Goal: Task Accomplishment & Management: Complete application form

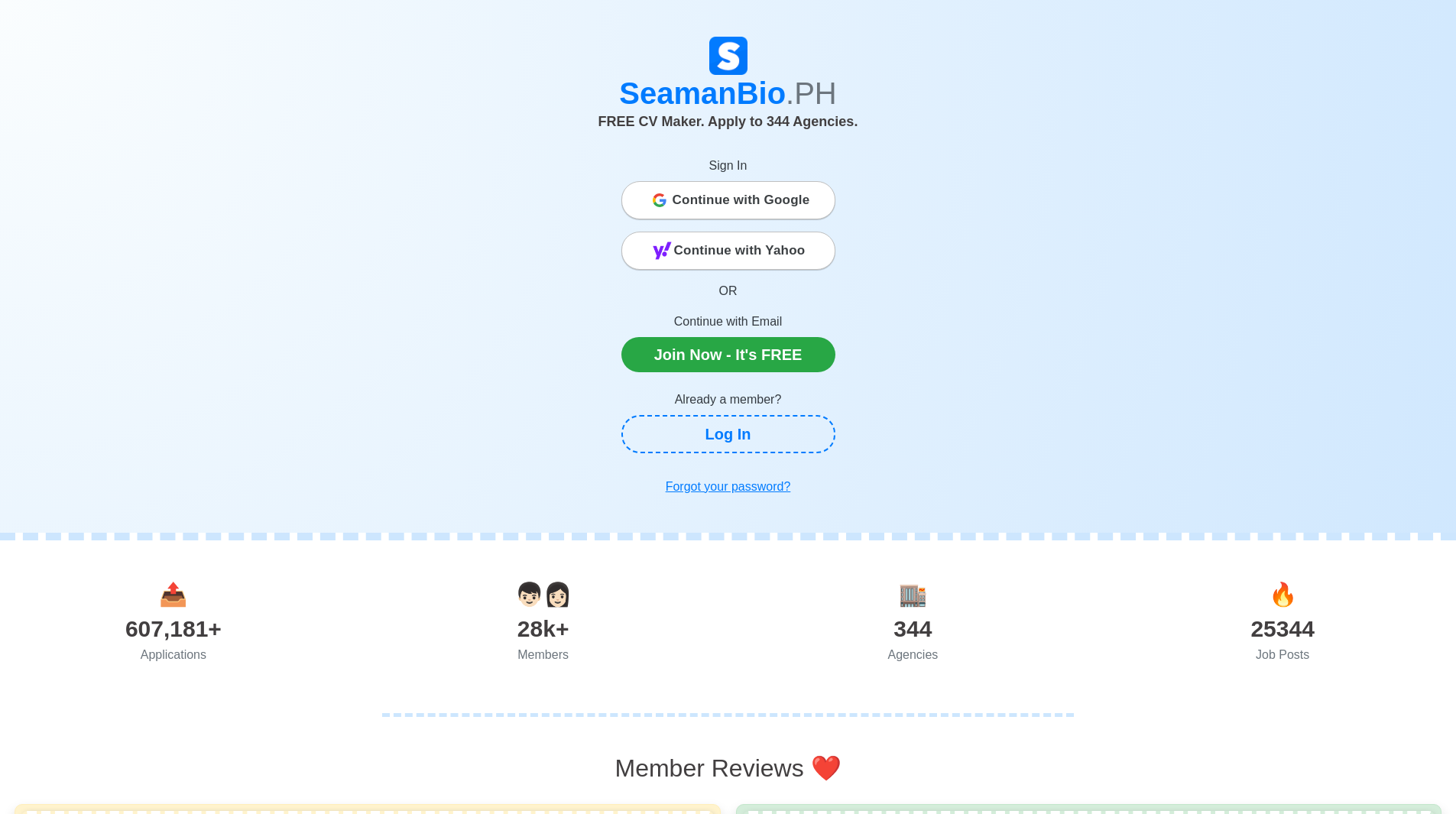
click at [688, 198] on span "Continue with Google" at bounding box center [740, 200] width 137 height 30
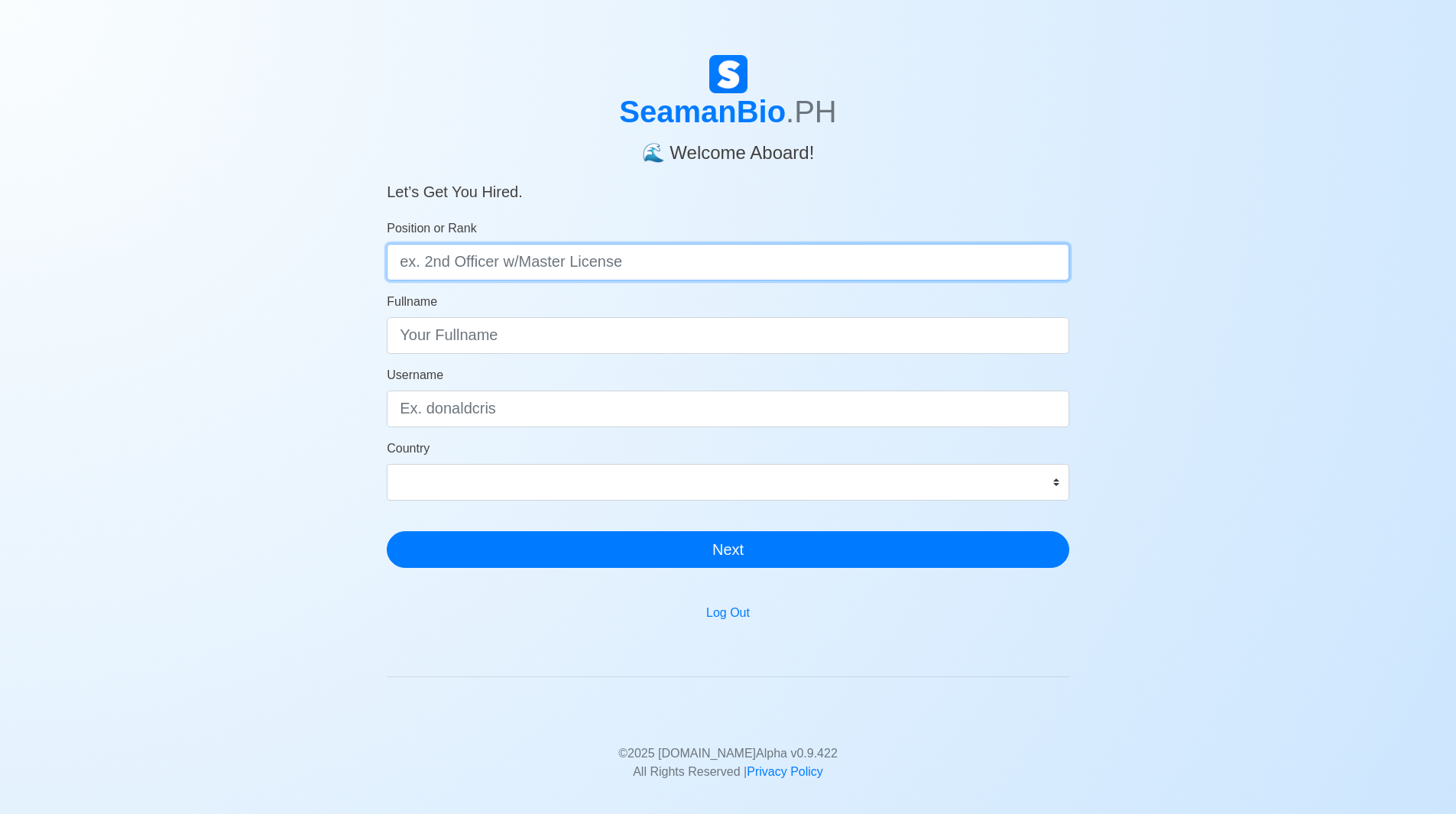
click at [589, 274] on input "Position or Rank" at bounding box center [728, 261] width 682 height 36
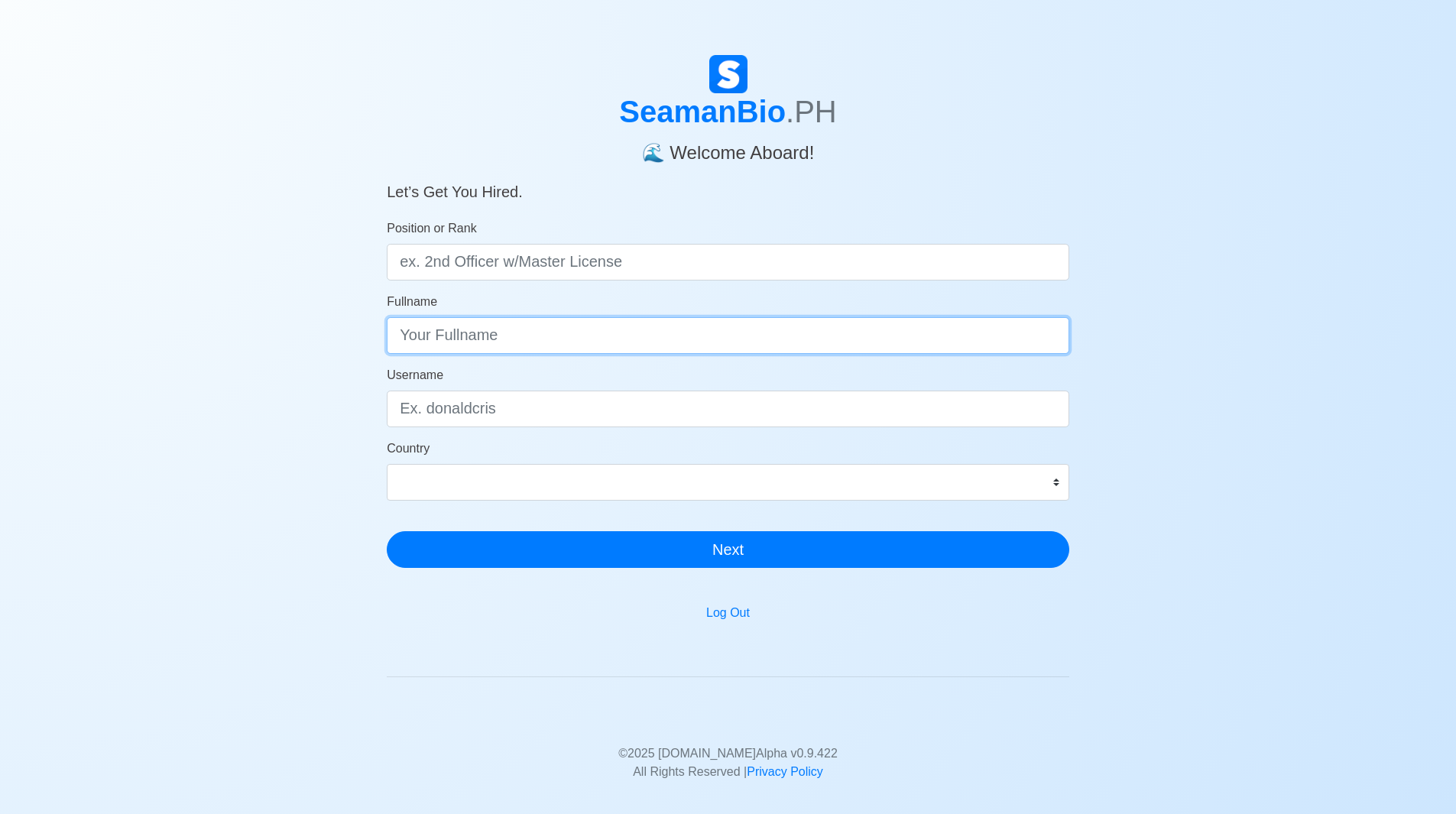
click at [567, 340] on input "Fullname" at bounding box center [728, 335] width 682 height 36
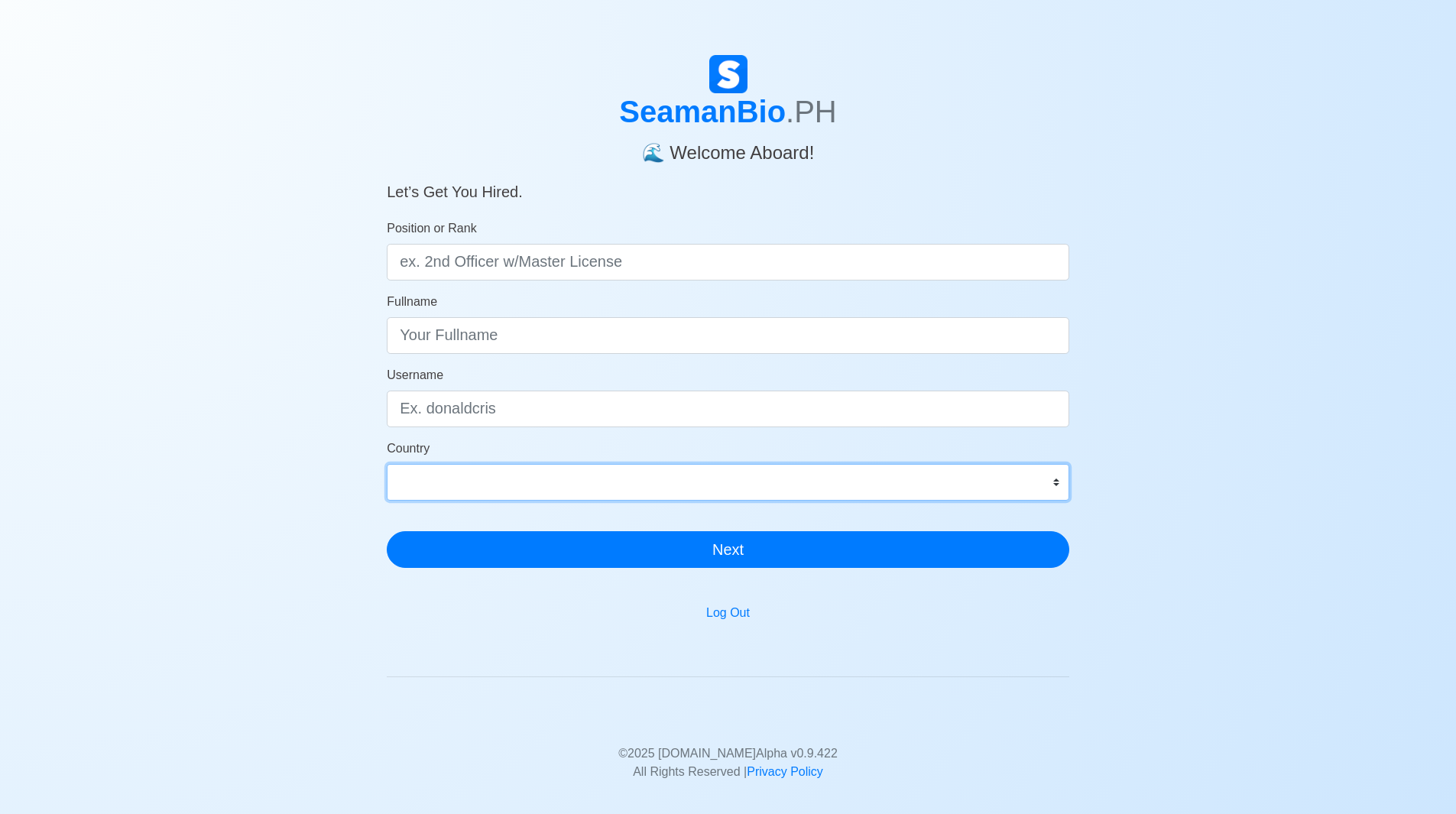
click at [1044, 479] on select "Afghanistan Åland Islands Albania Algeria American Samoa Andorra Angola Anguill…" at bounding box center [728, 481] width 682 height 36
select select "PH"
click at [1016, 485] on select "Afghanistan Åland Islands Albania Algeria American Samoa Andorra Angola Anguill…" at bounding box center [728, 481] width 682 height 36
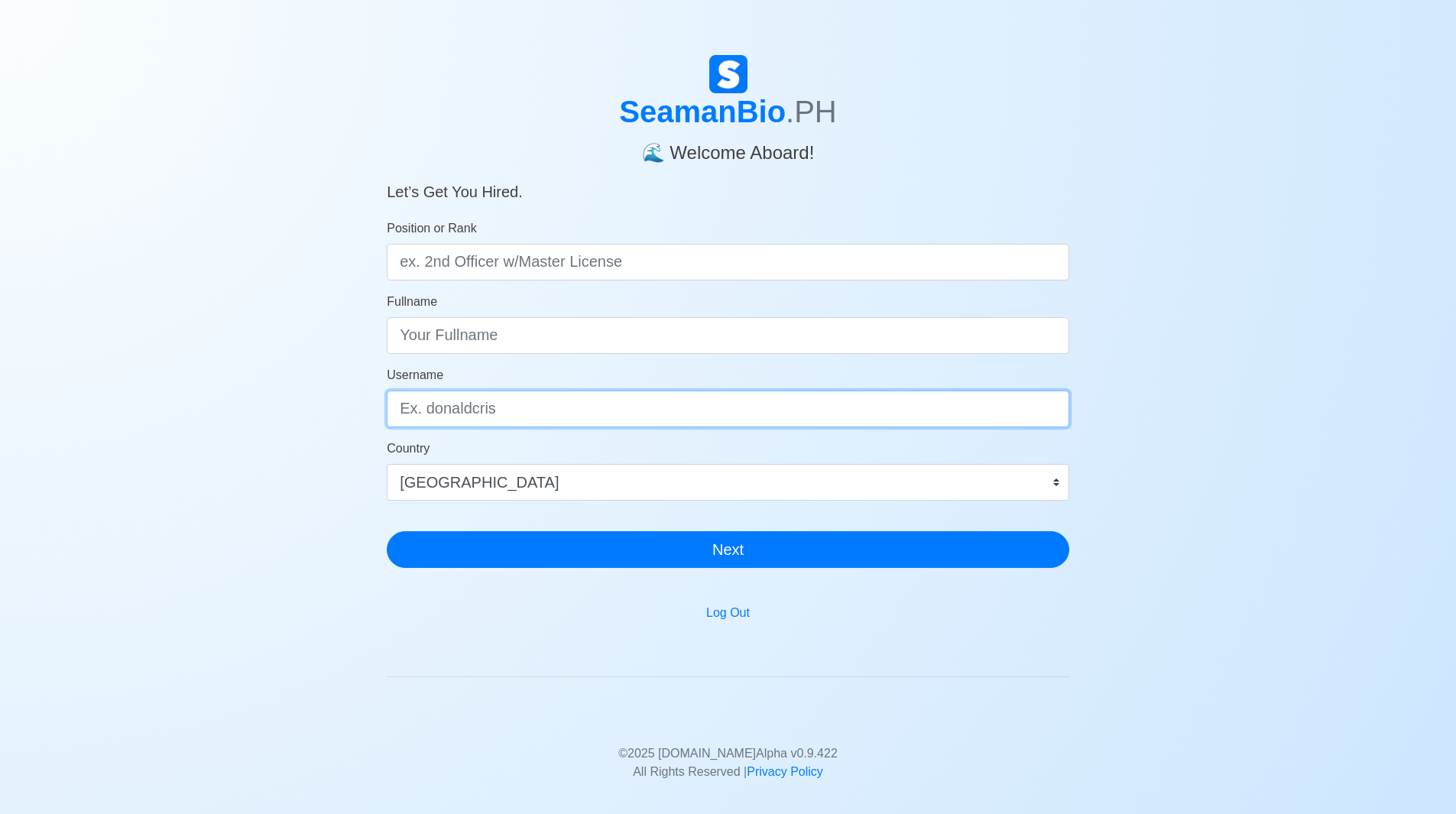
click at [660, 408] on input "Username" at bounding box center [728, 409] width 682 height 36
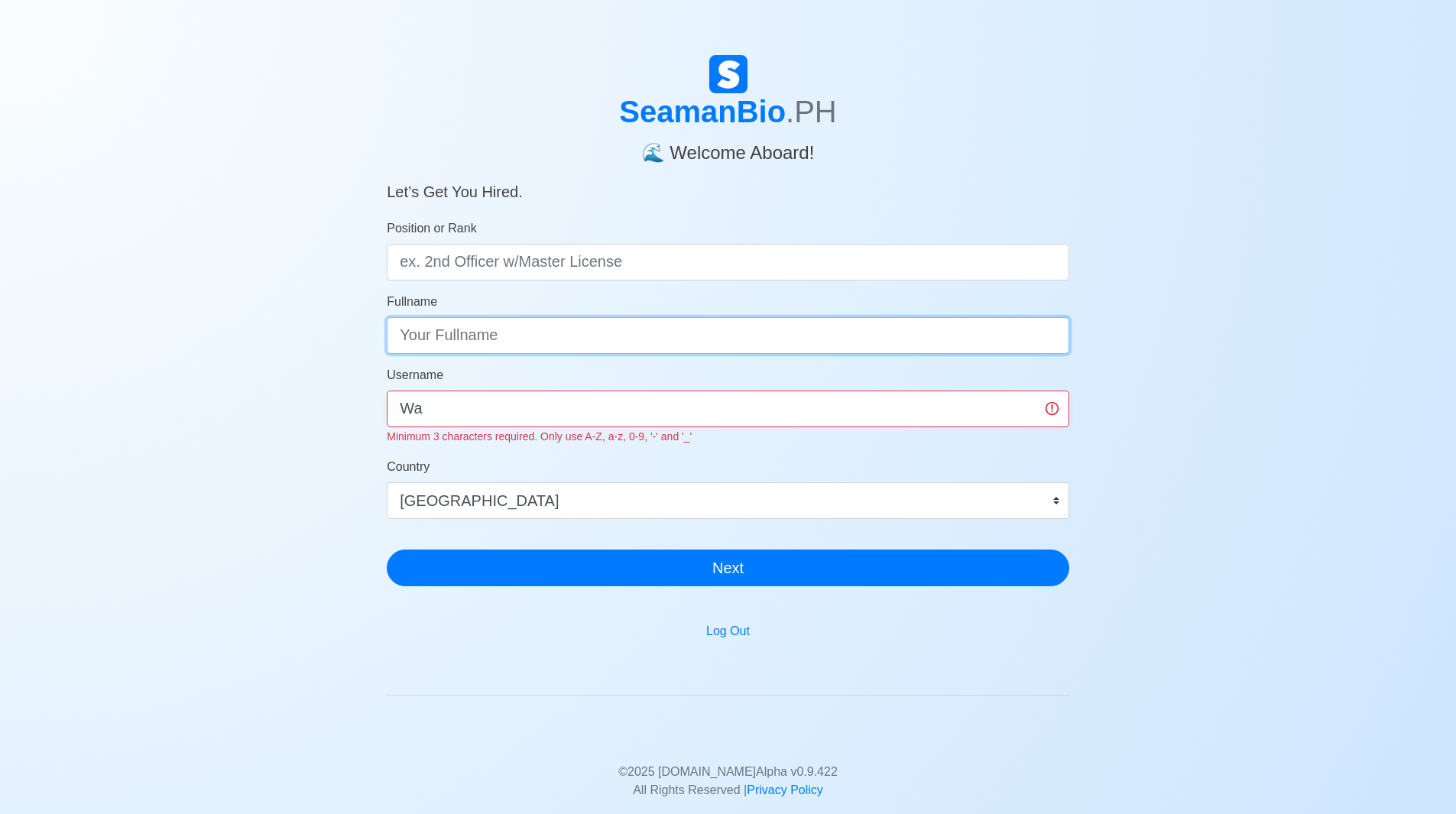
click at [571, 338] on input "Fullname" at bounding box center [728, 335] width 682 height 36
click at [602, 398] on input "Wa" at bounding box center [728, 409] width 682 height 36
type input "W"
type input "o"
type input "Josh"
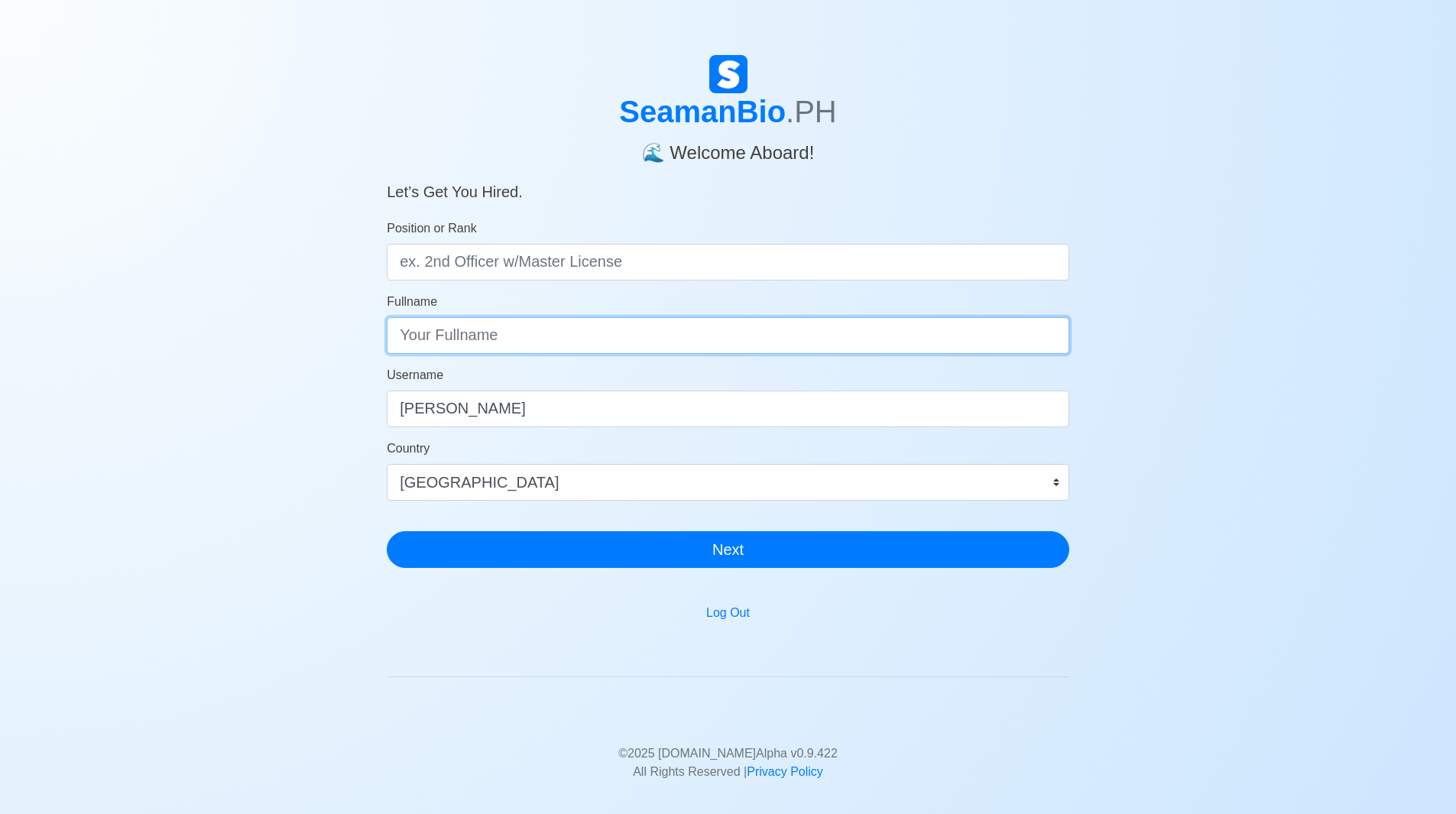
click at [589, 342] on input "Fullname" at bounding box center [728, 335] width 682 height 36
type input "Joshua M. Dumali"
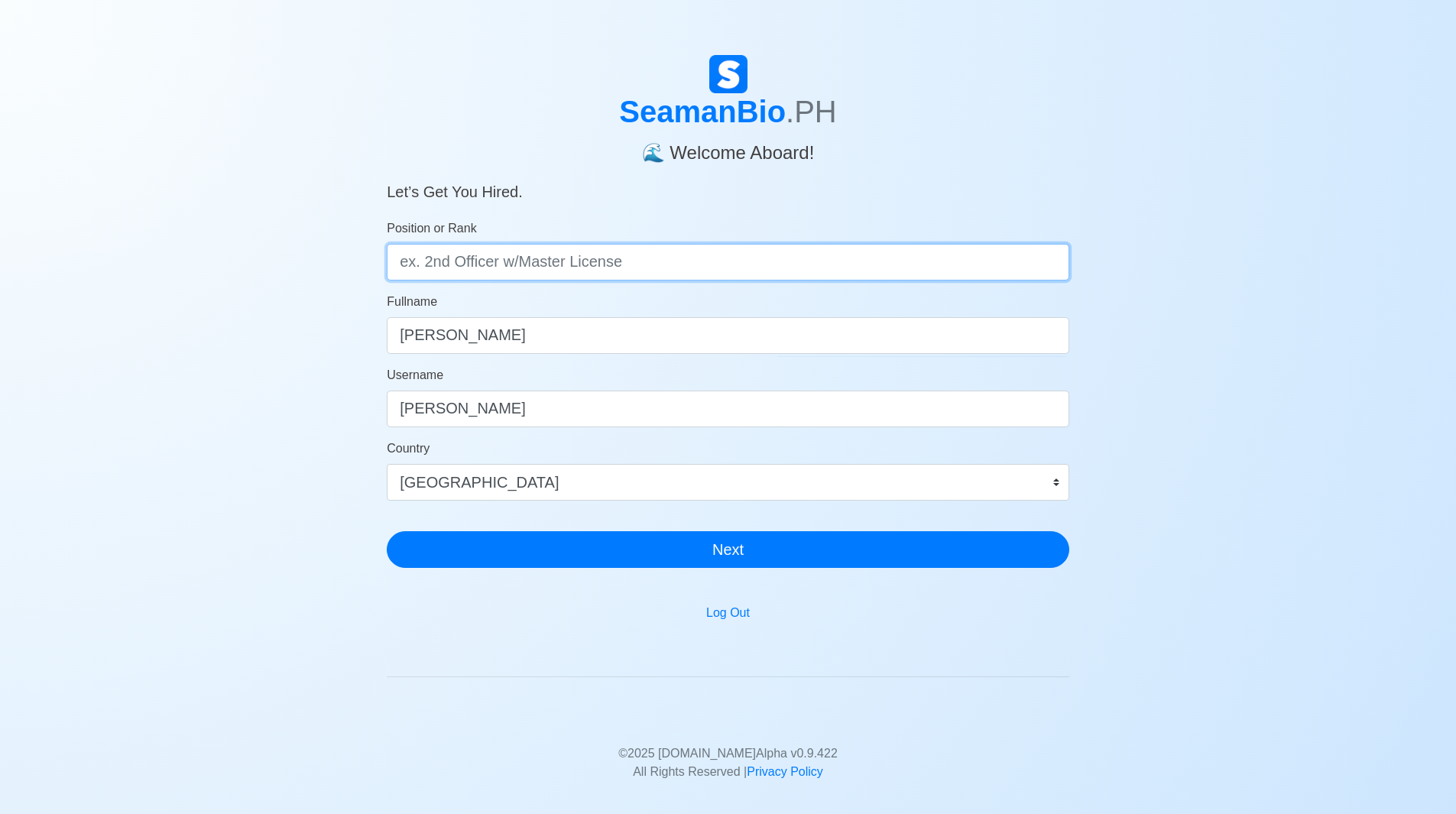
click at [545, 251] on input "Position or Rank" at bounding box center [728, 261] width 682 height 36
type input "C"
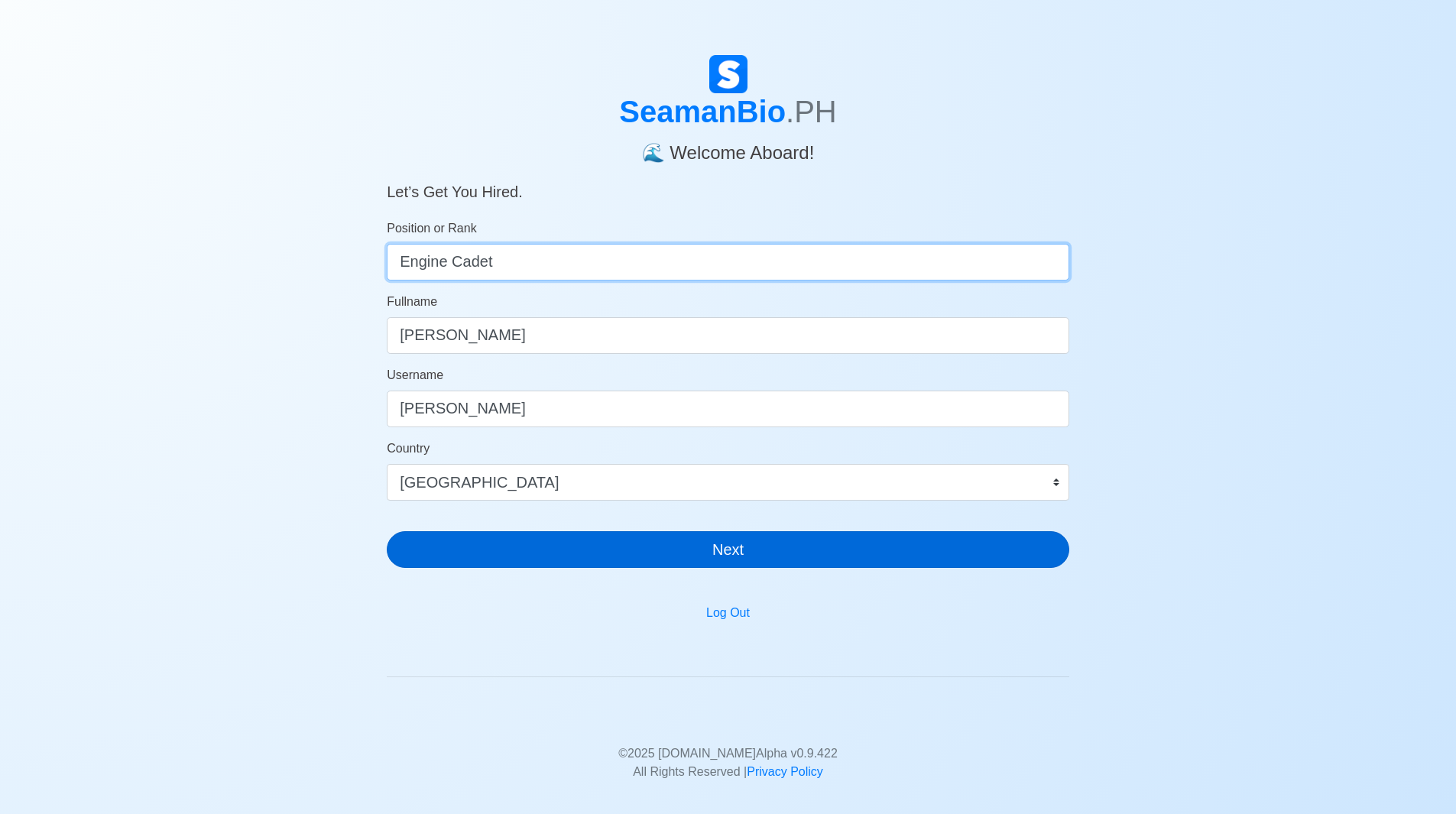
type input "Engine Cadet"
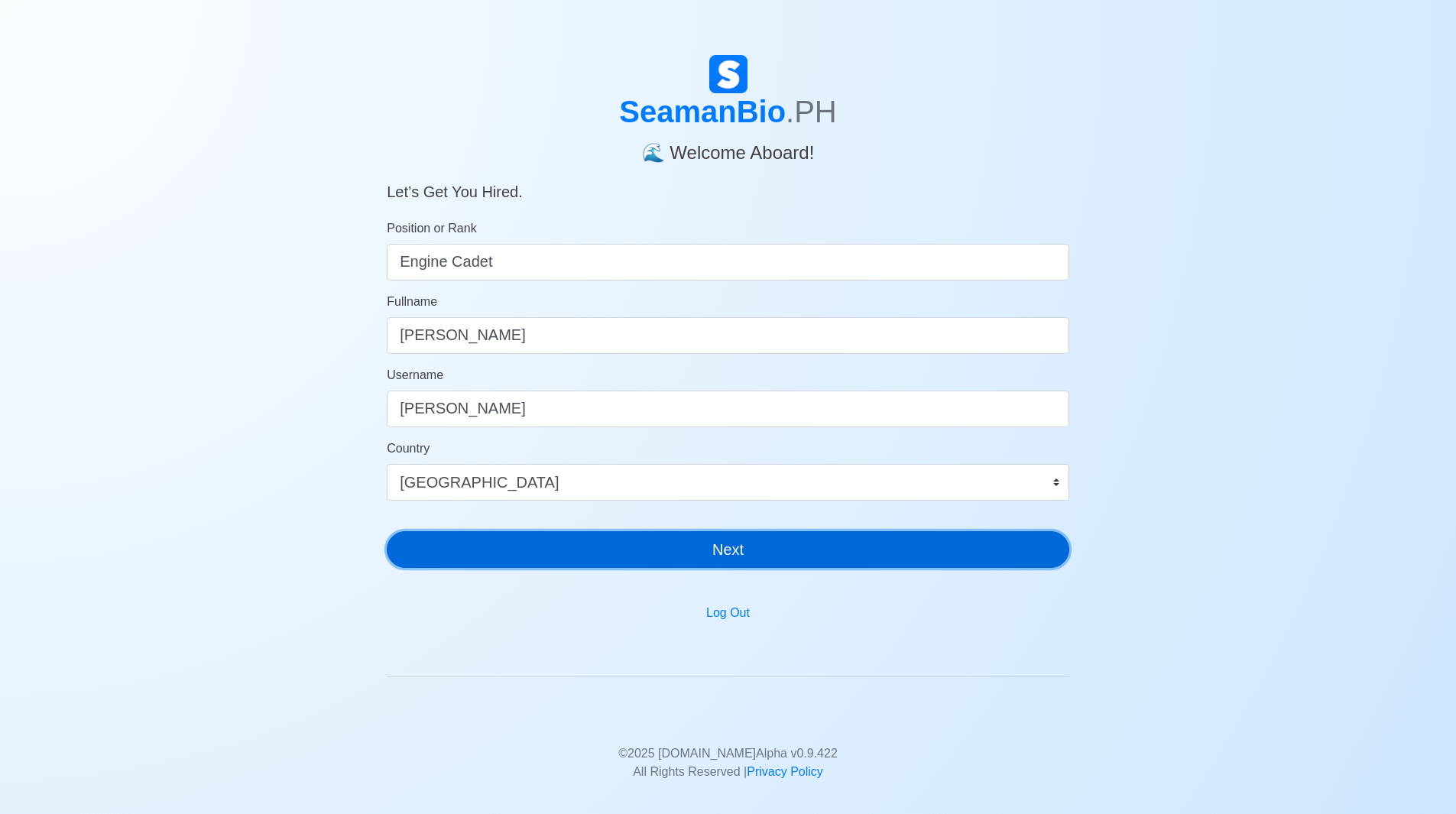
click at [767, 558] on button "Next" at bounding box center [728, 549] width 682 height 36
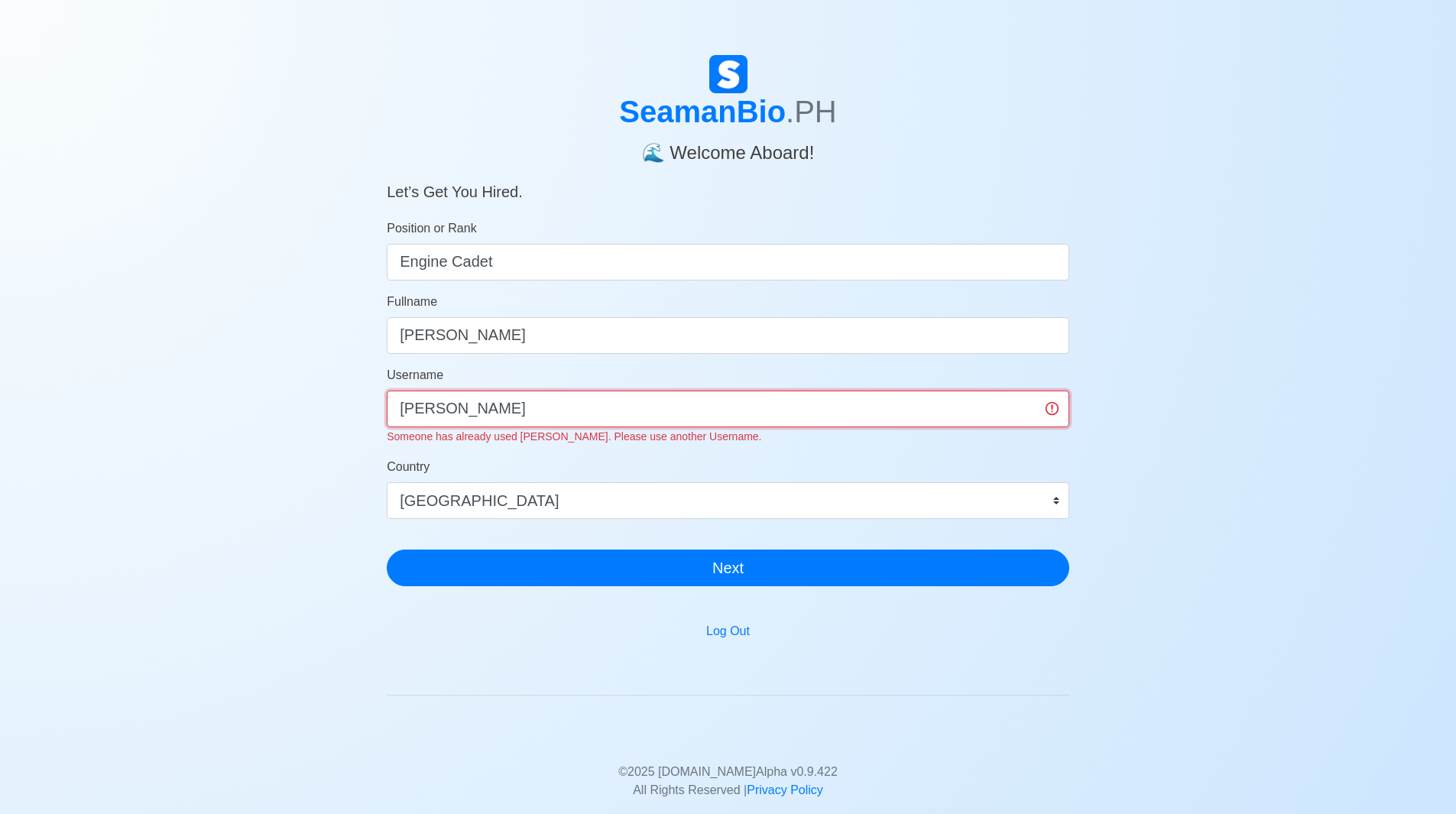
click at [615, 410] on input "Josh" at bounding box center [728, 409] width 682 height 36
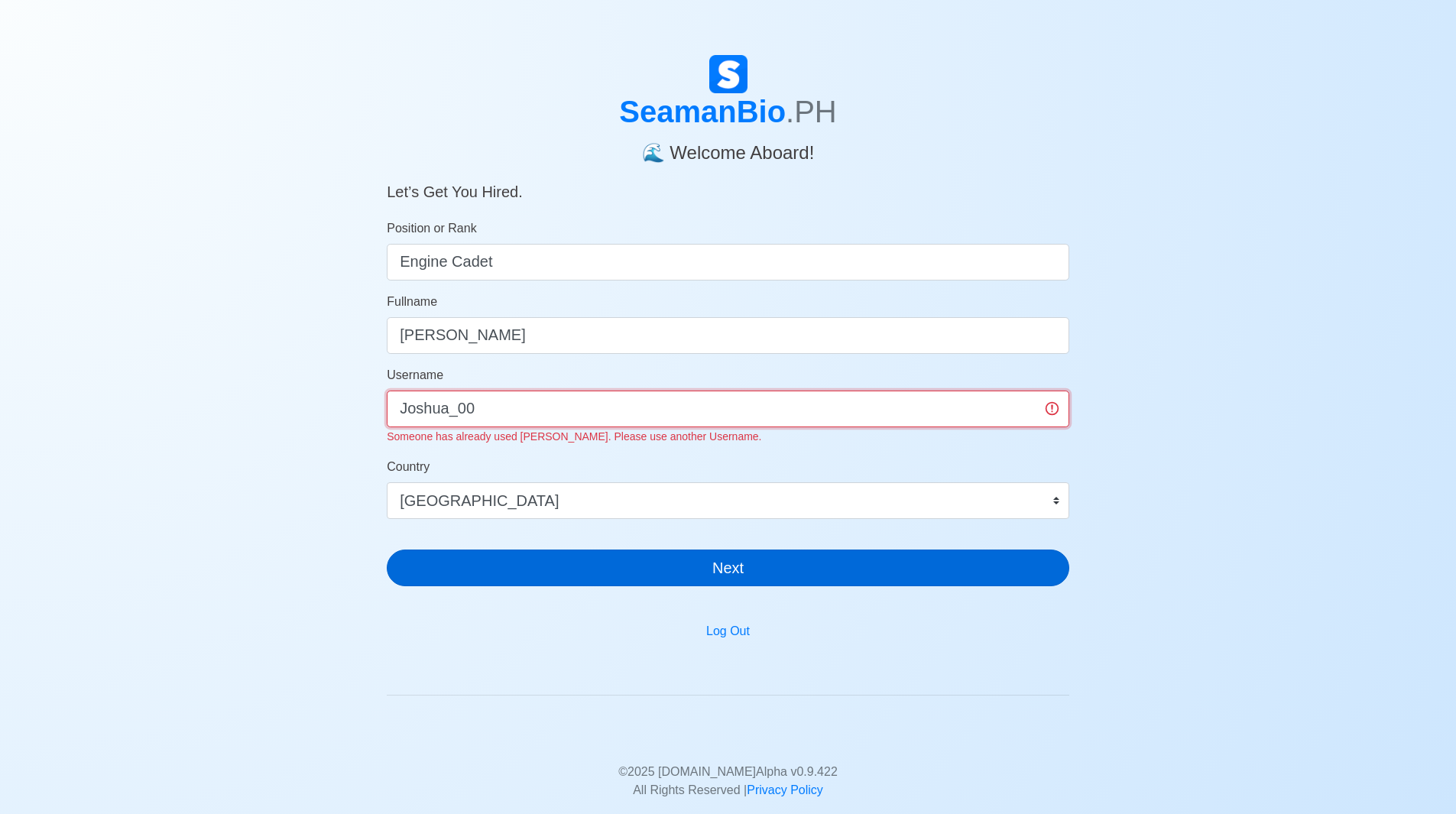
type input "Joshua_00"
click at [719, 556] on button "Next" at bounding box center [728, 567] width 682 height 36
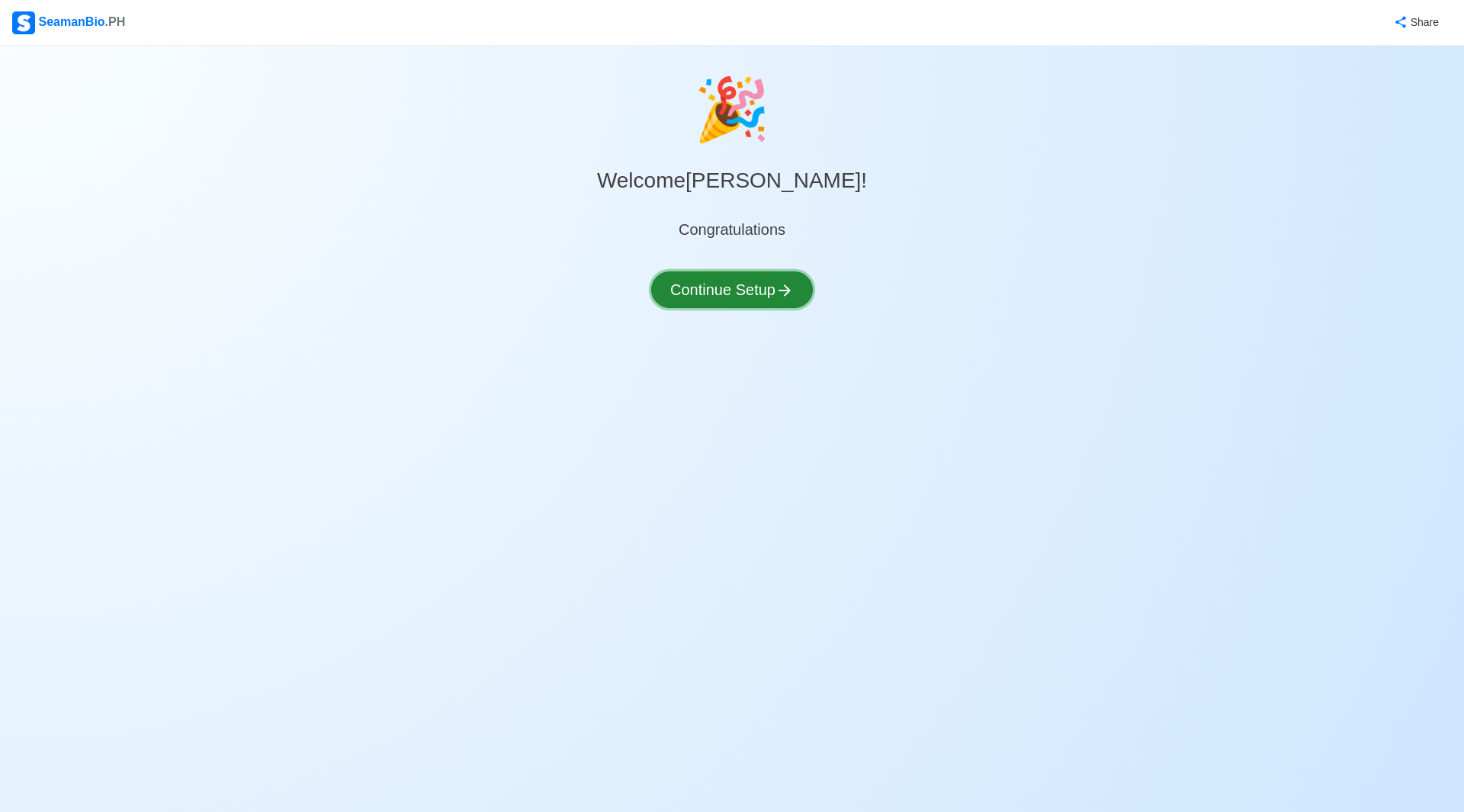
click at [781, 297] on icon at bounding box center [785, 291] width 19 height 19
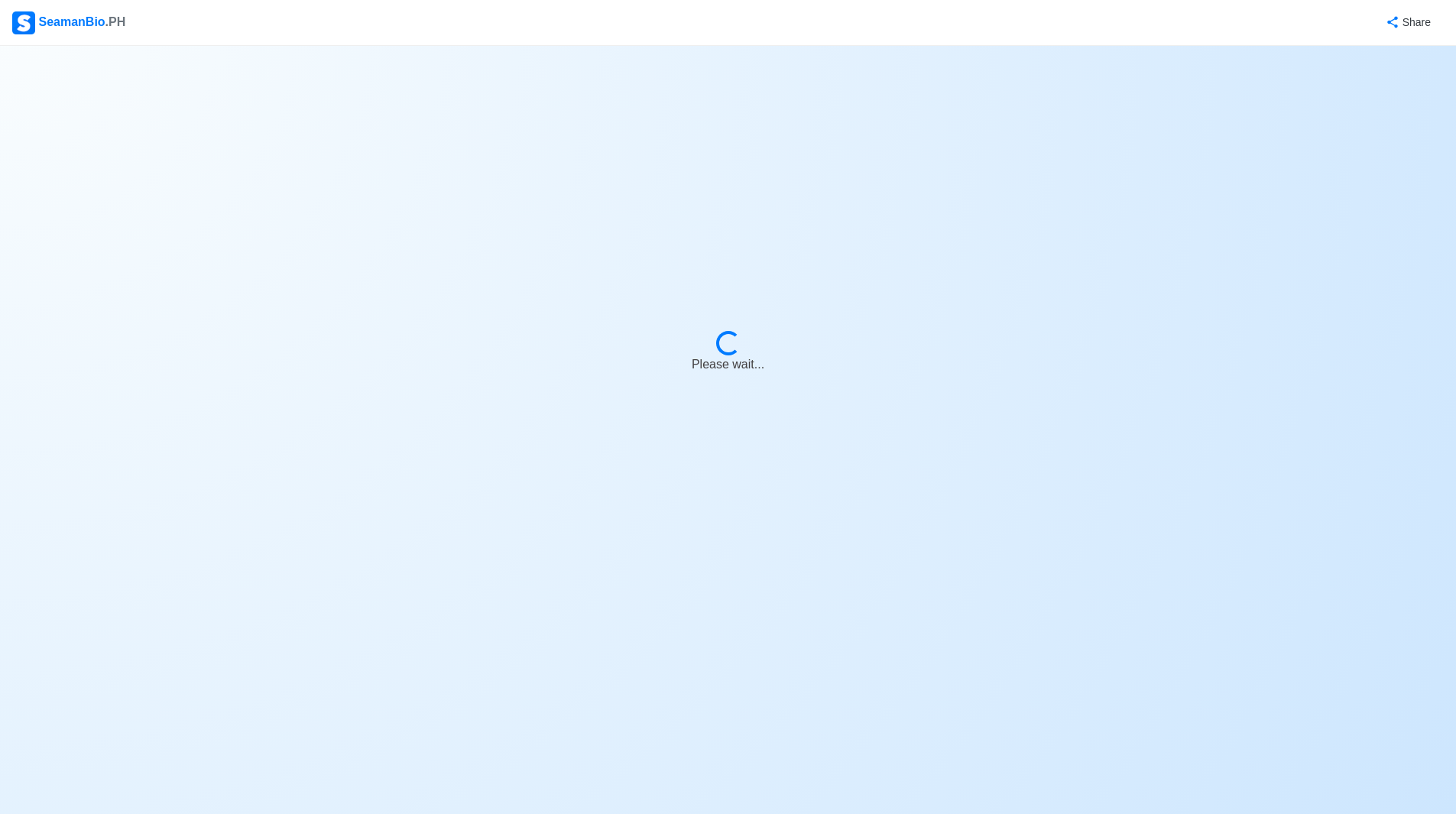
select select "Visible for Hiring"
select select "PH"
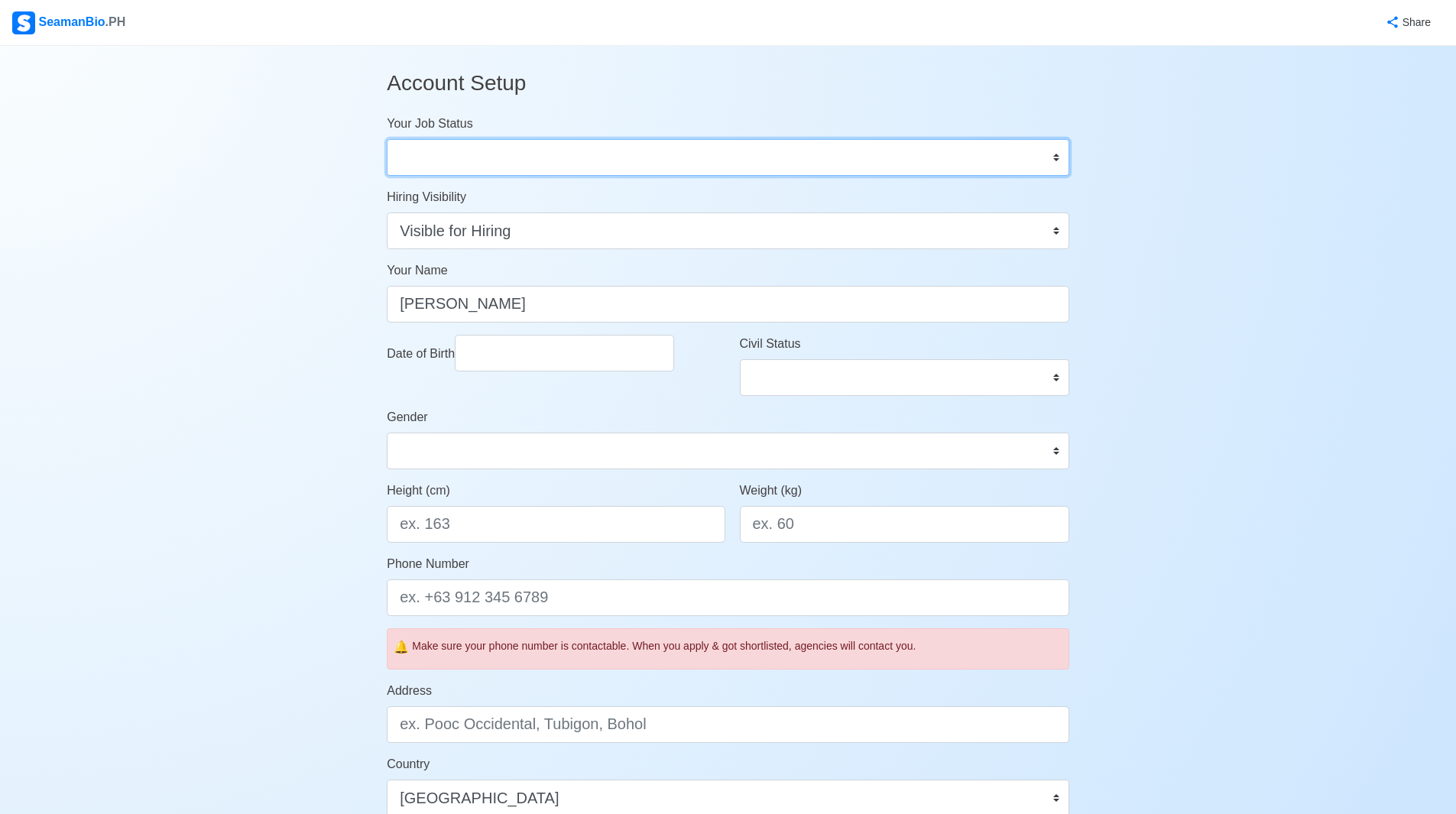
click at [497, 157] on select "Onboard Actively Looking for Job Not Looking for Job" at bounding box center [728, 157] width 682 height 36
select select "Actively Looking for Job"
click at [387, 139] on select "Onboard Actively Looking for Job Not Looking for Job" at bounding box center [728, 157] width 682 height 36
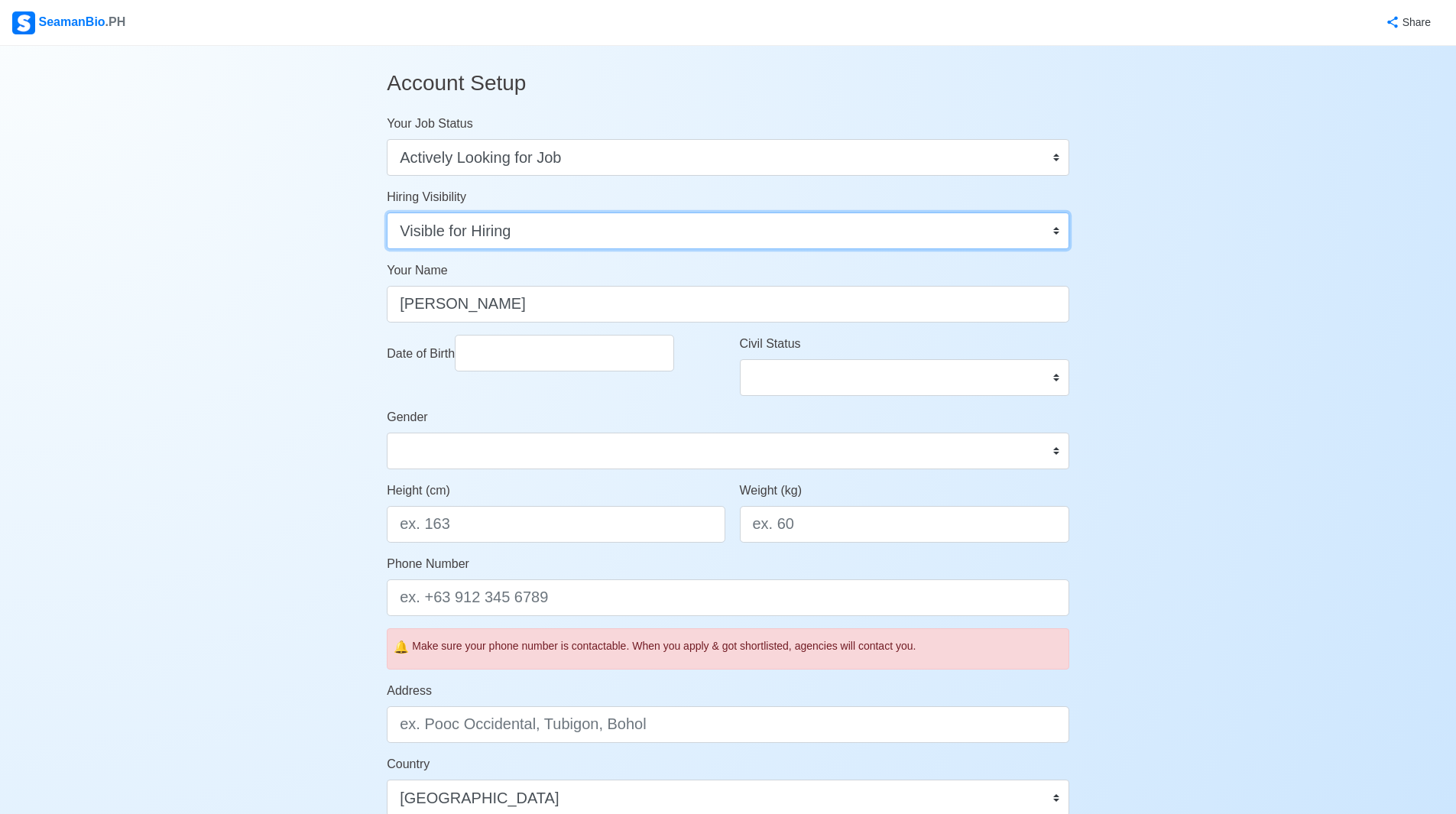
click at [578, 239] on select "Visible for Hiring Not Visible for Hiring" at bounding box center [728, 230] width 682 height 36
click at [387, 212] on select "Visible for Hiring Not Visible for Hiring" at bounding box center [728, 230] width 682 height 36
click at [589, 349] on input "Date of Birth" at bounding box center [564, 353] width 219 height 36
select select "****"
select select "******"
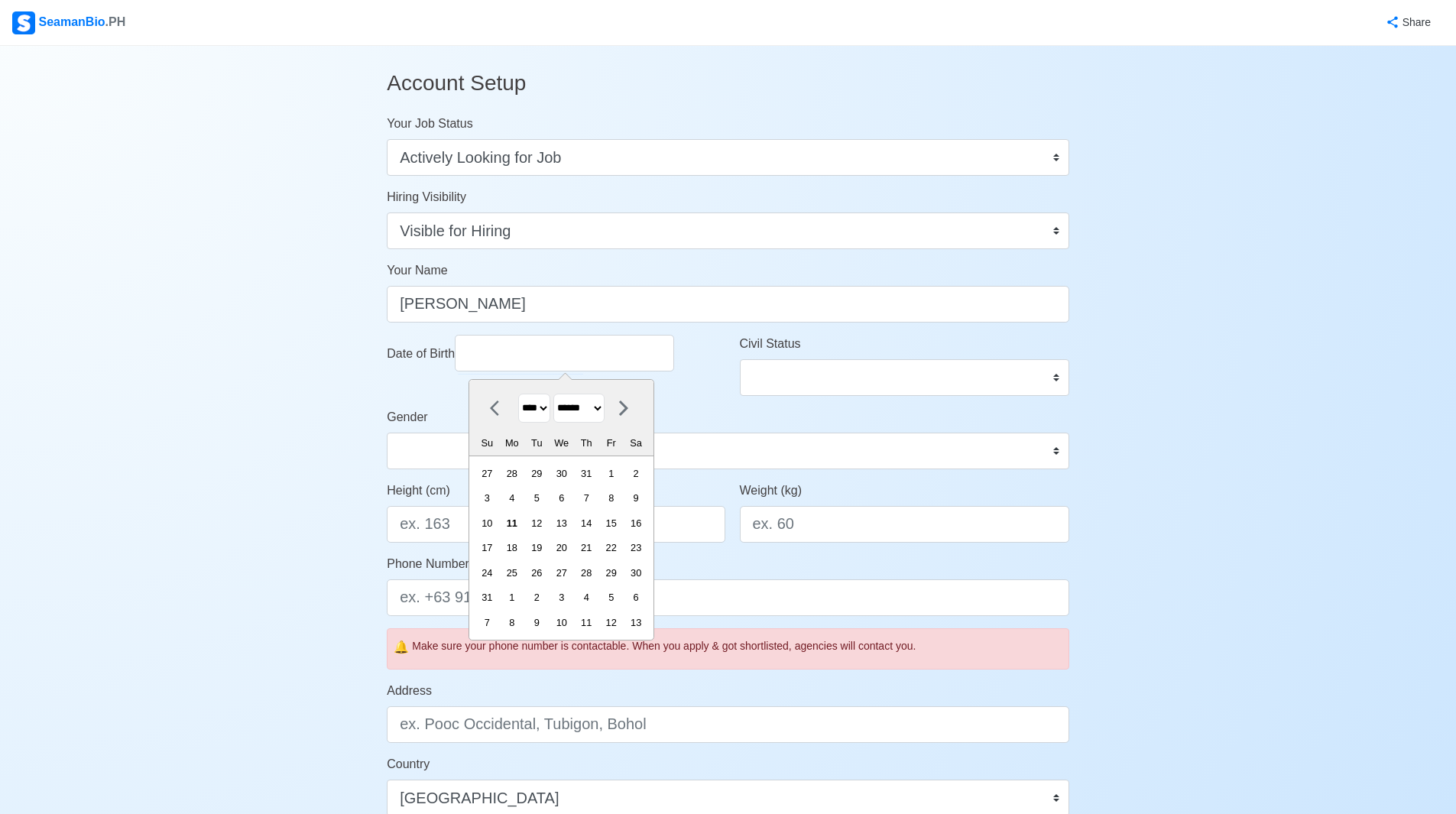
click at [548, 410] on select "**** **** **** **** **** **** **** **** **** **** **** **** **** **** **** ****…" at bounding box center [533, 409] width 32 height 29
select select "****"
click at [518, 394] on select "**** **** **** **** **** **** **** **** **** **** **** **** **** **** **** ****…" at bounding box center [533, 409] width 32 height 29
click at [588, 409] on select "******* ******** ***** ***** *** **** **** ****** ********* ******* ******** **…" at bounding box center [579, 409] width 51 height 29
select select "****"
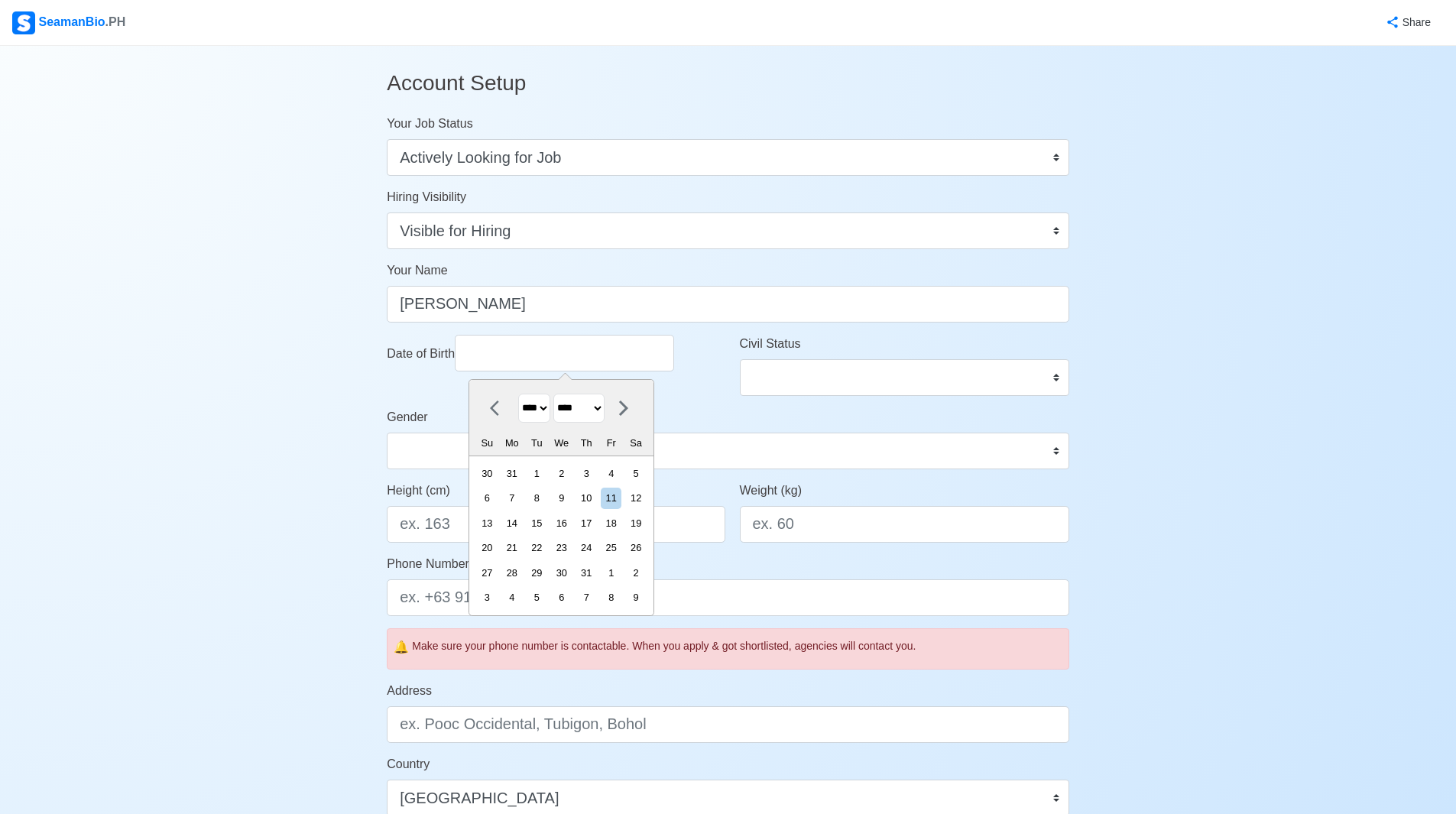
click at [560, 394] on select "******* ******** ***** ***** *** **** **** ****** ********* ******* ******** **…" at bounding box center [579, 409] width 51 height 29
click at [522, 554] on div "19" at bounding box center [512, 547] width 21 height 21
type input "06/19/2000"
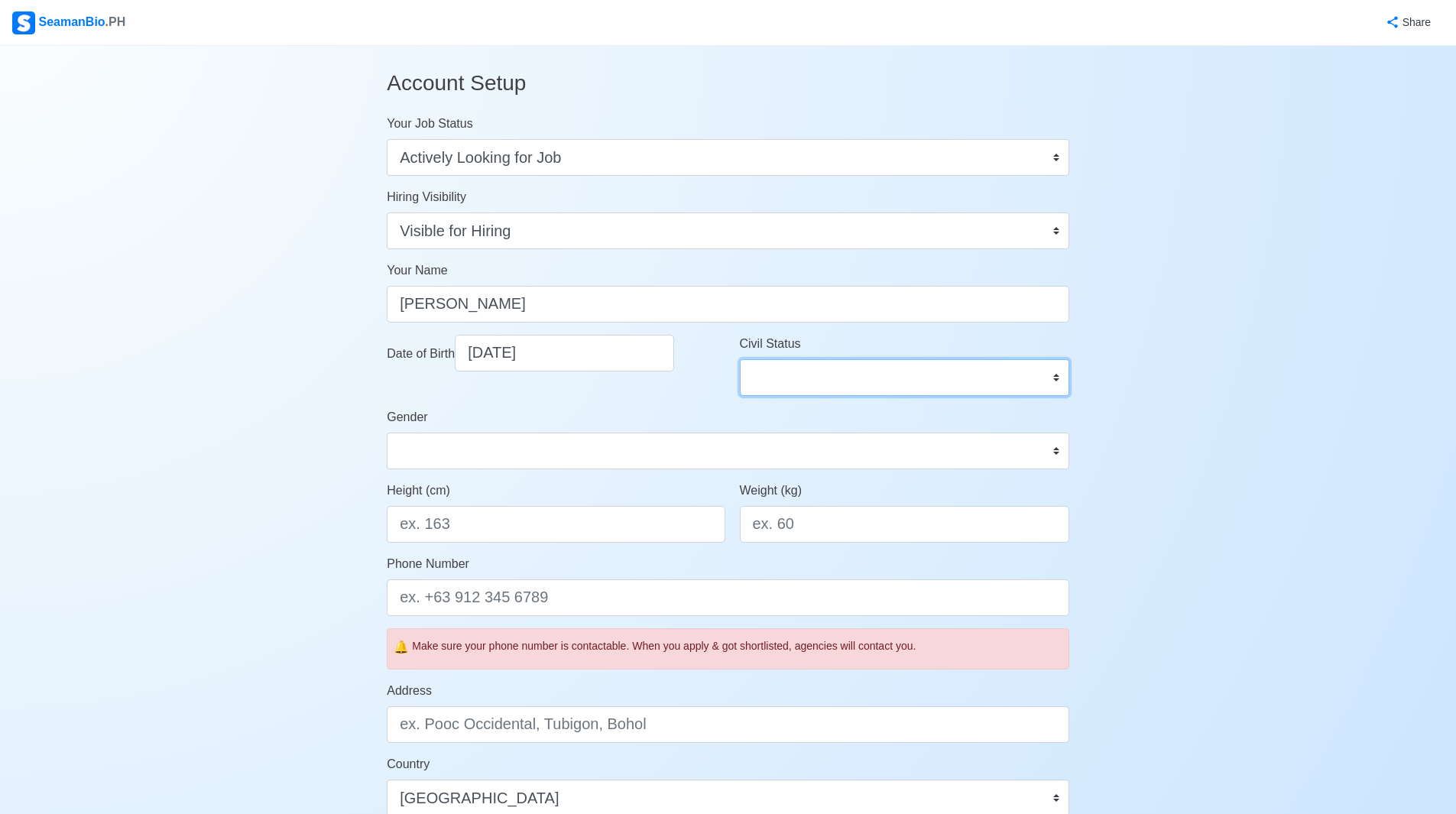
click at [825, 381] on select "Single Married Widowed Separated" at bounding box center [904, 377] width 329 height 36
select select "Single"
click at [740, 359] on select "Single Married Widowed Separated" at bounding box center [904, 377] width 329 height 36
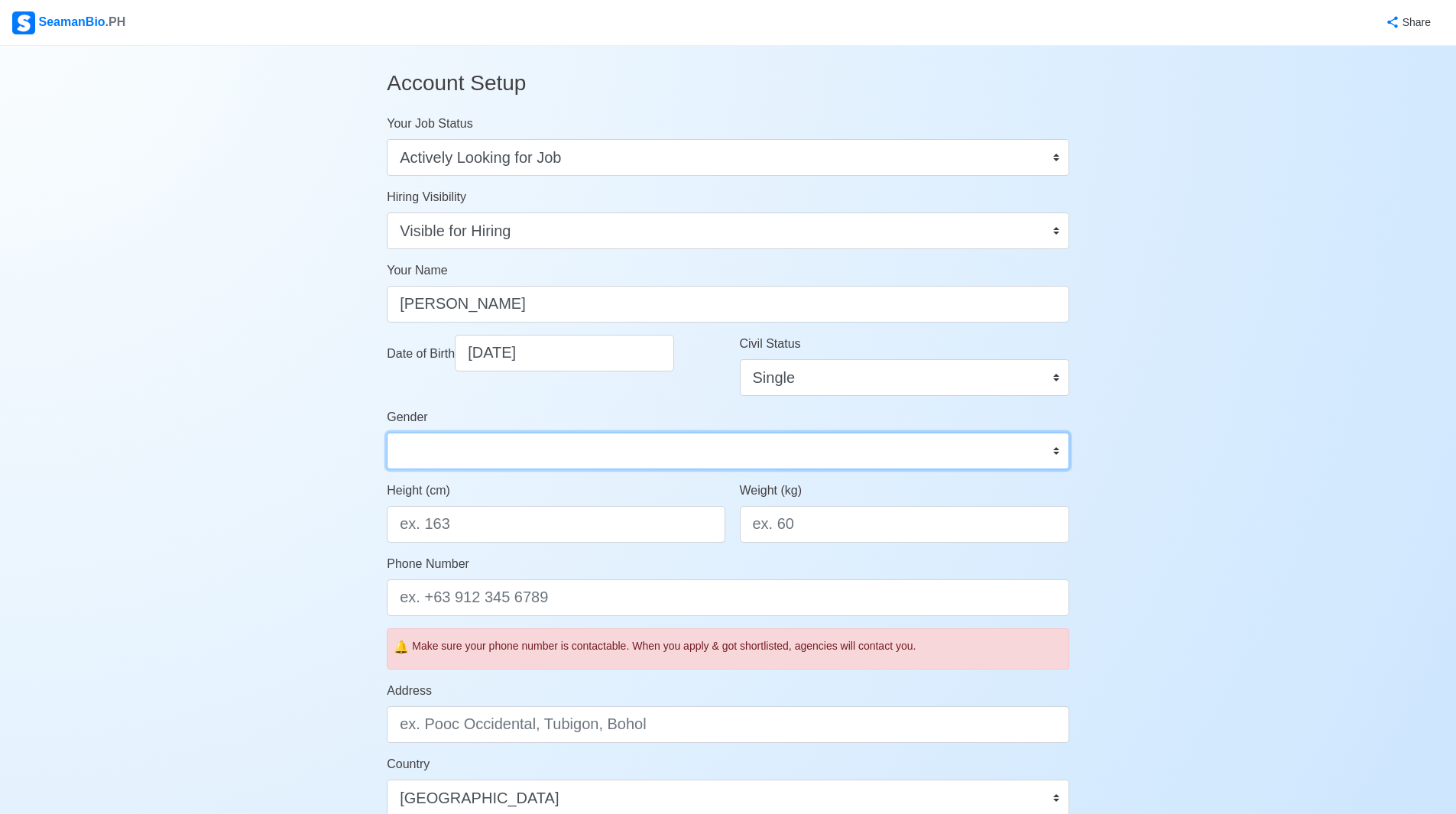
click at [570, 464] on select "Male Female" at bounding box center [728, 450] width 682 height 36
select select "[DEMOGRAPHIC_DATA]"
click at [387, 433] on select "Male Female" at bounding box center [728, 450] width 682 height 36
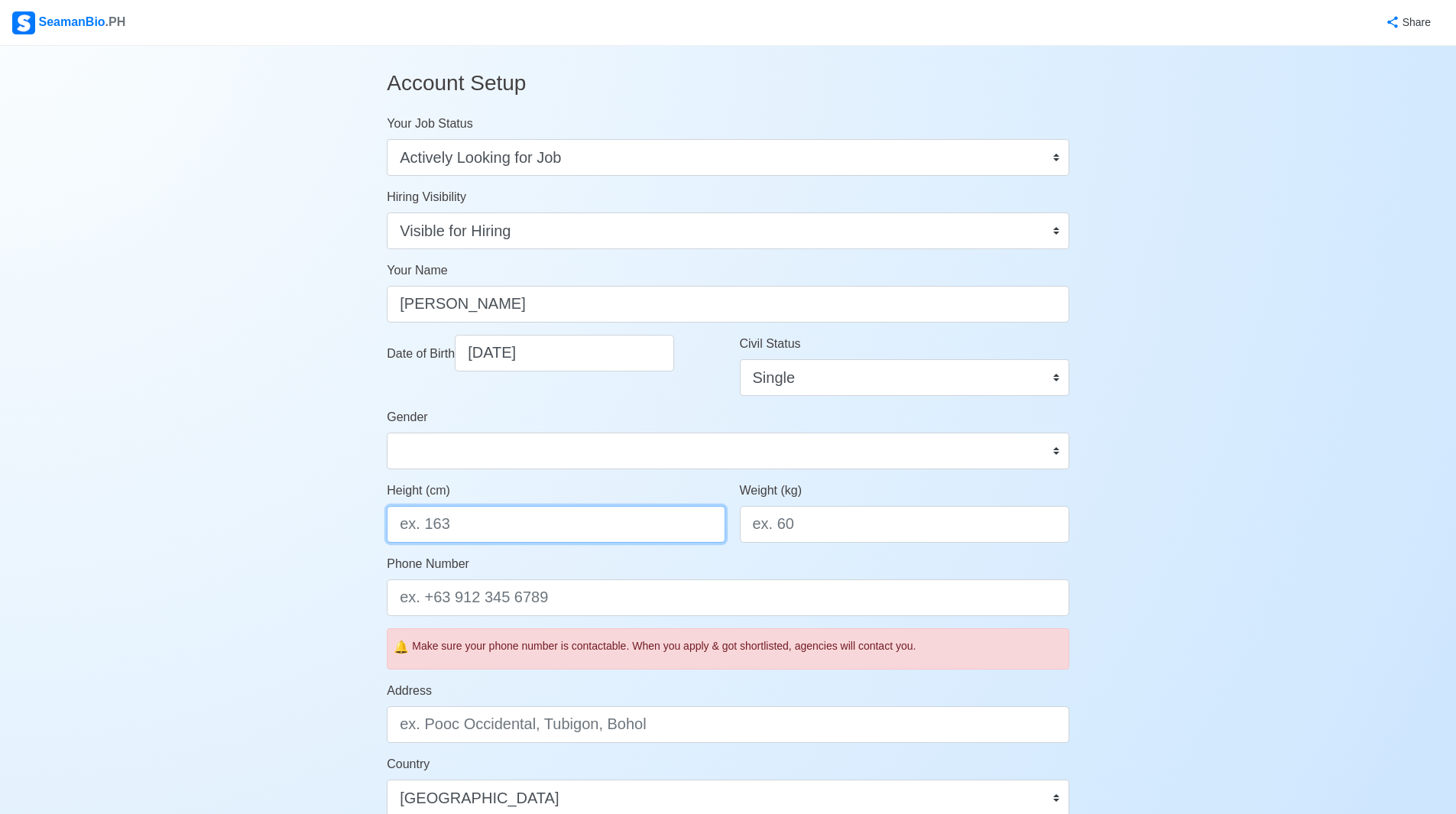
click at [581, 531] on input "Height (cm)" at bounding box center [556, 523] width 338 height 36
type input "170"
click at [808, 526] on input "Weight (kg)" at bounding box center [904, 523] width 329 height 36
type input "64"
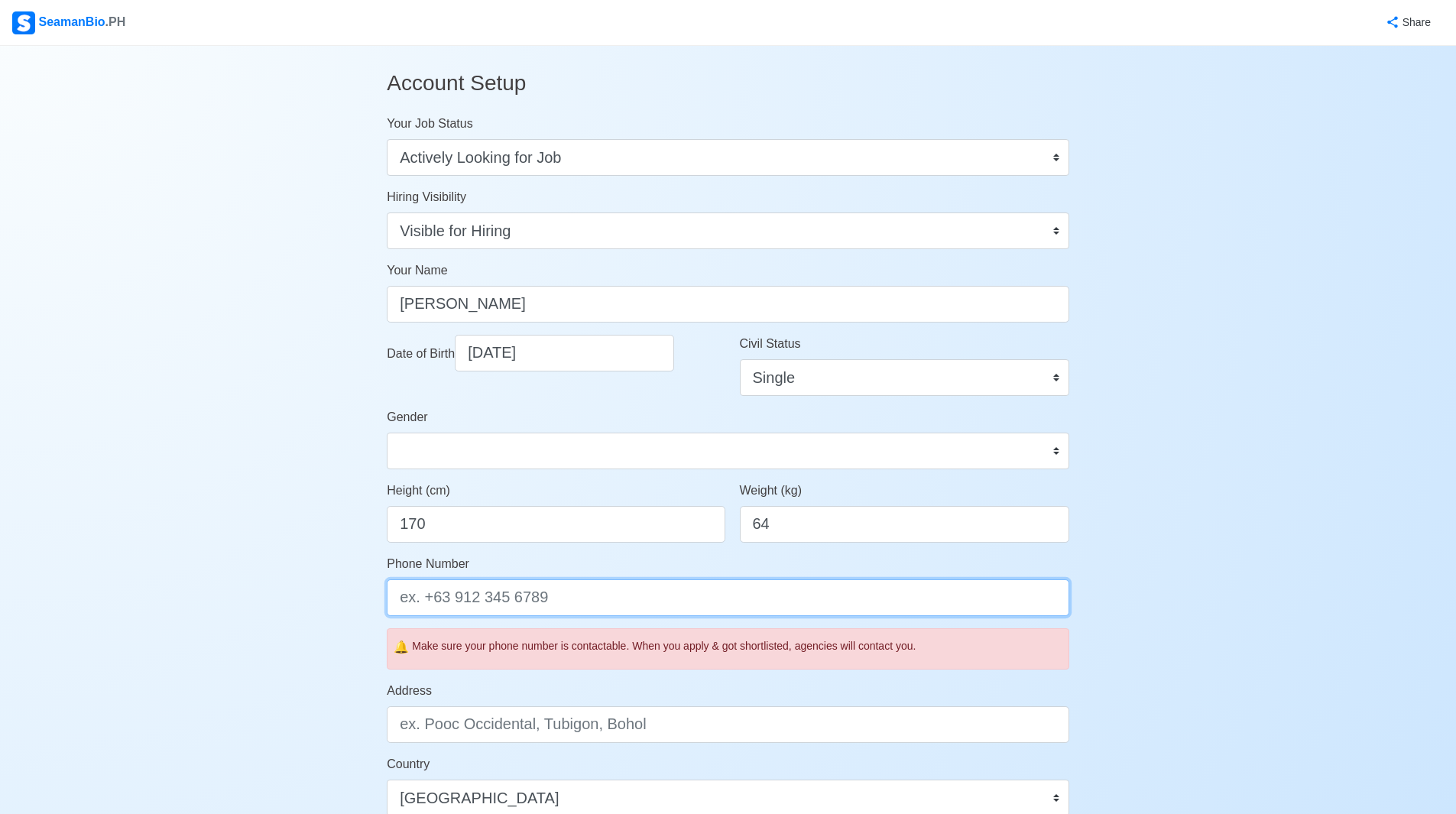
click at [574, 602] on input "Phone Number" at bounding box center [728, 597] width 682 height 36
type input "="
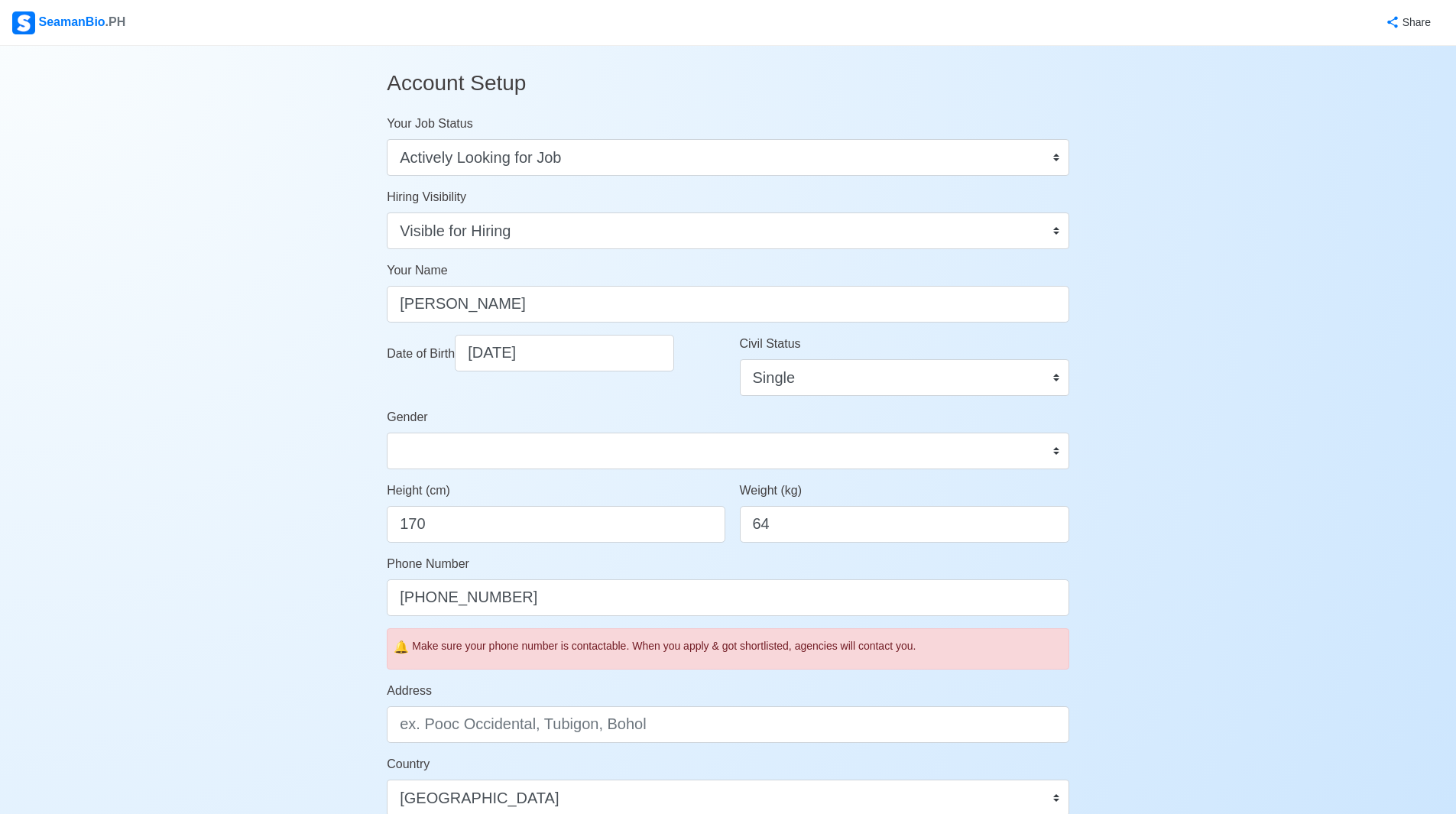
click at [1157, 645] on div "Account Setup Your Job Status Onboard Actively Looking for Job Not Looking for …" at bounding box center [728, 708] width 1456 height 1325
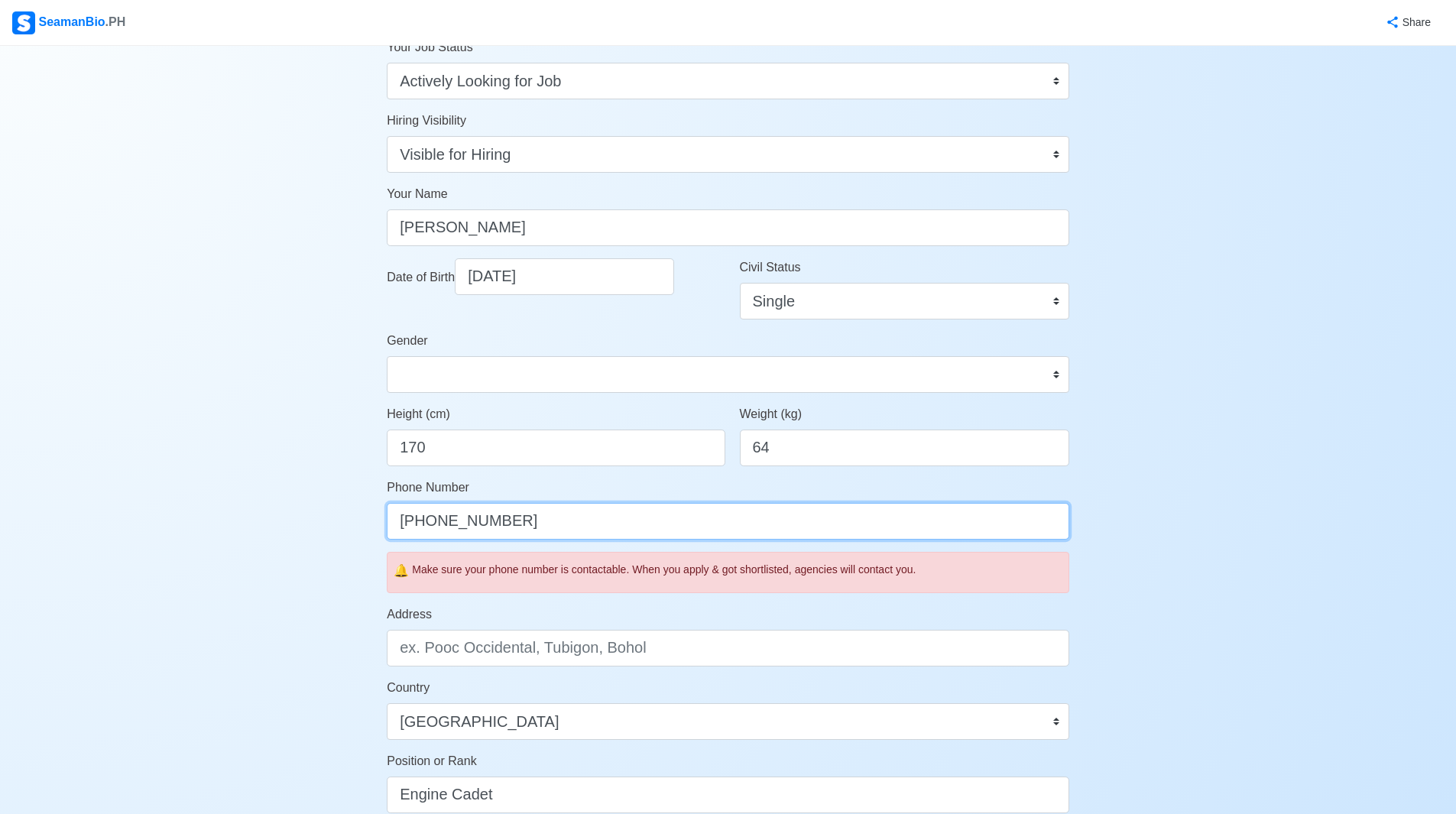
click at [450, 523] on input "+63 946 7689 246" at bounding box center [728, 521] width 682 height 36
click at [510, 517] on input "+63 956 7689 246" at bounding box center [728, 521] width 682 height 36
click at [504, 523] on input "+63 956 7689 246" at bounding box center [728, 521] width 682 height 36
type input "[PHONE_NUMBER]"
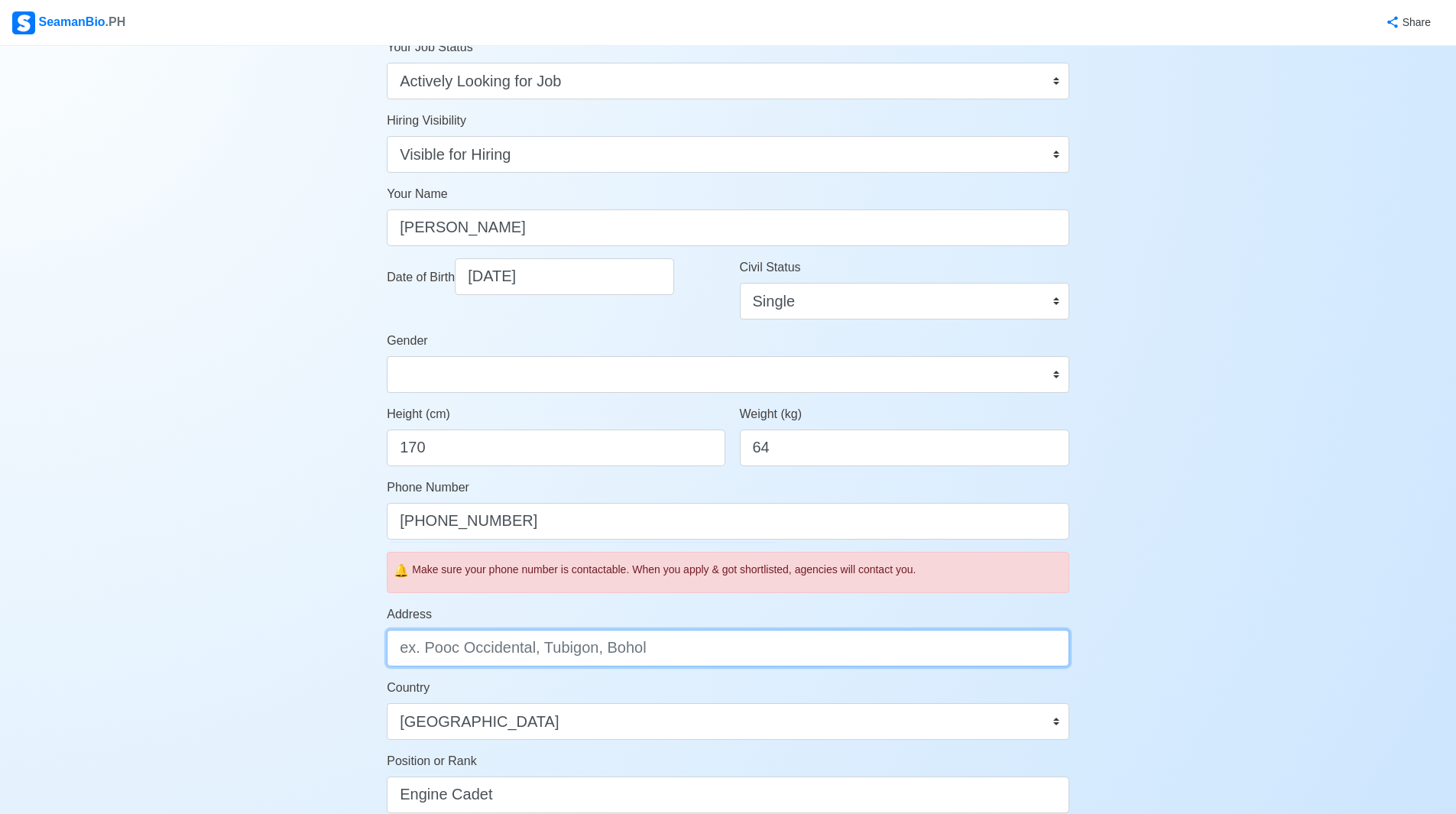
click at [593, 657] on input "Address" at bounding box center [728, 647] width 682 height 36
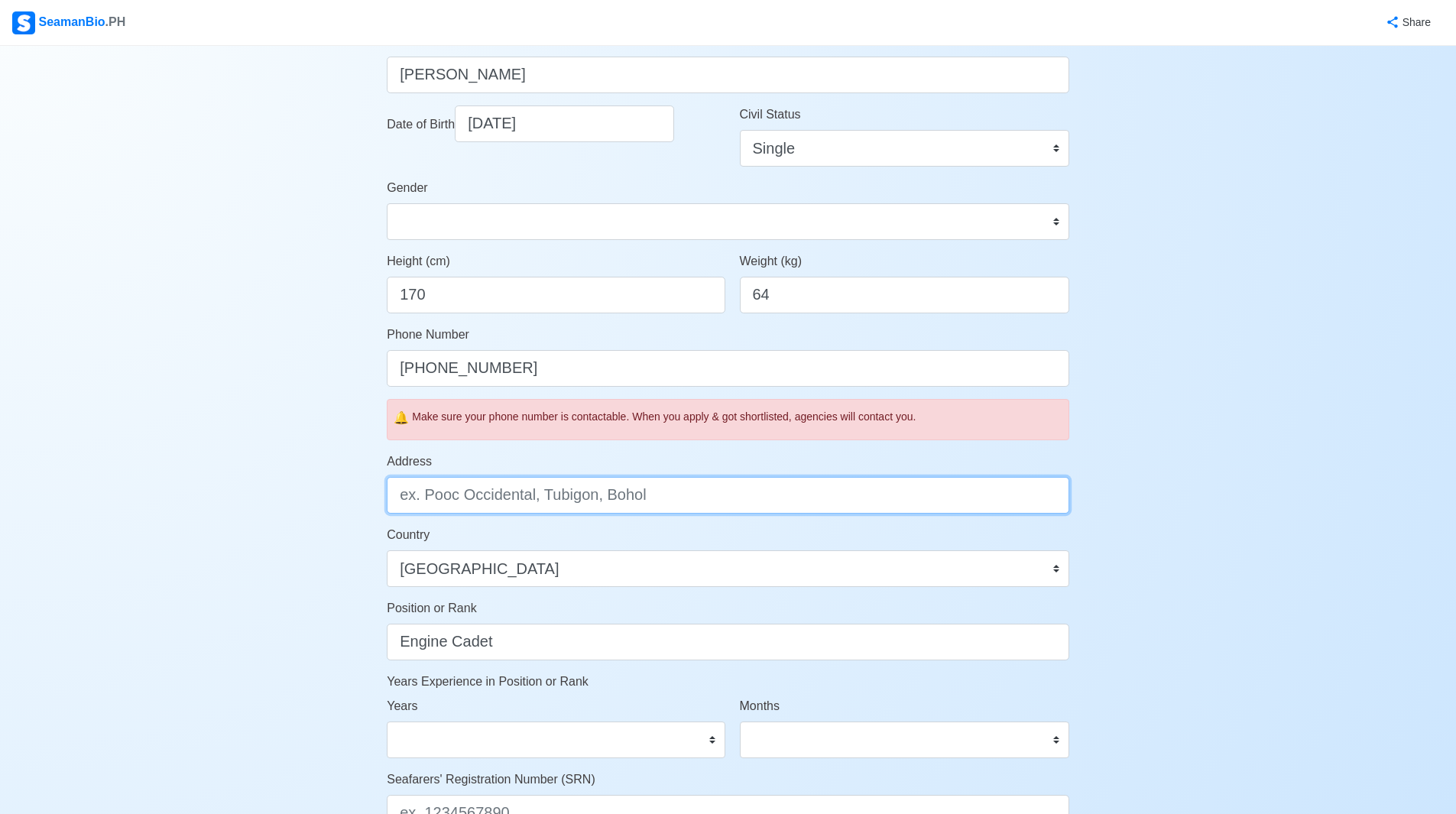
scroll to position [305, 0]
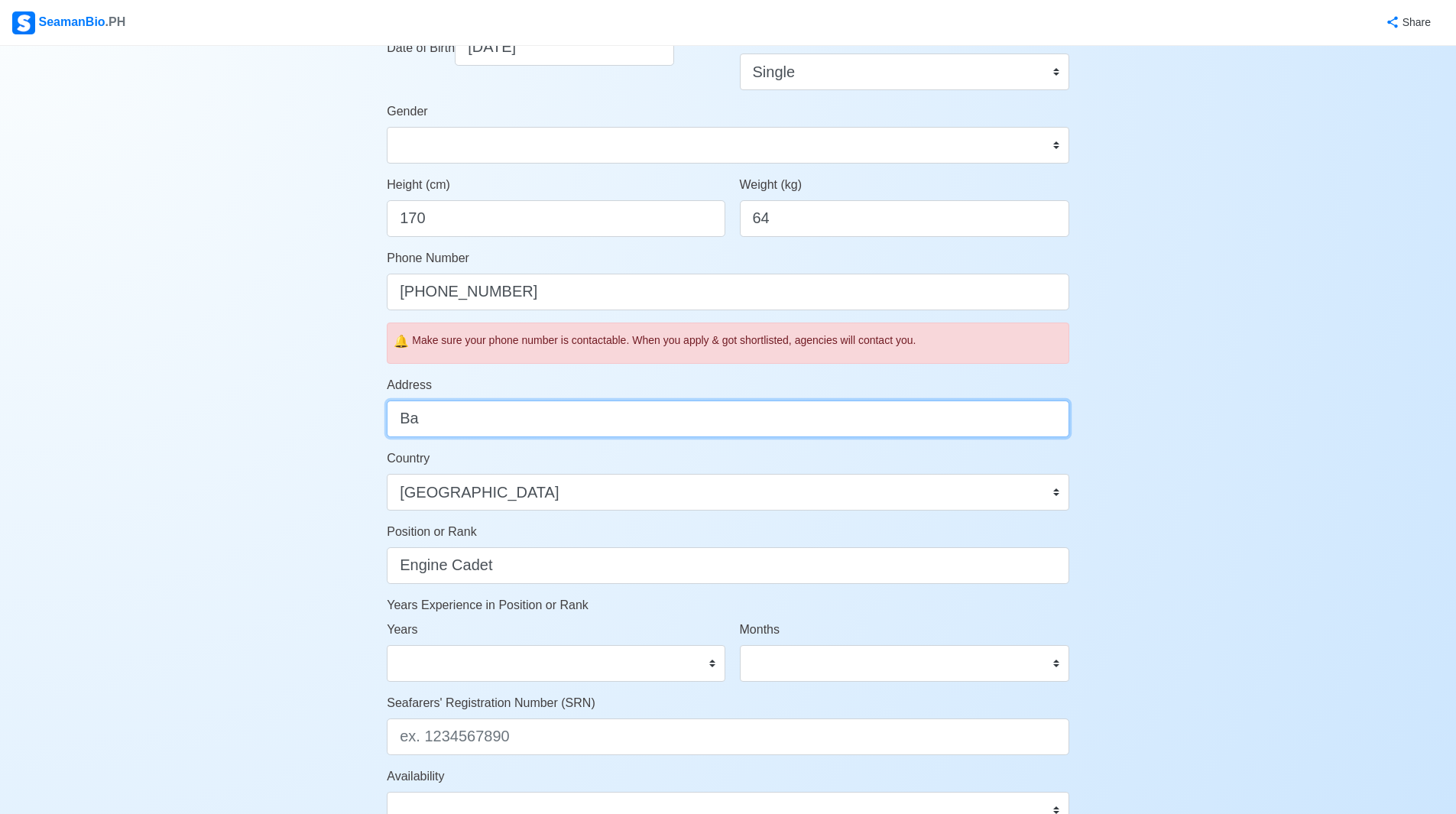
type input "B"
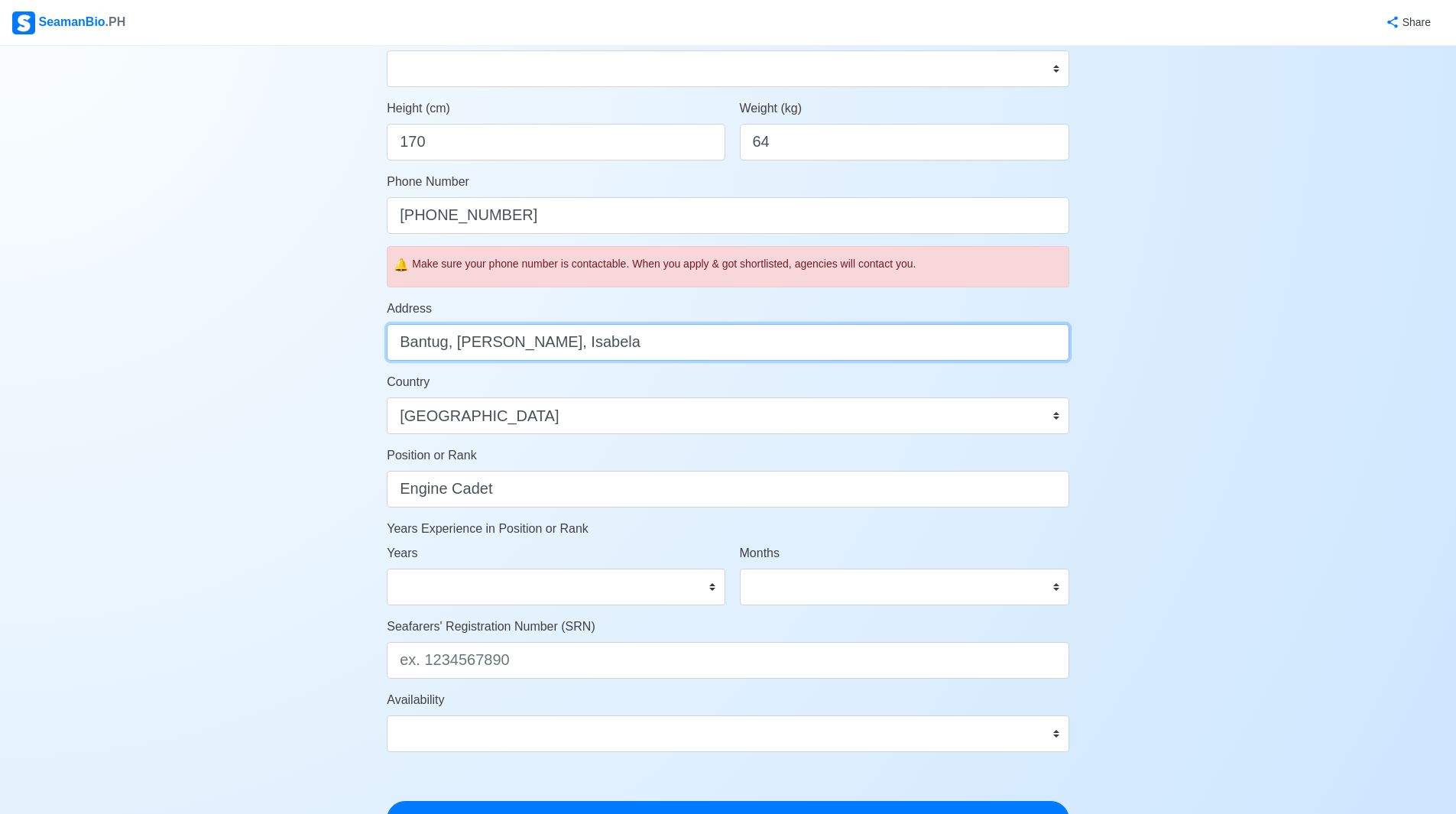
type input "Bantug, Tumauini, Isabela"
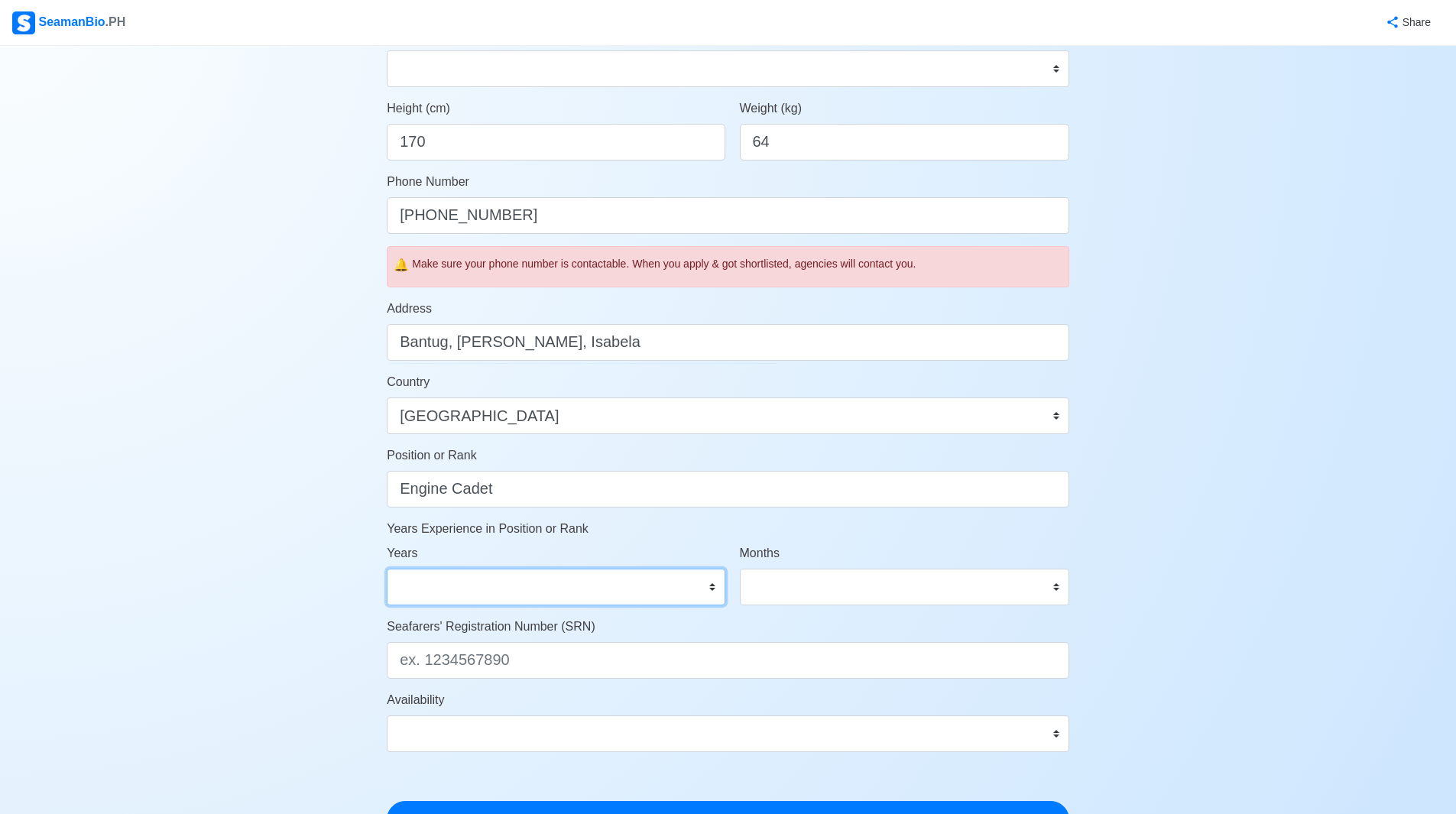
click at [676, 592] on select "0 1 2 3 4 5 6 7 8 9 10 11 12 13 14 15 16 17 18 19 20 21 22 23 24 25 26 27 28 29…" at bounding box center [556, 586] width 338 height 36
click at [675, 591] on select "0 1 2 3 4 5 6 7 8 9 10 11 12 13 14 15 16 17 18 19 20 21 22 23 24 25 26 27 28 29…" at bounding box center [556, 586] width 338 height 36
click at [675, 592] on select "0 1 2 3 4 5 6 7 8 9 10 11 12 13 14 15 16 17 18 19 20 21 22 23 24 25 26 27 28 29…" at bounding box center [556, 586] width 338 height 36
select select "1"
click at [387, 568] on select "0 1 2 3 4 5 6 7 8 9 10 11 12 13 14 15 16 17 18 19 20 21 22 23 24 25 26 27 28 29…" at bounding box center [556, 586] width 338 height 36
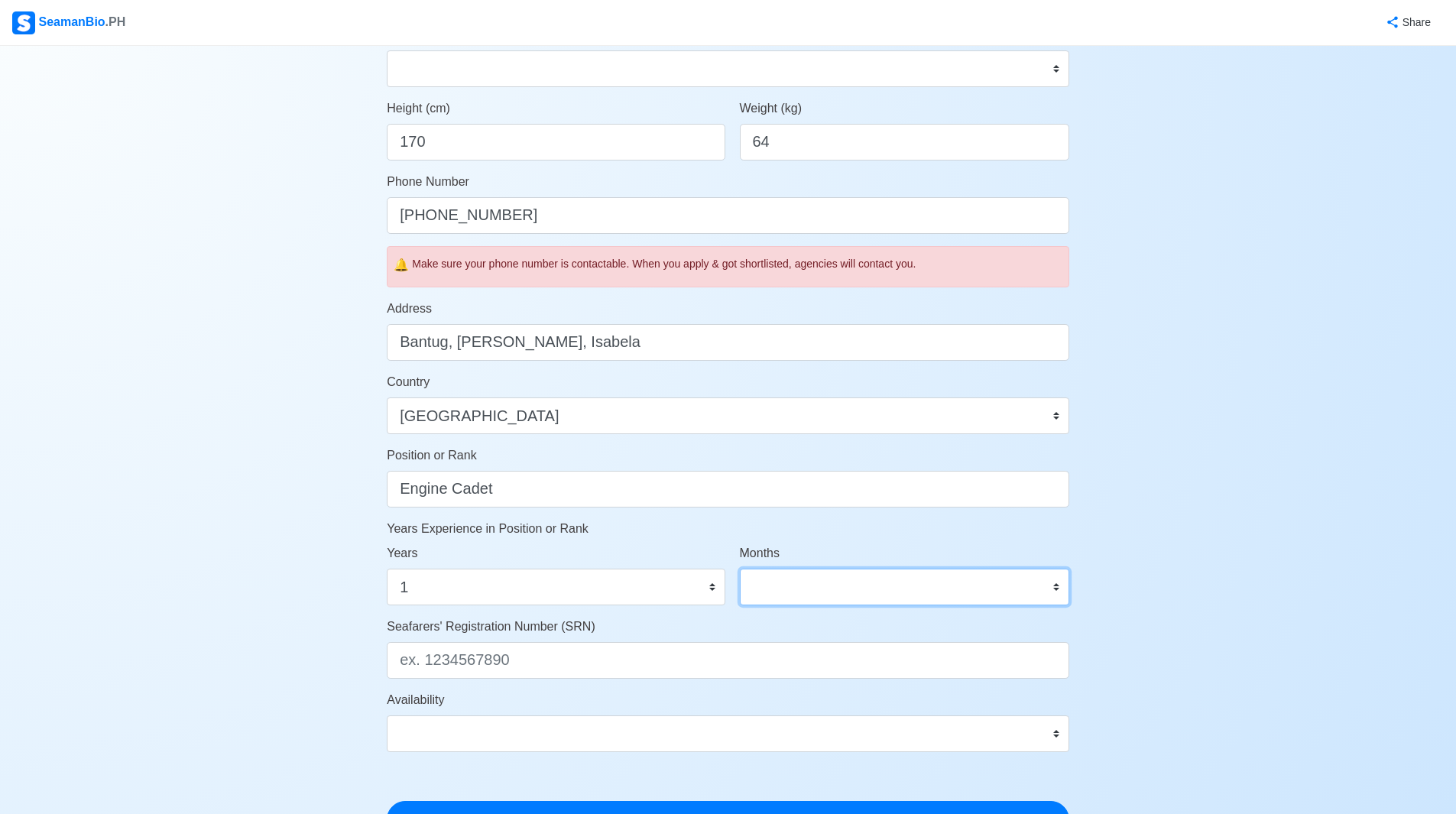
click at [816, 585] on select "0 1 2 3 4 5 6 7 8 9 10 11" at bounding box center [904, 586] width 329 height 36
select select "1"
click at [740, 568] on select "0 1 2 3 4 5 6 7 8 9 10 11" at bounding box center [904, 586] width 329 height 36
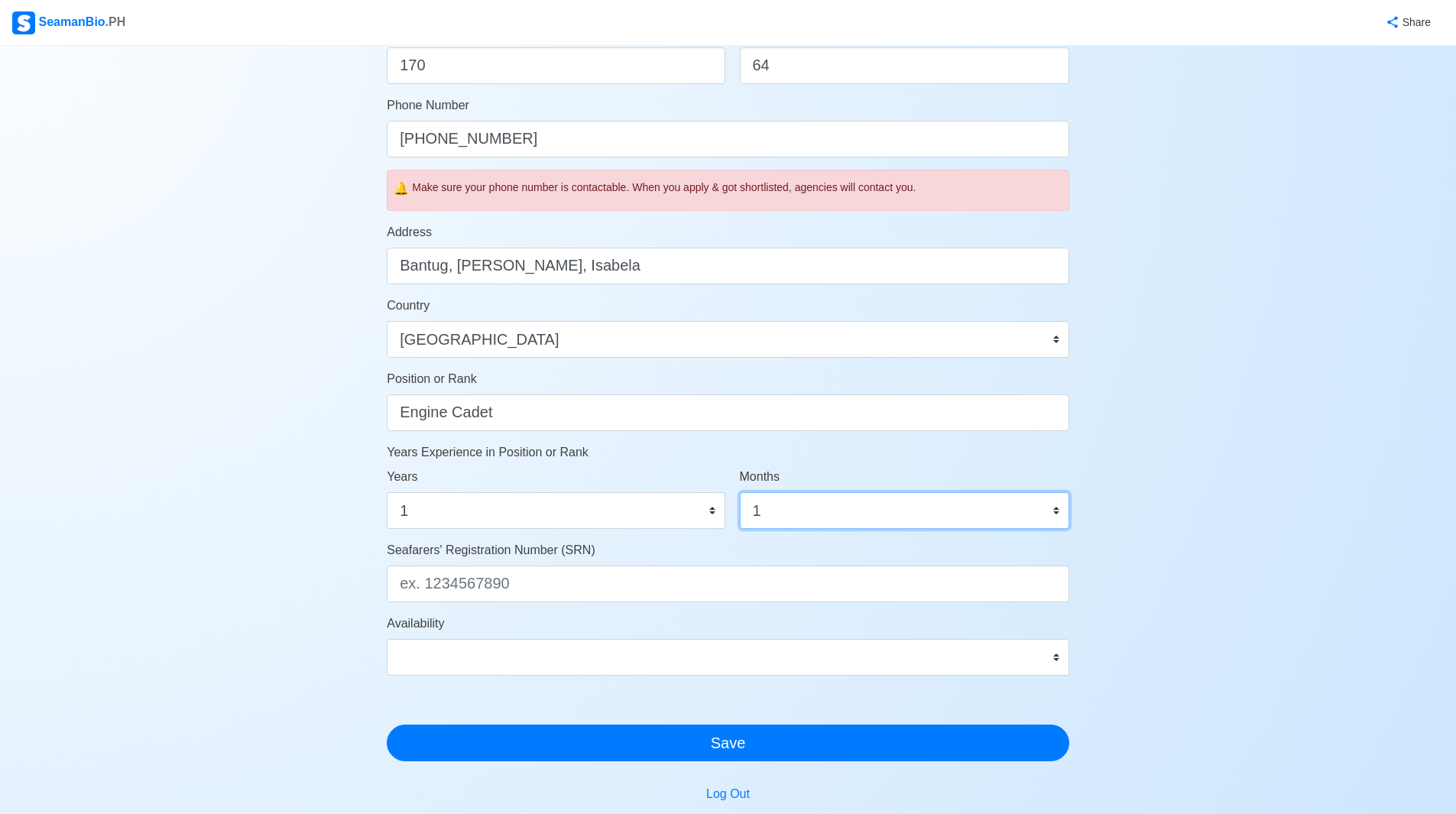
scroll to position [594, 0]
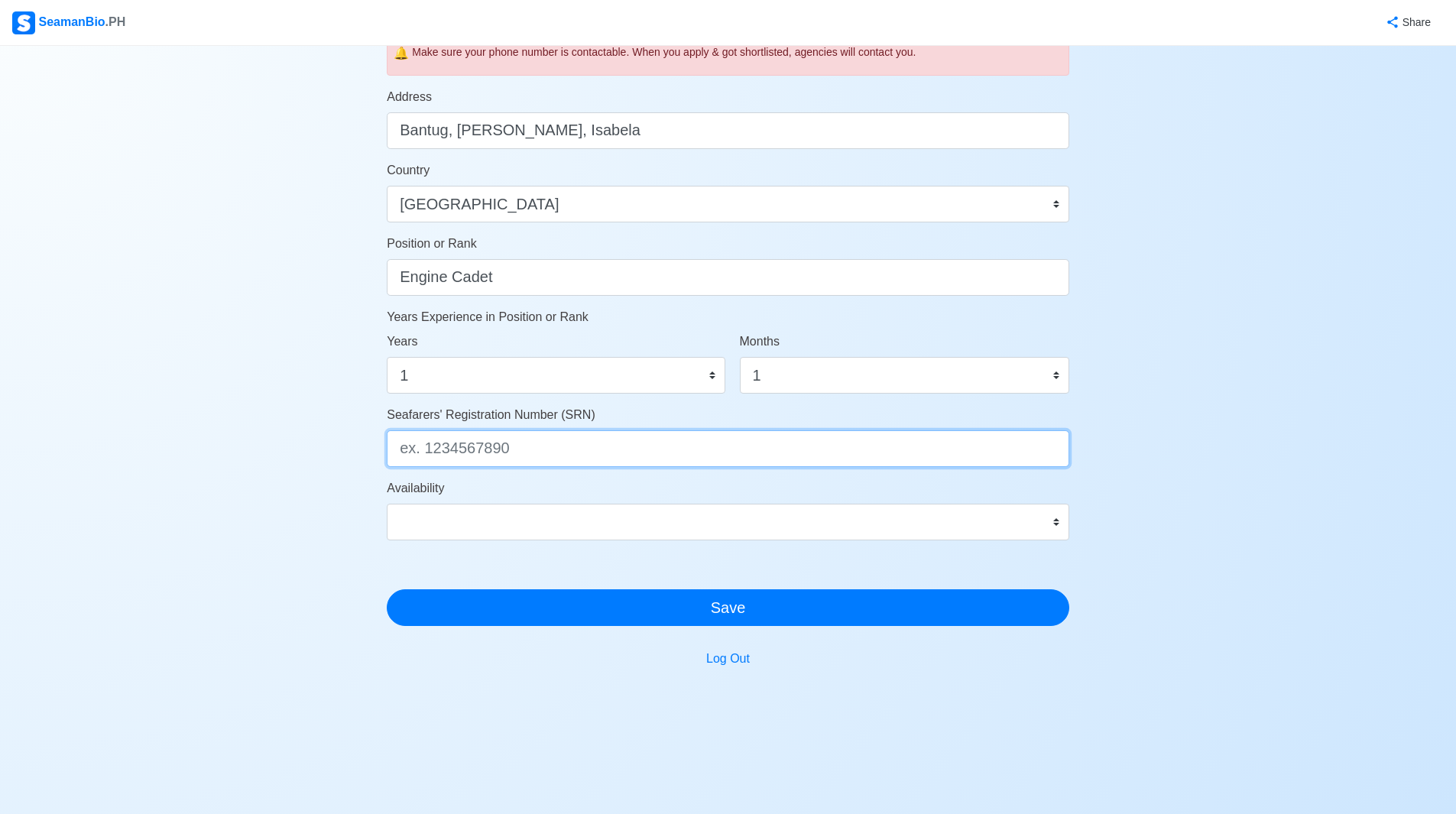
click at [531, 444] on input "Seafarers' Registration Number (SRN)" at bounding box center [728, 448] width 682 height 36
paste input "0006190040"
type input "0006190040"
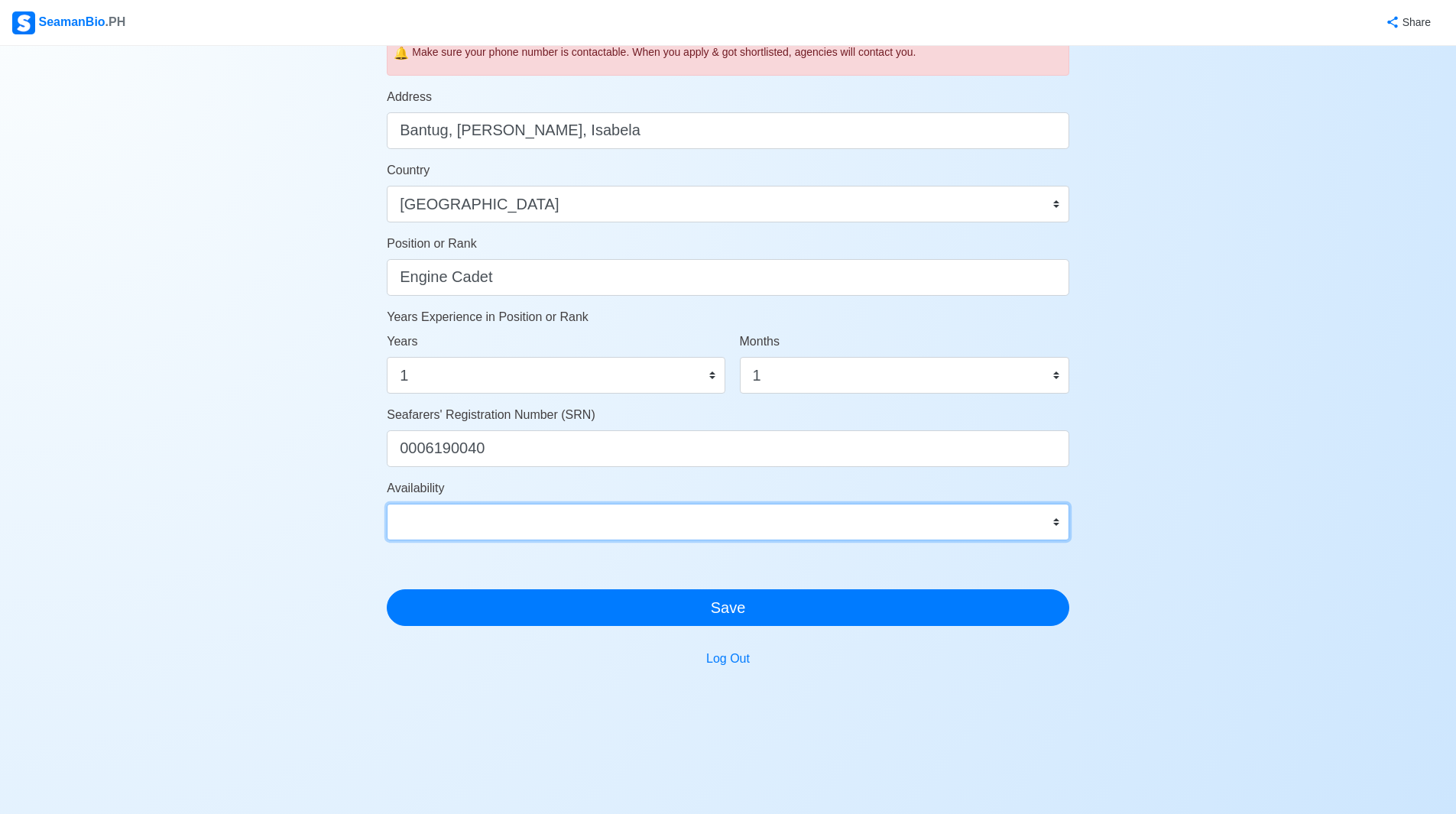
click at [547, 517] on select "Immediate Sep 2025 Oct 2025 Nov 2025 Dec 2025 Jan 2026 Feb 2026 Mar 2026 Apr 20…" at bounding box center [728, 522] width 682 height 36
select select "1767196800000"
click at [387, 504] on select "Immediate Sep 2025 Oct 2025 Nov 2025 Dec 2025 Jan 2026 Feb 2026 Mar 2026 Apr 20…" at bounding box center [728, 522] width 682 height 36
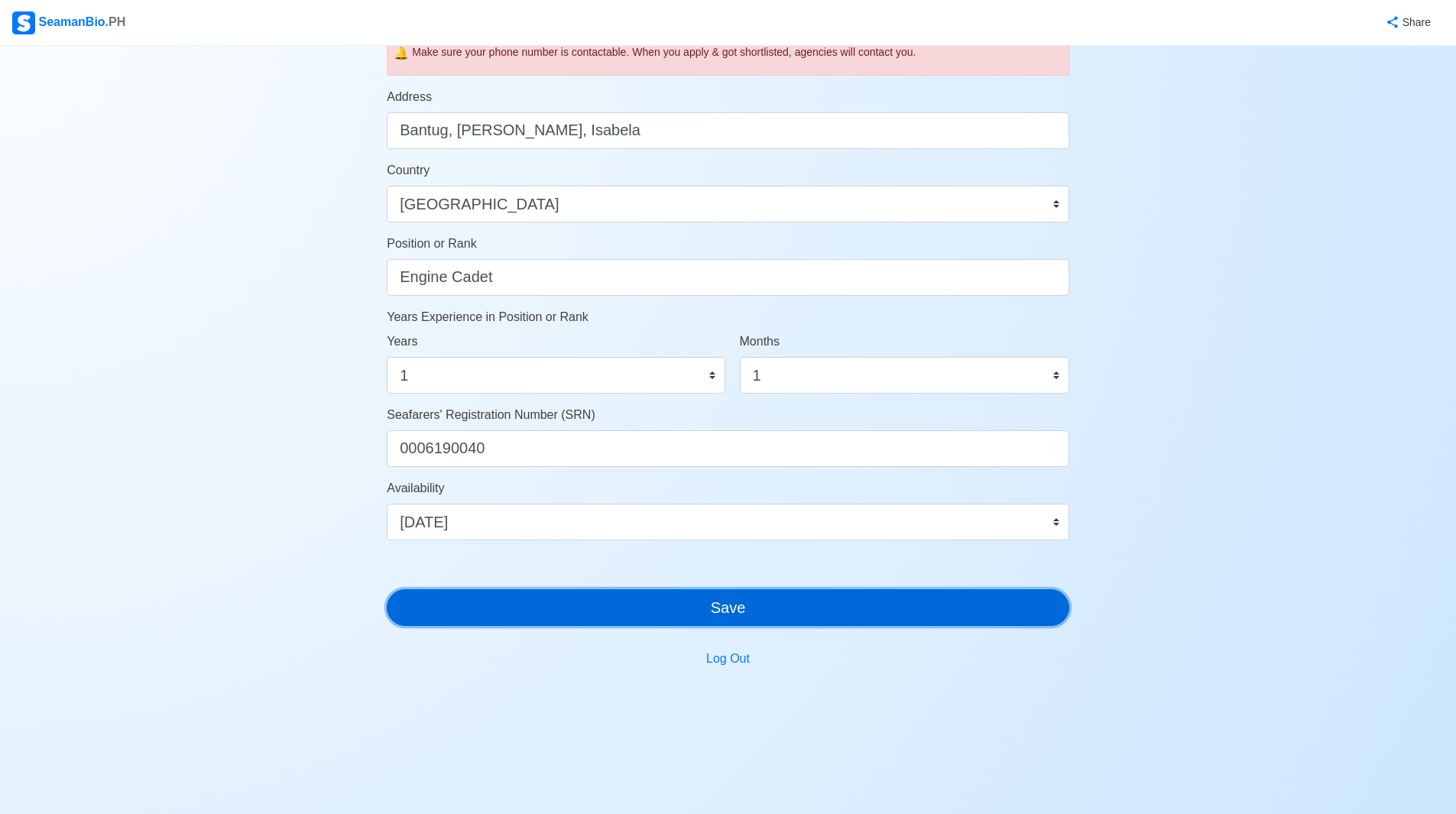
click at [717, 616] on button "Save" at bounding box center [728, 607] width 682 height 36
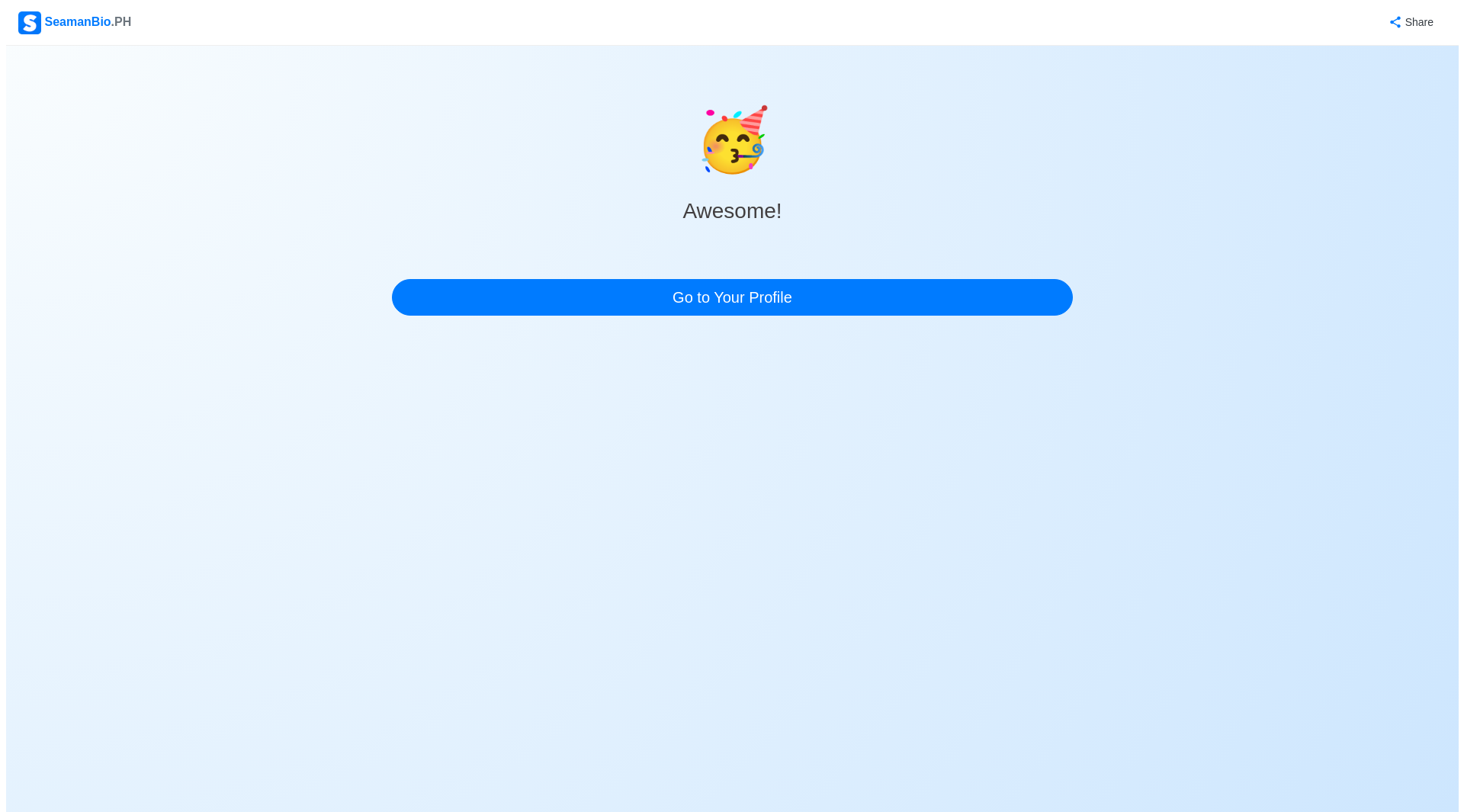
scroll to position [0, 0]
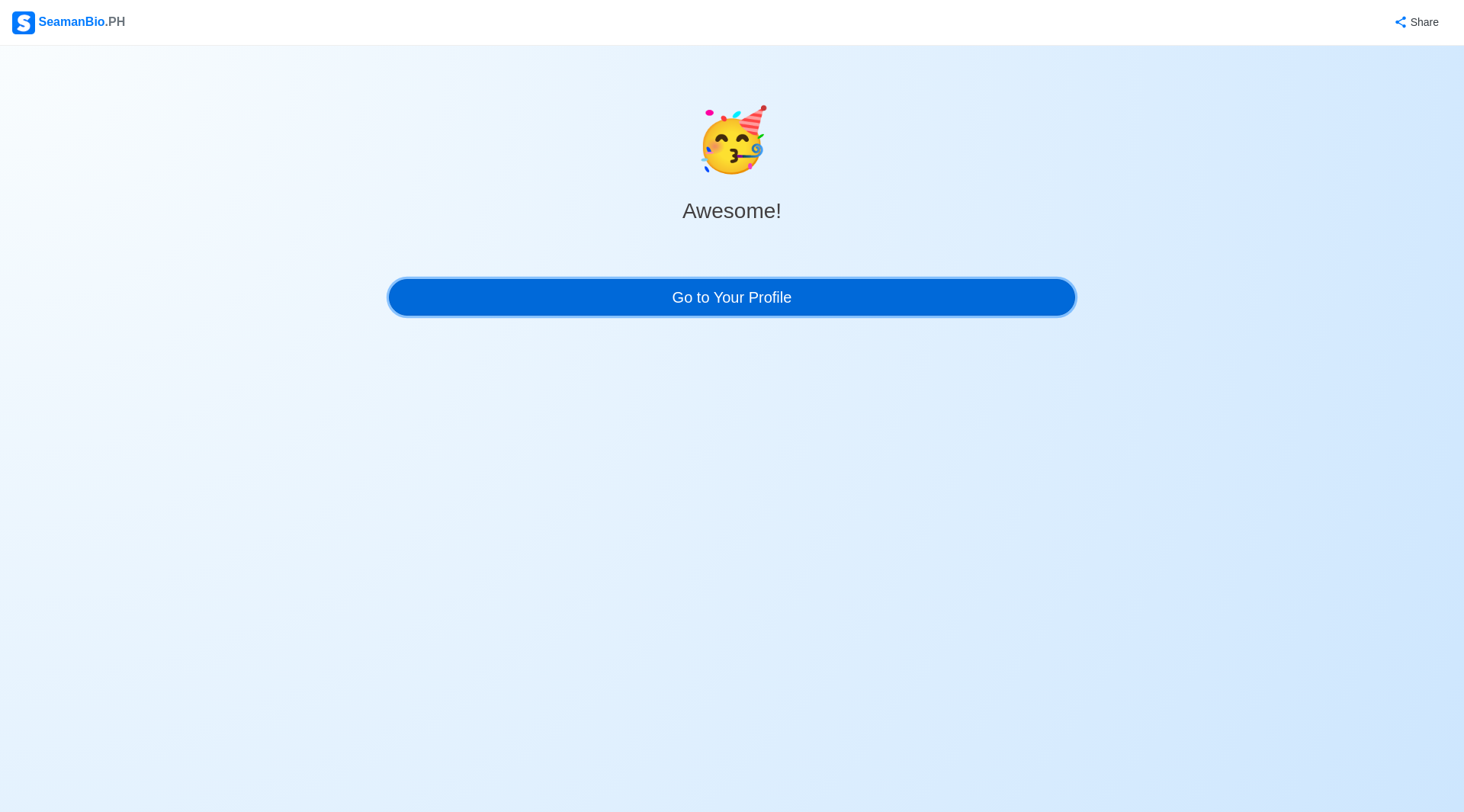
click at [727, 290] on link "Go to Your Profile" at bounding box center [732, 297] width 686 height 36
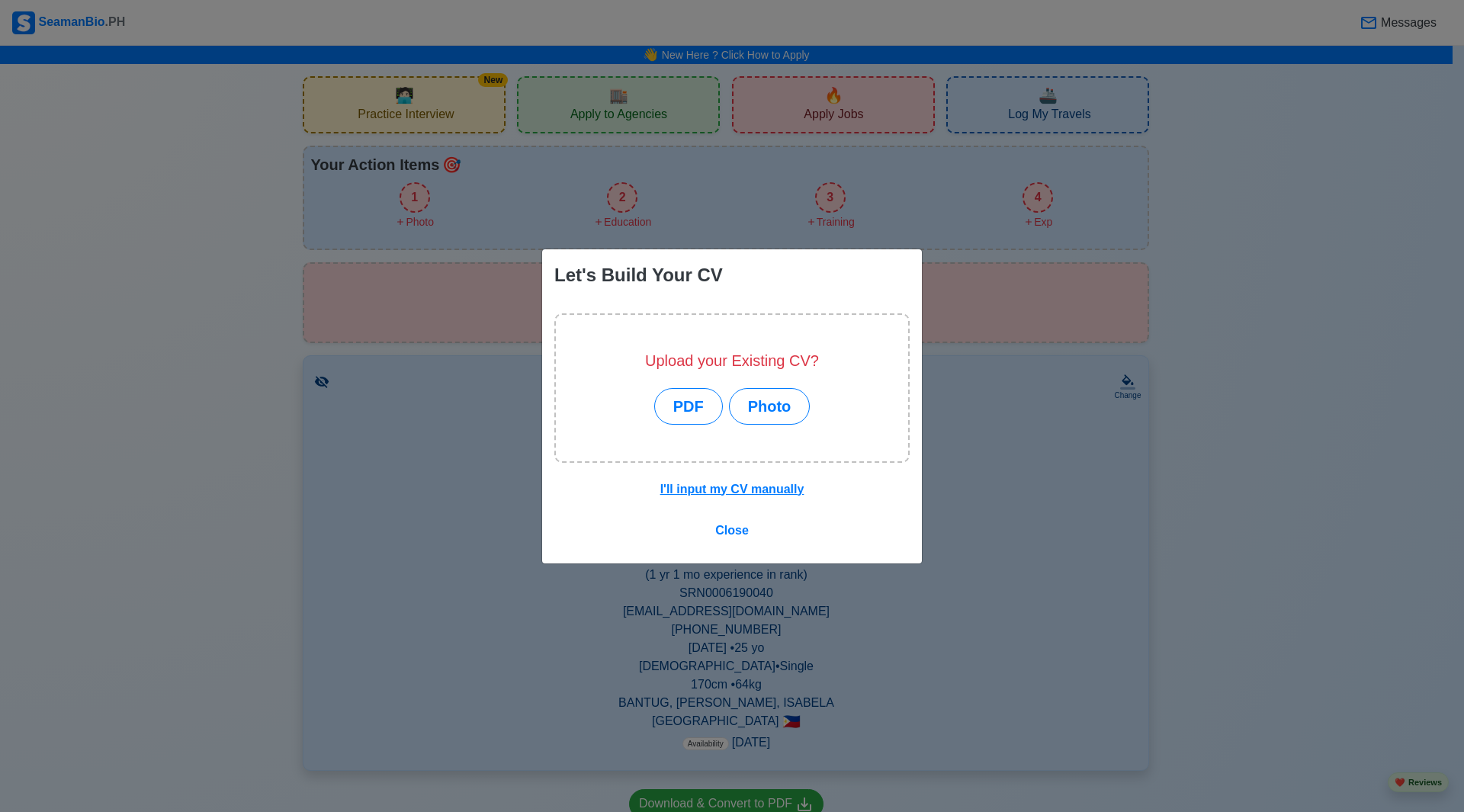
click at [1069, 456] on div "Let's Build Your CV Upload your Existing CV? PDF Photo I'll input my CV manuall…" at bounding box center [732, 406] width 1464 height 812
click at [762, 483] on u "I'll input my CV manually" at bounding box center [733, 489] width 144 height 13
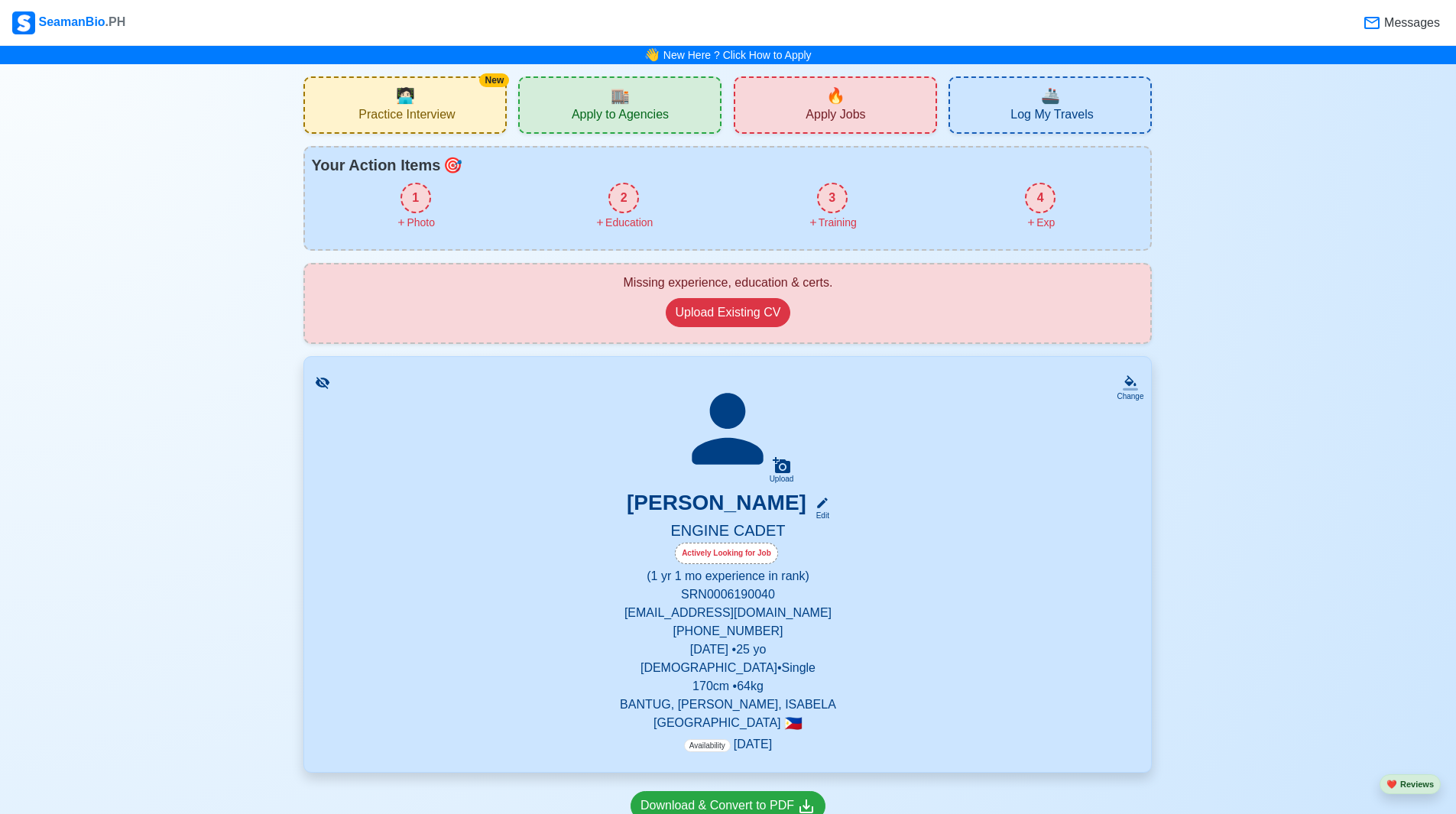
click at [419, 205] on div "1" at bounding box center [415, 198] width 30 height 30
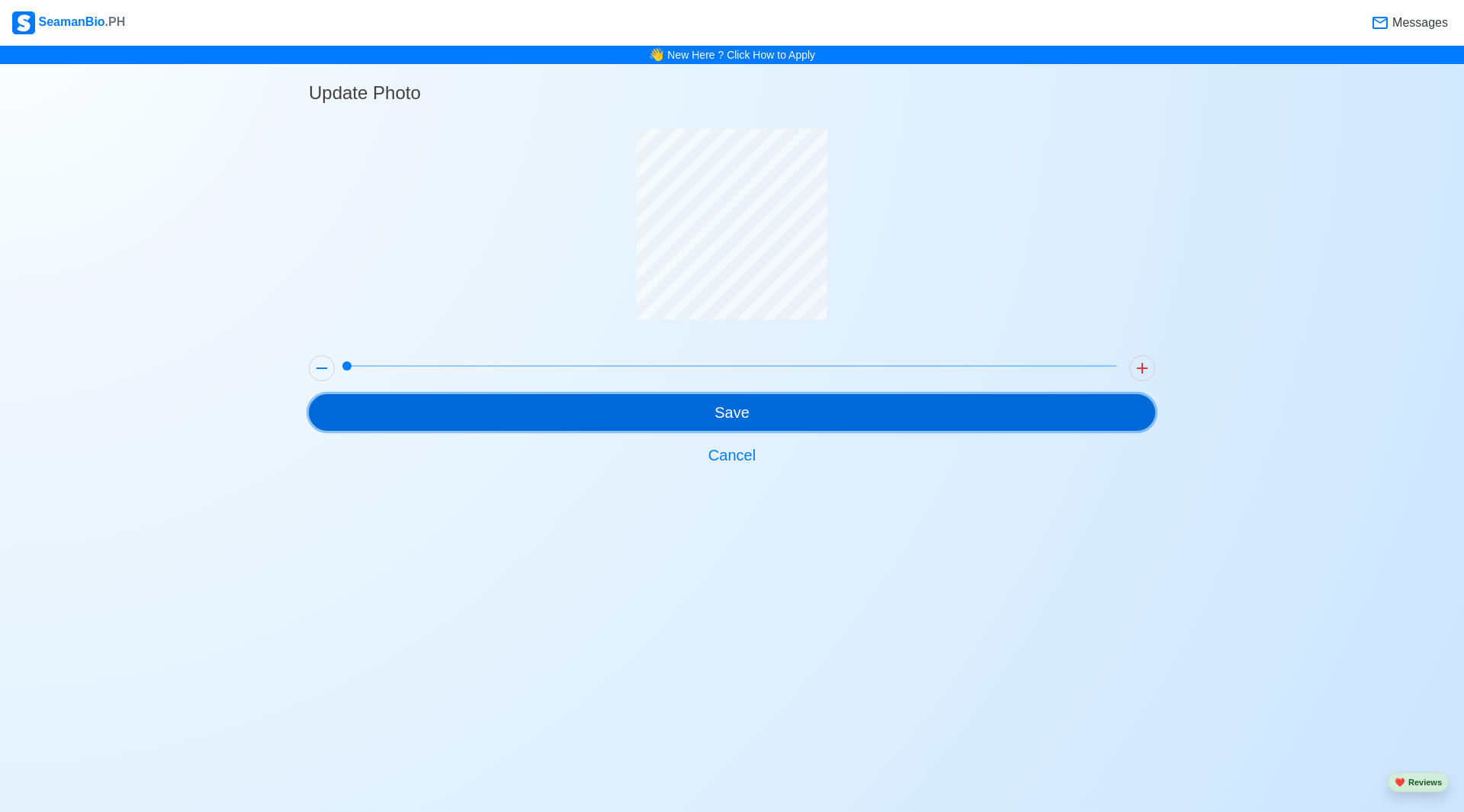
click at [734, 405] on button "Save" at bounding box center [732, 412] width 847 height 36
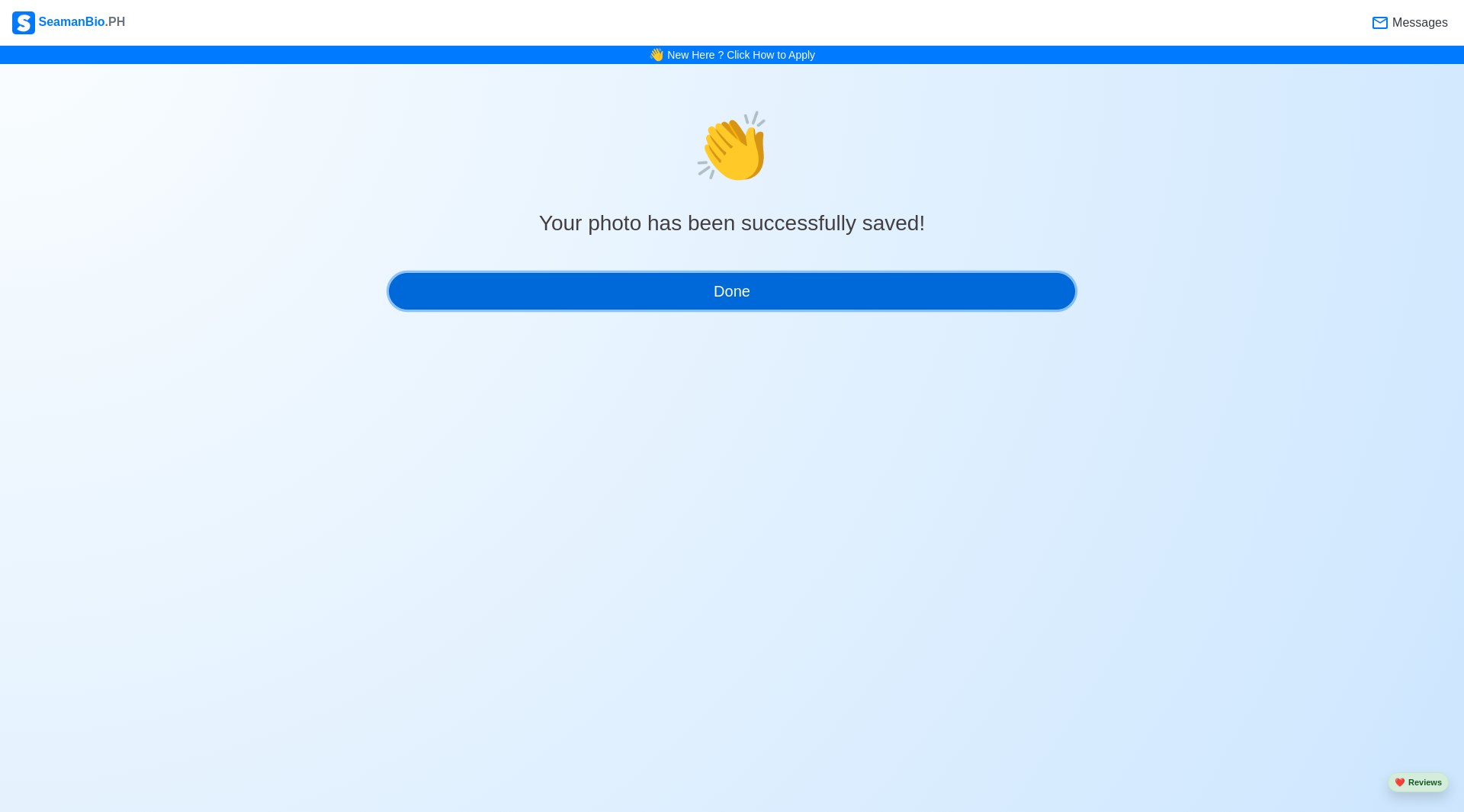
click at [727, 287] on button "Done" at bounding box center [732, 291] width 686 height 36
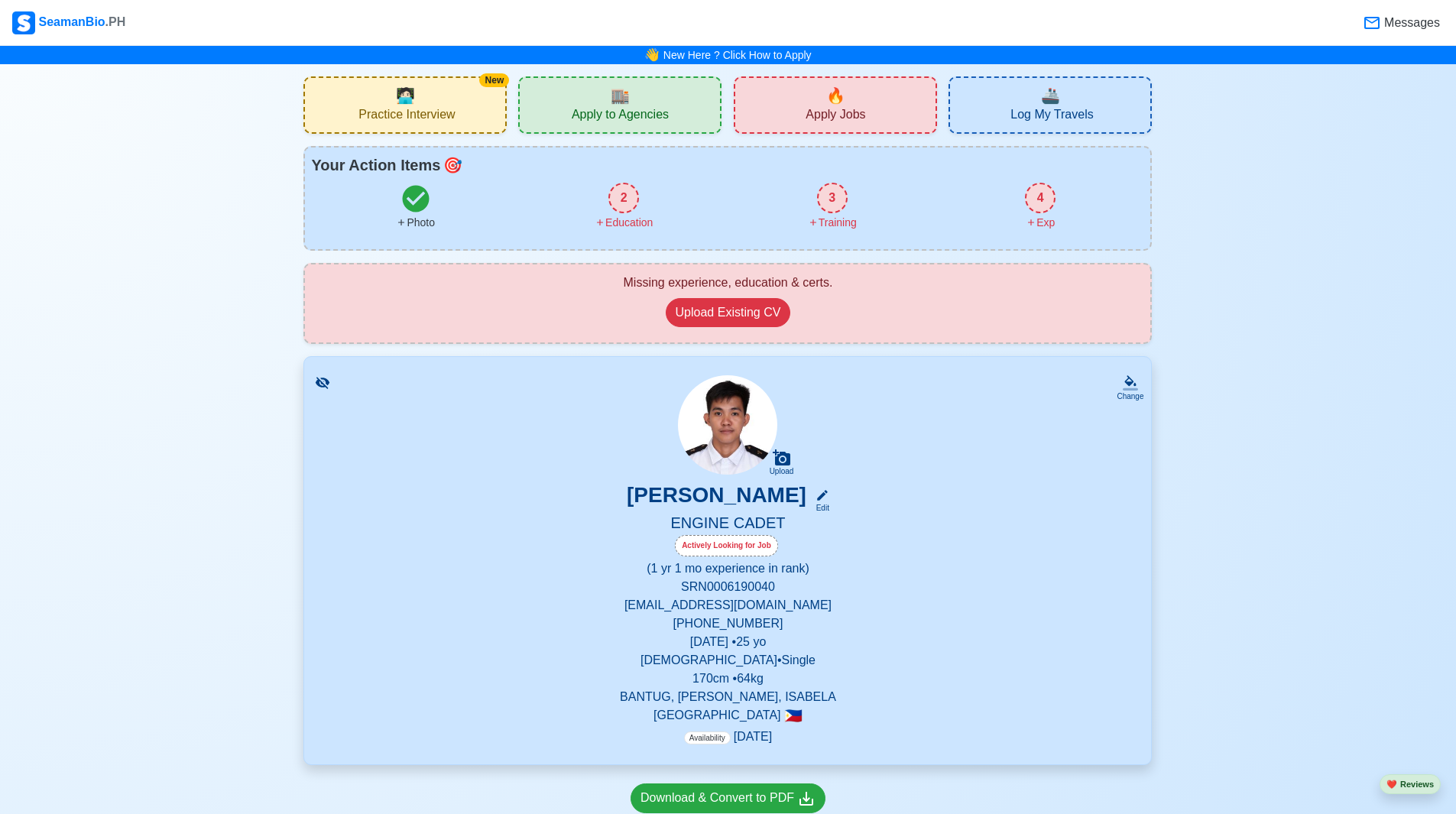
click at [618, 206] on div "2" at bounding box center [623, 198] width 30 height 30
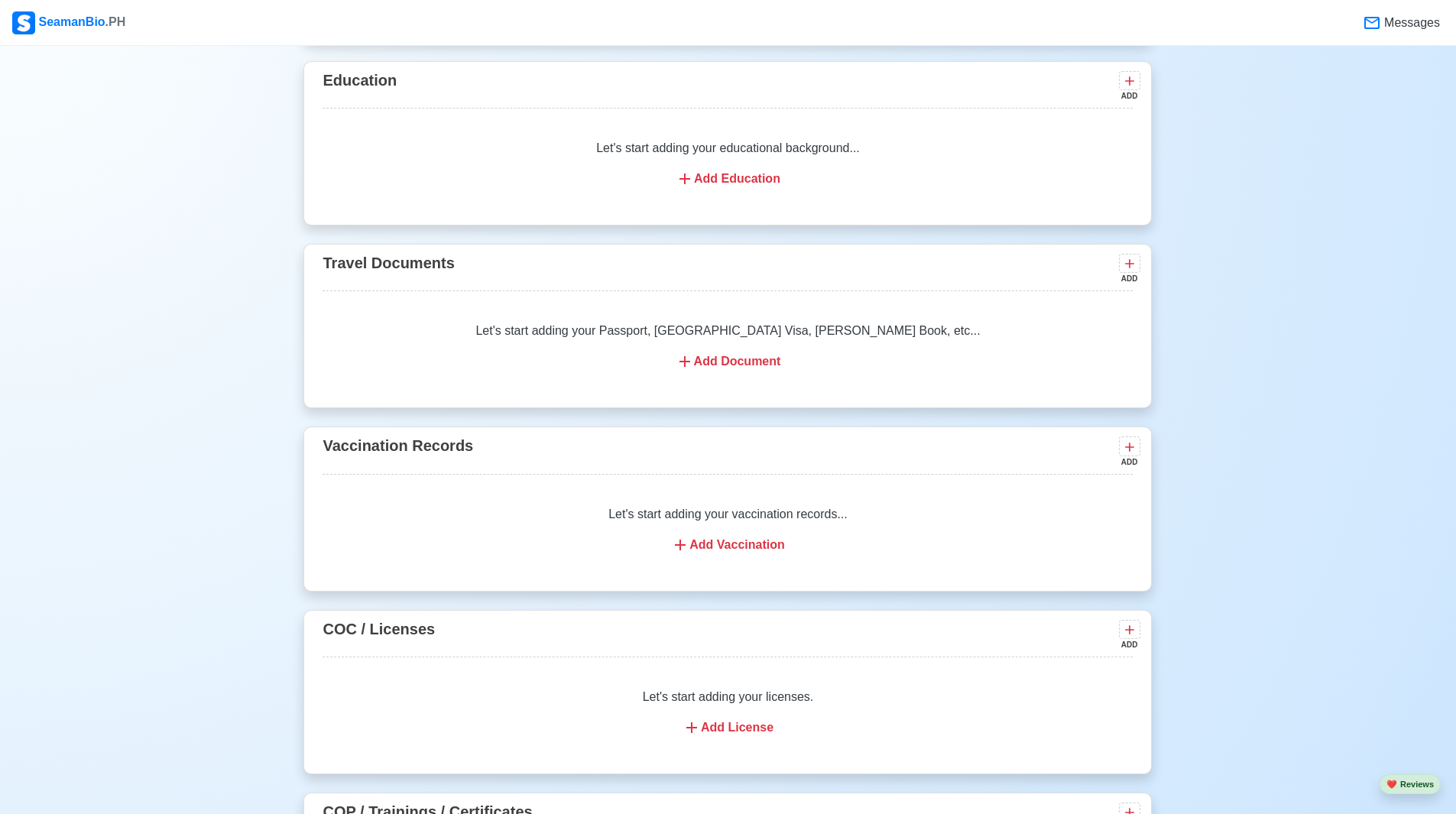
click at [740, 183] on div "Add Education" at bounding box center [727, 179] width 773 height 19
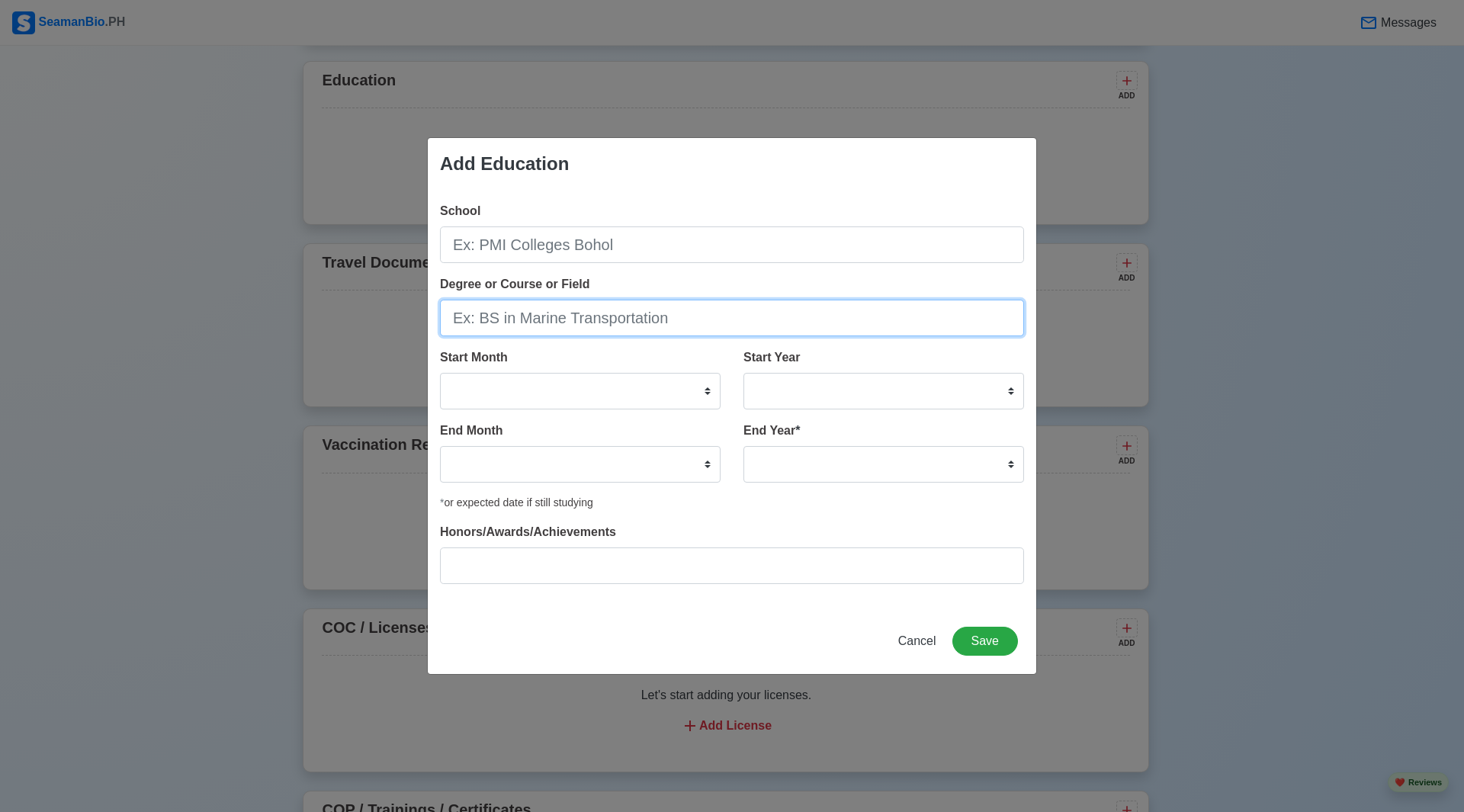
click at [621, 316] on input "Degree or Course or Field" at bounding box center [732, 317] width 584 height 36
type input "B"
type input "BS in Marine Engineering"
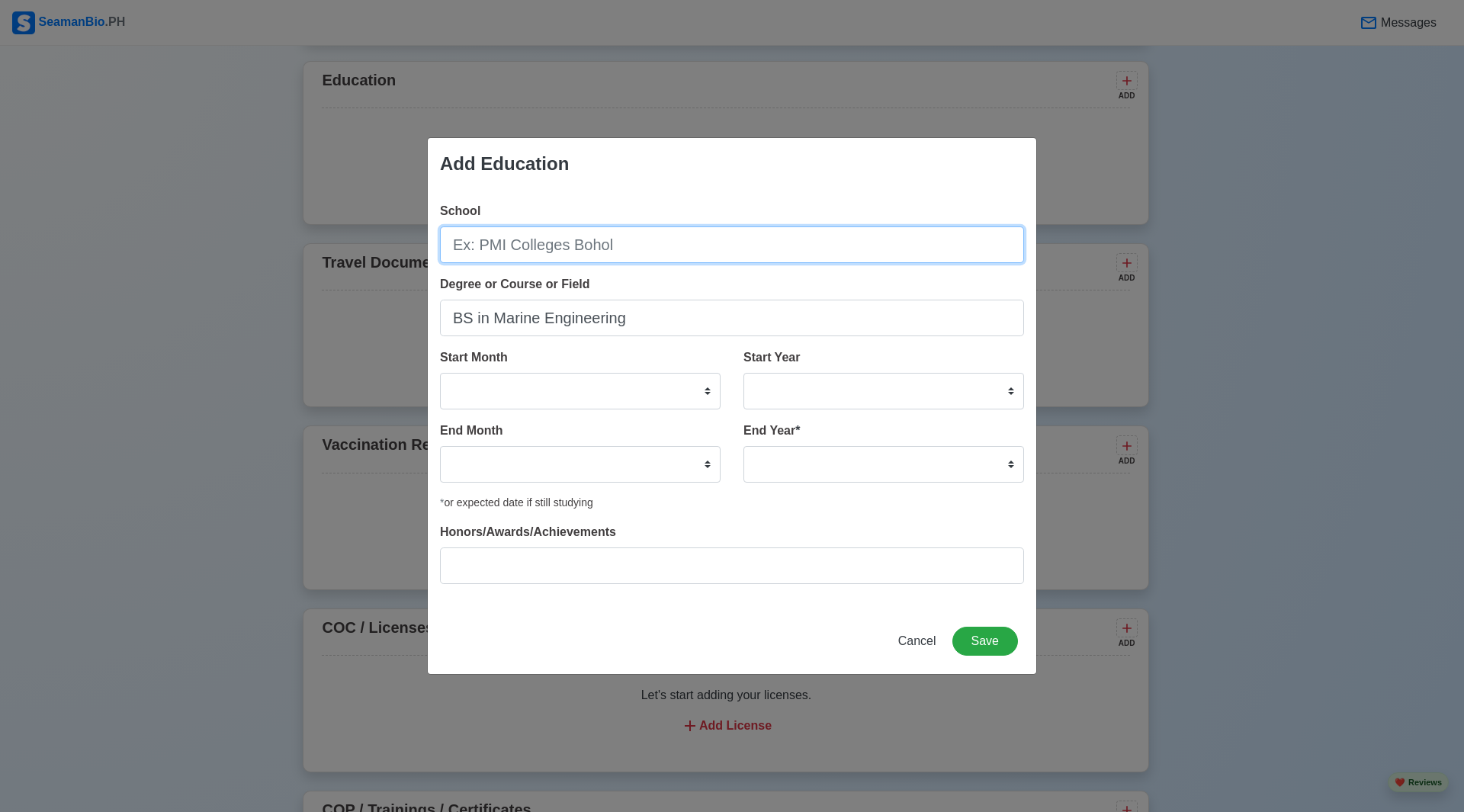
click at [621, 245] on input "School" at bounding box center [732, 244] width 584 height 36
type input "Isabela College of Arts and Technology Inc."
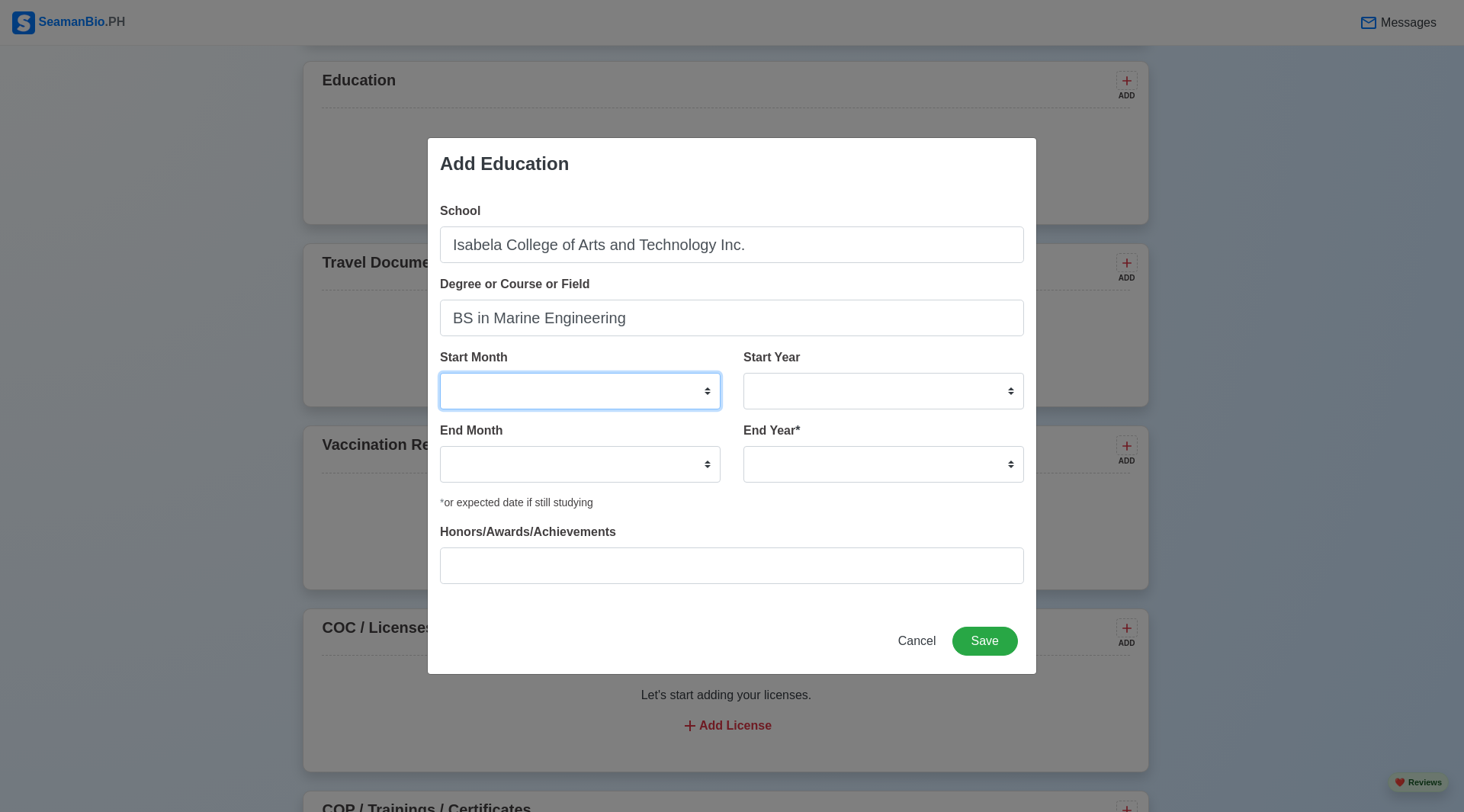
click at [559, 396] on select "January February March April May June July August September October November De…" at bounding box center [580, 391] width 281 height 36
click at [560, 396] on select "January February March April May June July August September October November De…" at bounding box center [580, 391] width 281 height 36
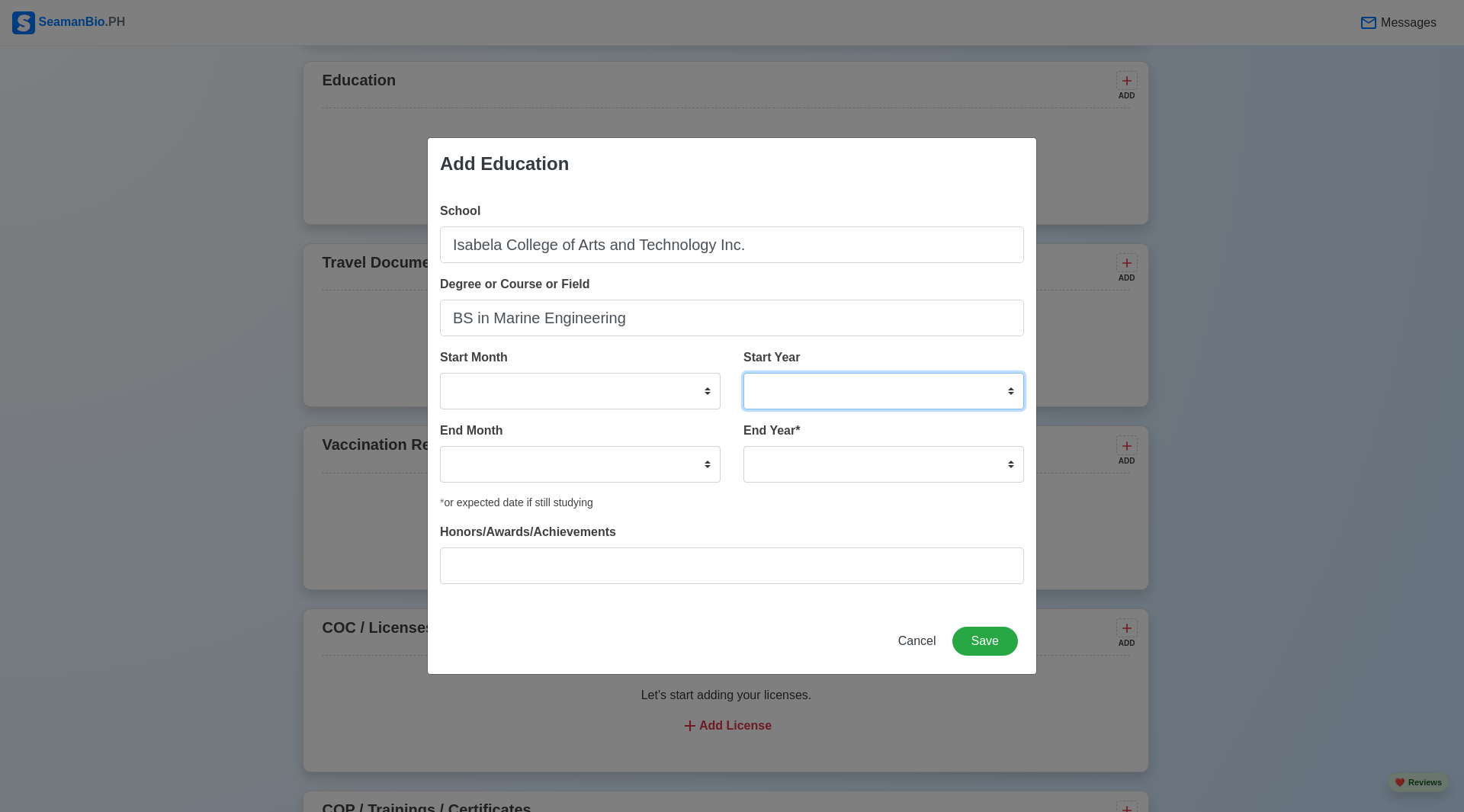
click at [778, 401] on select "2025 2024 2023 2022 2021 2020 2019 2018 2017 2016 2015 2014 2013 2012 2011 2010…" at bounding box center [884, 391] width 281 height 36
click at [778, 401] on select "2025 2024 2023 2022 2021 2020 2019 2018 2017 2016 2015 2014 2013 2012 2011 2010…" at bounding box center [884, 391] width 281 height 36
click at [826, 395] on select "2025 2024 2023 2022 2021 2020 2019 2018 2017 2016 2015 2014 2013 2012 2011 2010…" at bounding box center [884, 391] width 281 height 36
select select "2020"
click at [744, 373] on select "2025 2024 2023 2022 2021 2020 2019 2018 2017 2016 2015 2014 2013 2012 2011 2010…" at bounding box center [884, 391] width 281 height 36
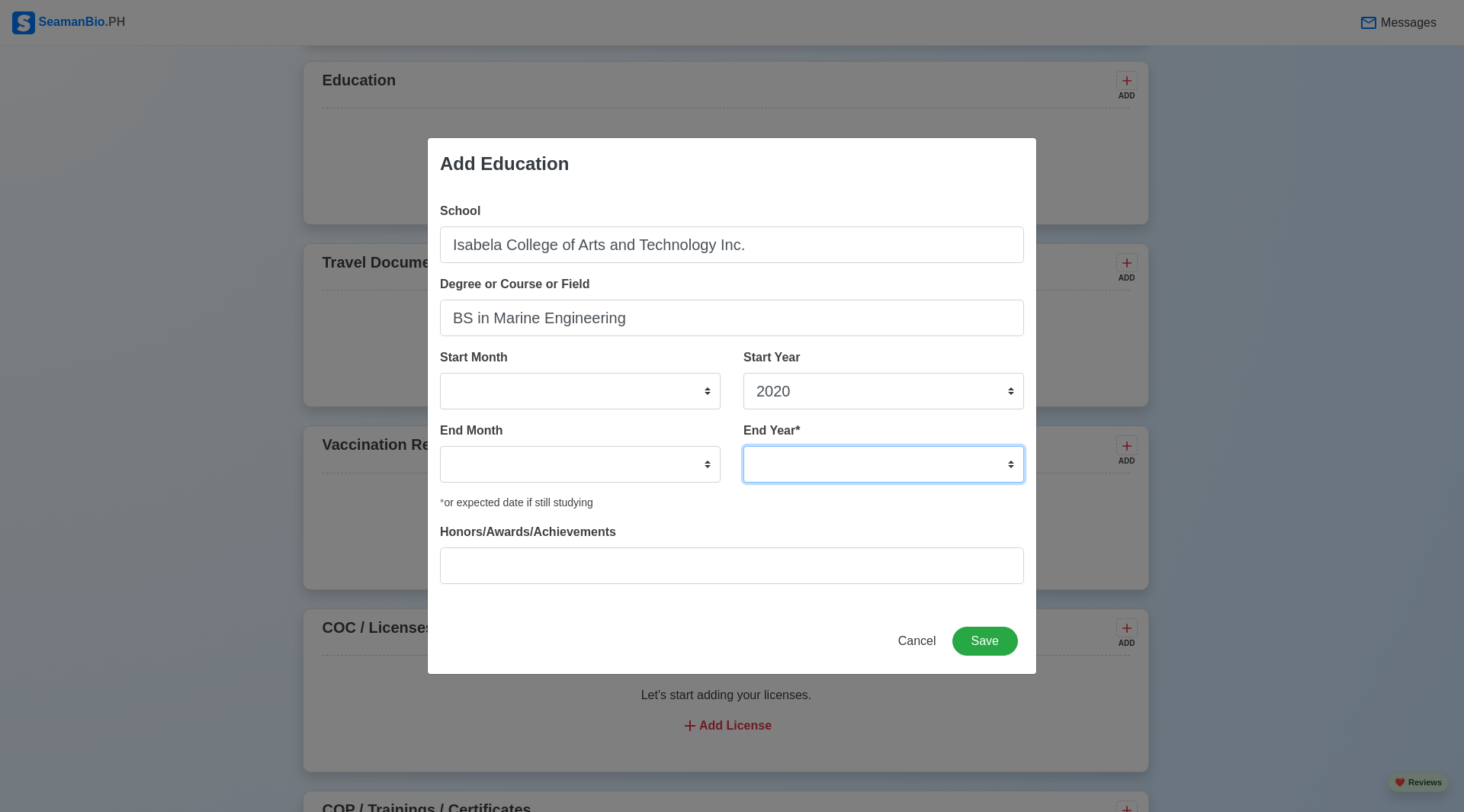
click at [807, 460] on select "2035 2034 2033 2032 2031 2030 2029 2028 2027 2026 2025 2024 2023 2022 2021 2020…" at bounding box center [884, 464] width 281 height 36
select select "2023"
click at [744, 446] on select "2035 2034 2033 2032 2031 2030 2029 2028 2027 2026 2025 2024 2023 2022 2021 2020…" at bounding box center [884, 464] width 281 height 36
click at [634, 383] on select "January February March April May June July August September October November De…" at bounding box center [580, 391] width 281 height 36
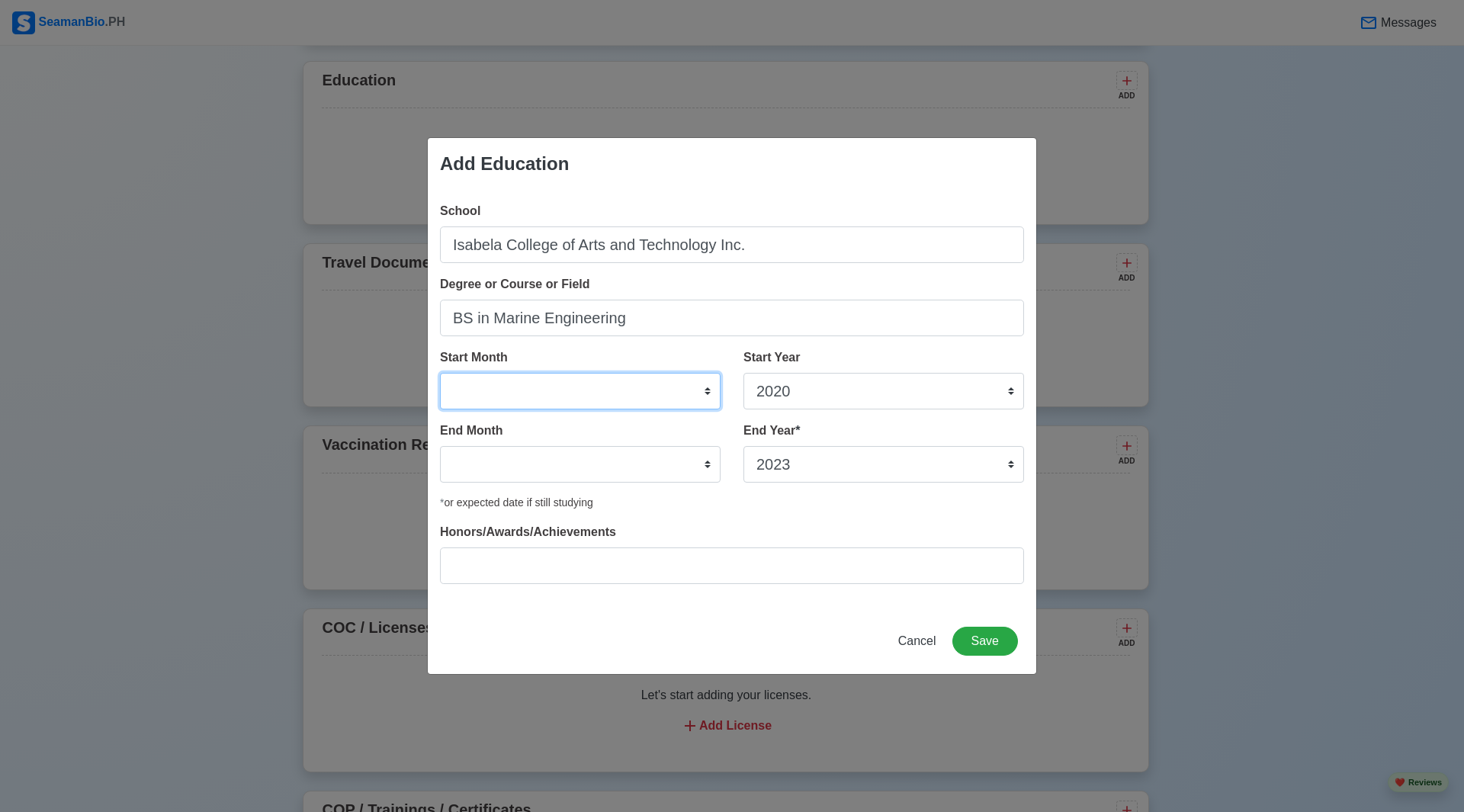
click at [634, 383] on select "January February March April May June July August September October November De…" at bounding box center [580, 391] width 281 height 36
click at [634, 450] on select "January February March April May June July August September October November De…" at bounding box center [580, 464] width 281 height 36
select select "July"
click at [440, 446] on select "January February March April May June July August September October November De…" at bounding box center [580, 464] width 281 height 36
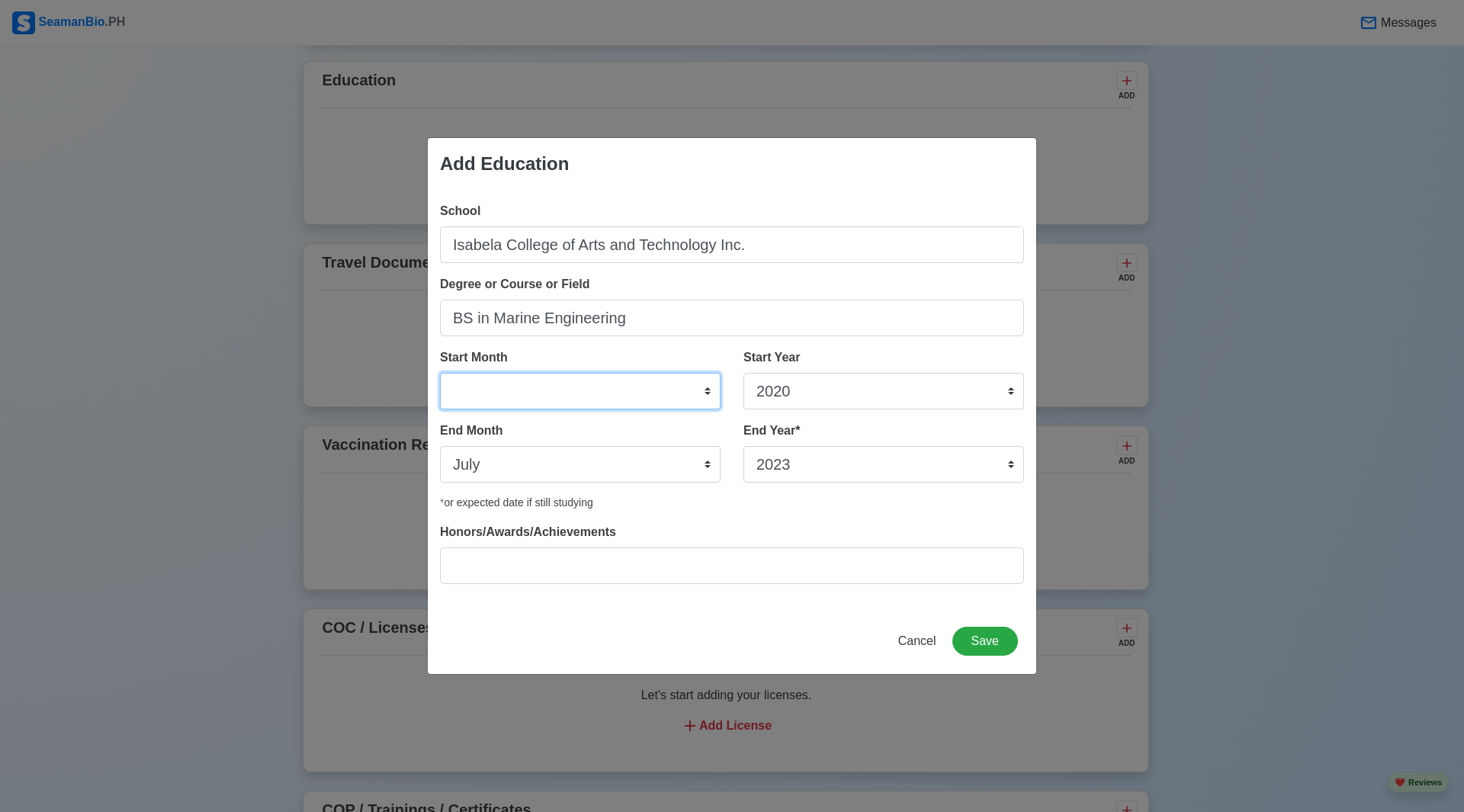
click at [588, 386] on select "January February March April May June July August September October November De…" at bounding box center [580, 391] width 281 height 36
select select "June"
click at [440, 373] on select "January February March April May June July August September October November De…" at bounding box center [580, 391] width 281 height 36
click at [730, 524] on div "Honors/Awards/Achievements" at bounding box center [732, 553] width 584 height 61
click at [1008, 647] on button "Save" at bounding box center [985, 640] width 66 height 29
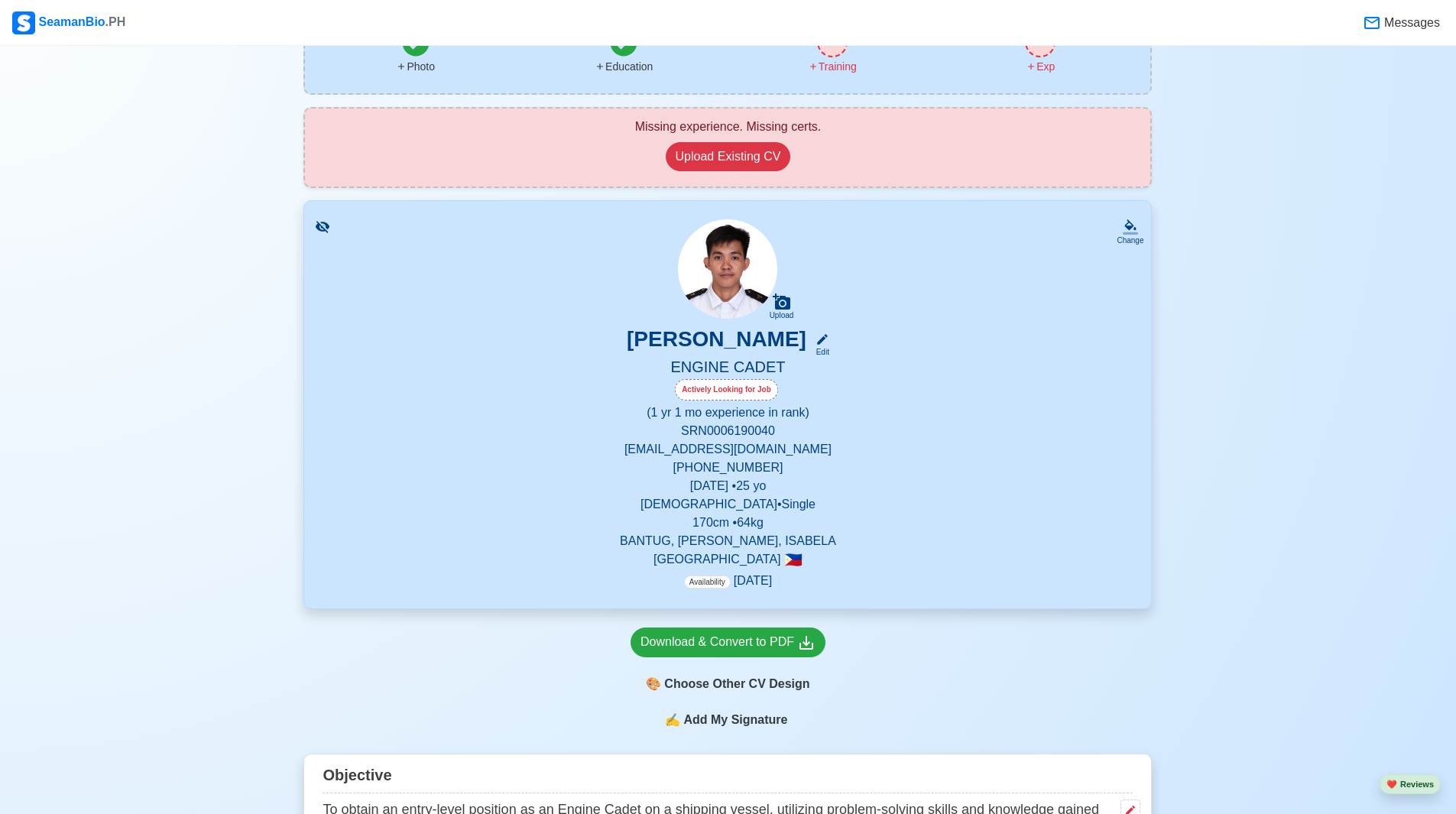
scroll to position [0, 0]
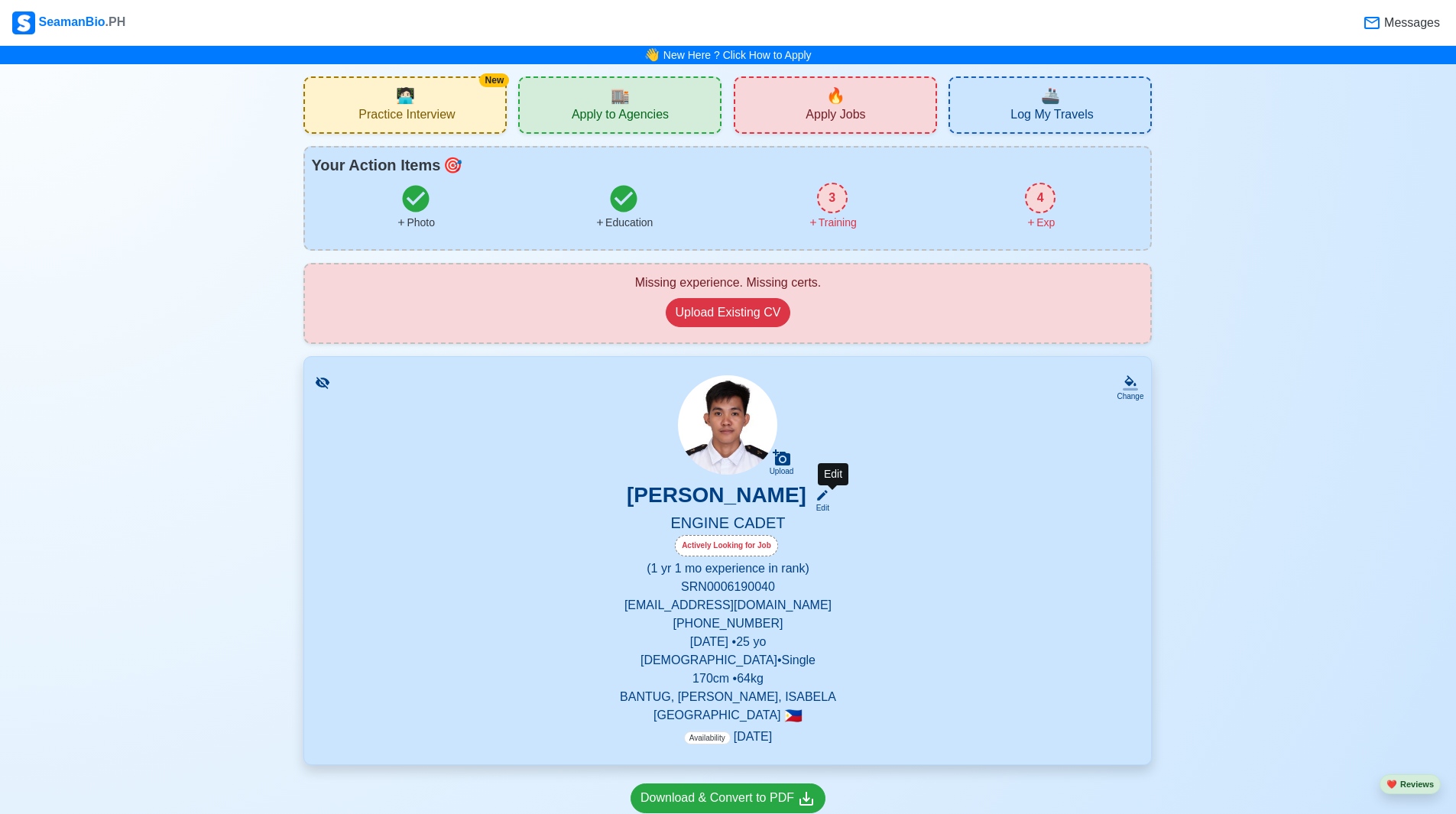
click at [829, 496] on icon at bounding box center [823, 495] width 14 height 14
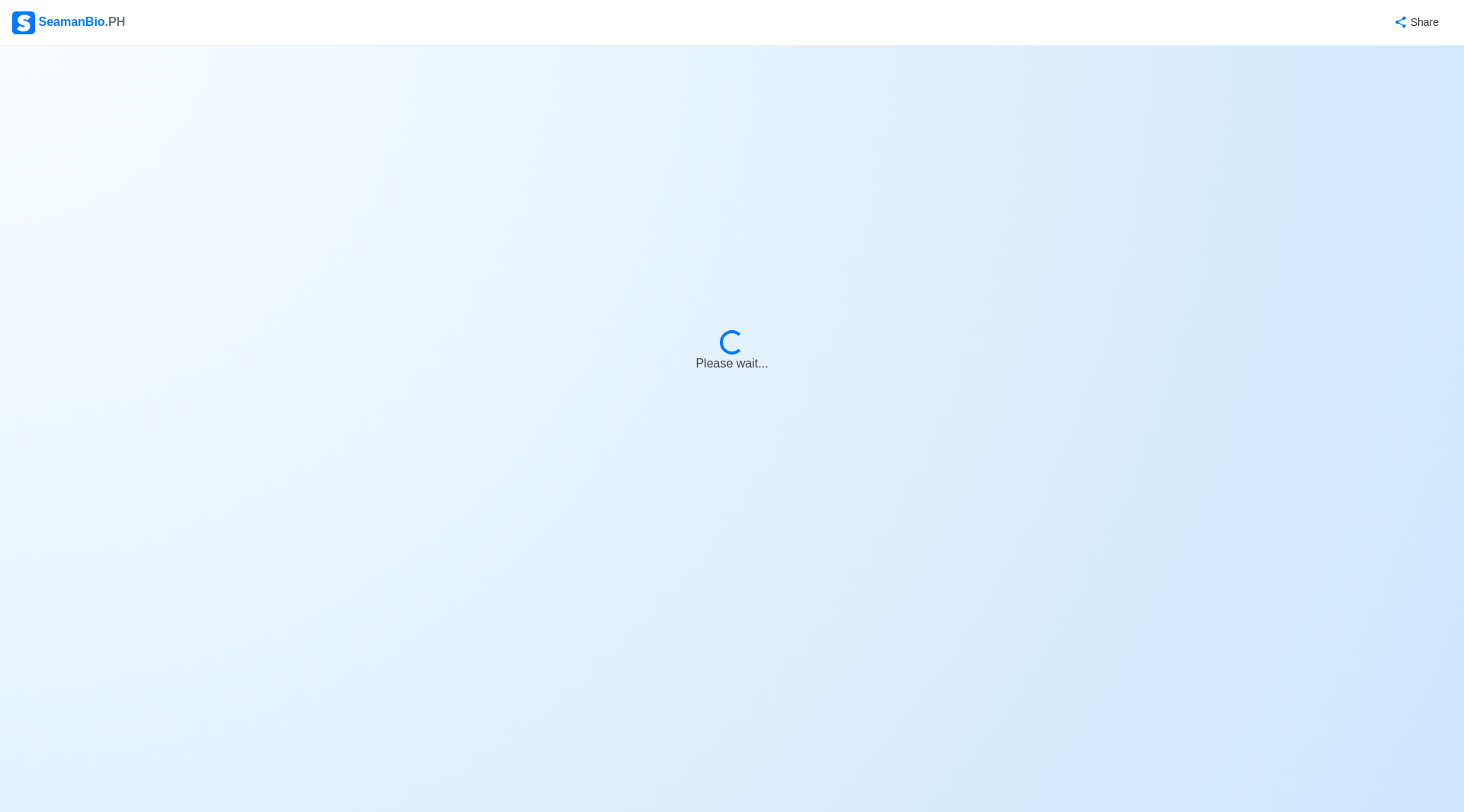
select select "Actively Looking for Job"
select select "Visible for Hiring"
select select "Single"
select select "[DEMOGRAPHIC_DATA]"
select select "PH"
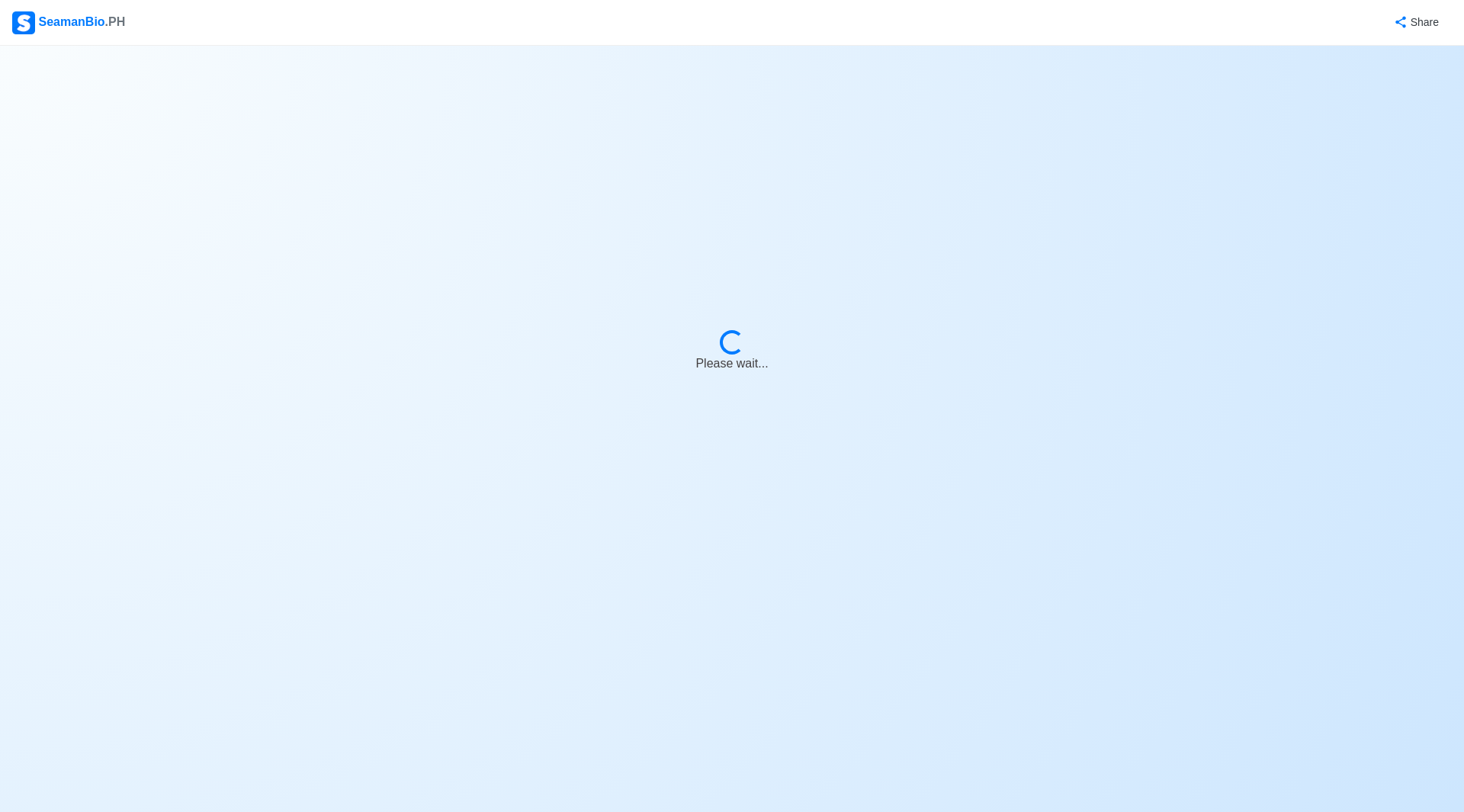
select select "1"
select select "1767196800000"
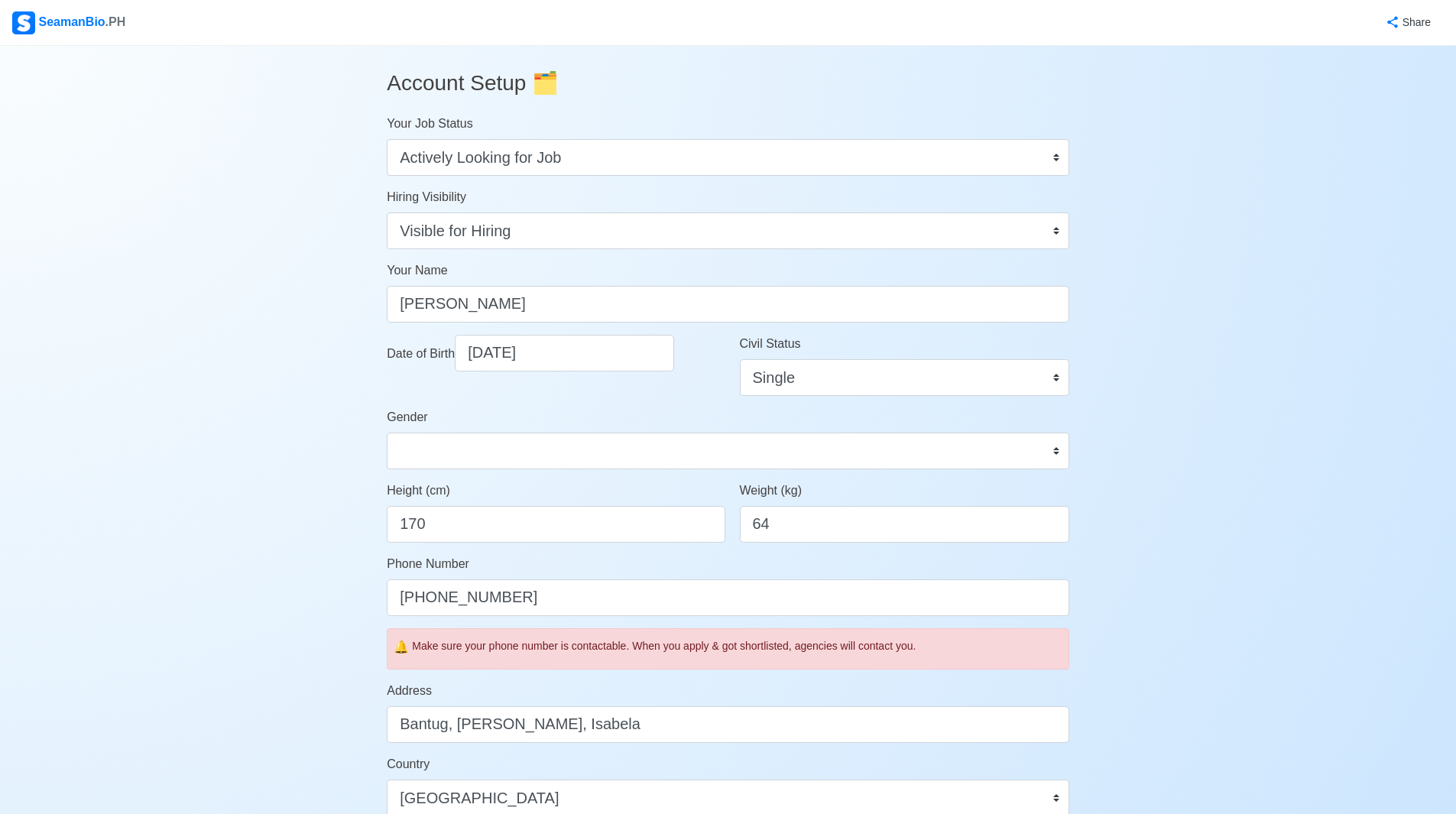
scroll to position [153, 0]
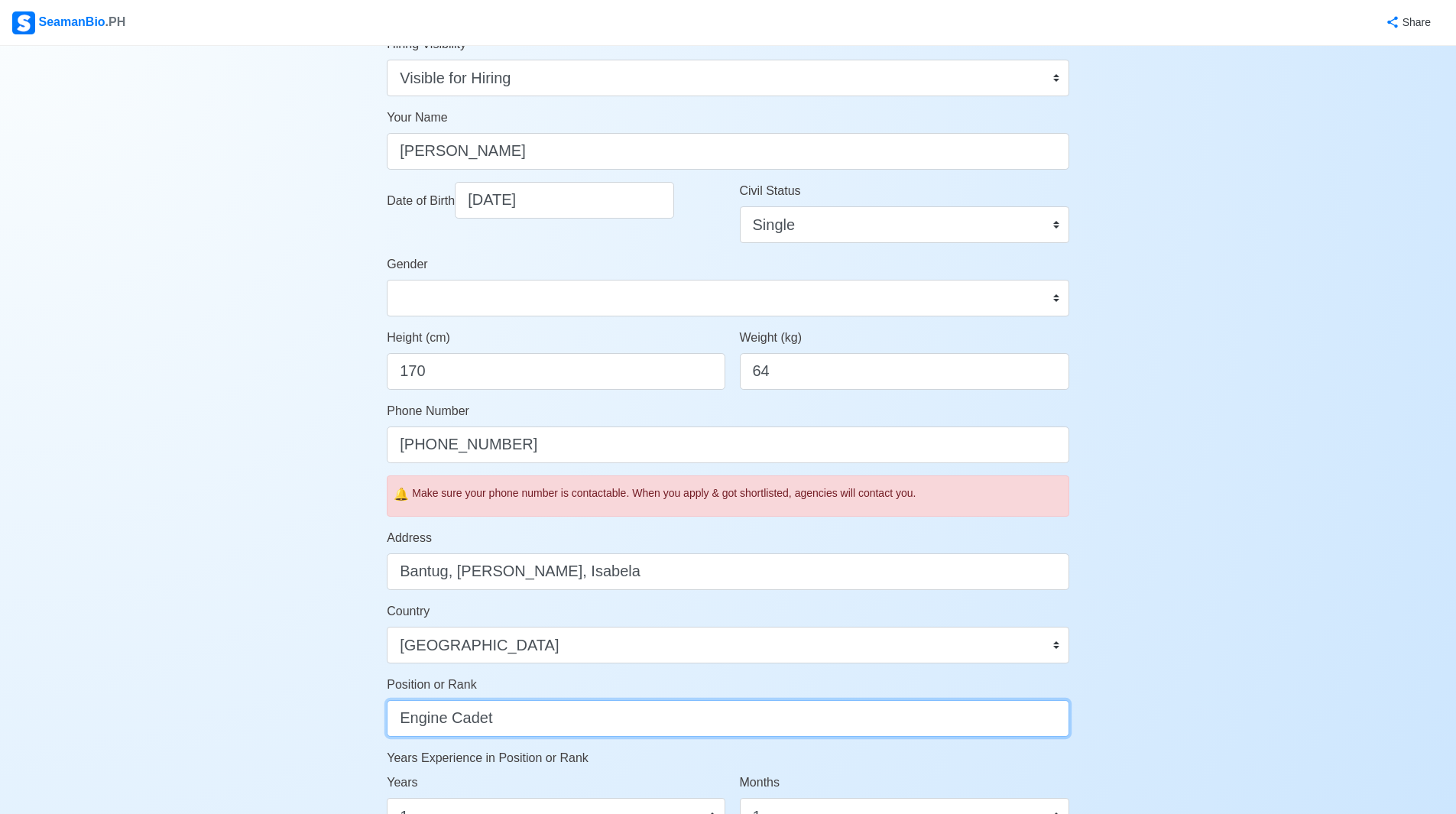
click at [508, 716] on input "Engine Cadet" at bounding box center [728, 718] width 682 height 36
drag, startPoint x: 533, startPoint y: 724, endPoint x: 351, endPoint y: 723, distance: 182.0
click at [350, 723] on div "Account Setup 🗂️ Your Job Status Onboard Actively Looking for Job Not Looking f…" at bounding box center [728, 583] width 1456 height 1380
type input "W"
type input "O"
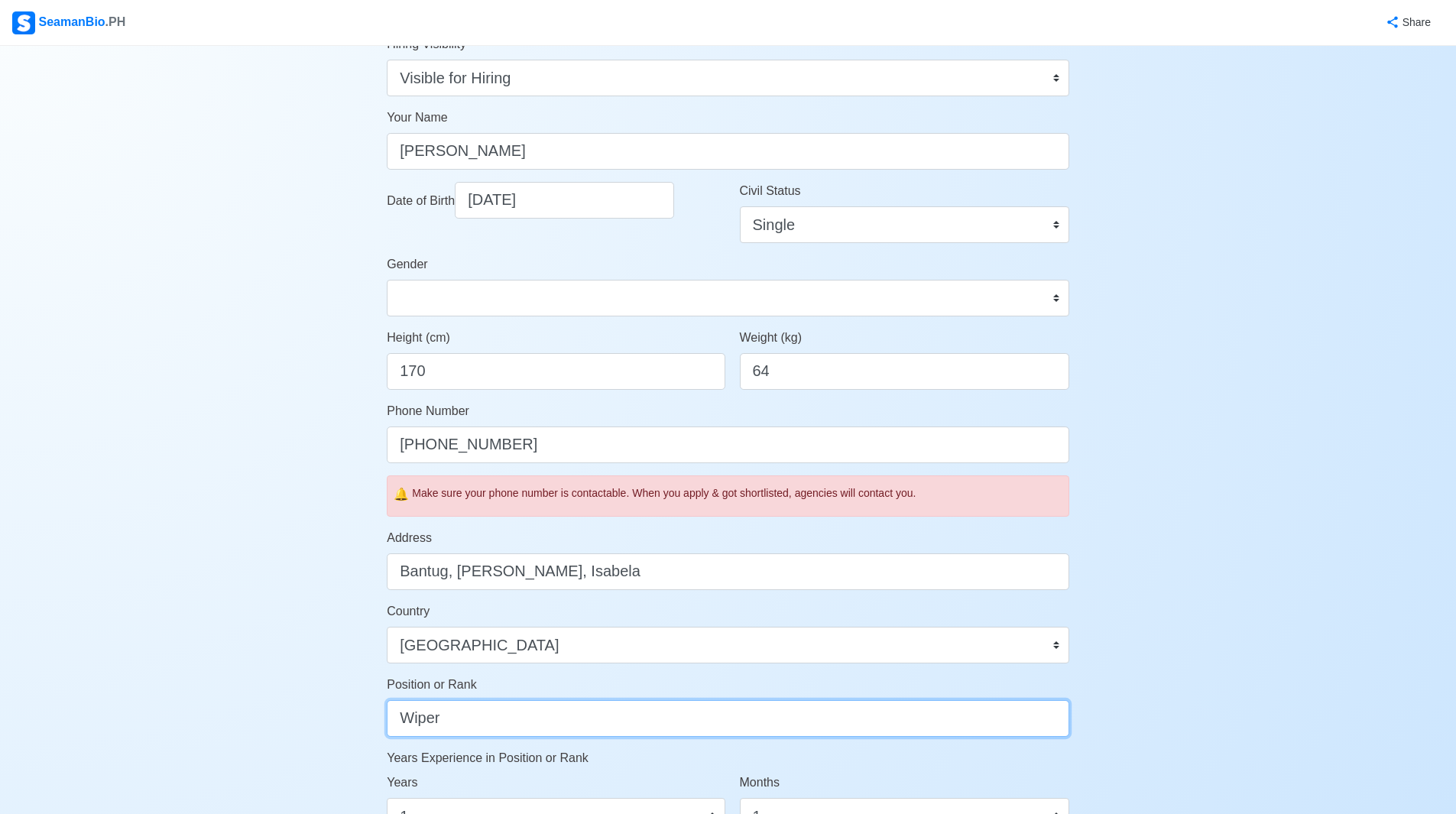
scroll to position [535, 0]
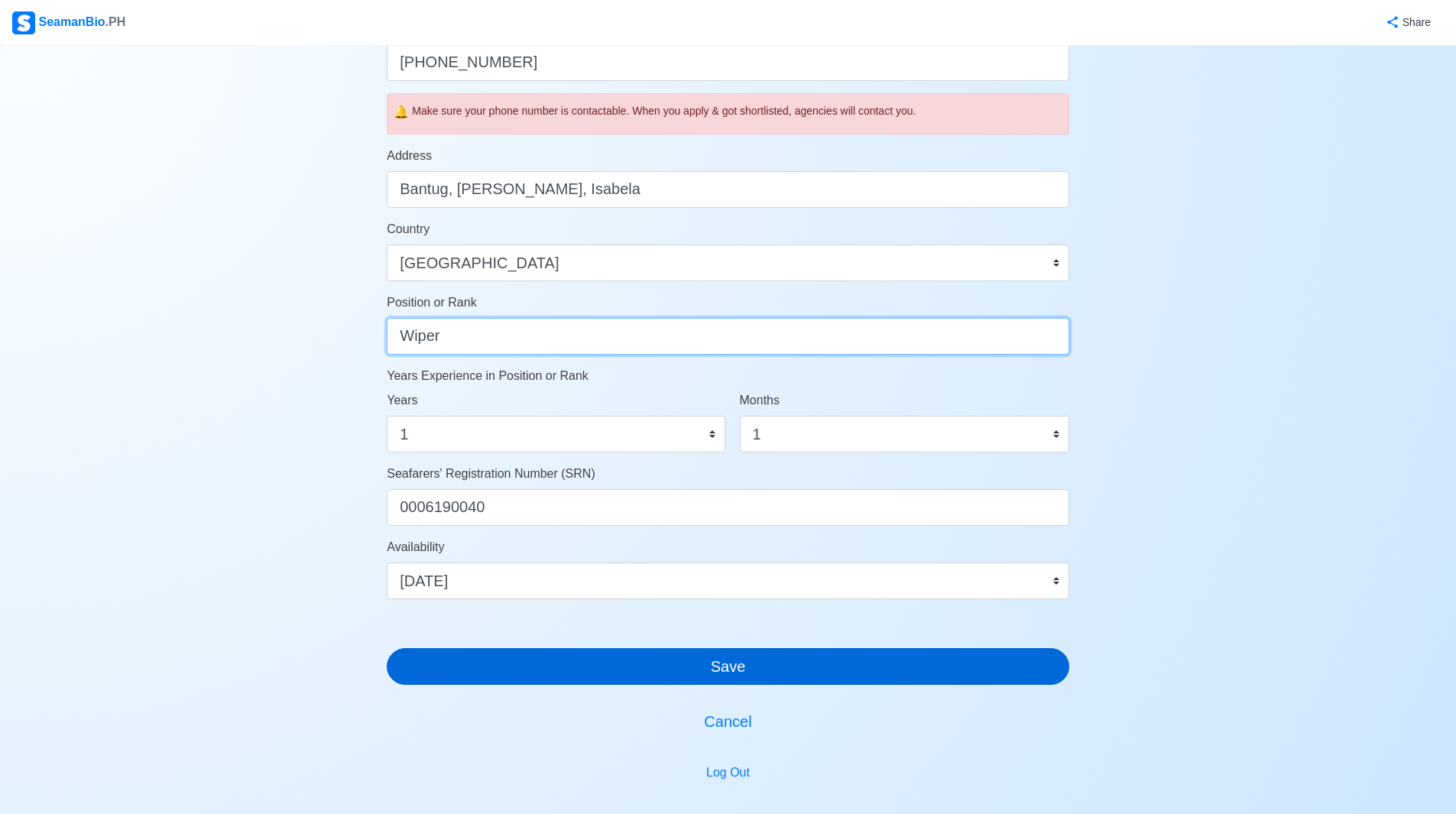
type input "Wiper"
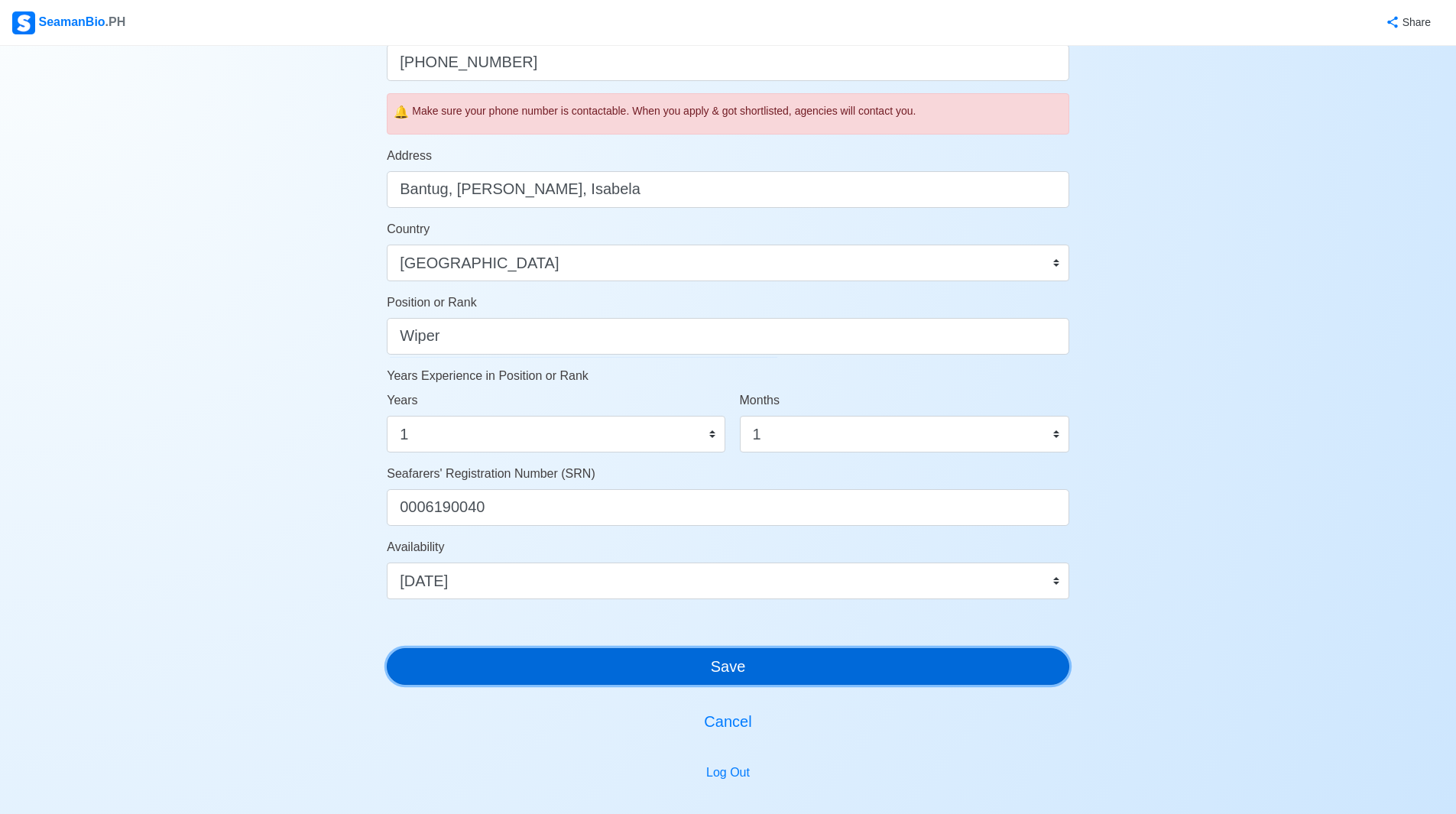
click at [593, 675] on button "Save" at bounding box center [728, 666] width 682 height 36
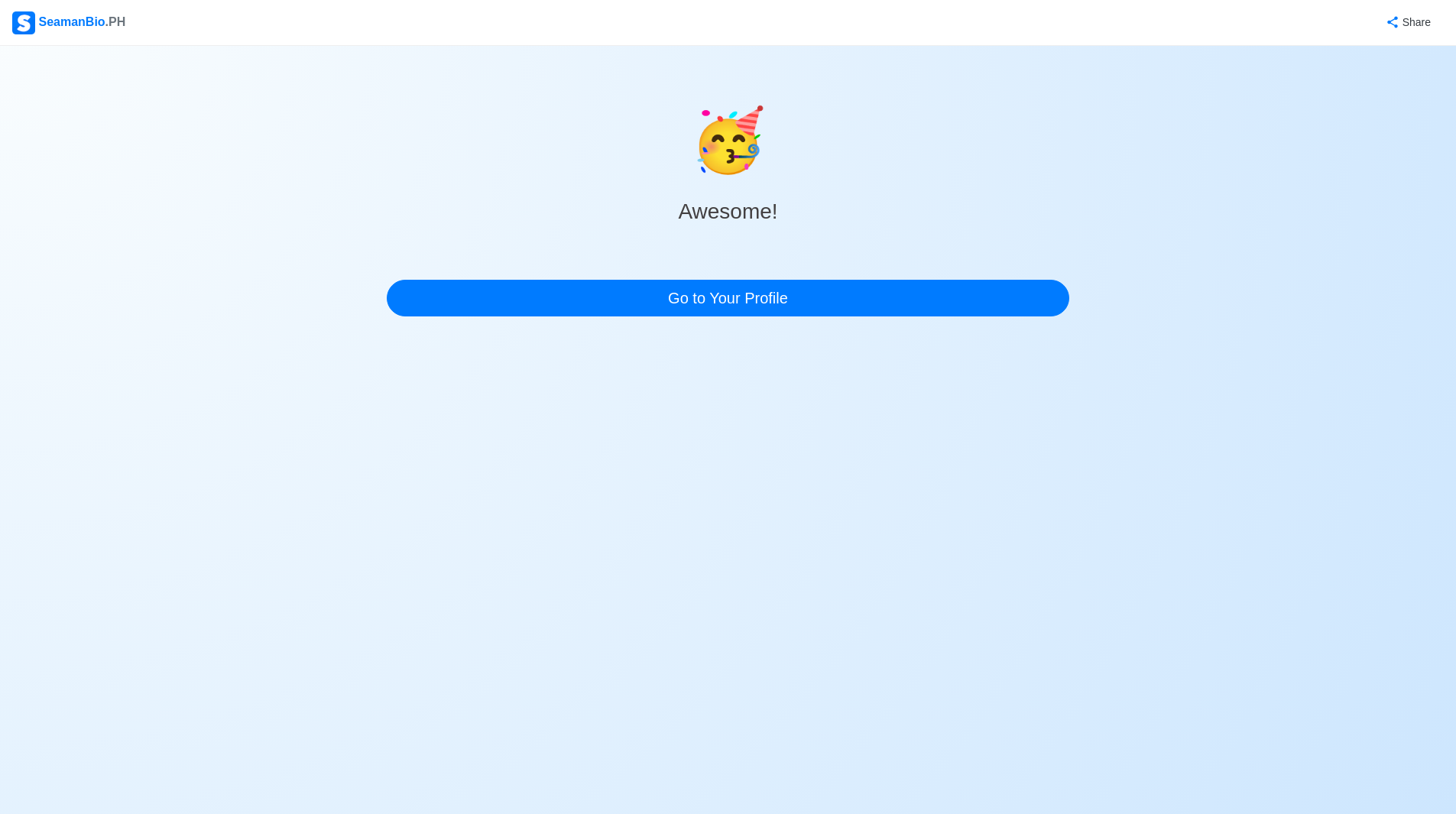
scroll to position [0, 0]
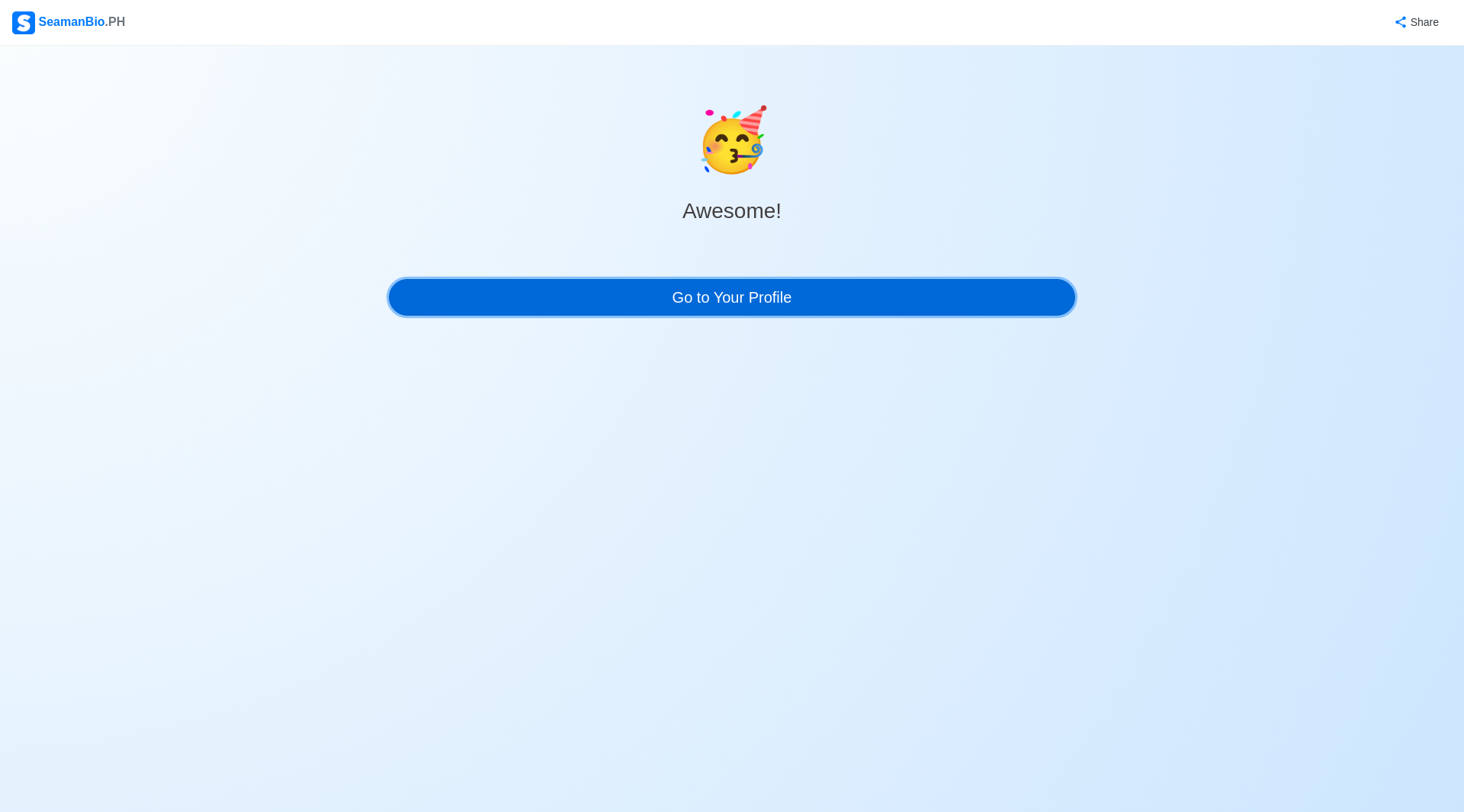
click at [696, 306] on link "Go to Your Profile" at bounding box center [732, 297] width 686 height 36
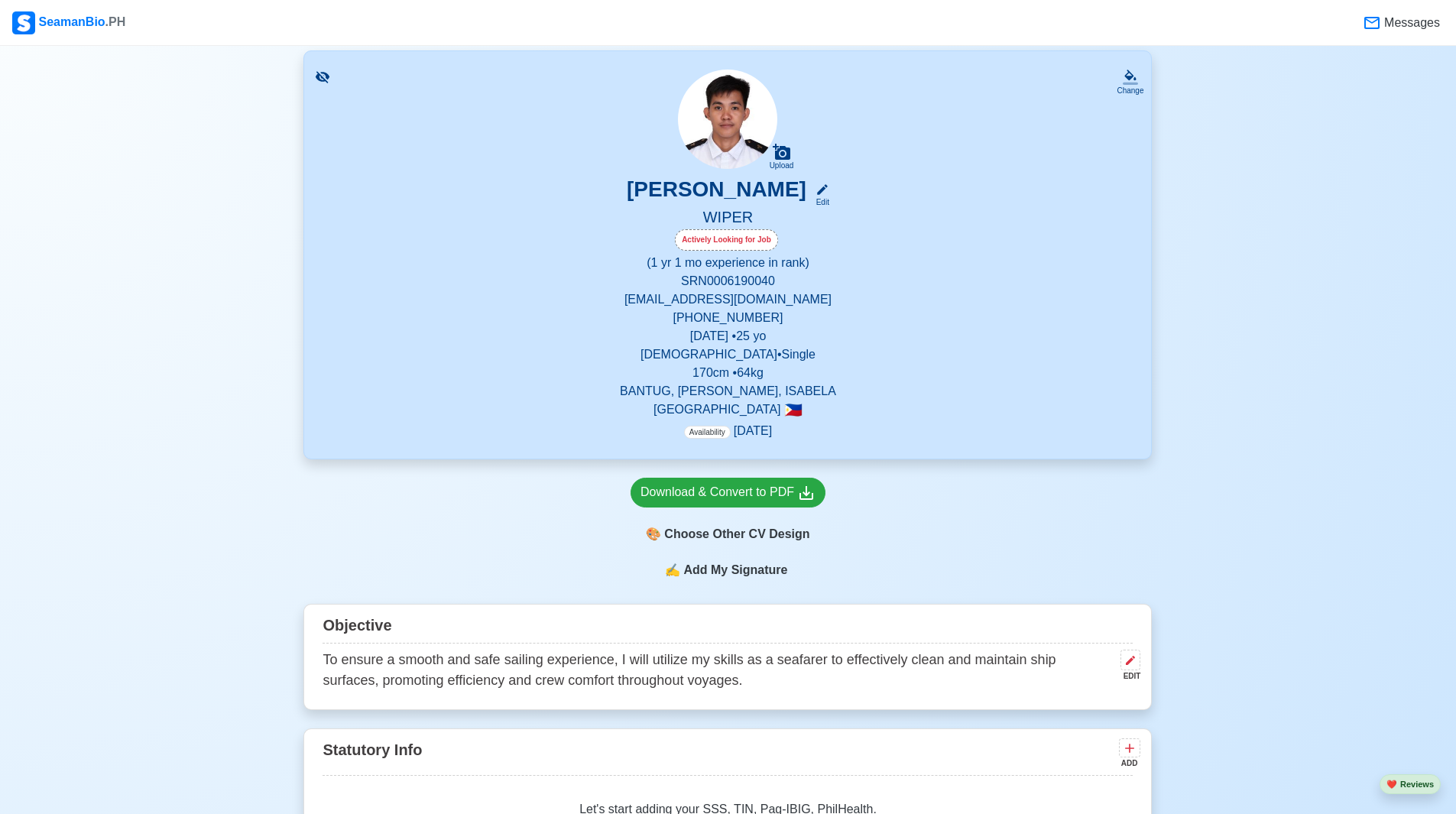
scroll to position [688, 0]
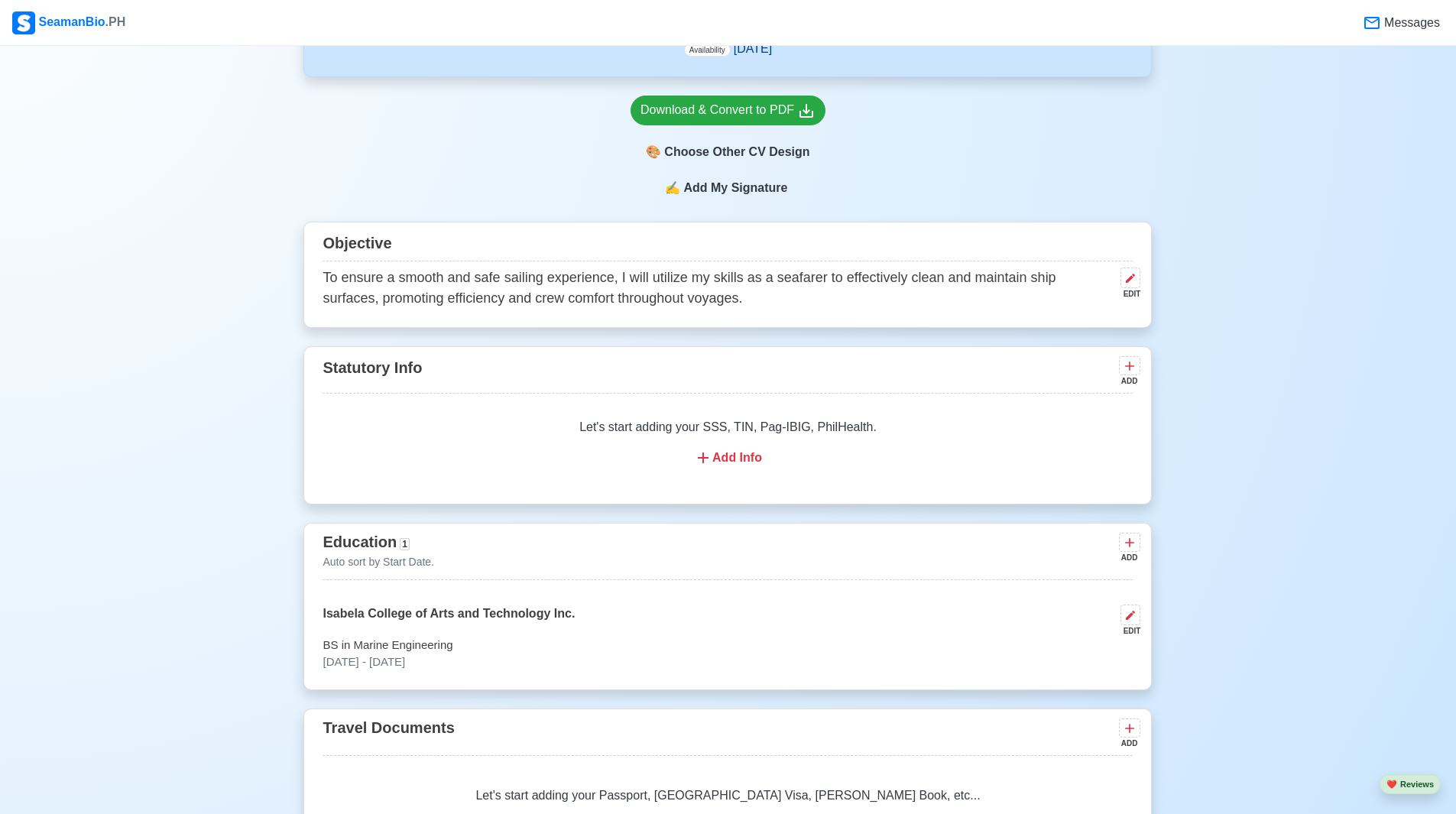
click at [737, 462] on div "Add Info" at bounding box center [727, 458] width 773 height 19
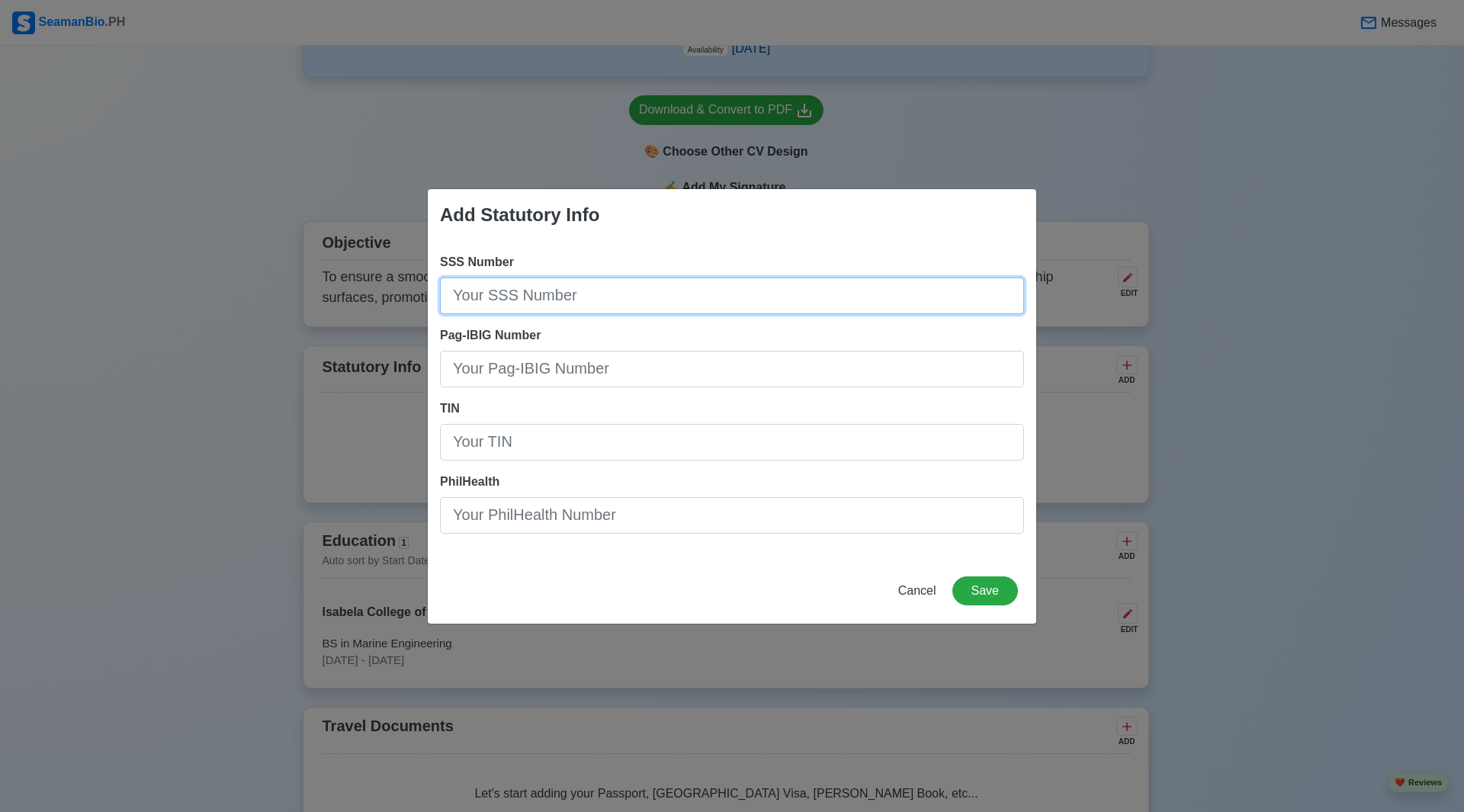
click at [545, 292] on input "SSS Number" at bounding box center [732, 295] width 584 height 36
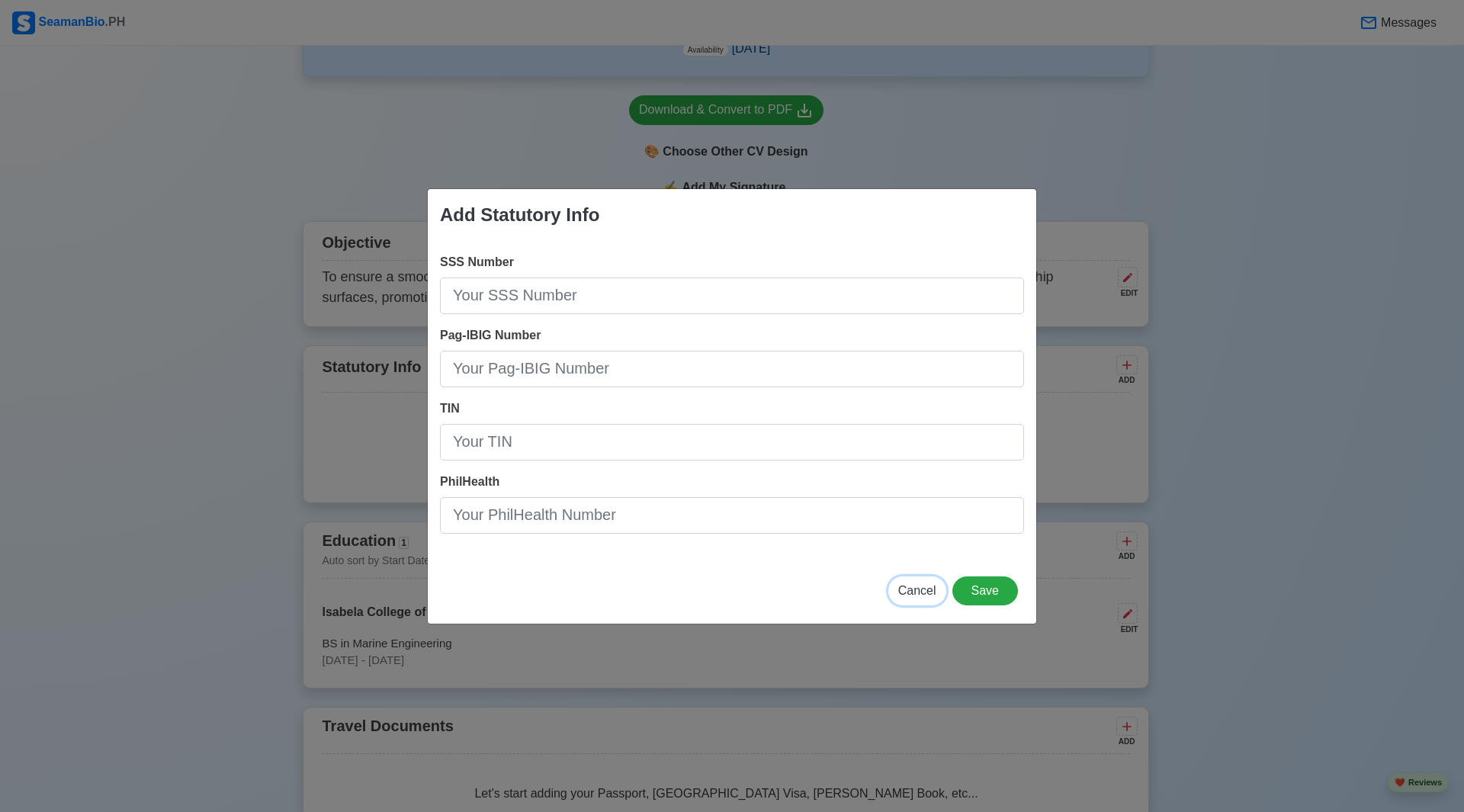
click at [929, 590] on span "Cancel" at bounding box center [917, 590] width 38 height 13
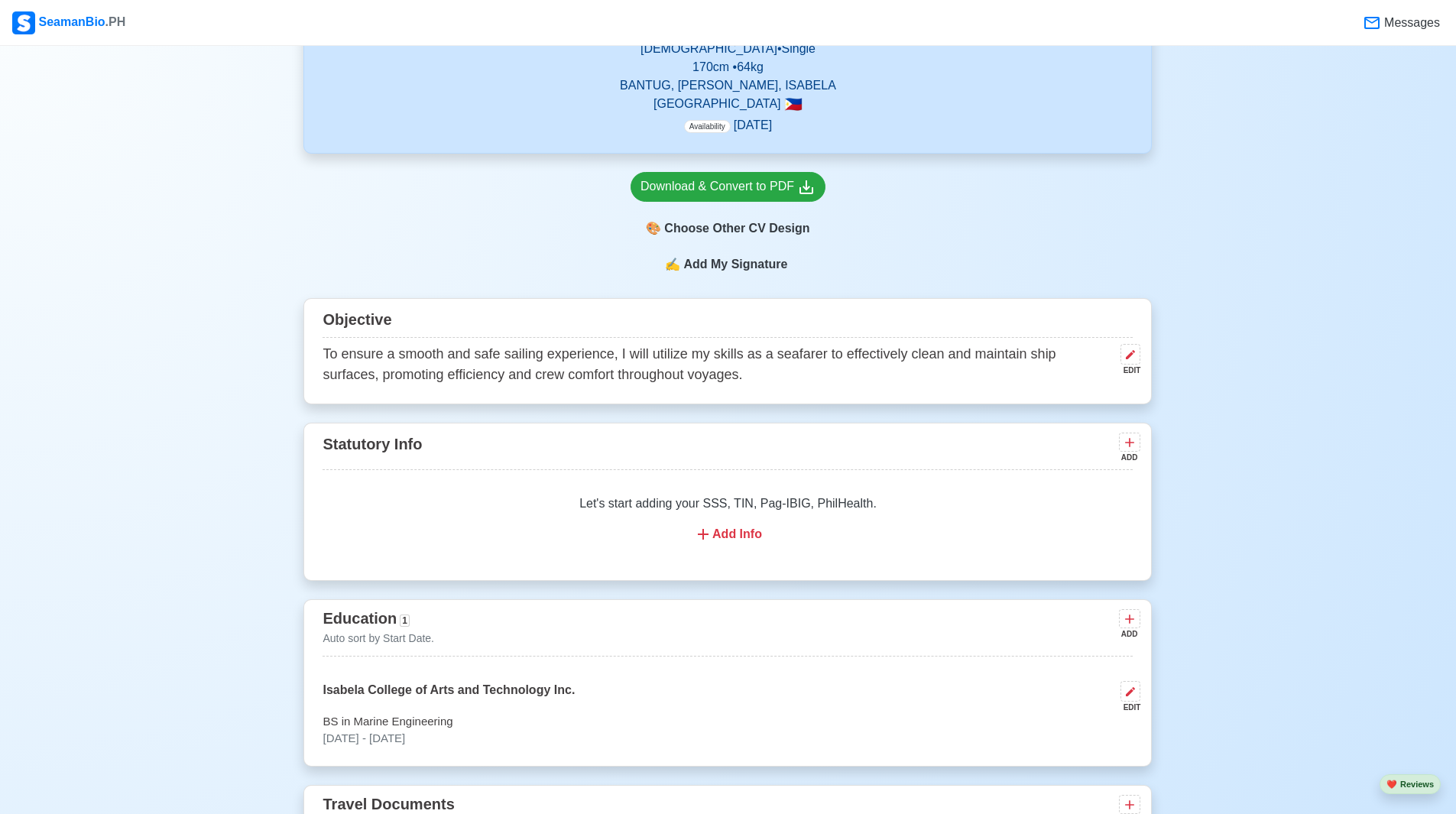
scroll to position [764, 0]
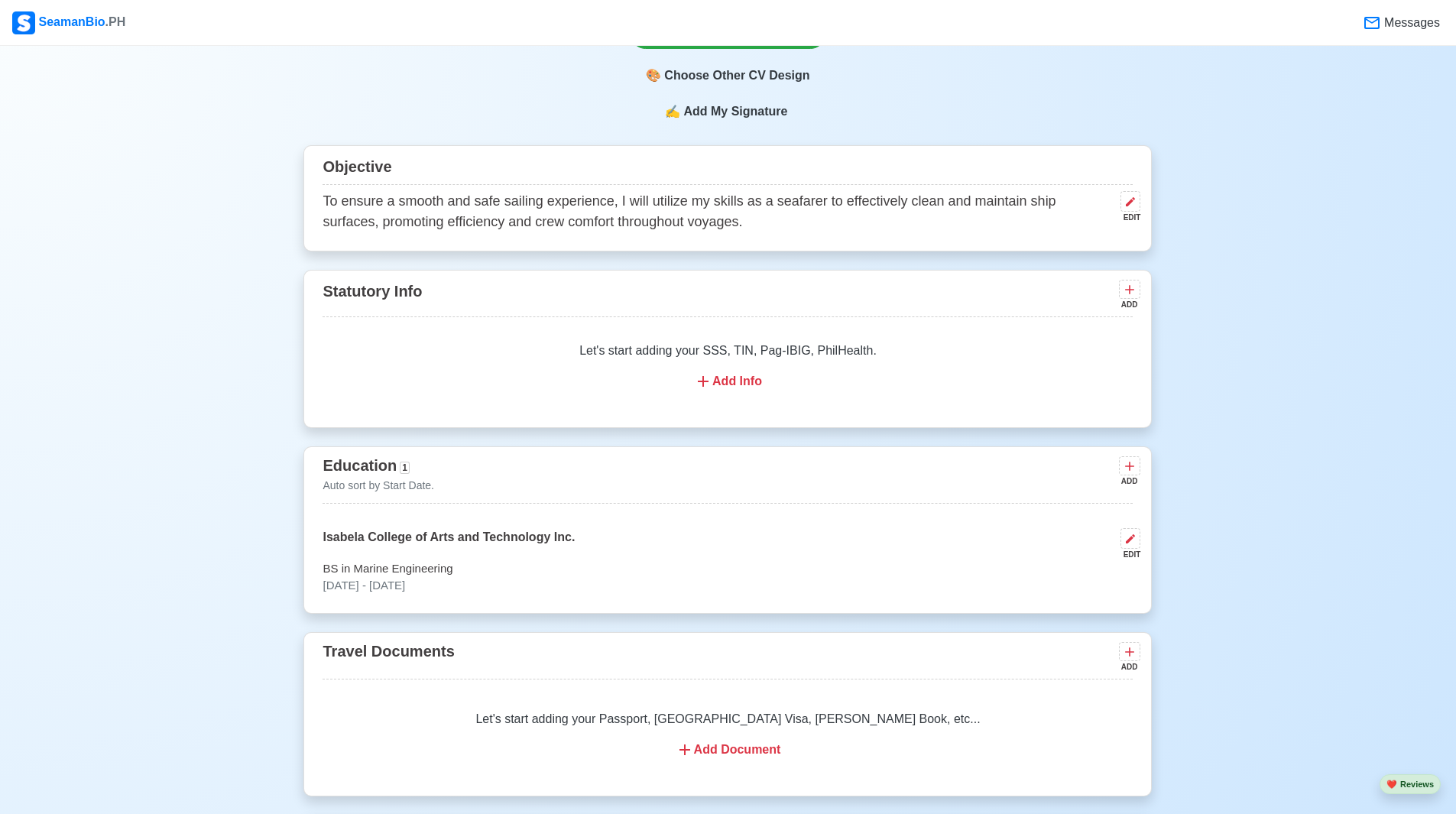
click at [725, 390] on div "Add Info" at bounding box center [727, 381] width 773 height 19
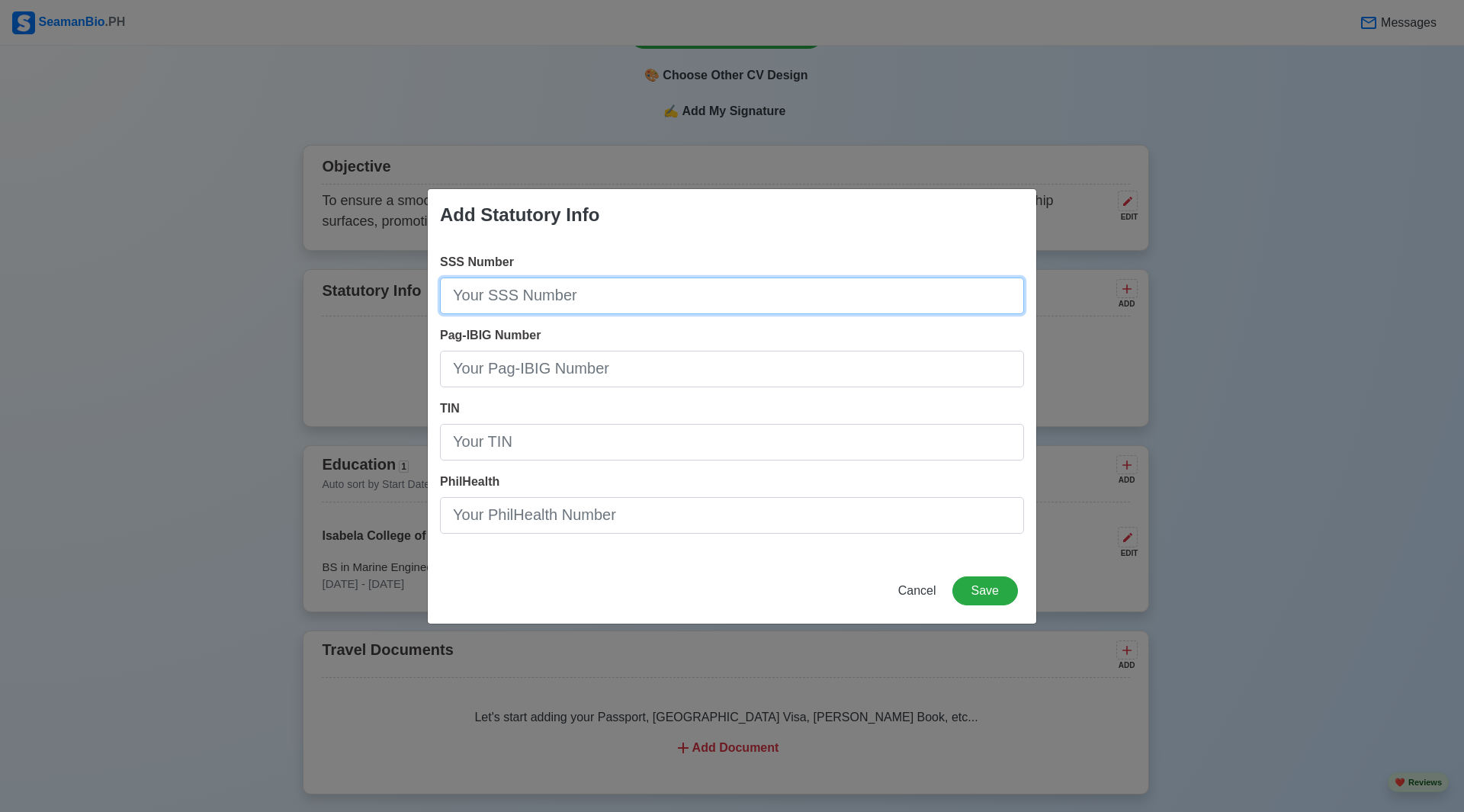
click at [577, 292] on input "SSS Number" at bounding box center [732, 295] width 584 height 36
type input "[PHONE_NUMBER]"
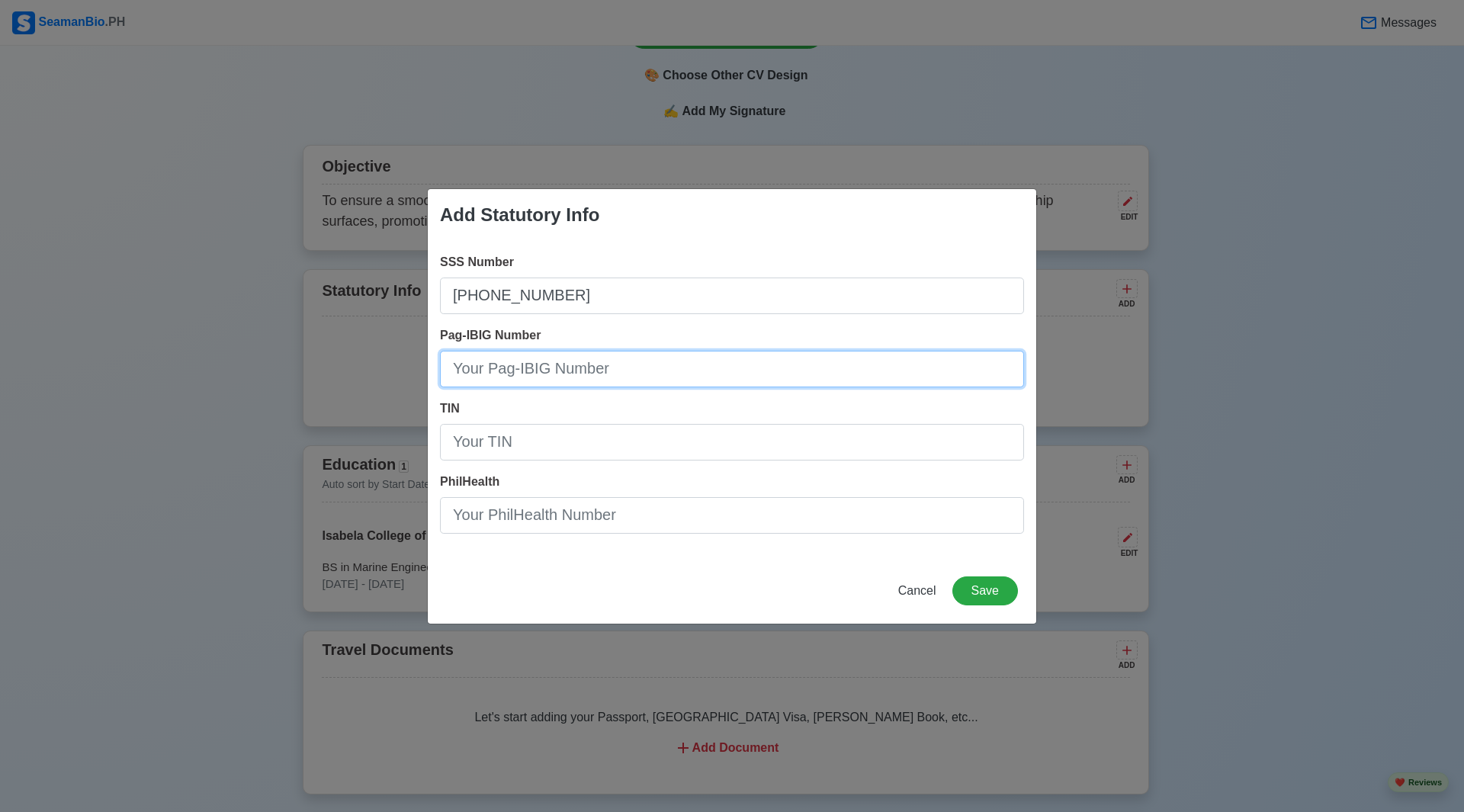
click at [556, 377] on input "Pag-IBIG Number" at bounding box center [732, 368] width 584 height 36
type input "121332909279"
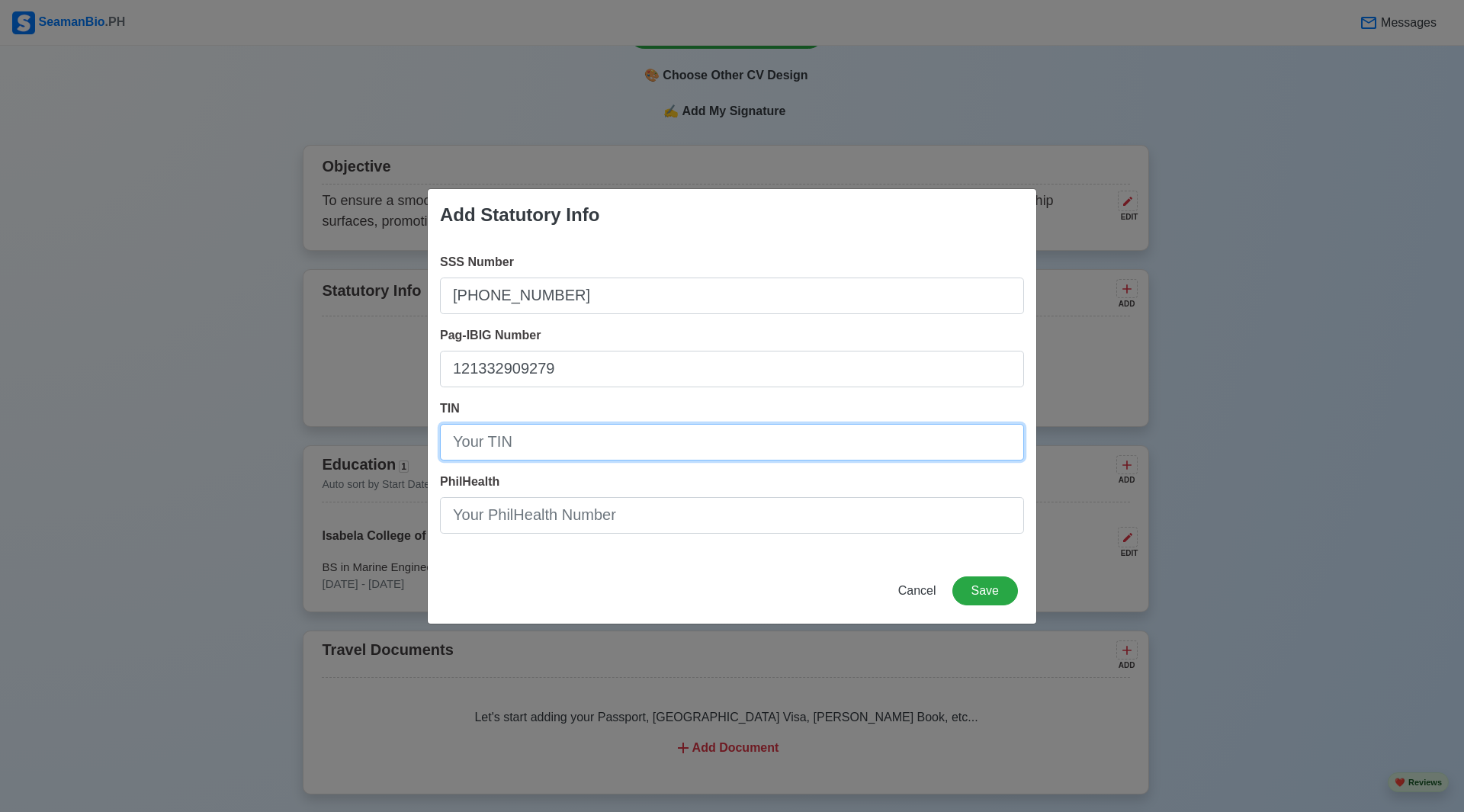
click at [491, 437] on input "TIN" at bounding box center [732, 442] width 584 height 36
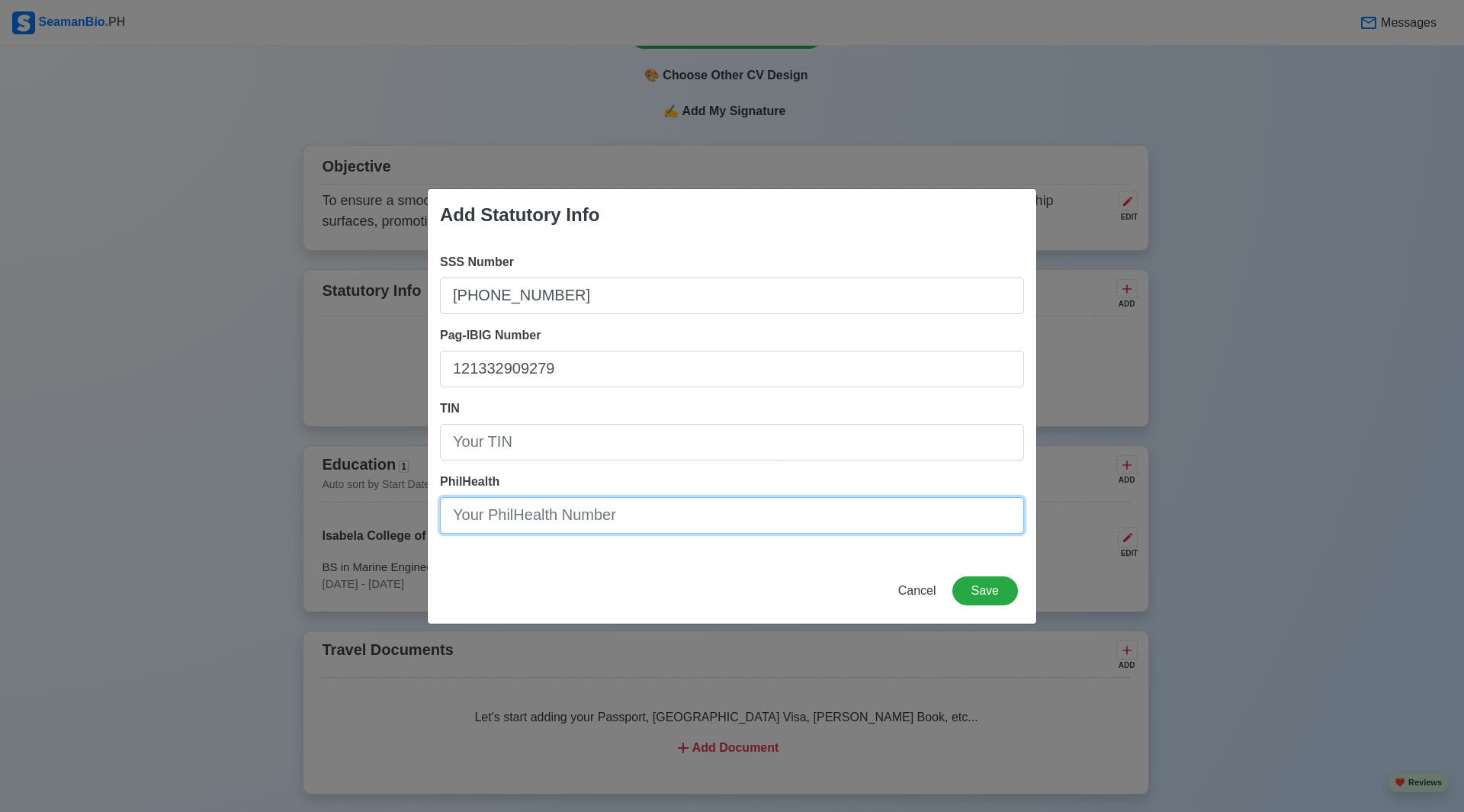
click at [529, 517] on input "PhilHealth" at bounding box center [732, 515] width 584 height 36
type input "06-251058574-2"
click at [976, 594] on button "Save" at bounding box center [985, 590] width 66 height 29
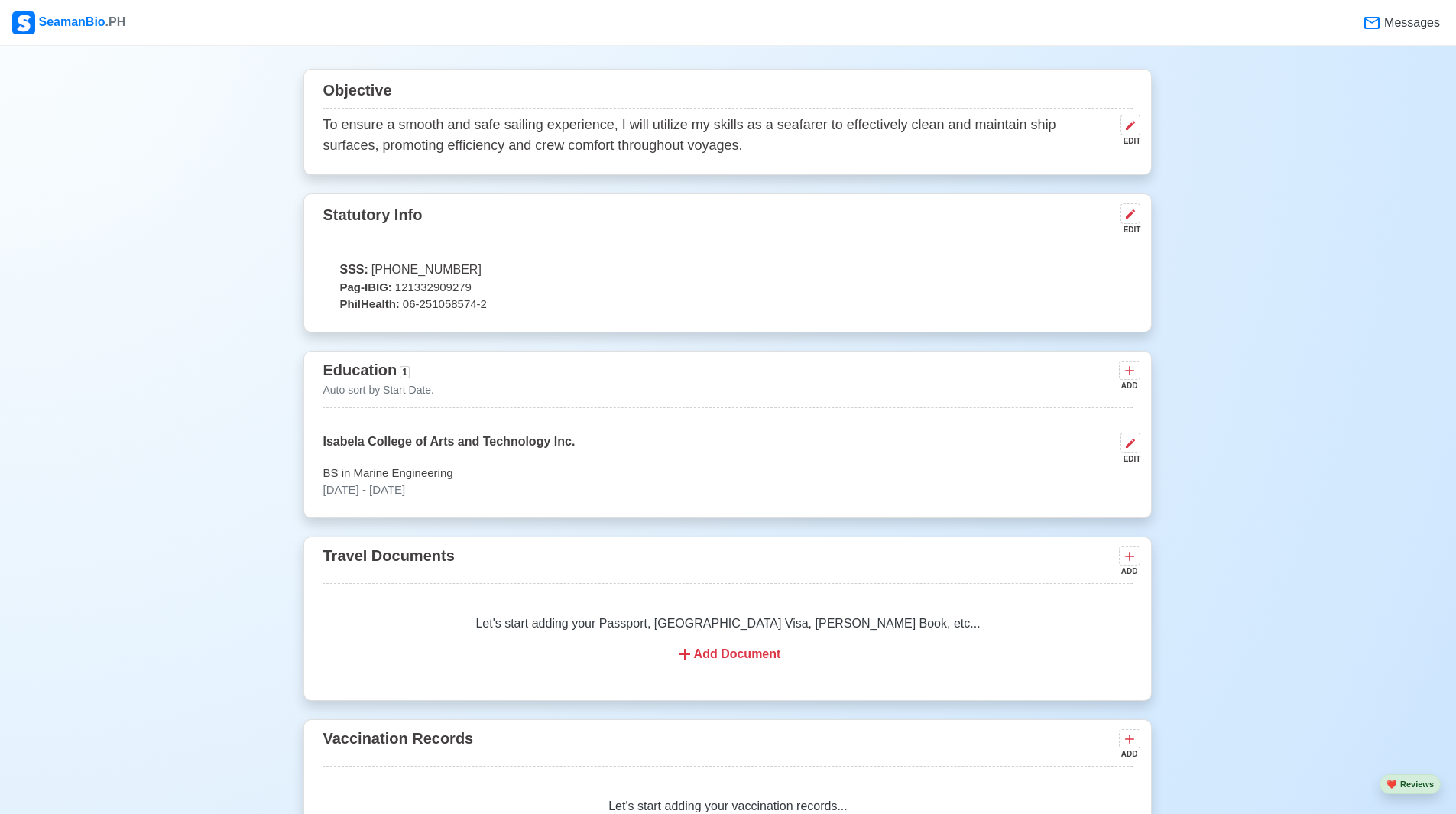
scroll to position [993, 0]
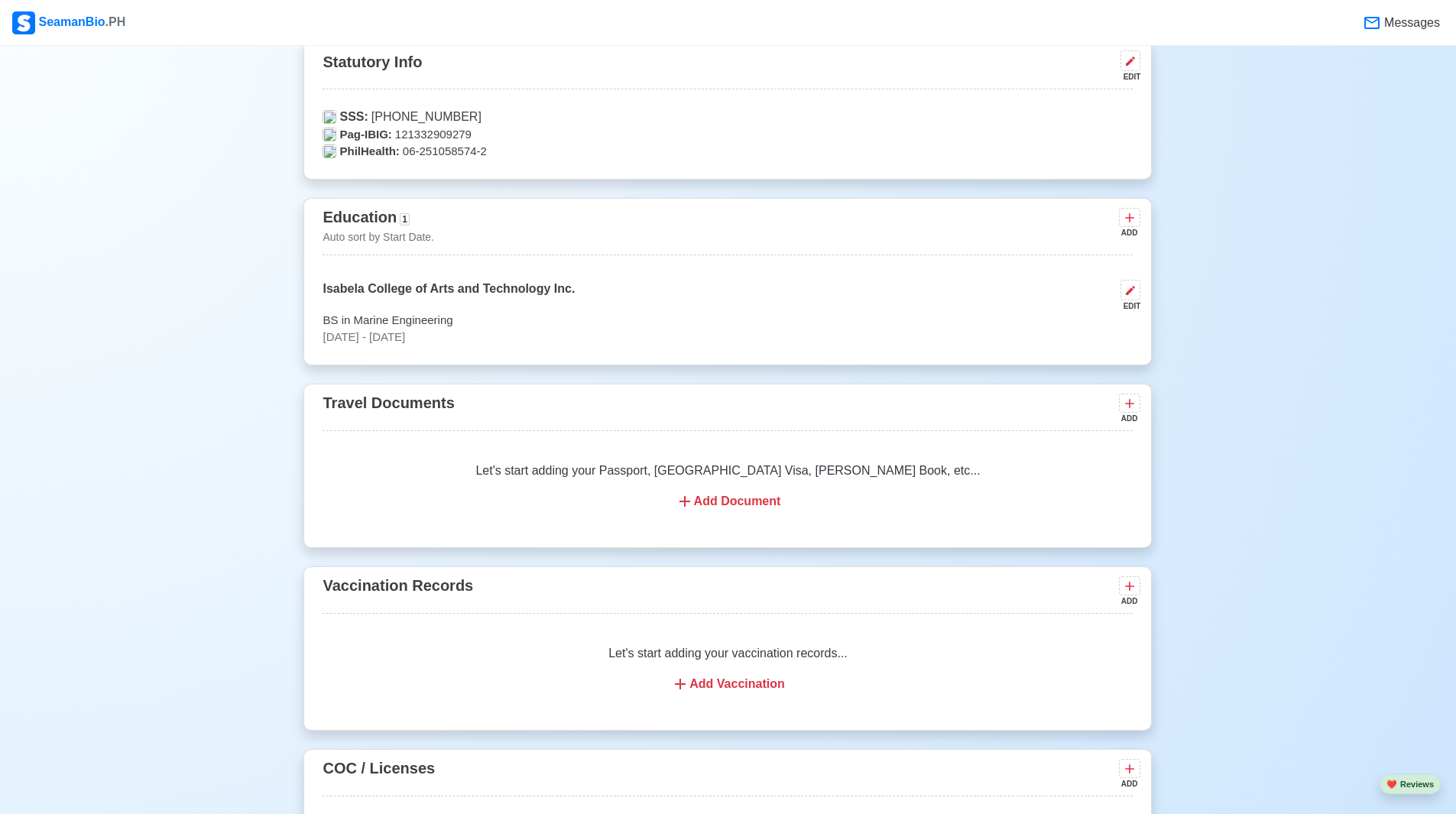
click at [717, 504] on div "Add Document" at bounding box center [727, 502] width 773 height 19
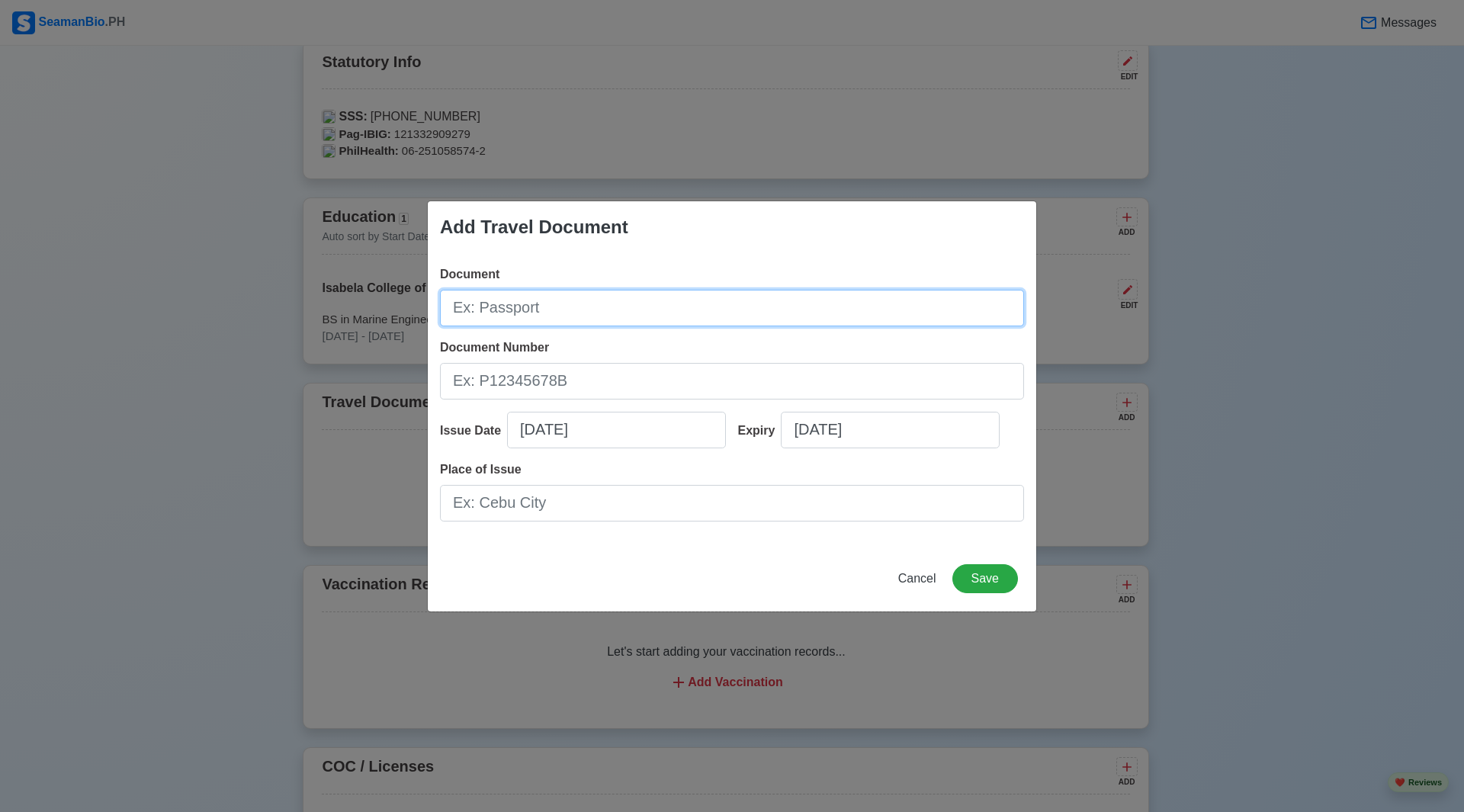
click at [543, 308] on input "Document" at bounding box center [732, 308] width 584 height 36
type input "p"
type input "P9863648C"
drag, startPoint x: 540, startPoint y: 307, endPoint x: 455, endPoint y: 302, distance: 85.1
click at [456, 302] on input "P9863648C" at bounding box center [732, 308] width 584 height 36
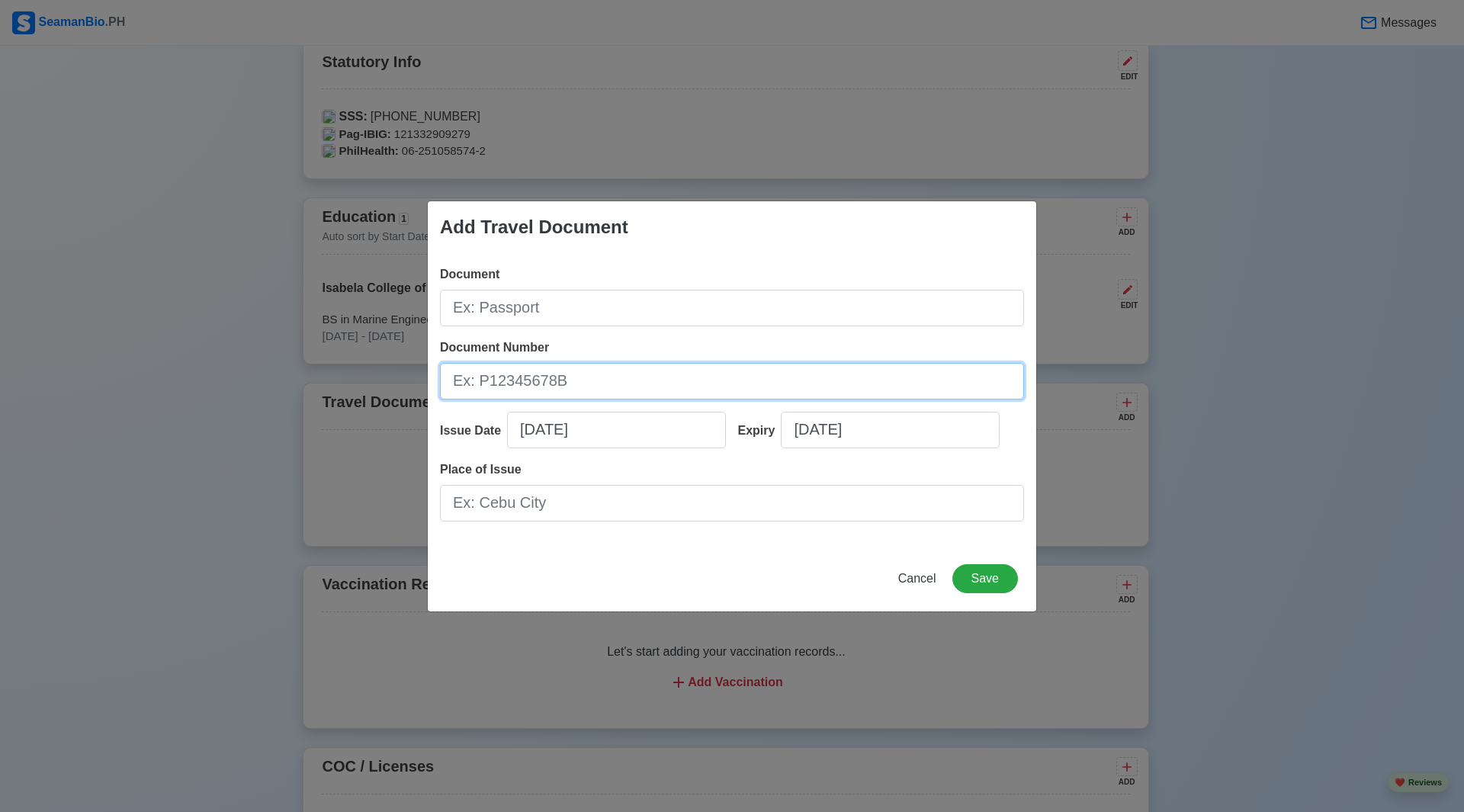
click at [540, 387] on input "Document Number" at bounding box center [732, 380] width 584 height 36
paste input "P9863648C"
type input "P9863648C"
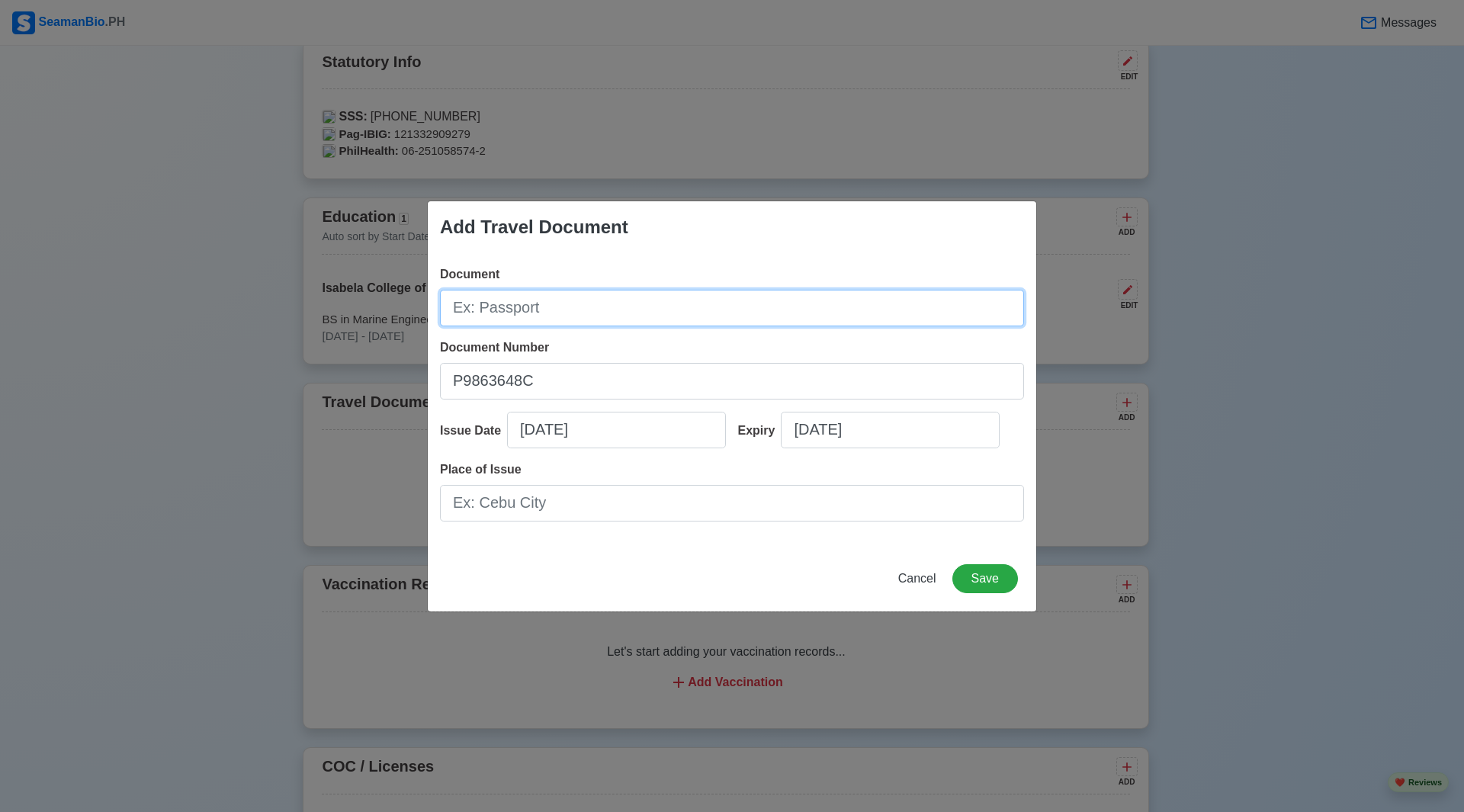
click at [535, 309] on input "Document" at bounding box center [732, 308] width 584 height 36
type input "Passport"
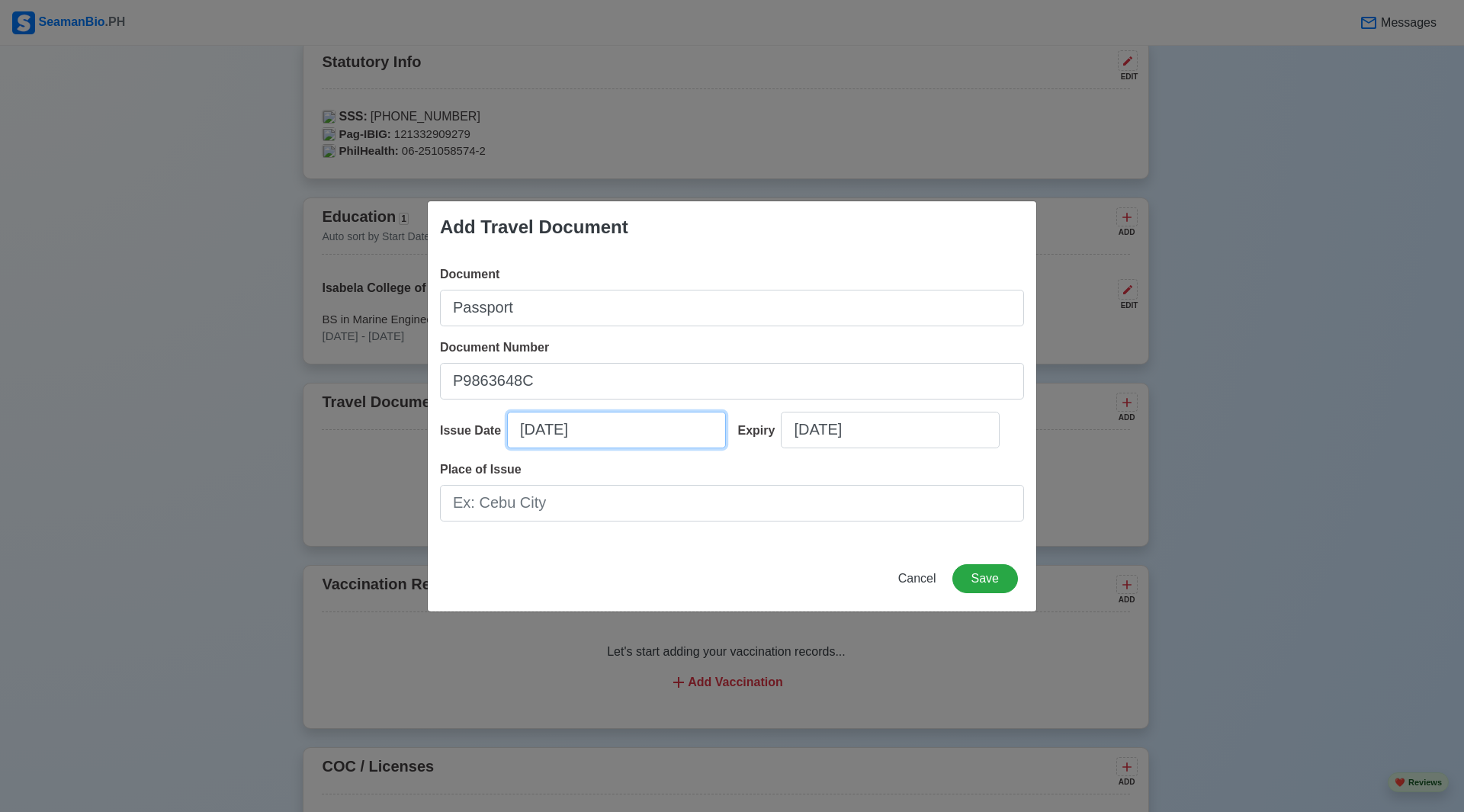
click at [583, 430] on input "08/11/2025" at bounding box center [616, 429] width 219 height 36
select select "****"
select select "******"
click at [731, 438] on div "Expiry 08/11/2025" at bounding box center [875, 435] width 298 height 49
select select "****"
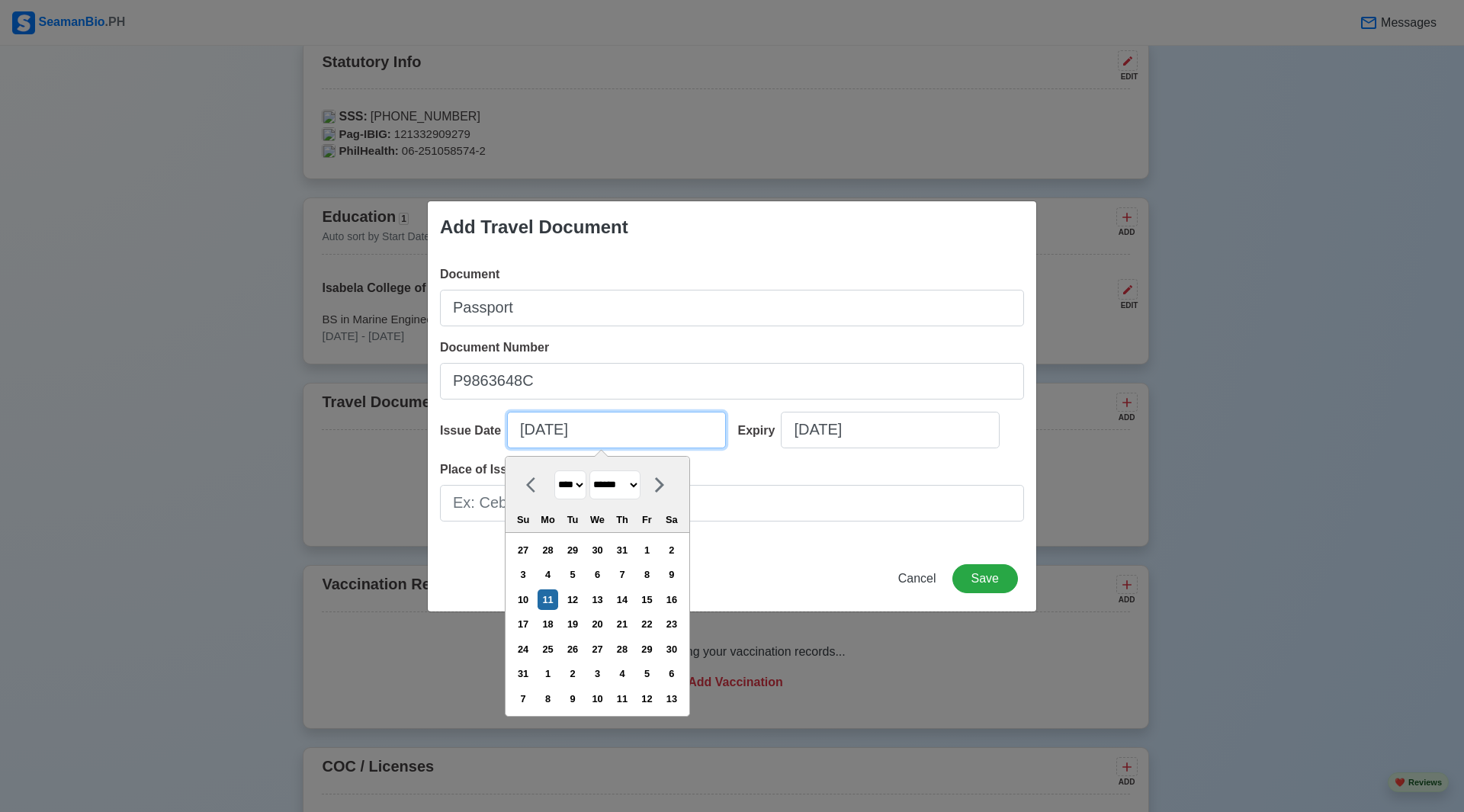
click at [570, 432] on input "08/11/2025" at bounding box center [616, 429] width 219 height 36
click at [587, 486] on select "**** **** **** **** **** **** **** **** **** **** **** **** **** **** **** ****…" at bounding box center [570, 485] width 32 height 29
click at [587, 485] on select "**** **** **** **** **** **** **** **** **** **** **** **** **** **** **** ****…" at bounding box center [570, 485] width 32 height 29
click at [615, 480] on select "******* ******** ***** ***** *** **** **** ****** ********* ******* ******** **…" at bounding box center [615, 485] width 51 height 29
select select "****"
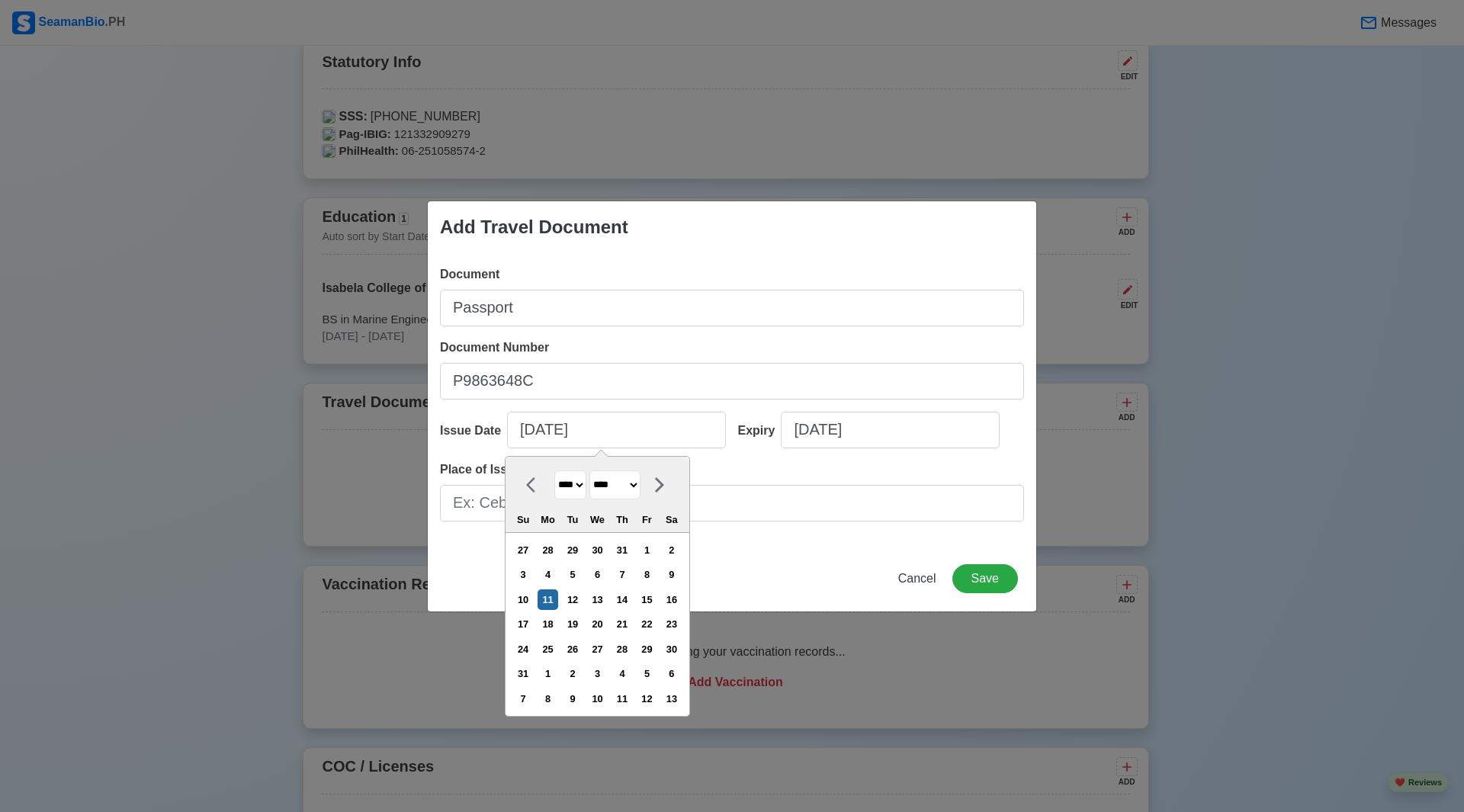
click at [597, 470] on select "******* ******** ***** ***** *** **** **** ****** ********* ******* ******** **…" at bounding box center [615, 485] width 51 height 29
click at [581, 593] on div "17" at bounding box center [572, 599] width 21 height 21
type input "06/17/2025"
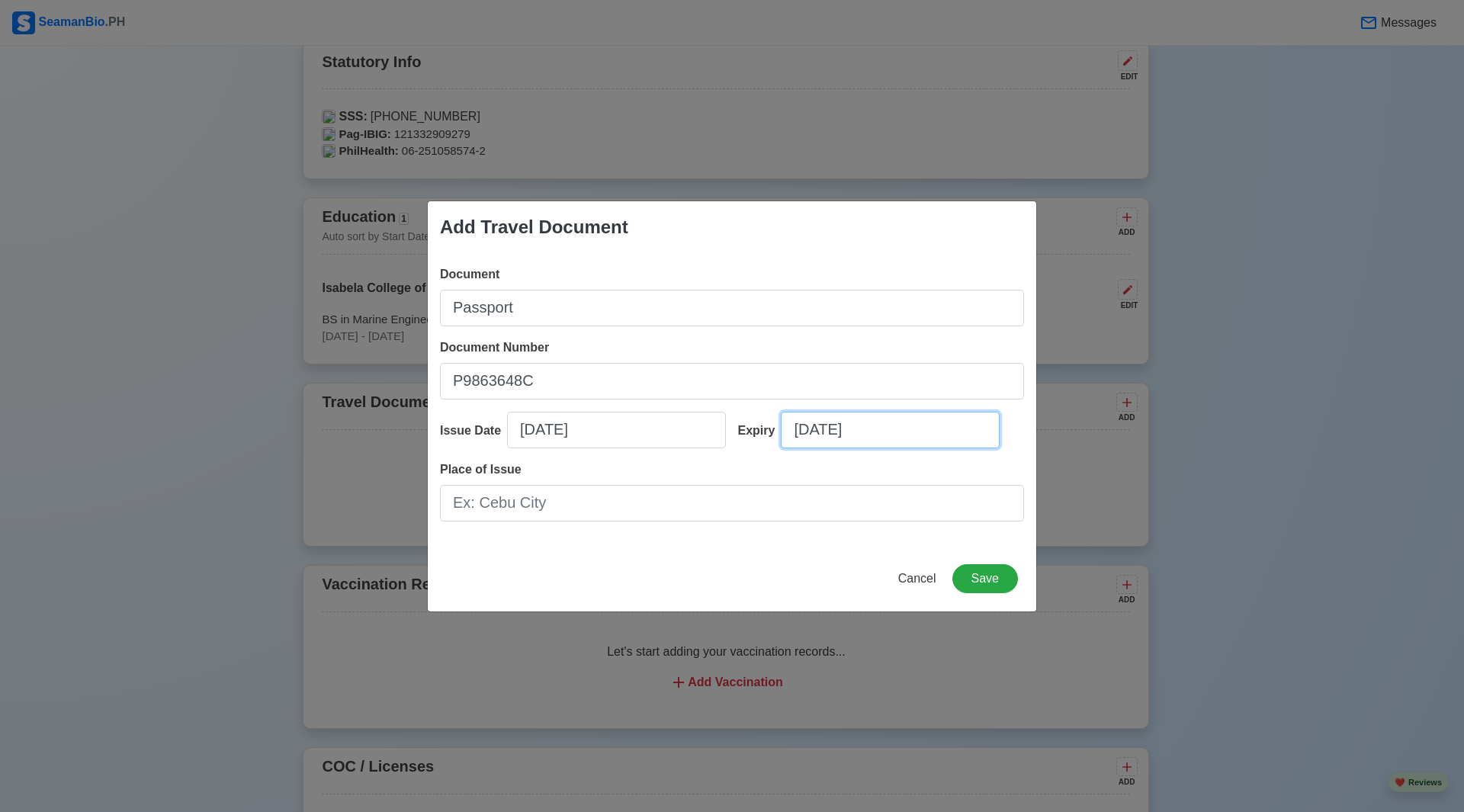
select select "****"
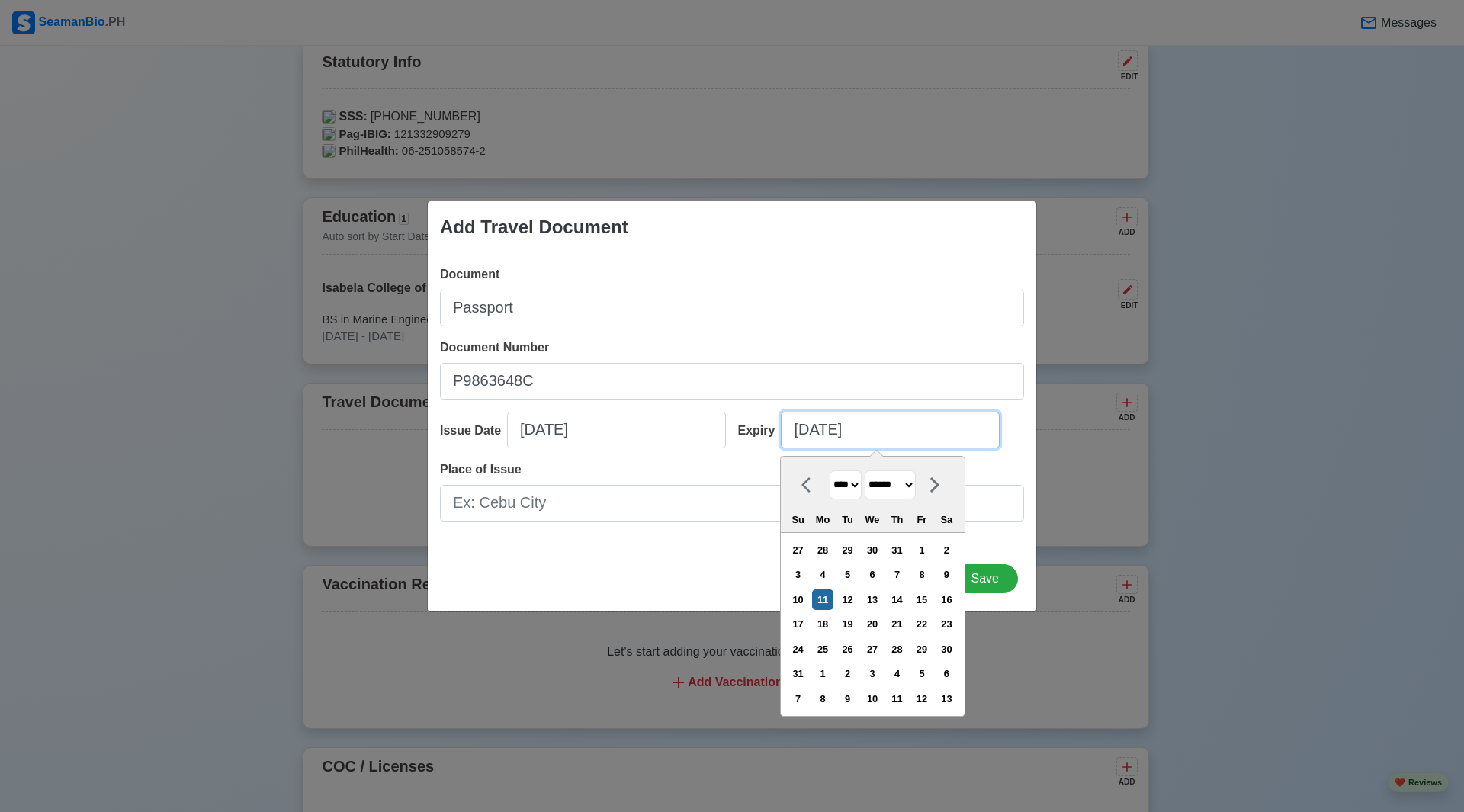
click at [816, 430] on input "08/11/2025" at bounding box center [890, 429] width 219 height 36
click at [860, 487] on select "**** **** **** **** **** **** **** **** **** **** **** **** **** **** **** ****…" at bounding box center [845, 485] width 32 height 29
click at [860, 486] on select "**** **** **** **** **** **** **** **** **** **** **** **** **** **** **** ****…" at bounding box center [845, 485] width 32 height 29
click at [888, 486] on select "******* ******** ***** ***** *** **** **** ****** ********* ******* ******** **…" at bounding box center [891, 485] width 51 height 29
select select "****"
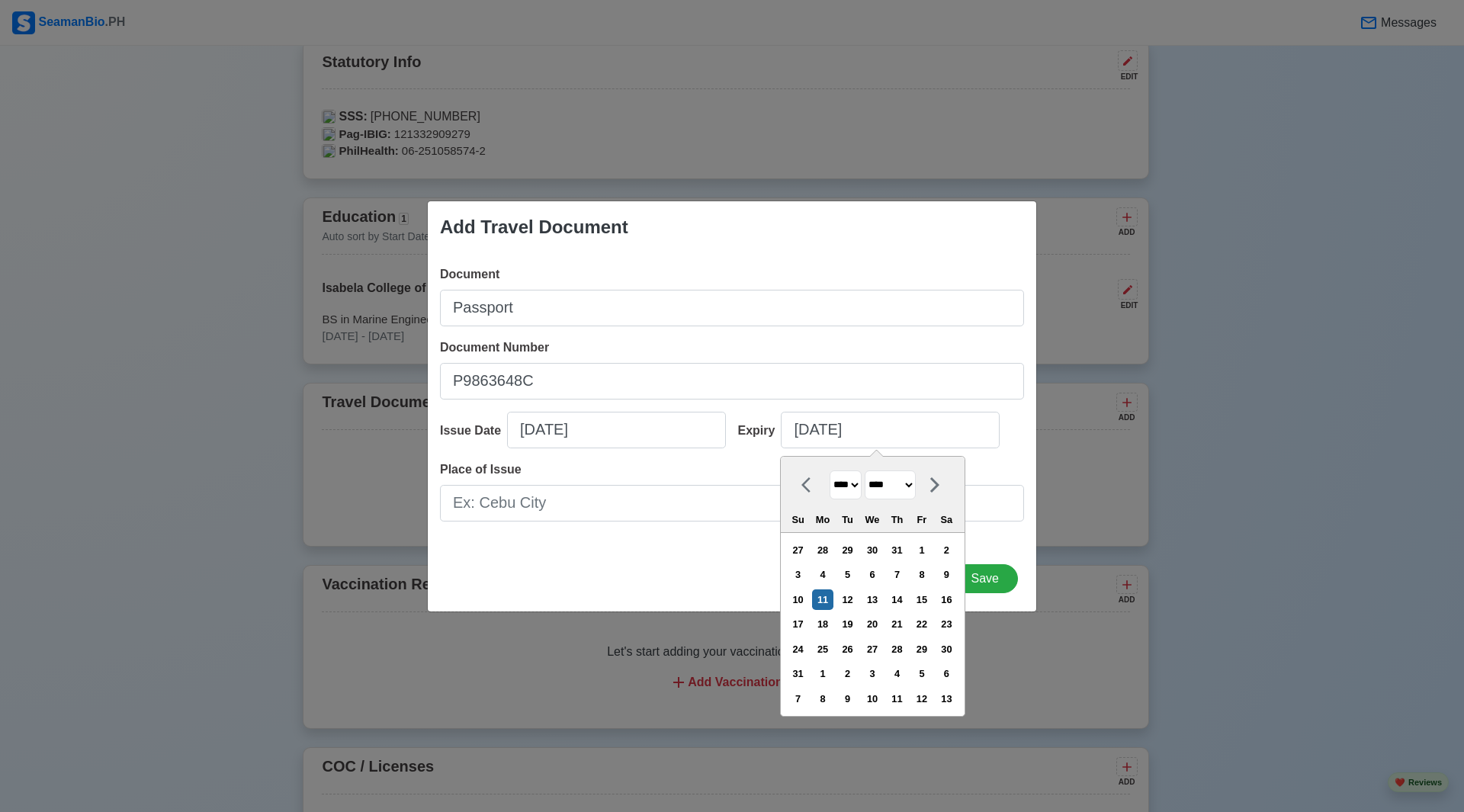
click at [871, 470] on select "******* ******** ***** ***** *** **** **** ****** ********* ******* ******** **…" at bounding box center [891, 485] width 51 height 29
click at [851, 494] on select "**** **** **** **** **** **** **** **** **** **** **** **** **** **** **** ****…" at bounding box center [845, 485] width 32 height 29
select select "****"
click at [829, 470] on select "**** **** **** **** **** **** **** **** **** **** **** **** **** **** **** ****…" at bounding box center [845, 485] width 32 height 29
click at [956, 599] on div "16" at bounding box center [946, 599] width 21 height 21
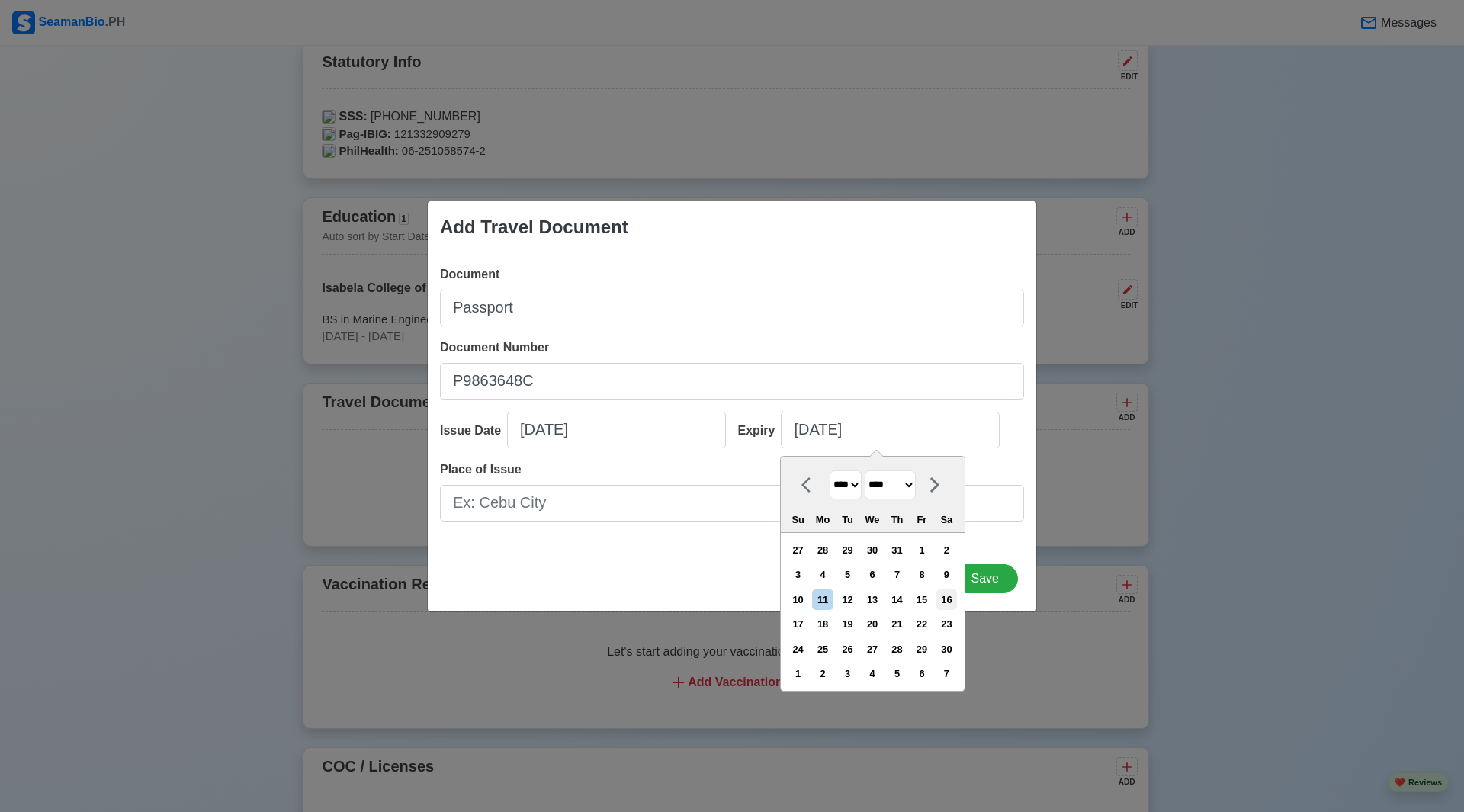
type input "06/16/2035"
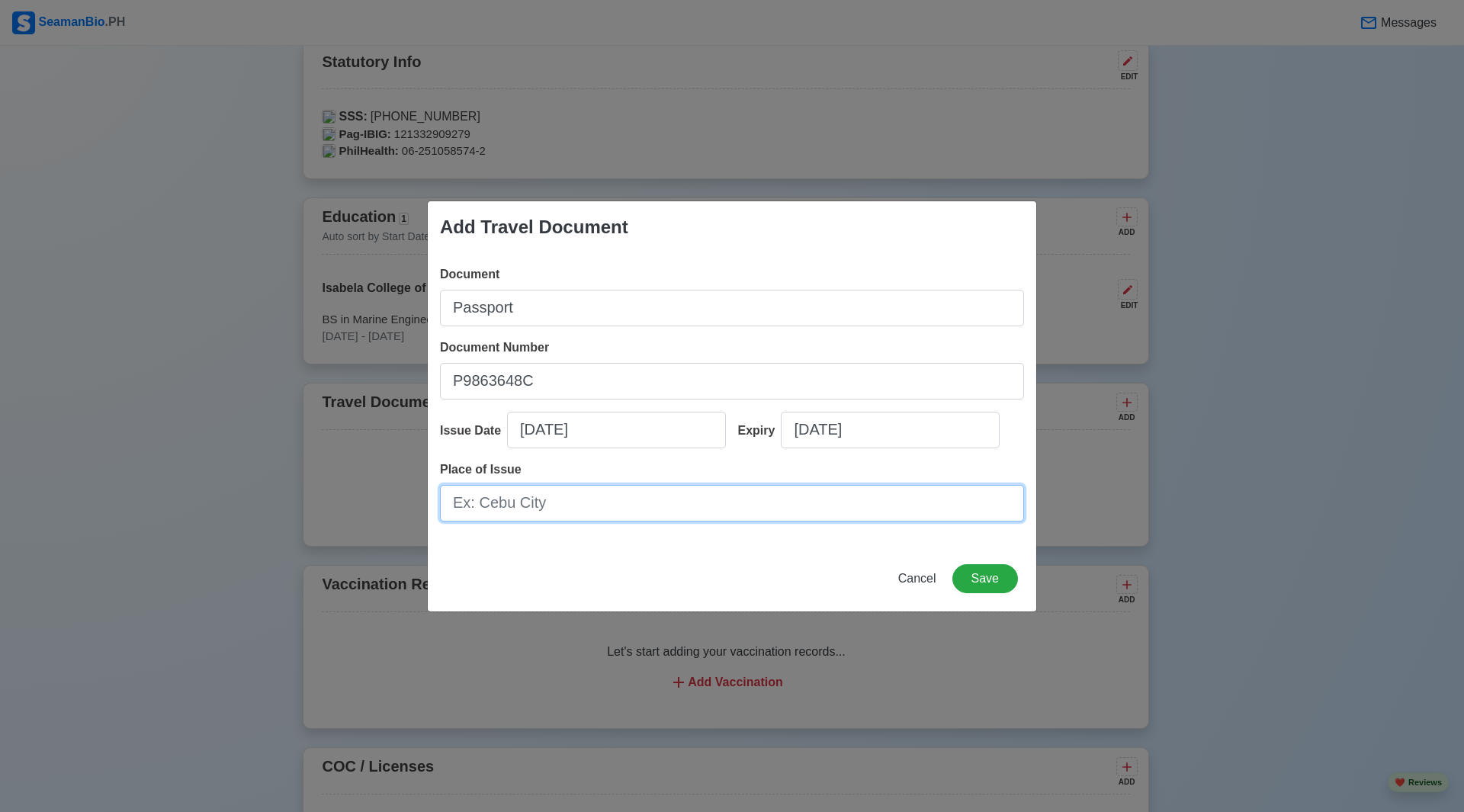
click at [530, 504] on input "Place of Issue" at bounding box center [732, 503] width 584 height 36
type input "DFA [GEOGRAPHIC_DATA]"
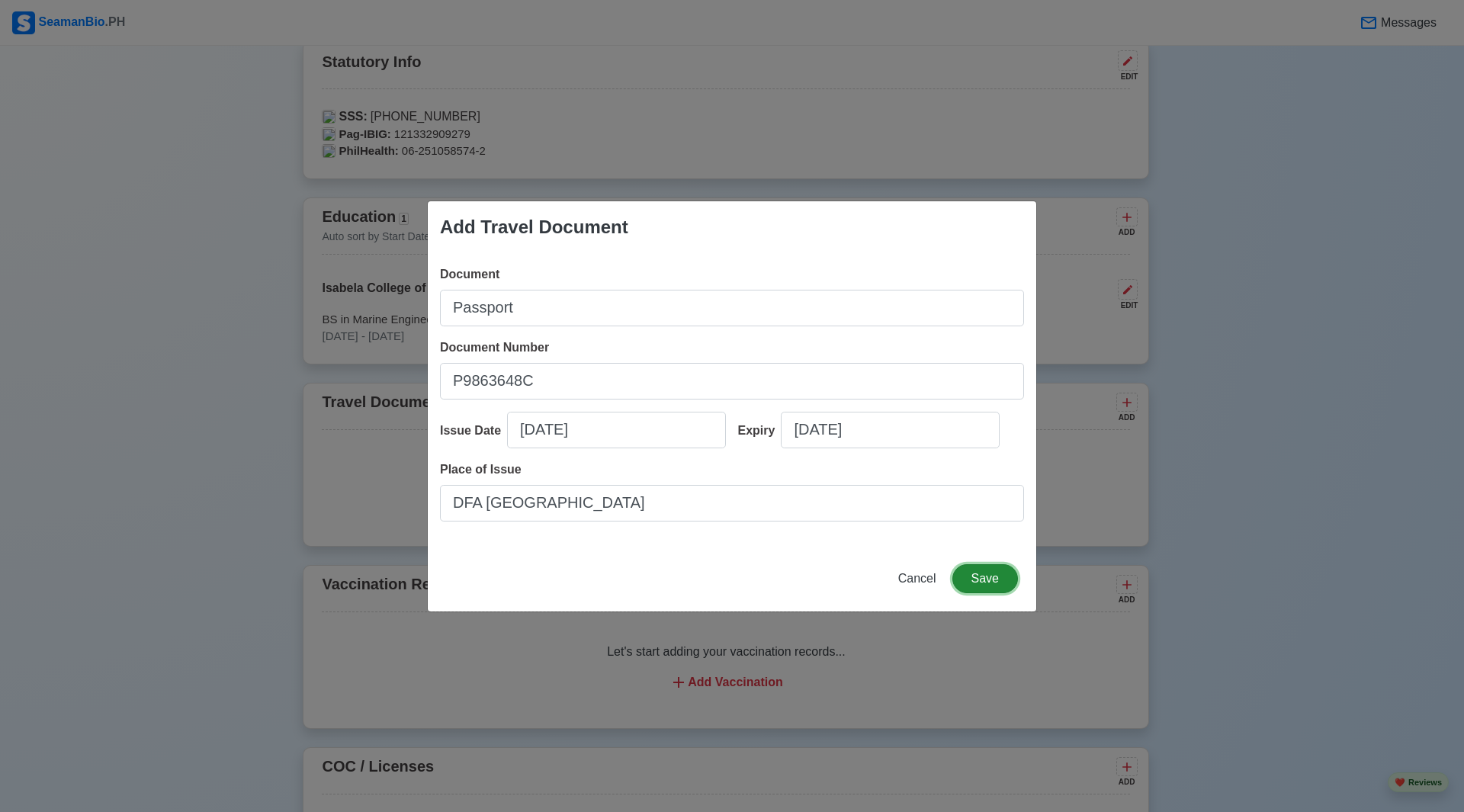
click at [977, 578] on button "Save" at bounding box center [985, 578] width 66 height 29
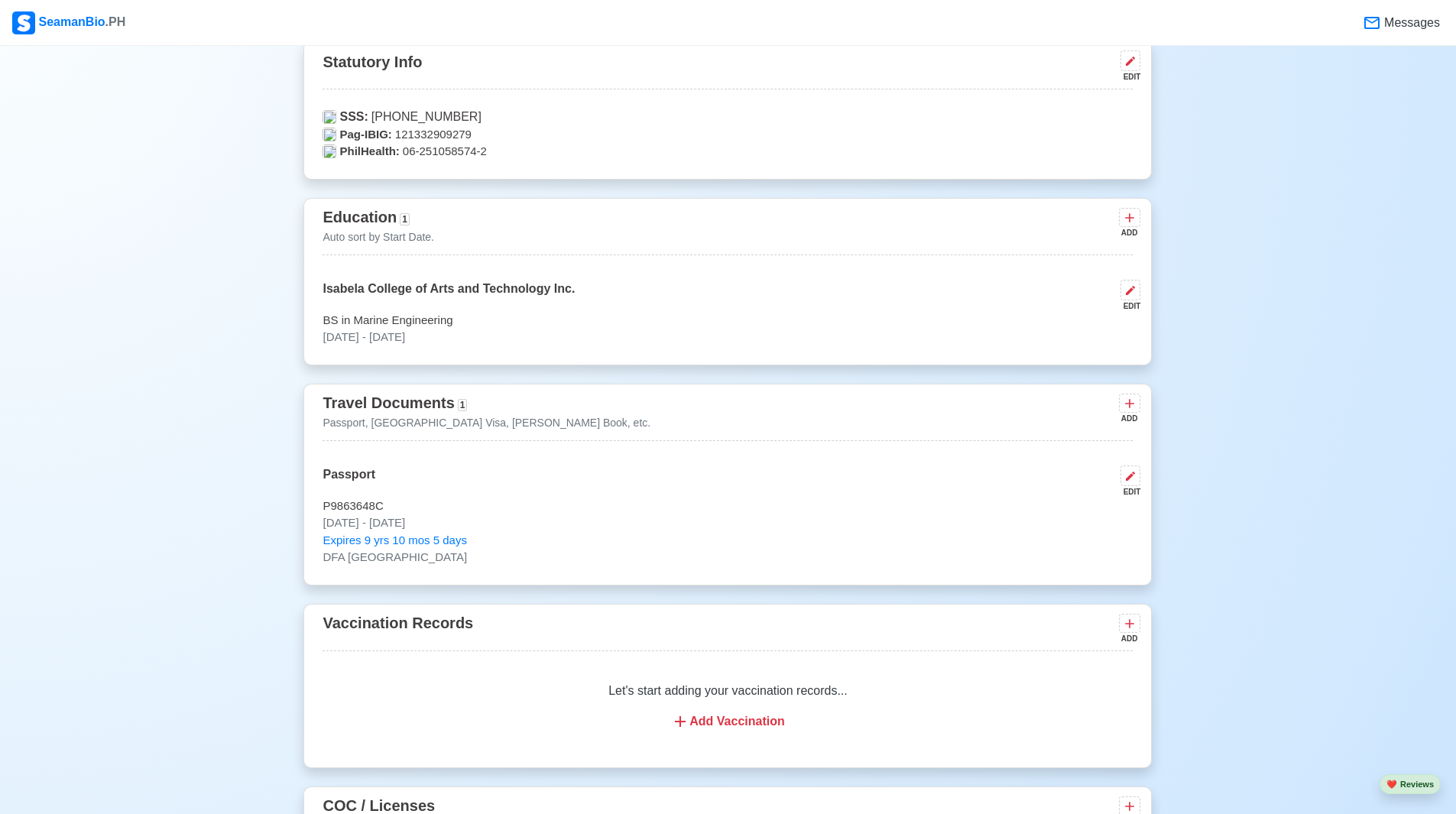
scroll to position [1146, 0]
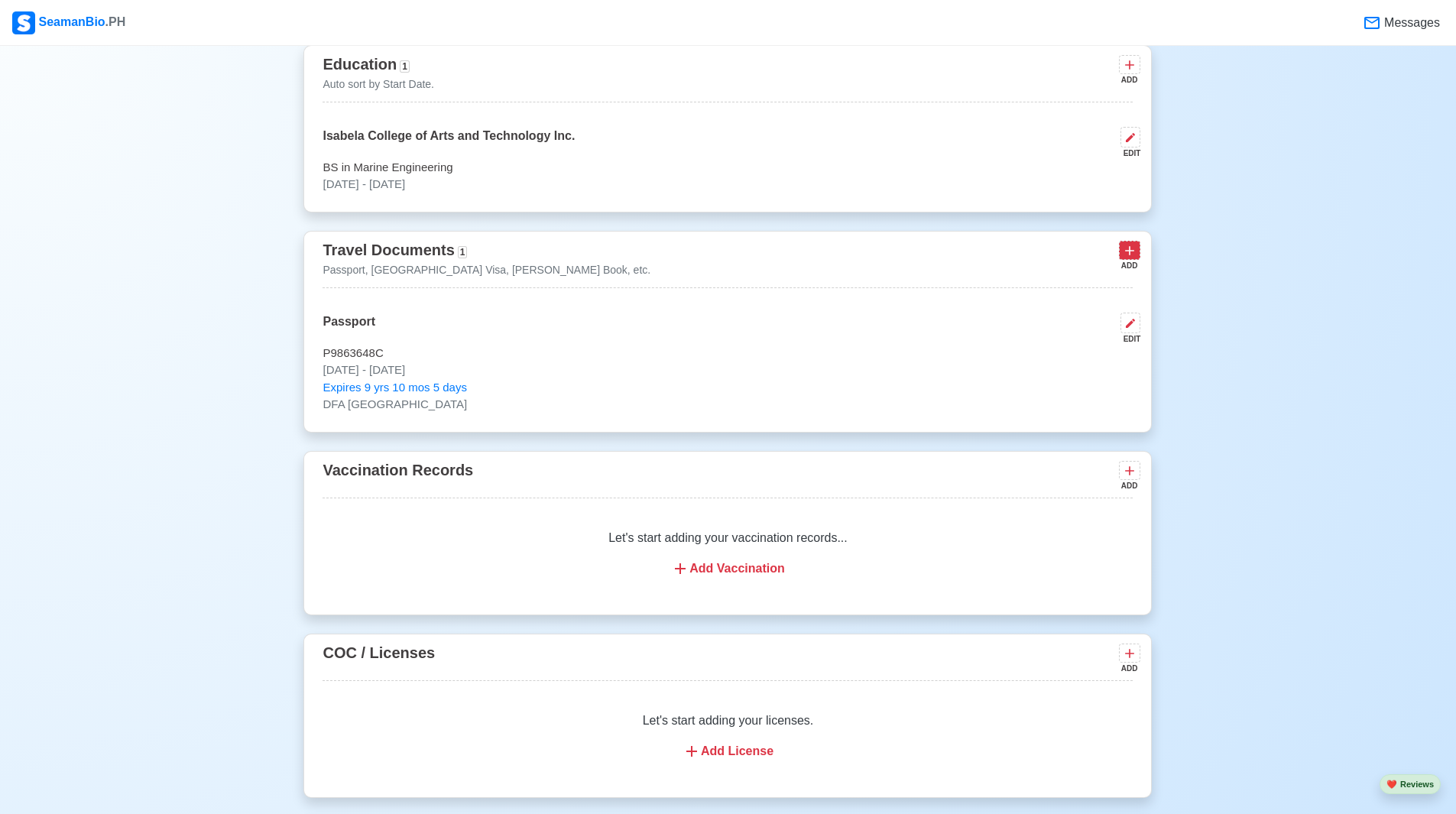
click at [1129, 254] on icon at bounding box center [1130, 250] width 16 height 16
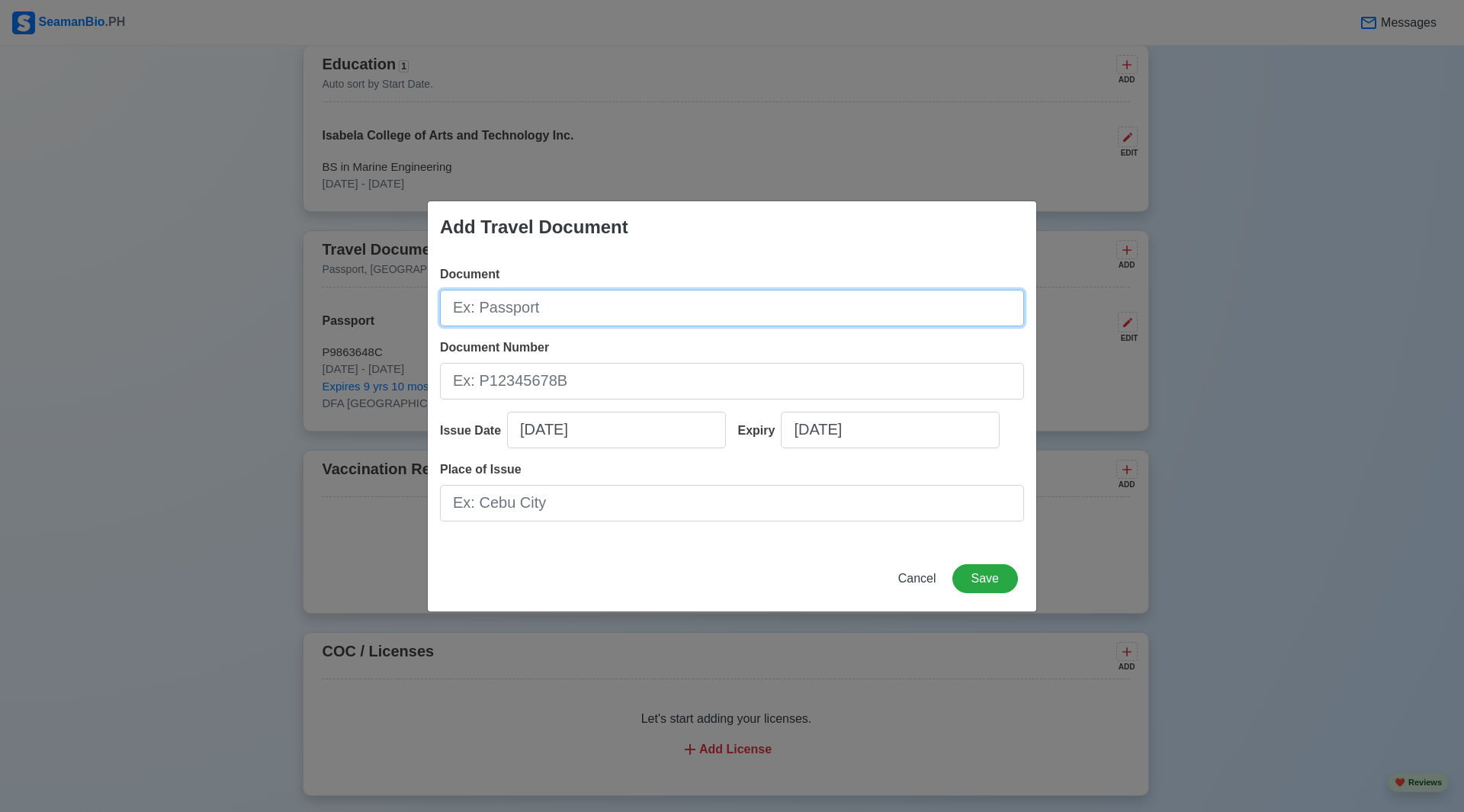
click at [589, 312] on input "Document" at bounding box center [732, 308] width 584 height 36
type input "S"
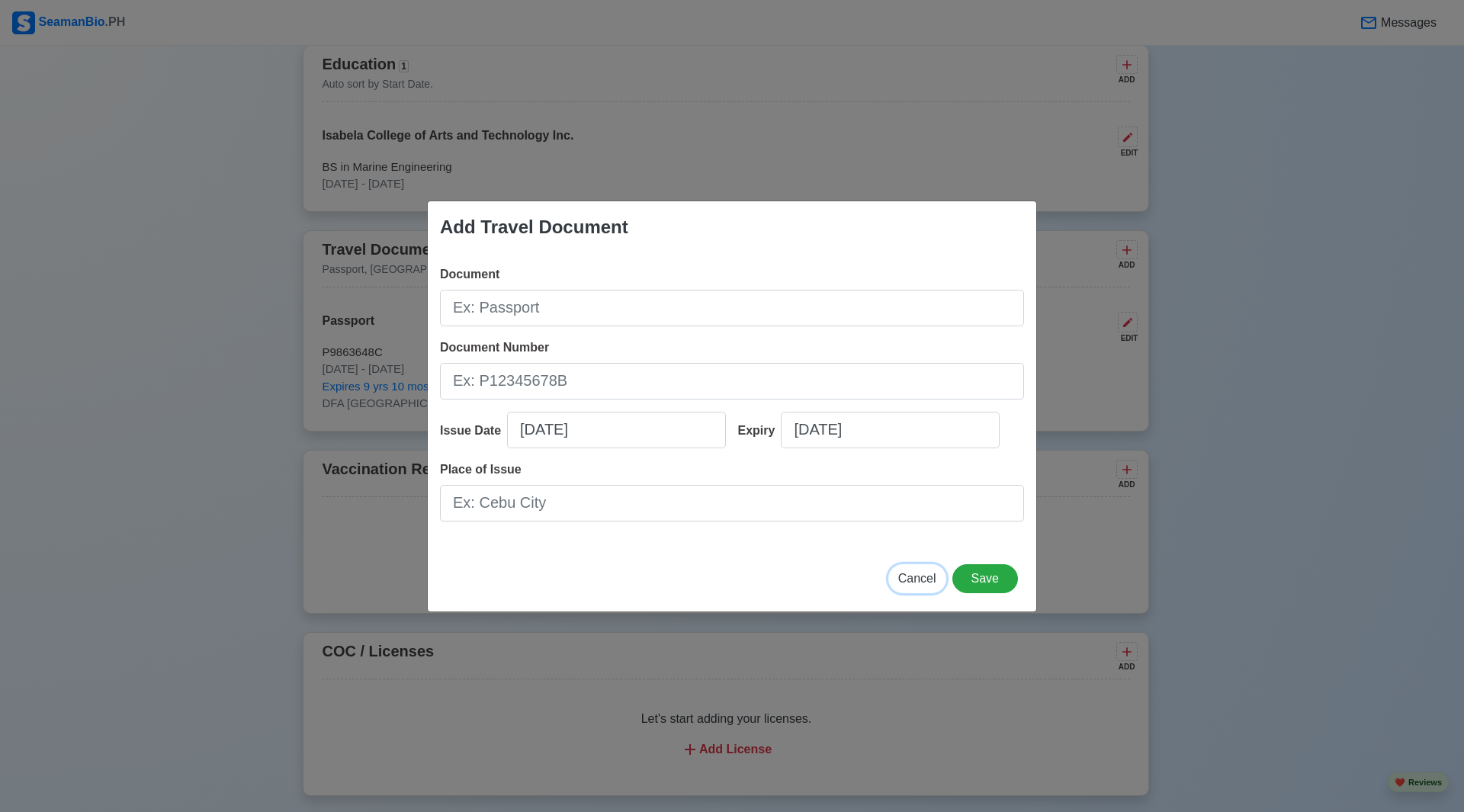
click at [936, 577] on span "Cancel" at bounding box center [917, 578] width 38 height 13
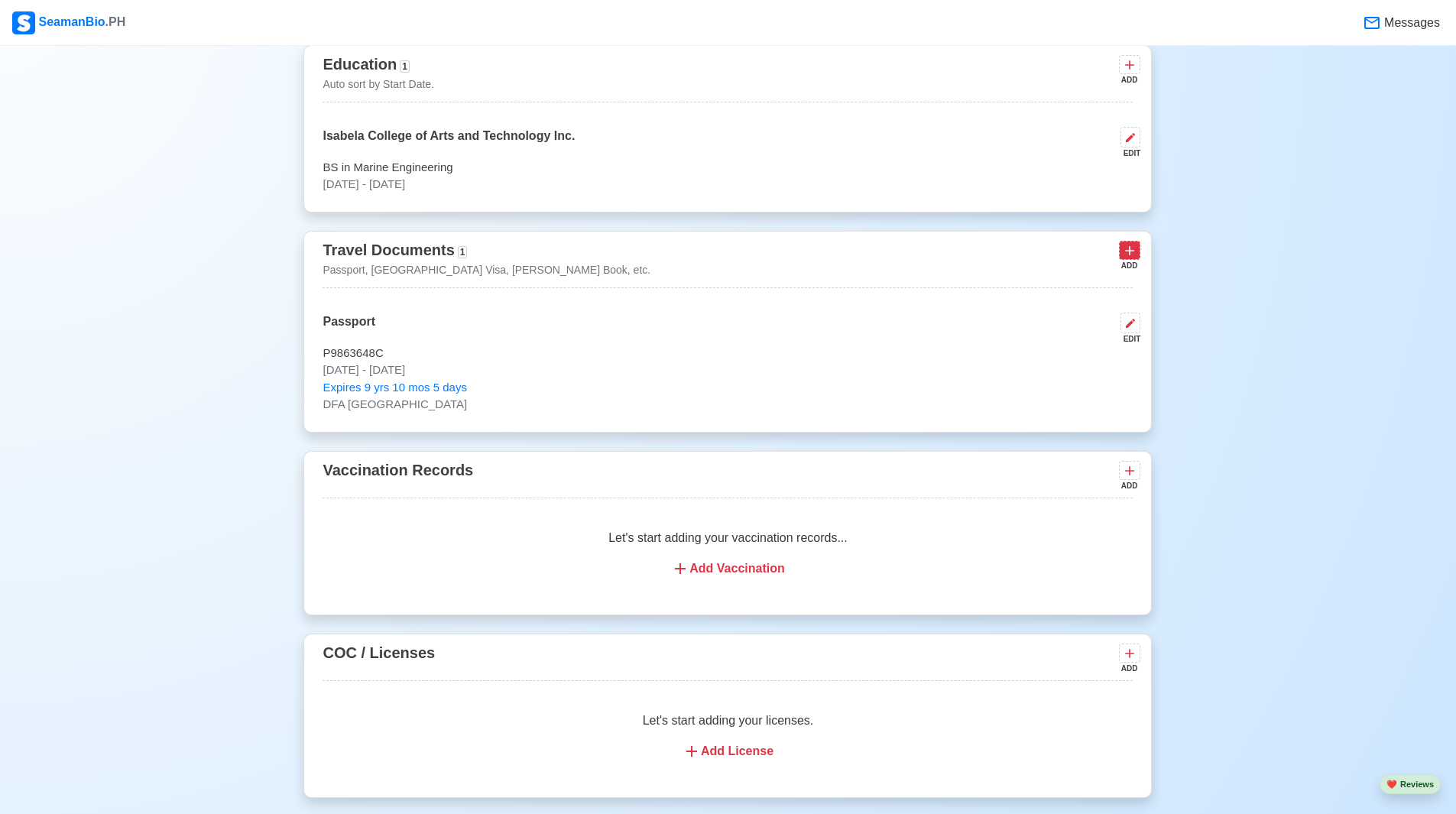
click at [1135, 254] on icon at bounding box center [1130, 250] width 16 height 16
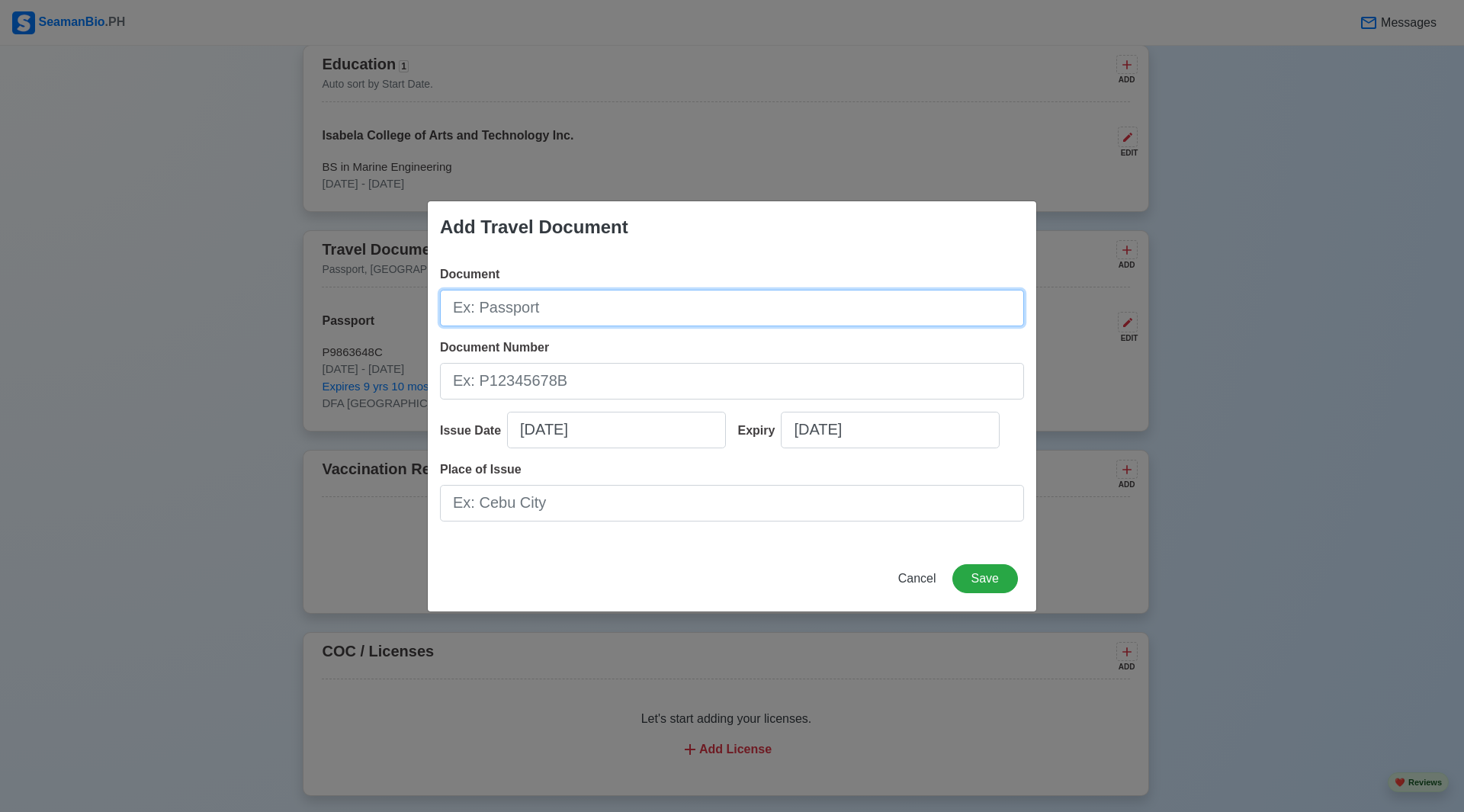
click at [705, 314] on input "Document" at bounding box center [732, 308] width 584 height 36
type input "[PERSON_NAME] Book"
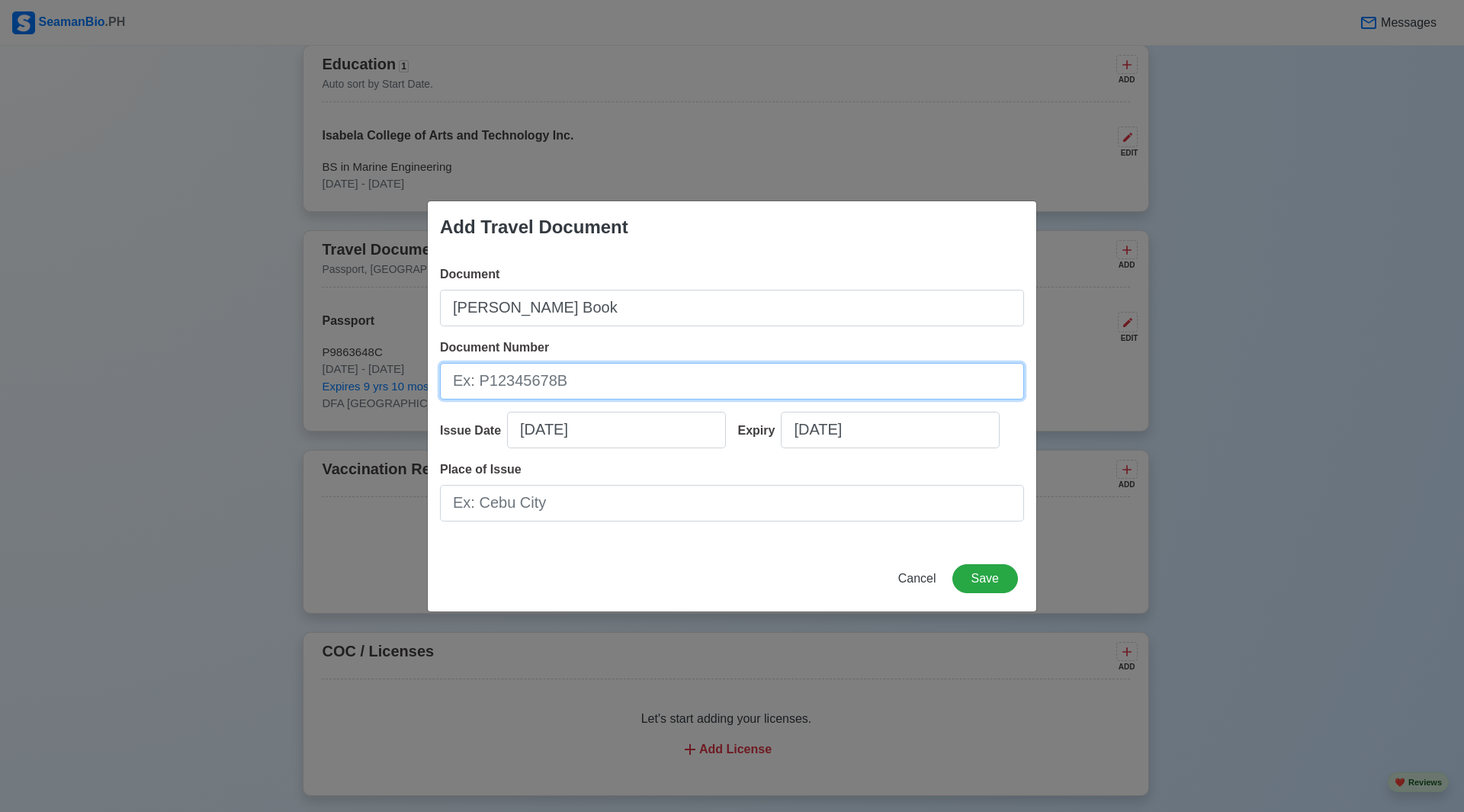
click at [607, 385] on input "Document Number" at bounding box center [732, 380] width 584 height 36
type input "A0239303"
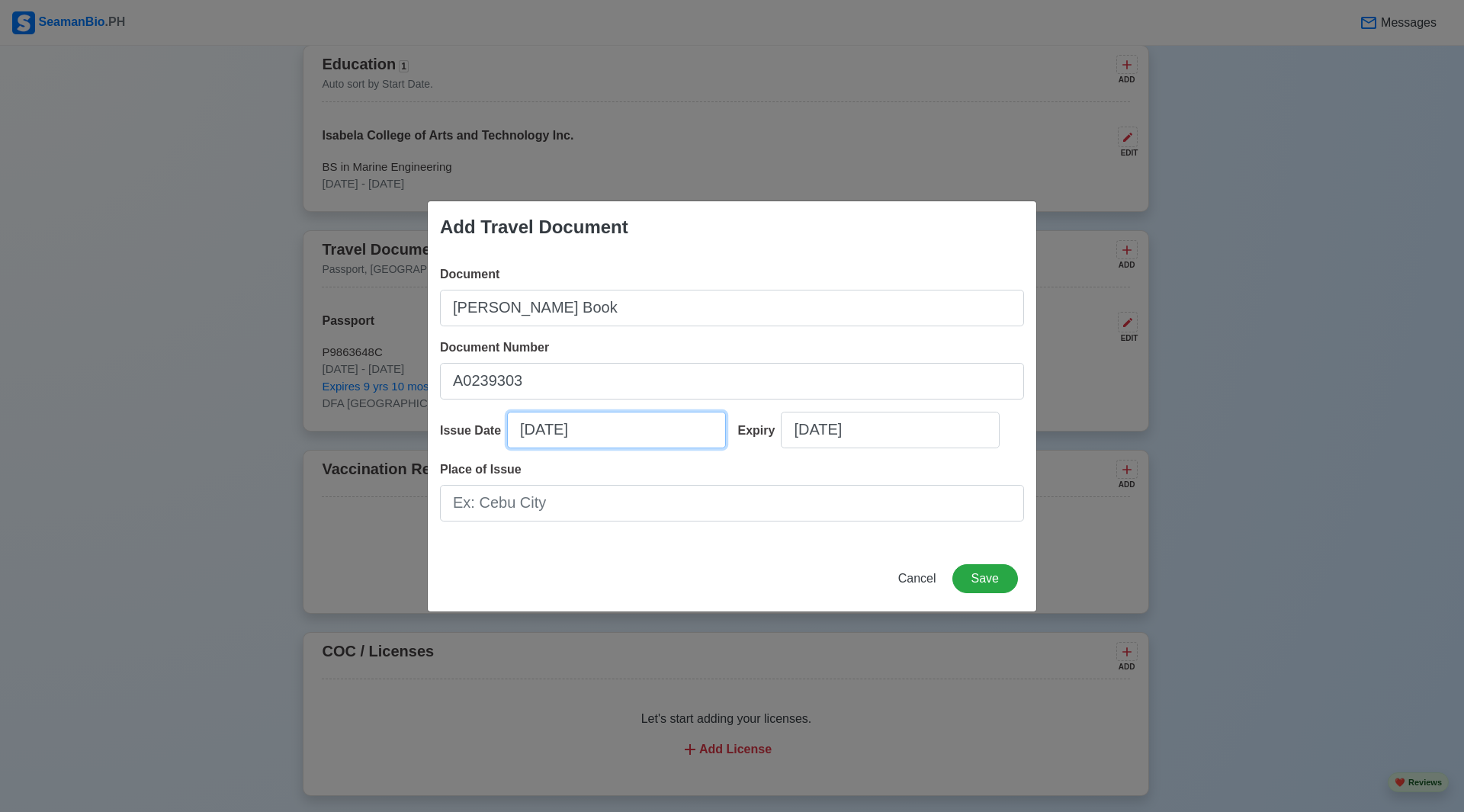
click at [584, 432] on input "08/11/2025" at bounding box center [616, 429] width 219 height 36
select select "****"
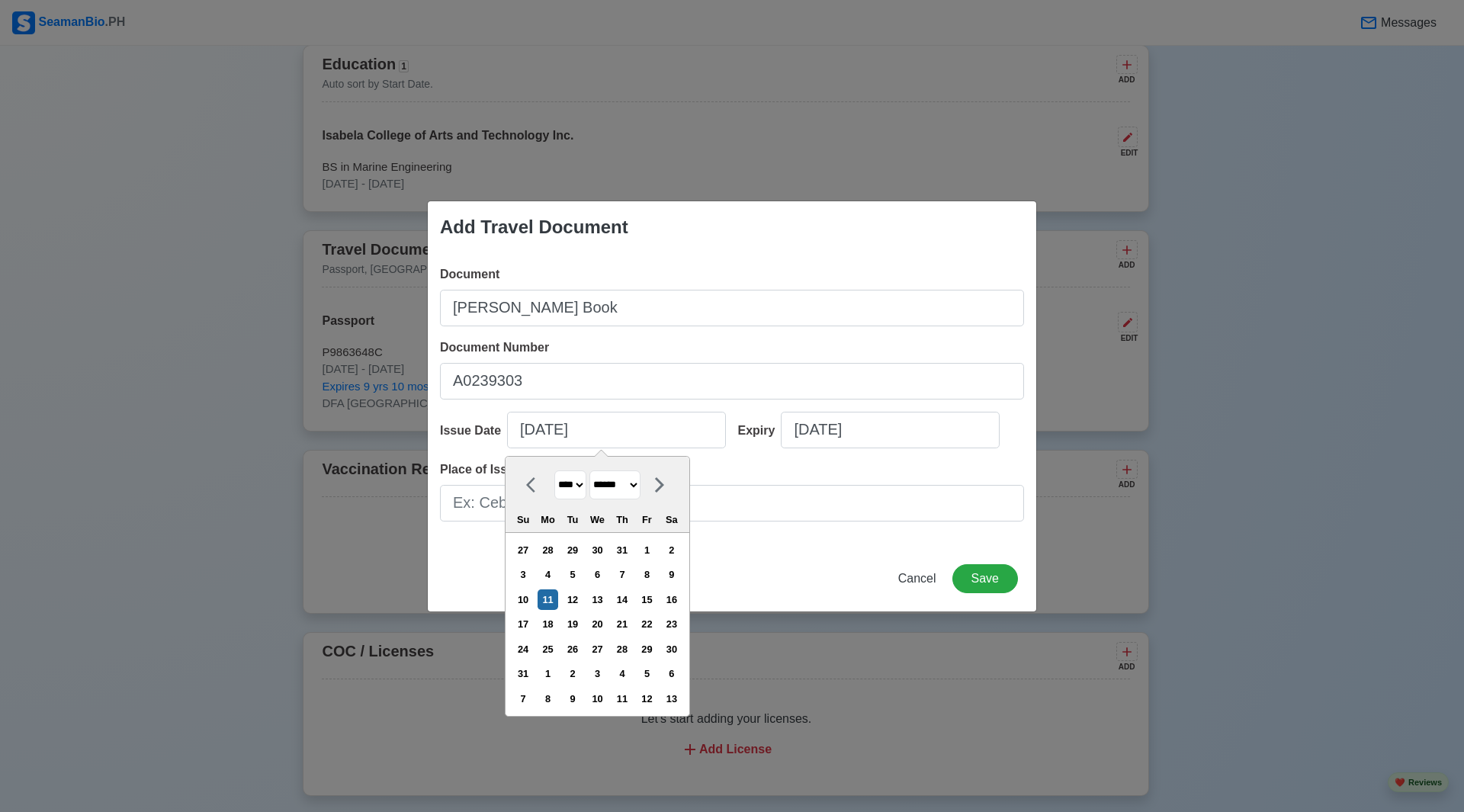
click at [612, 484] on select "******* ******** ***** ***** *** **** **** ****** ********* ******* ******** **…" at bounding box center [615, 485] width 51 height 29
select select "*******"
click at [597, 470] on select "******* ******** ***** ***** *** **** **** ****** ********* ******* ******** **…" at bounding box center [615, 485] width 51 height 29
click at [587, 484] on select "**** **** **** **** **** **** **** **** **** **** **** **** **** **** **** ****…" at bounding box center [570, 485] width 32 height 29
select select "****"
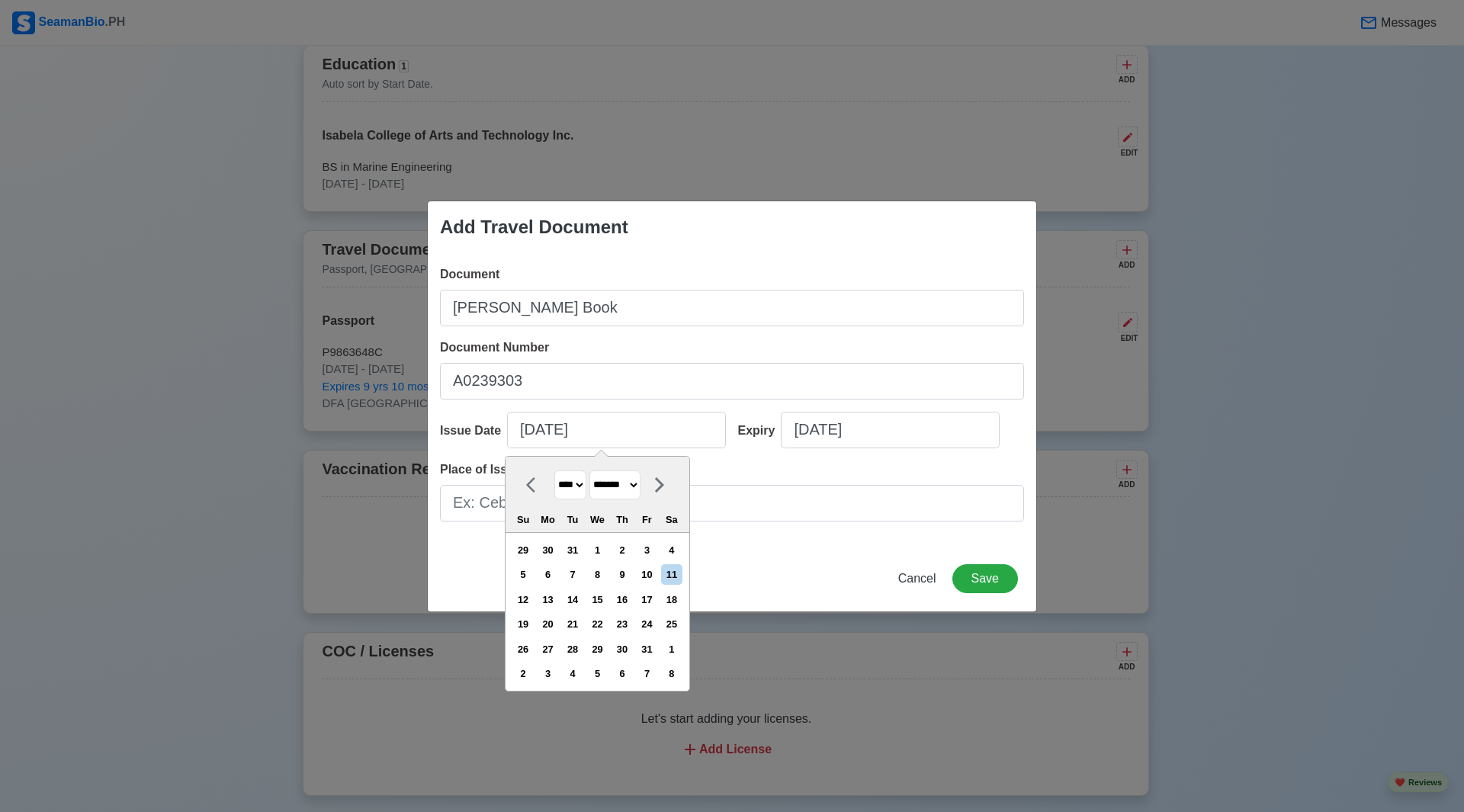
click at [555, 470] on select "**** **** **** **** **** **** **** **** **** **** **** **** **** **** **** ****…" at bounding box center [570, 485] width 32 height 29
click at [658, 622] on div "27" at bounding box center [647, 623] width 21 height 21
type input "01/27/2023"
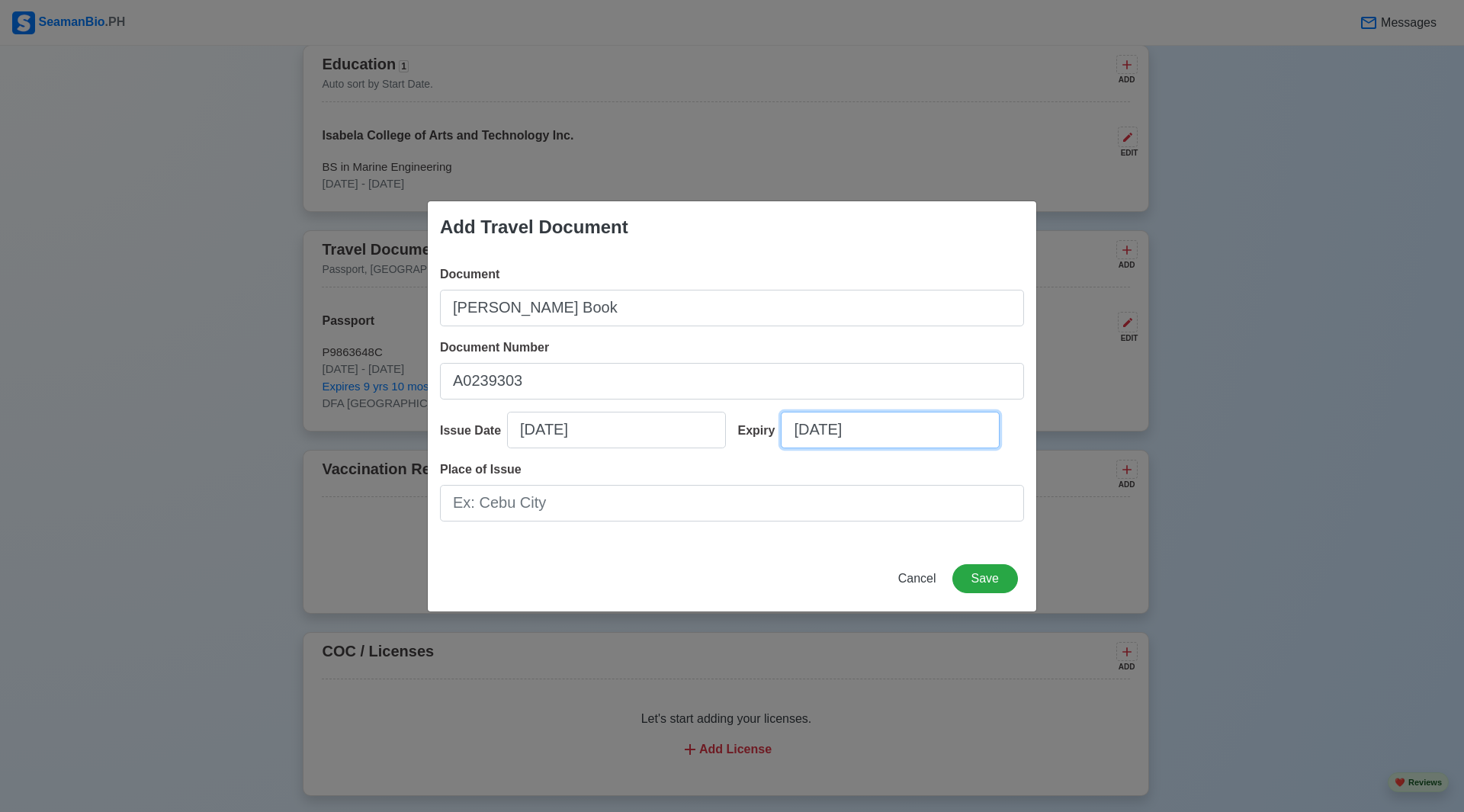
select select "****"
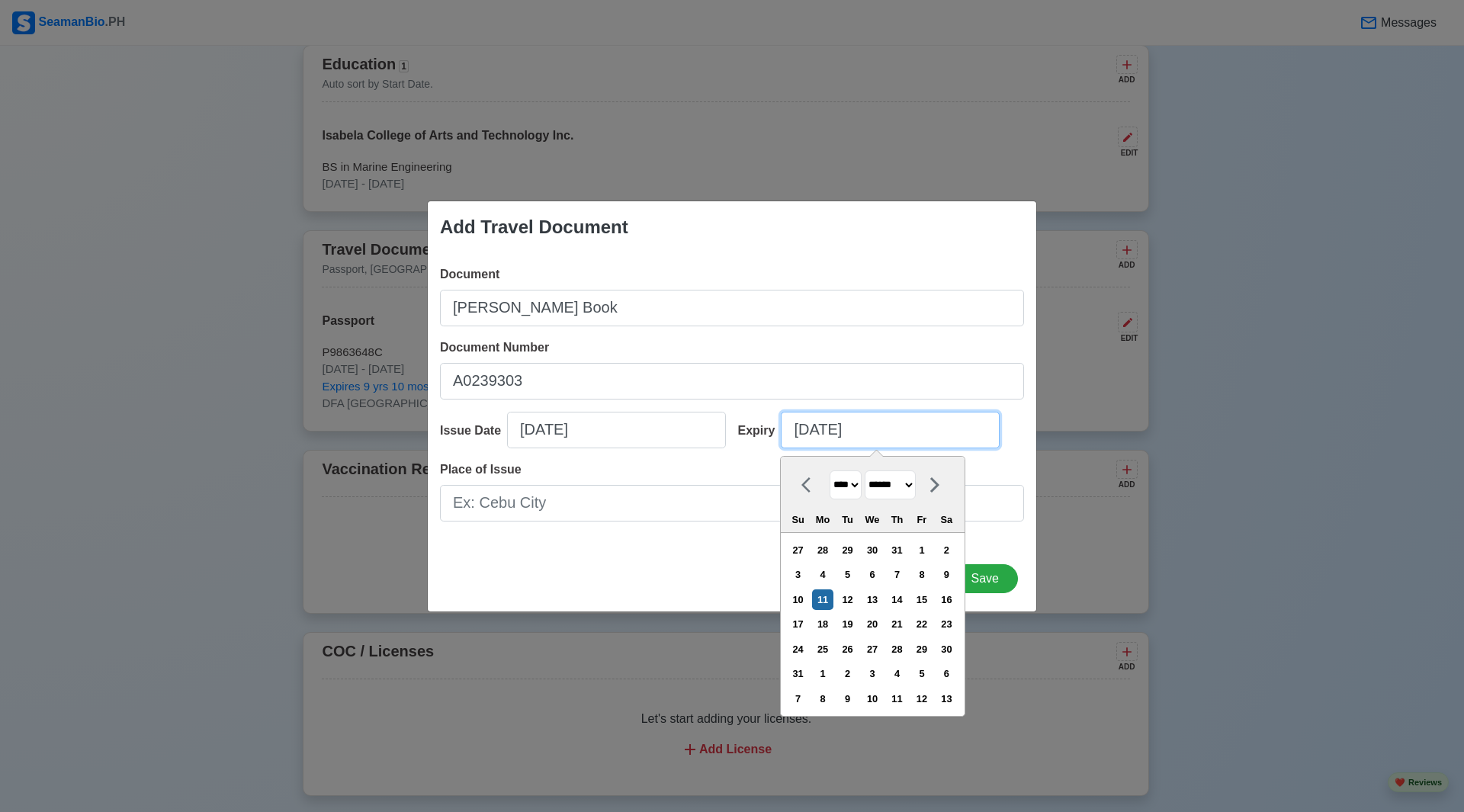
click at [847, 427] on input "08/11/2025" at bounding box center [890, 429] width 219 height 36
click at [892, 482] on select "******* ******** ***** ***** *** **** **** ****** ********* ******* ******** **…" at bounding box center [891, 485] width 51 height 29
select select "*******"
click at [871, 470] on select "******* ******** ***** ***** *** **** **** ****** ********* ******* ******** **…" at bounding box center [891, 485] width 51 height 29
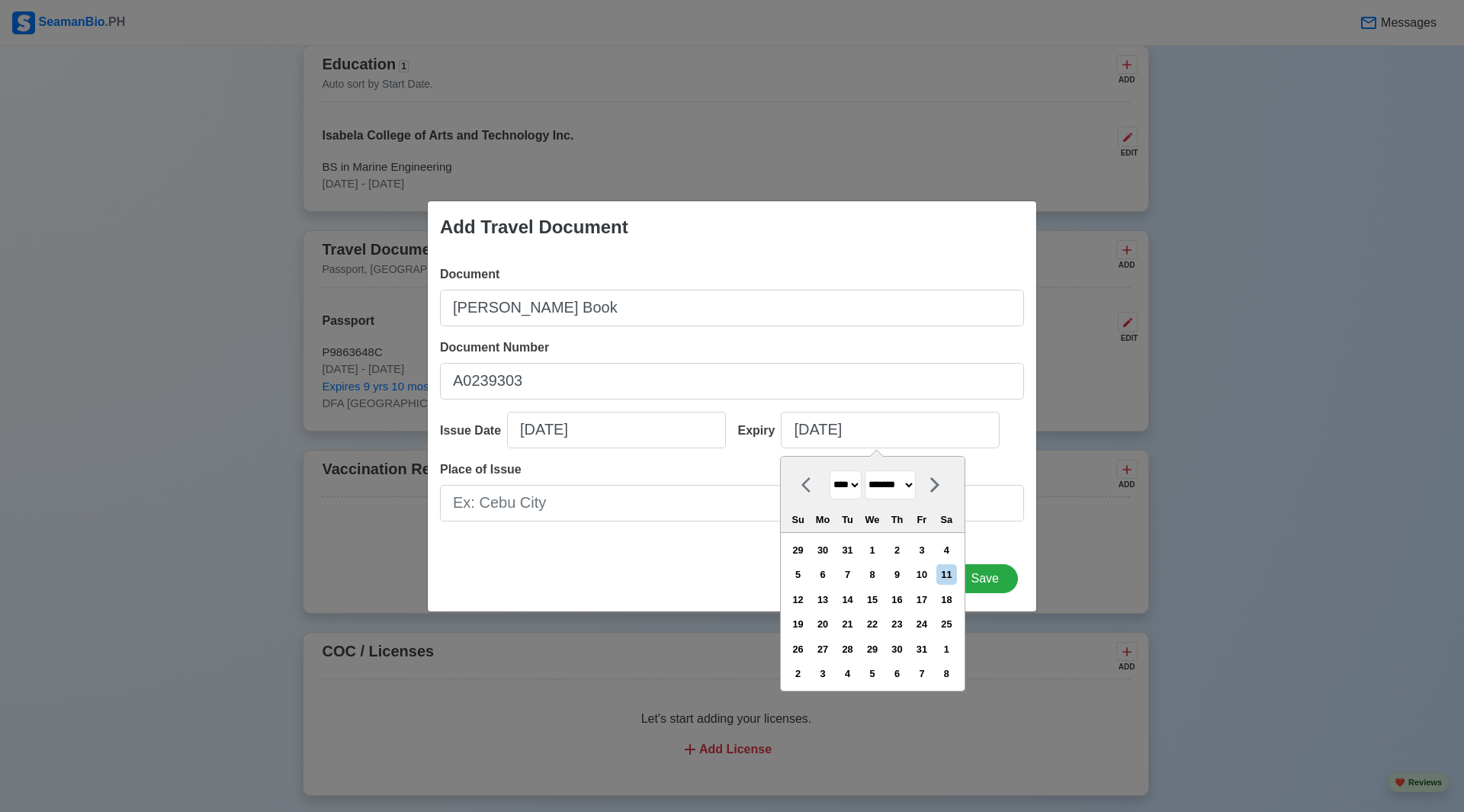
click at [856, 487] on select "**** **** **** **** **** **** **** **** **** **** **** **** **** **** **** ****…" at bounding box center [845, 485] width 32 height 29
select select "****"
click at [829, 470] on select "**** **** **** **** **** **** **** **** **** **** **** **** **** **** **** ****…" at bounding box center [845, 485] width 32 height 29
click at [907, 644] on div "27" at bounding box center [897, 649] width 21 height 21
type input "01/27/2033"
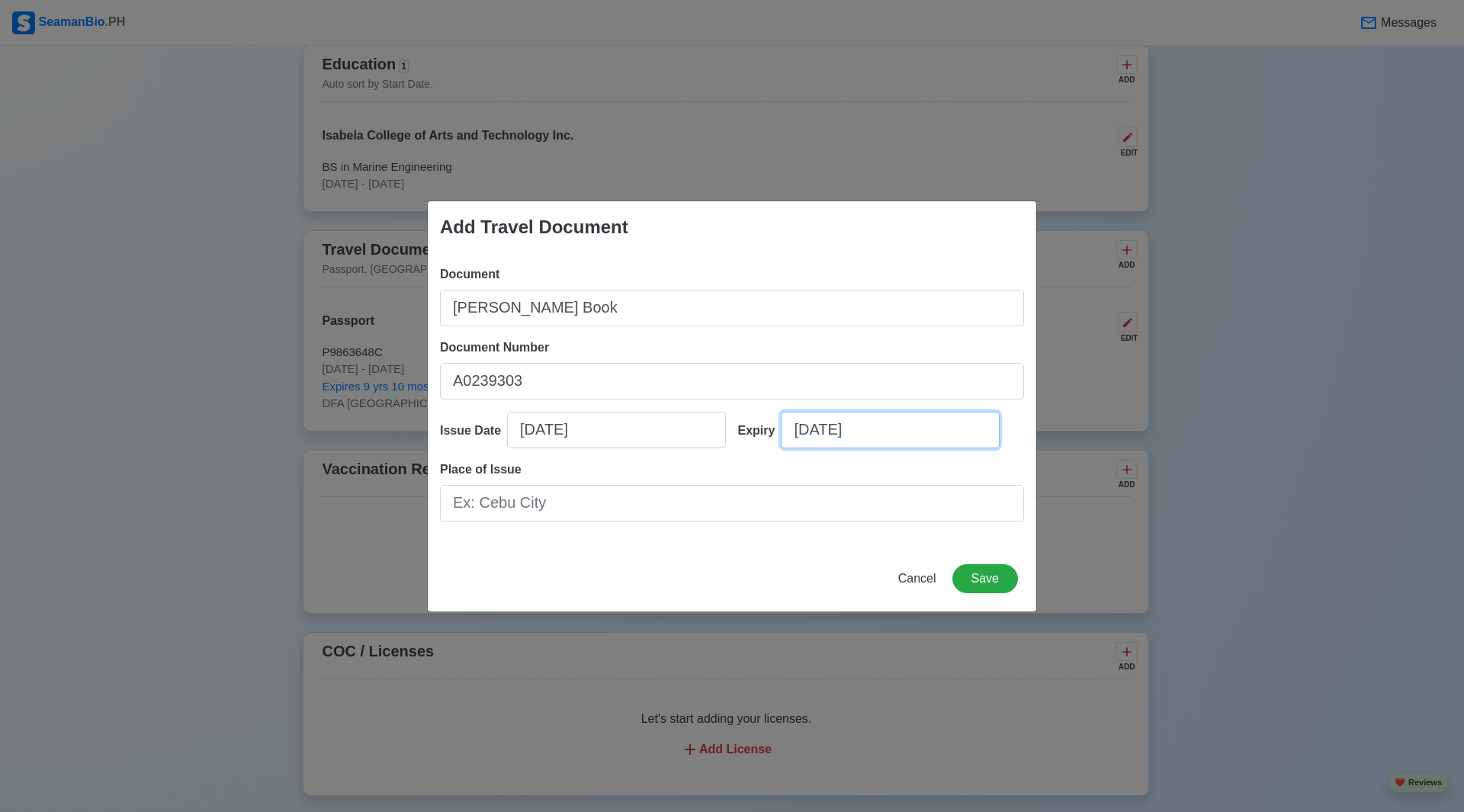
select select "****"
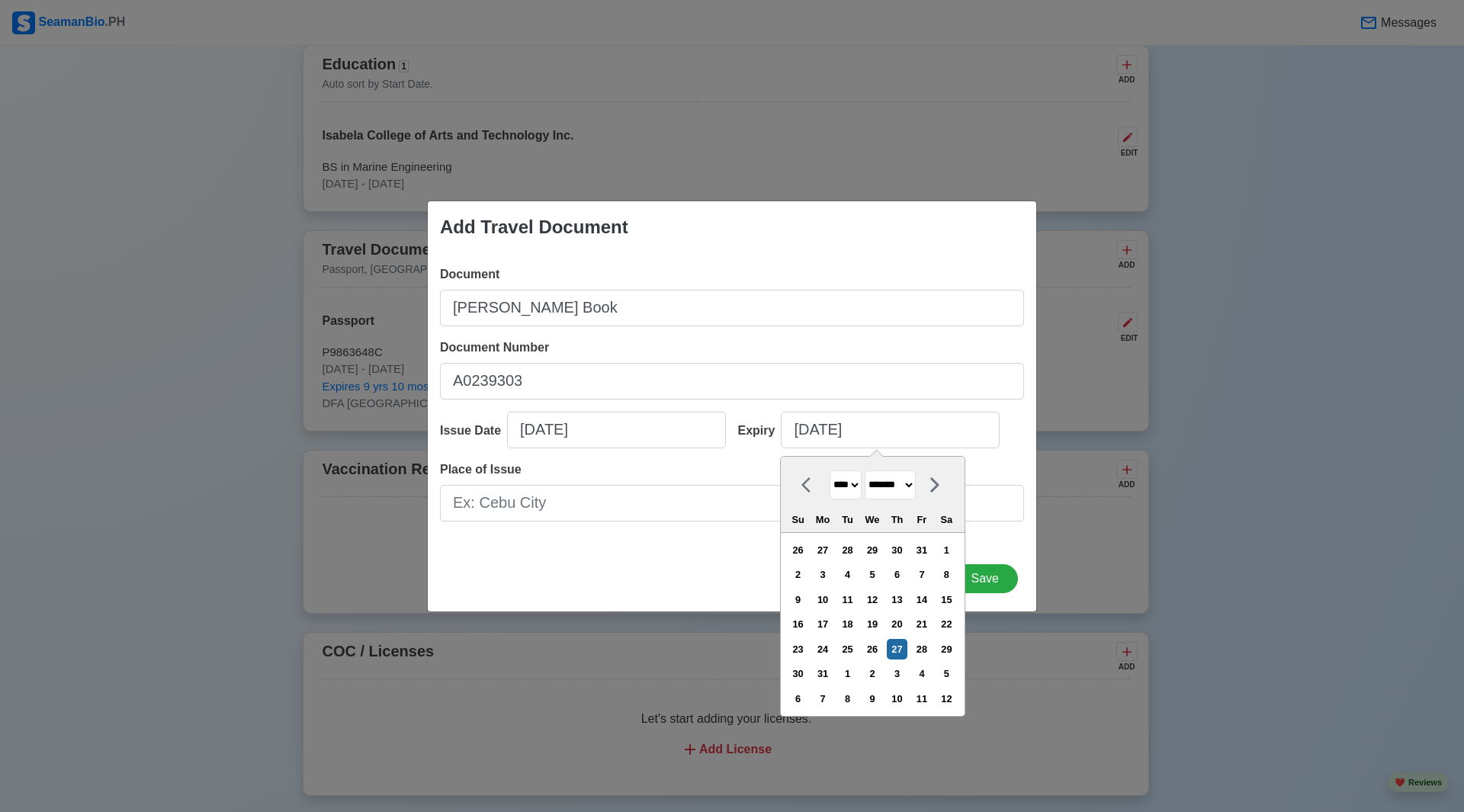
click at [682, 470] on div "Place of Issue" at bounding box center [732, 490] width 584 height 61
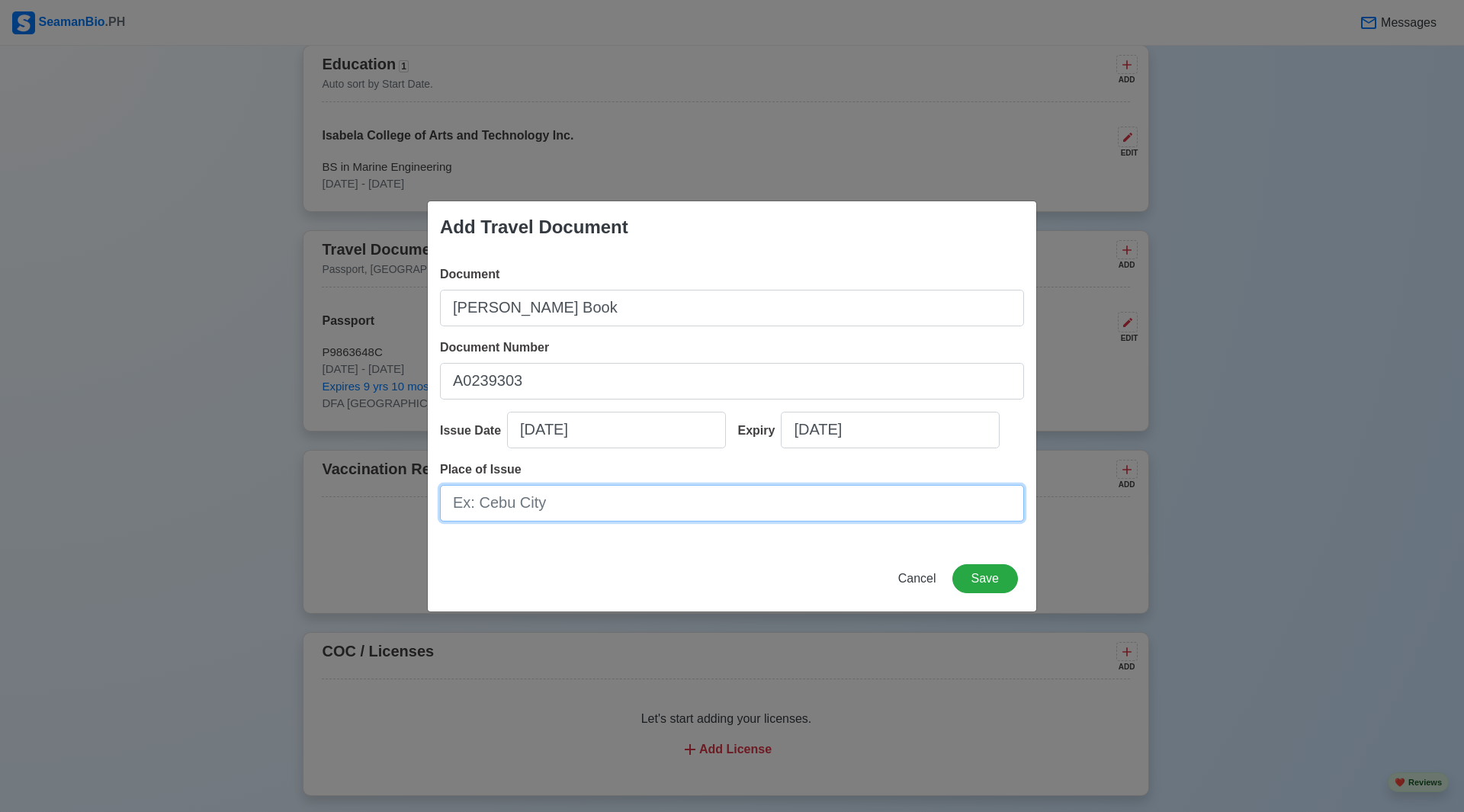
click at [670, 510] on input "Place of Issue" at bounding box center [732, 503] width 584 height 36
type input "[GEOGRAPHIC_DATA]"
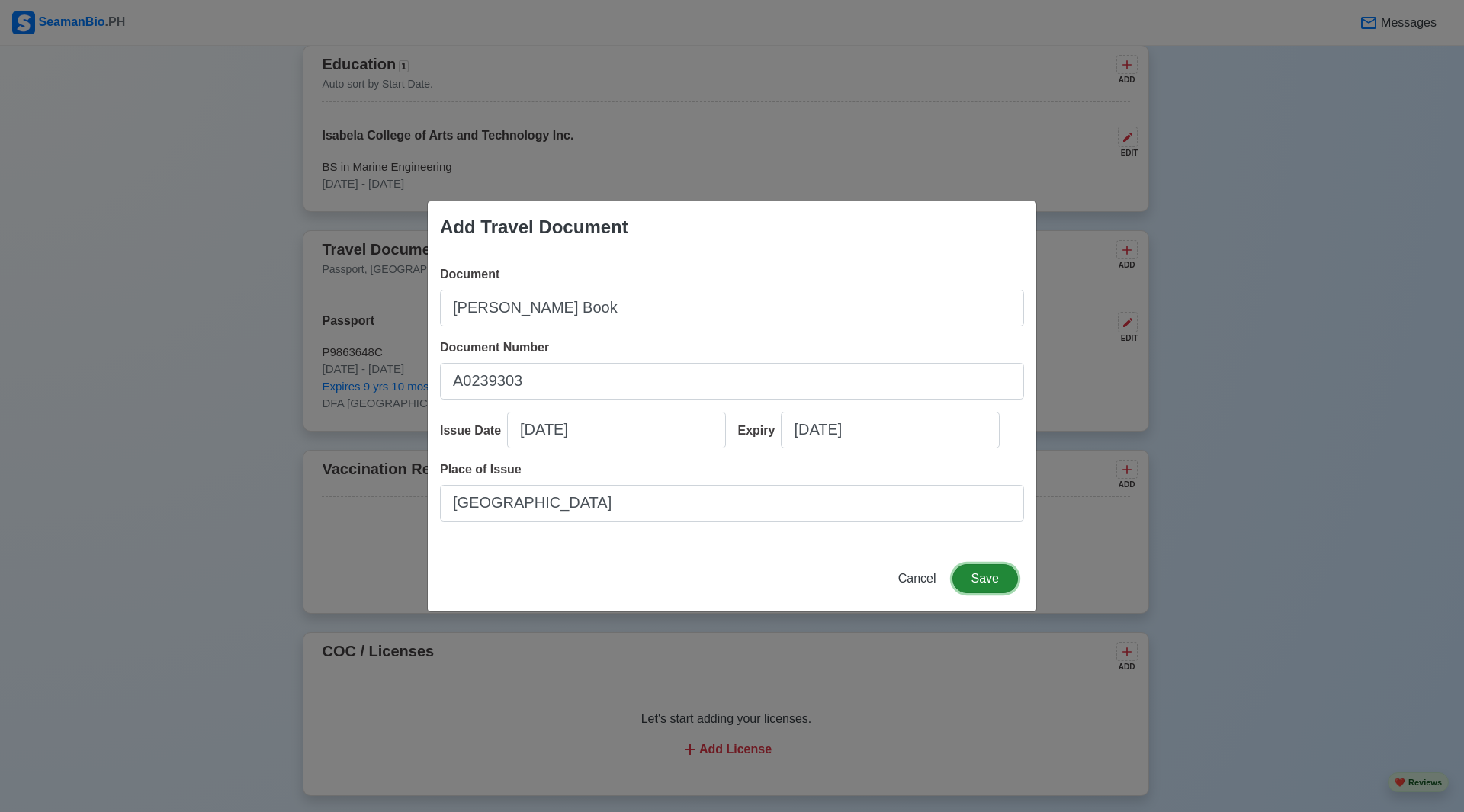
click at [982, 582] on button "Save" at bounding box center [985, 578] width 66 height 29
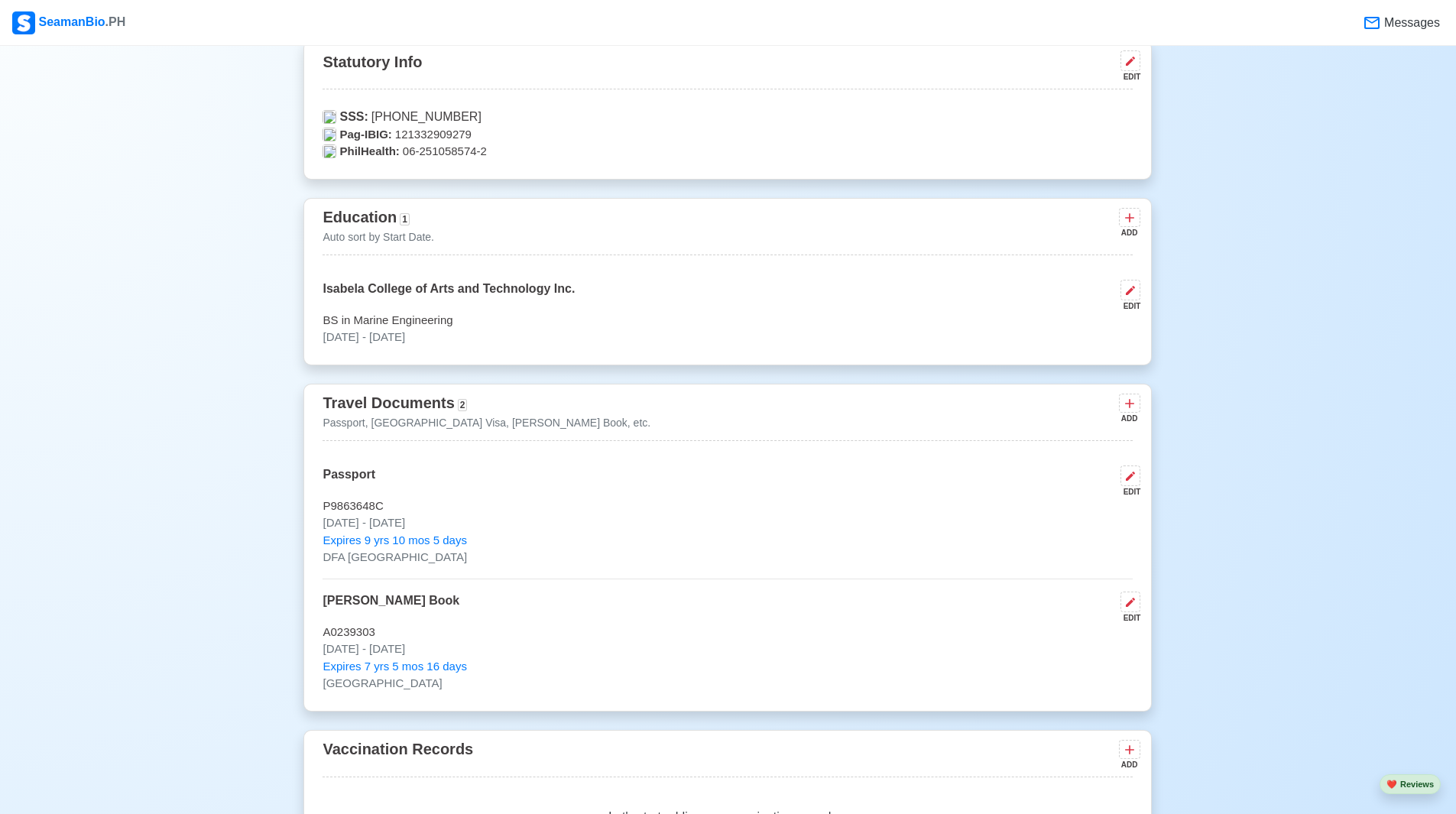
scroll to position [1375, 0]
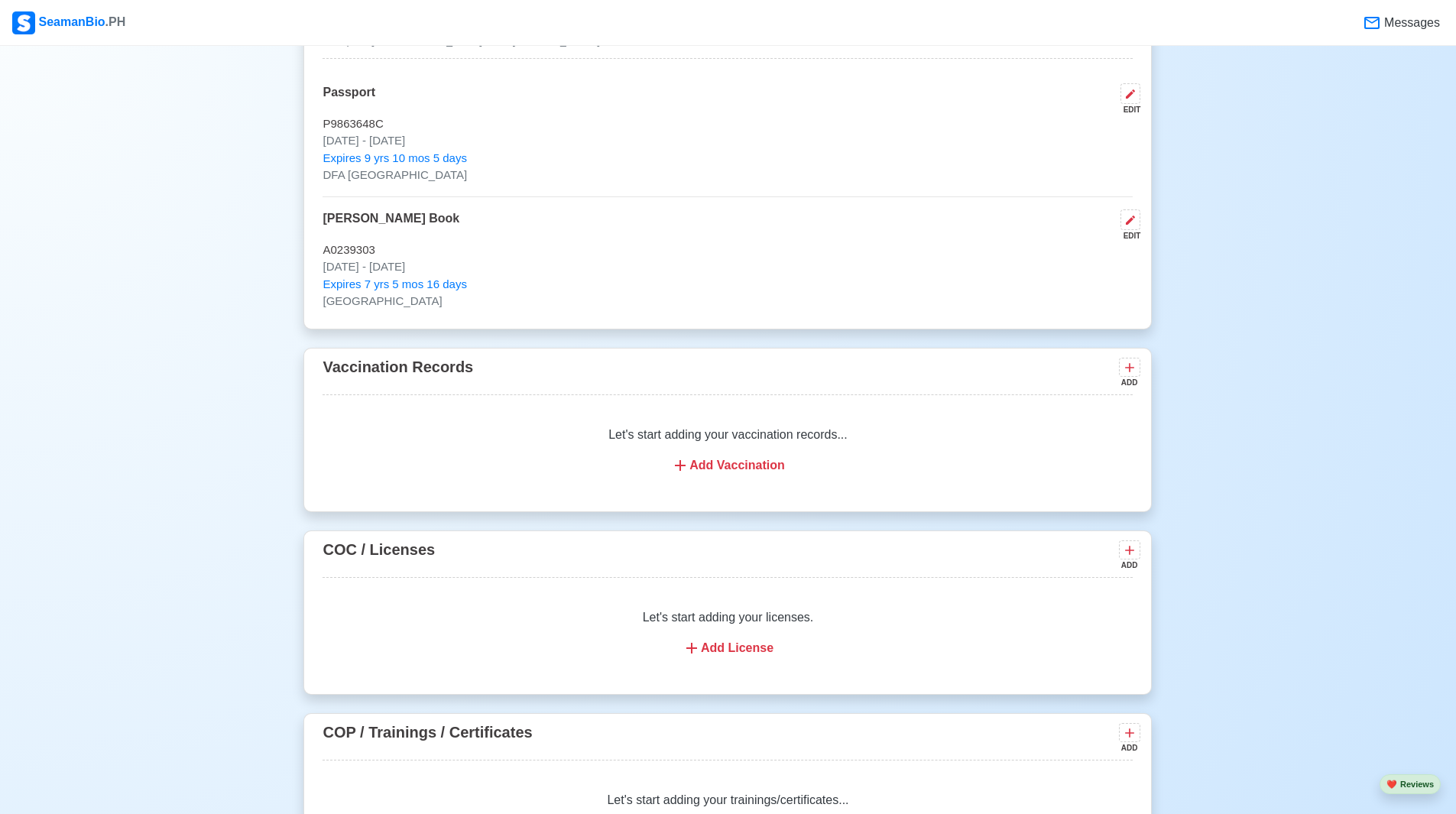
click at [719, 467] on div "Add Vaccination" at bounding box center [727, 465] width 773 height 19
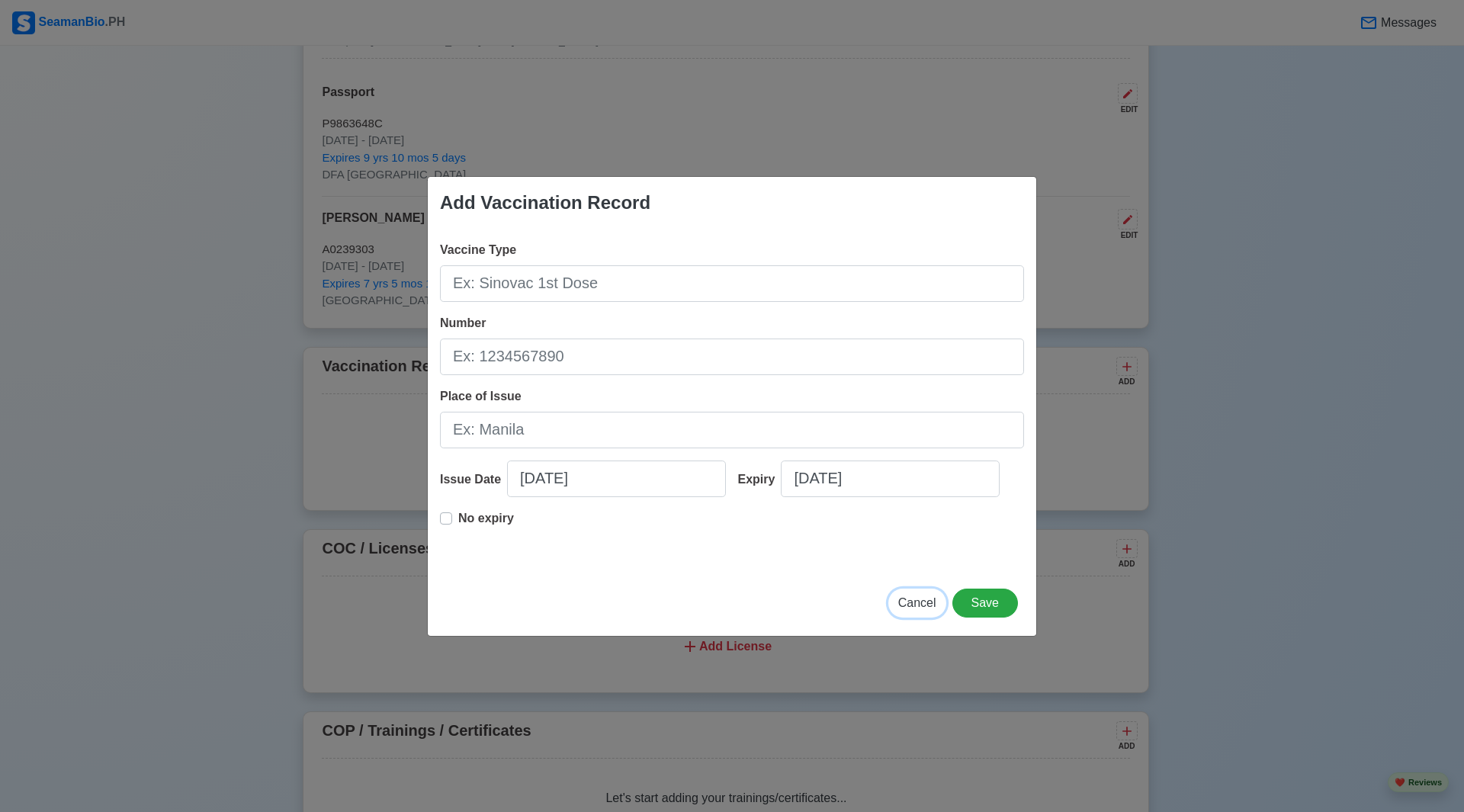
click at [913, 601] on span "Cancel" at bounding box center [917, 602] width 38 height 13
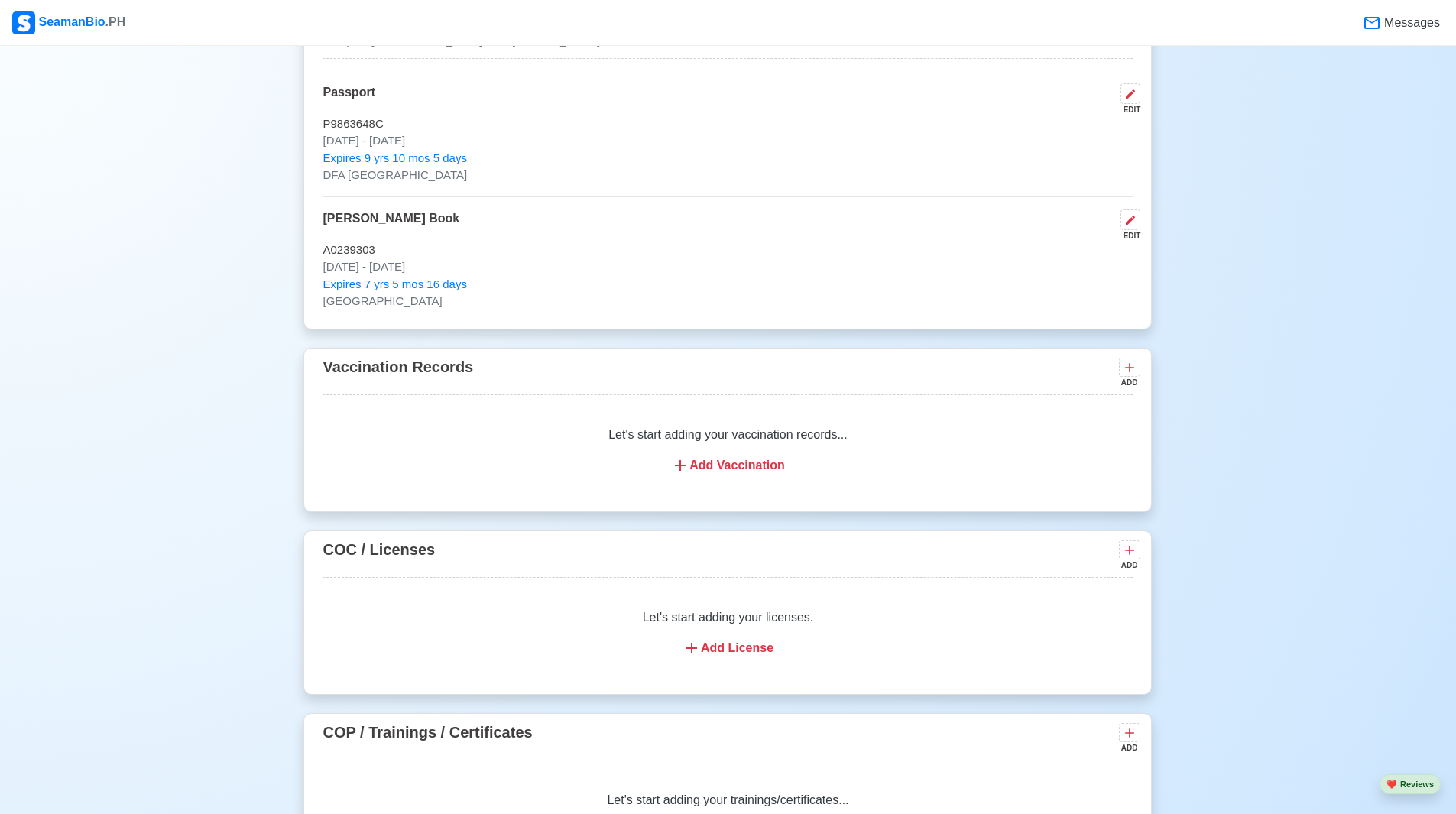
scroll to position [1452, 0]
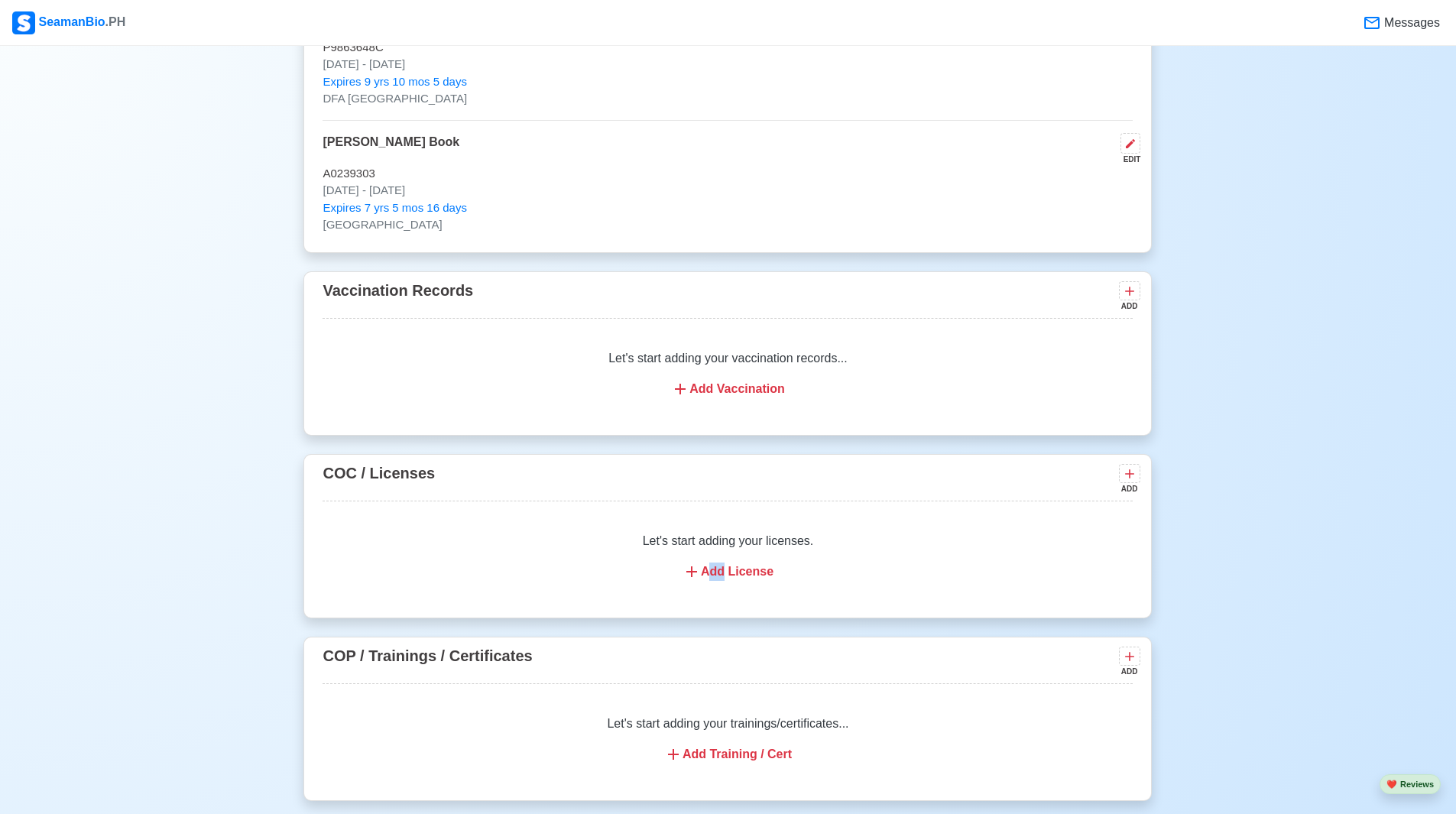
click at [722, 587] on div "Let's start adding your licenses. Add License" at bounding box center [727, 556] width 810 height 85
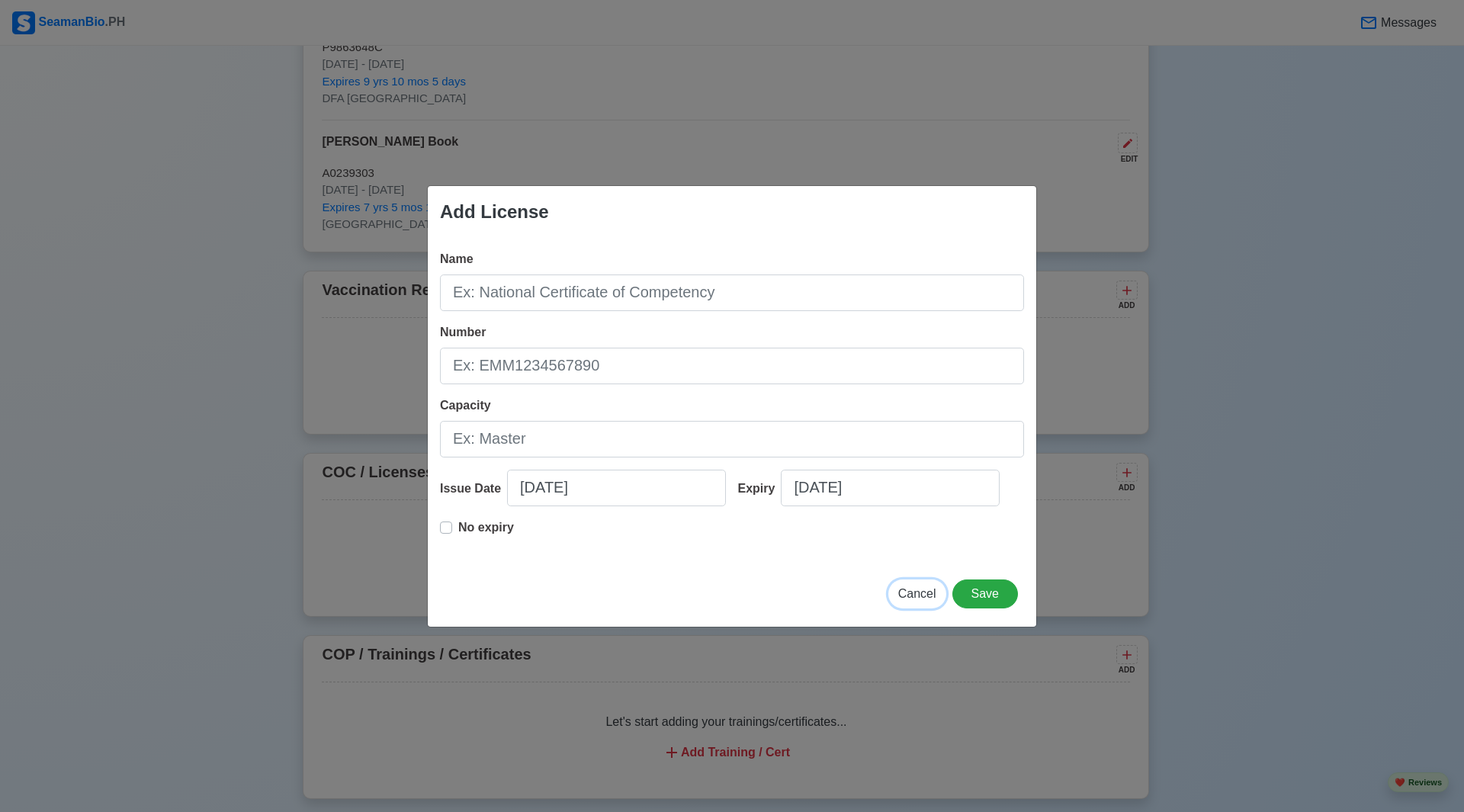
click at [908, 588] on span "Cancel" at bounding box center [917, 593] width 38 height 13
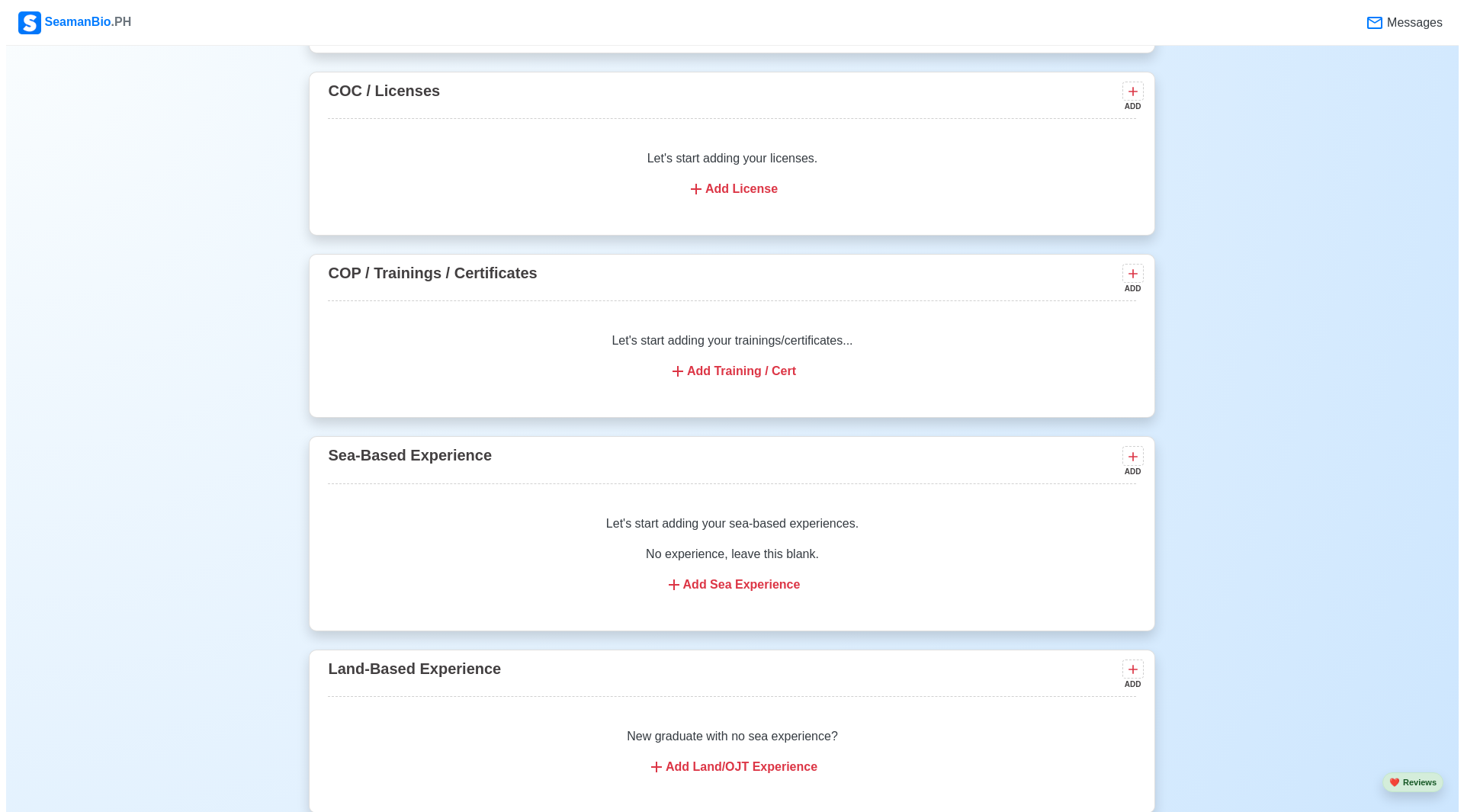
scroll to position [1905, 0]
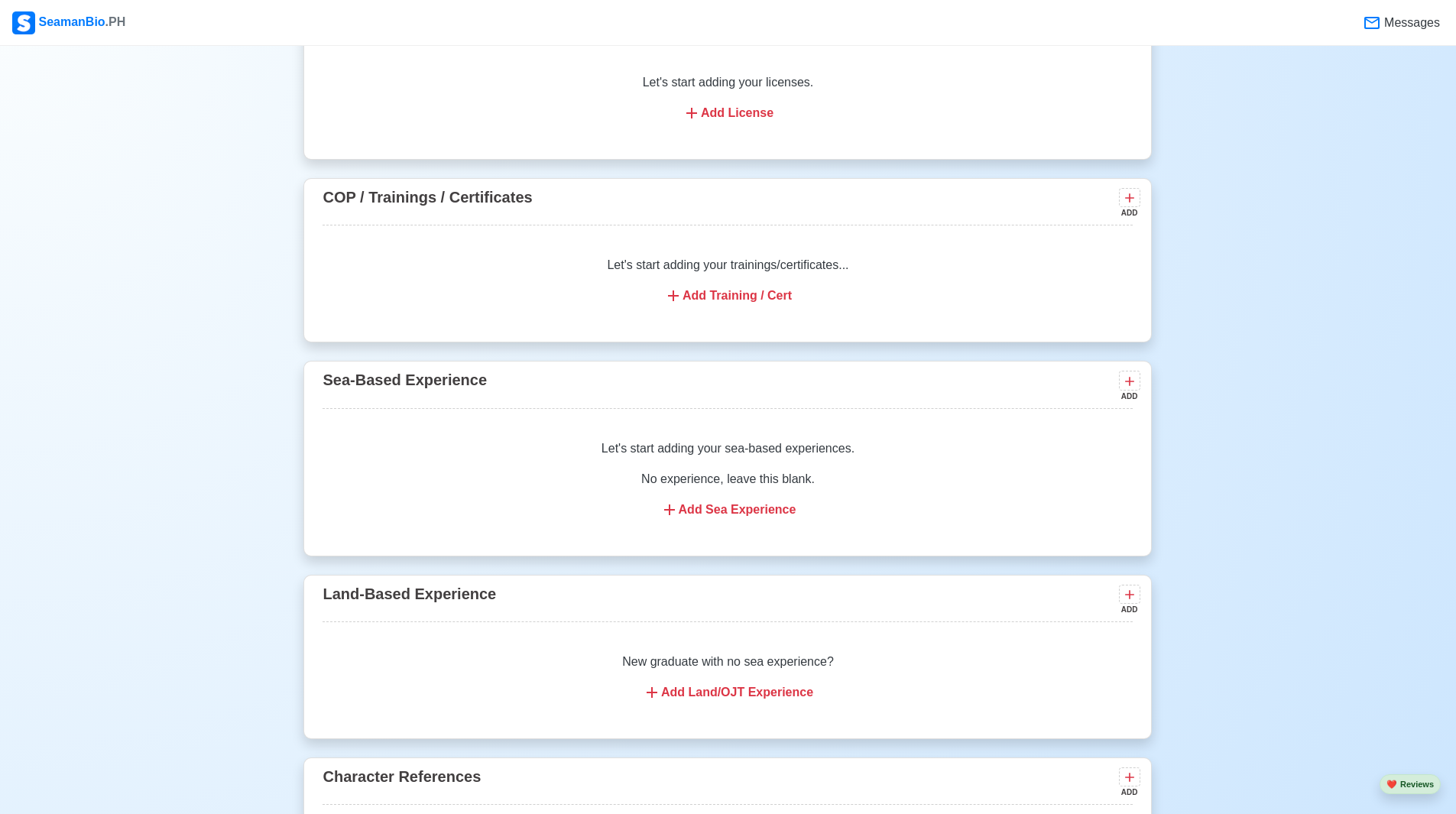
click at [723, 519] on div "Add Sea Experience" at bounding box center [727, 510] width 773 height 19
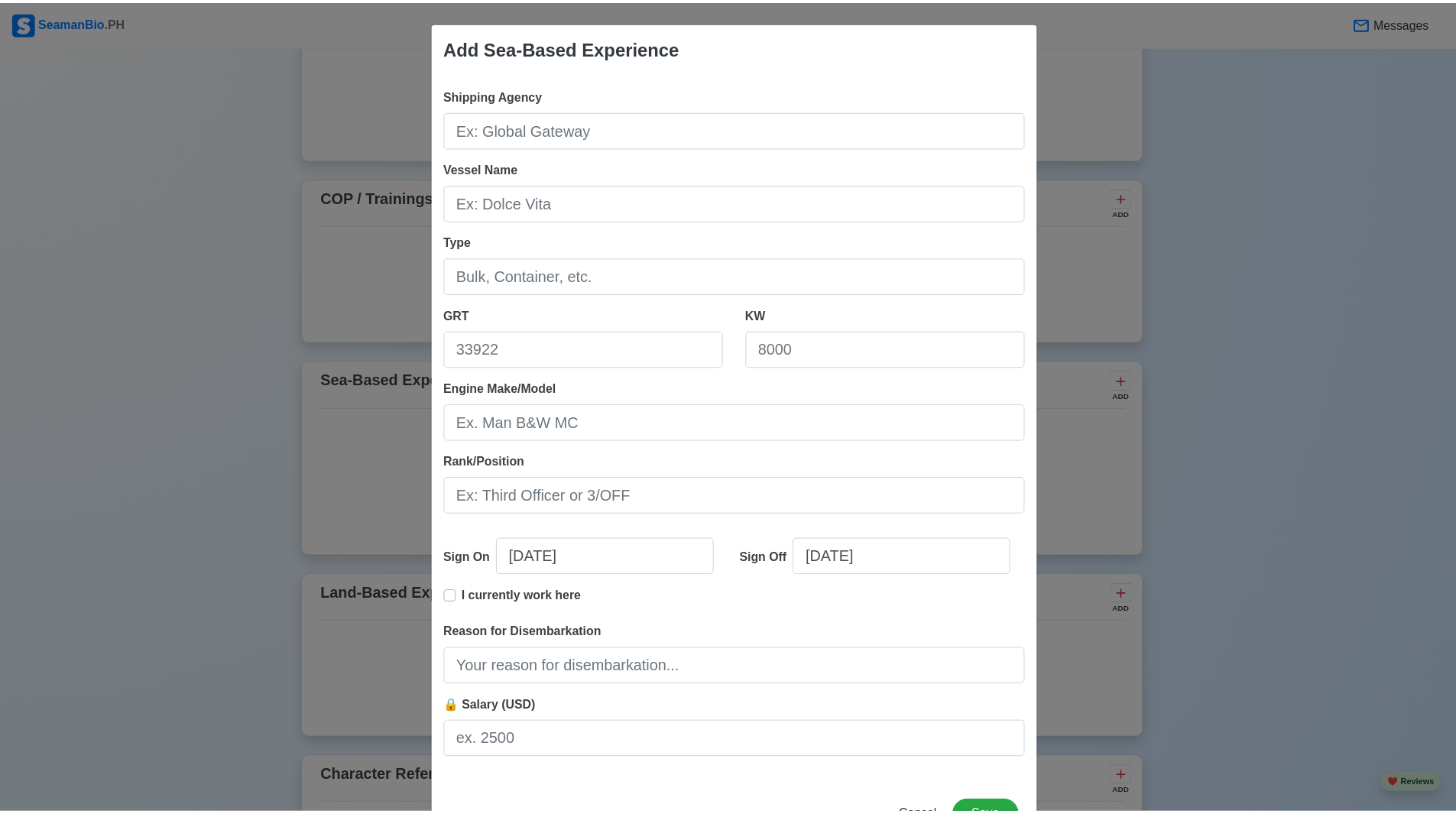
scroll to position [57, 0]
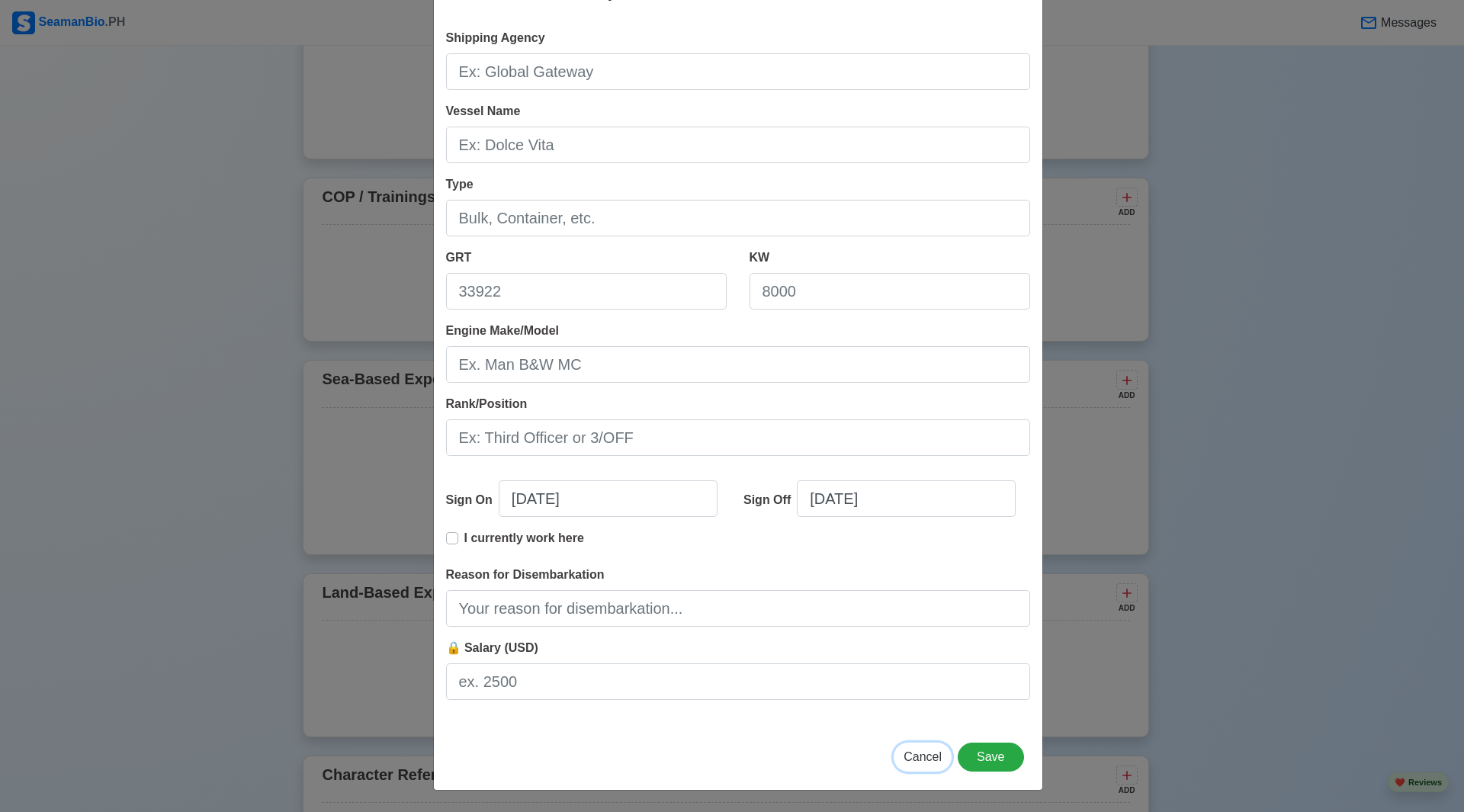
click at [924, 762] on span "Cancel" at bounding box center [922, 756] width 38 height 13
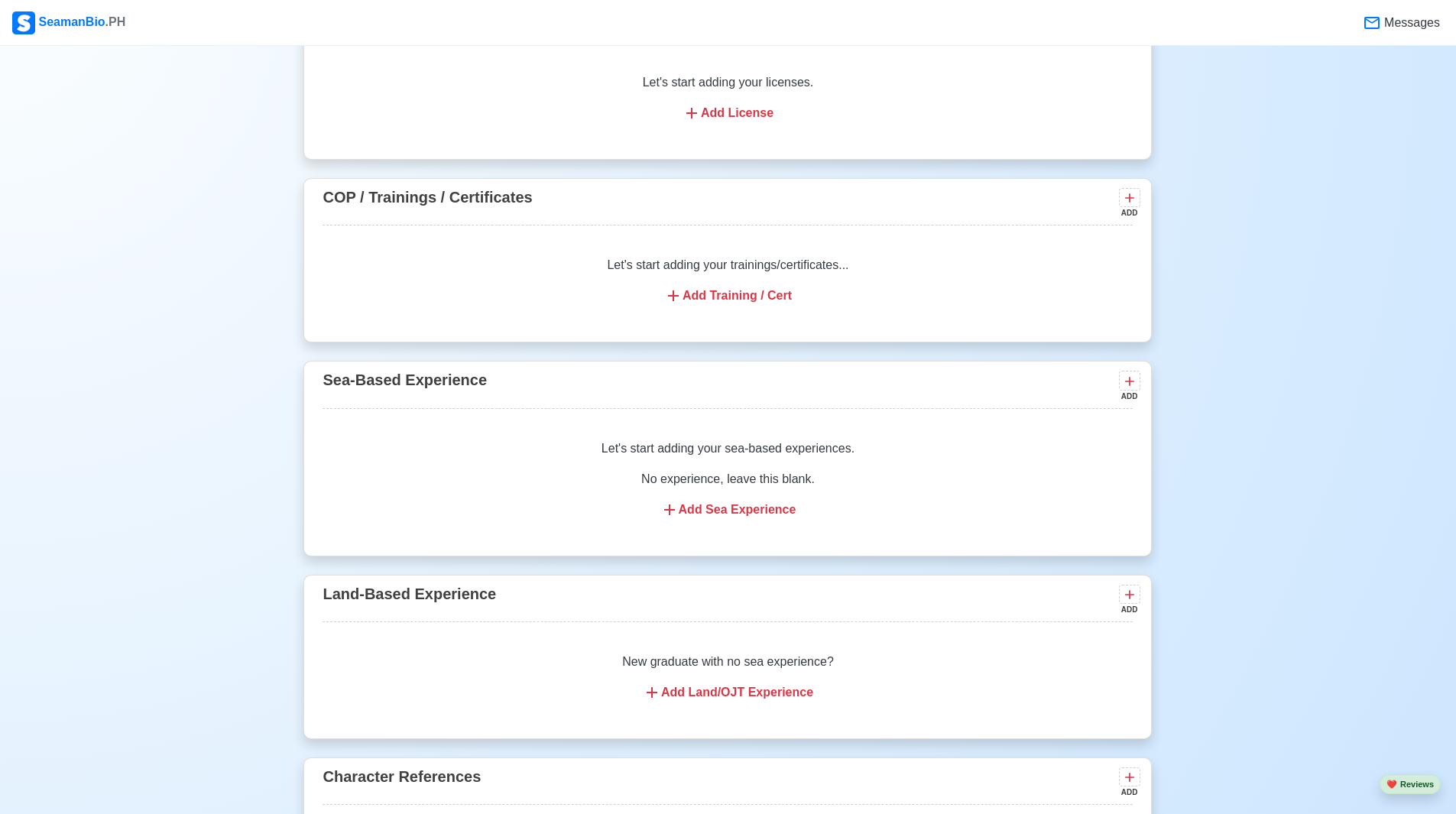
scroll to position [1987, 0]
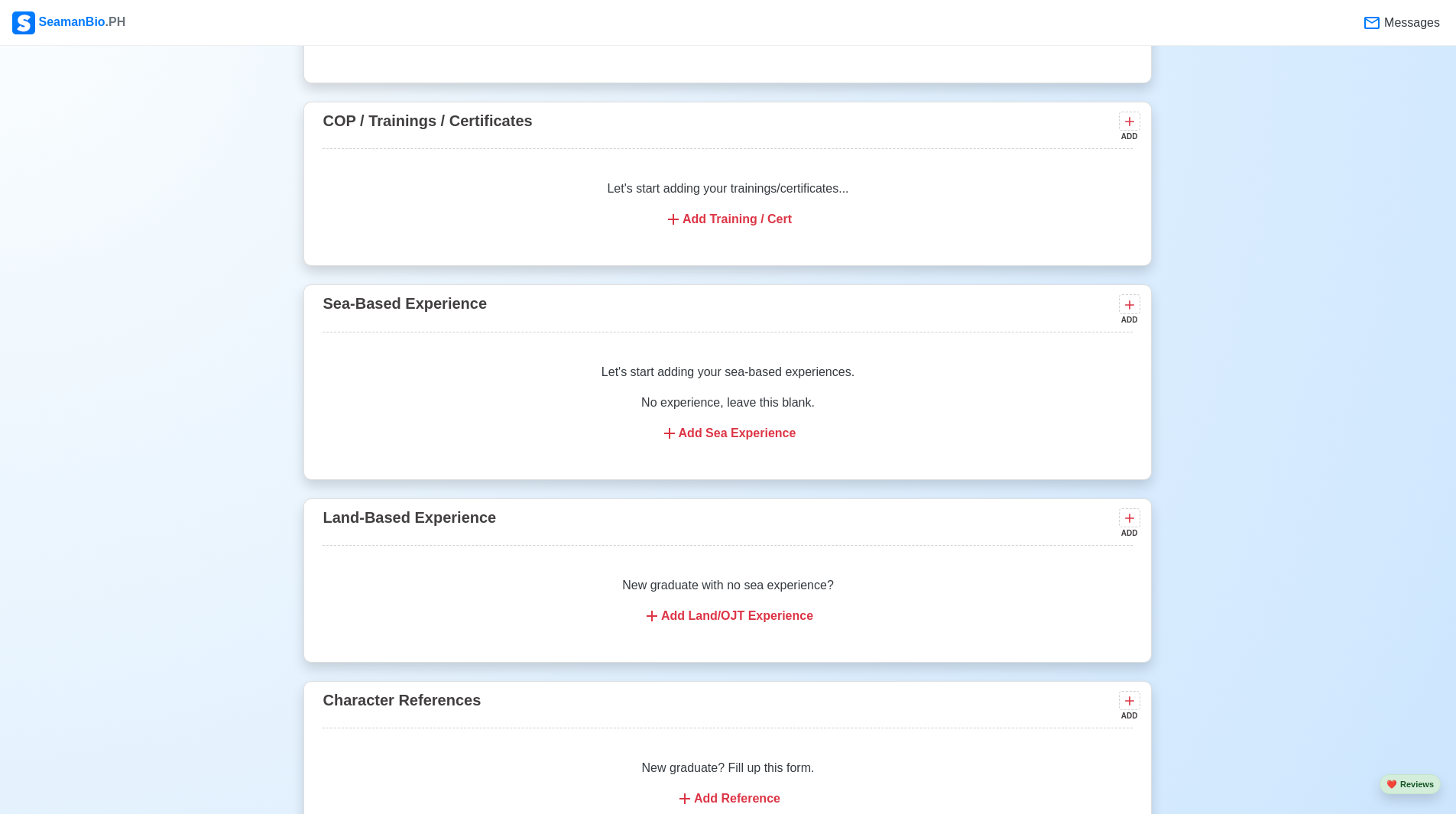
click at [747, 617] on div "Add Land/OJT Experience" at bounding box center [727, 616] width 773 height 19
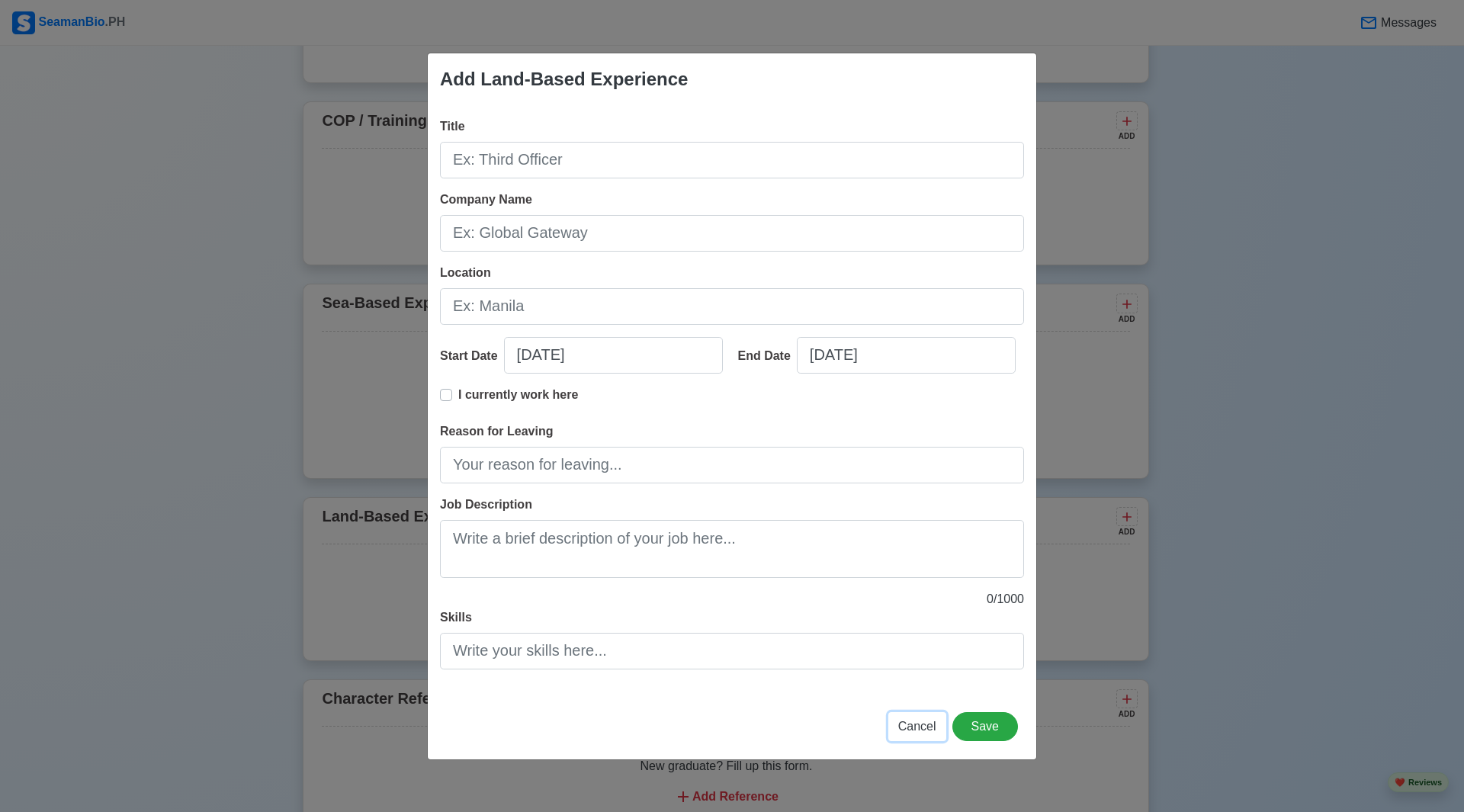
click at [914, 726] on span "Cancel" at bounding box center [917, 725] width 38 height 13
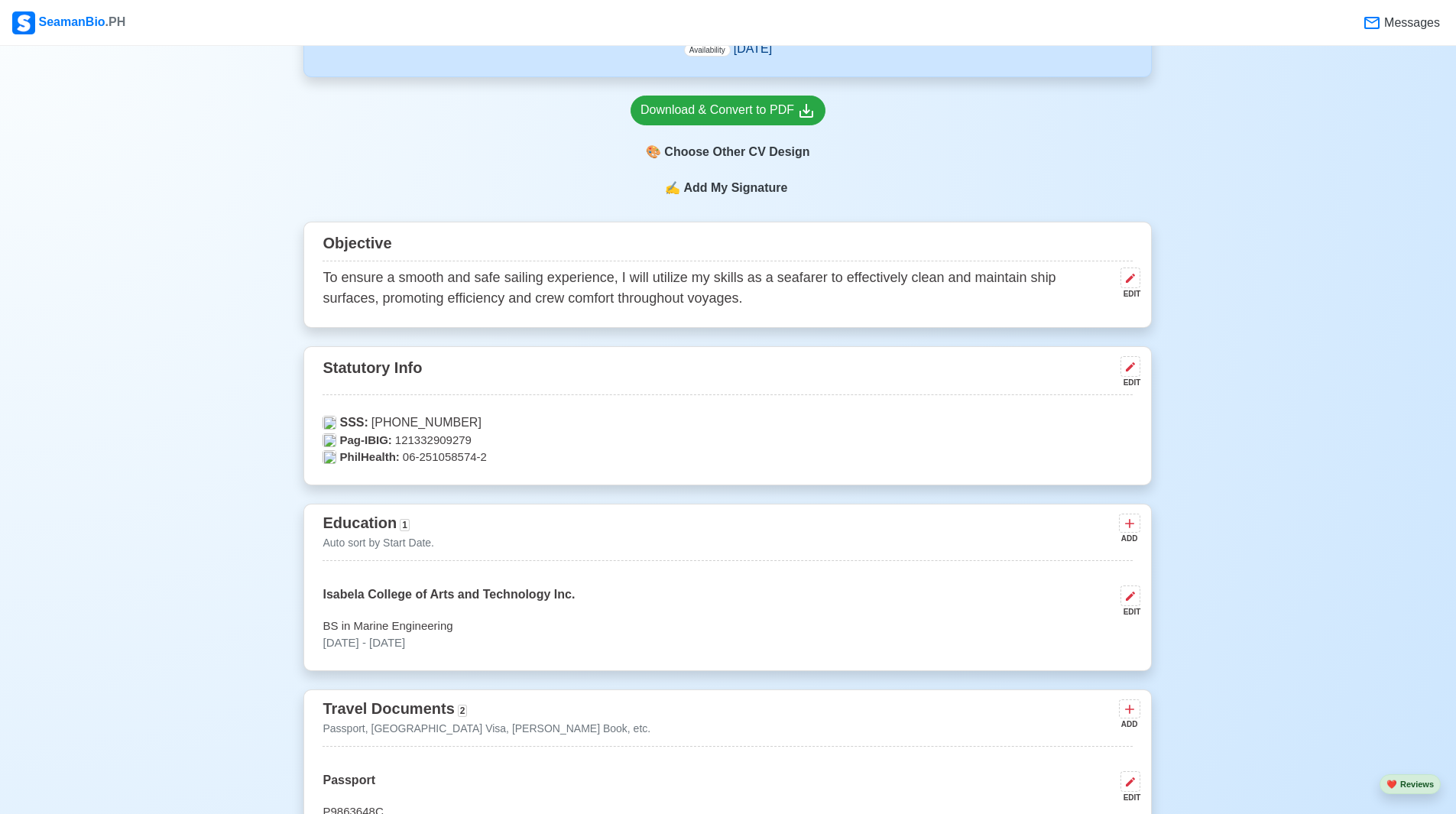
scroll to position [229, 0]
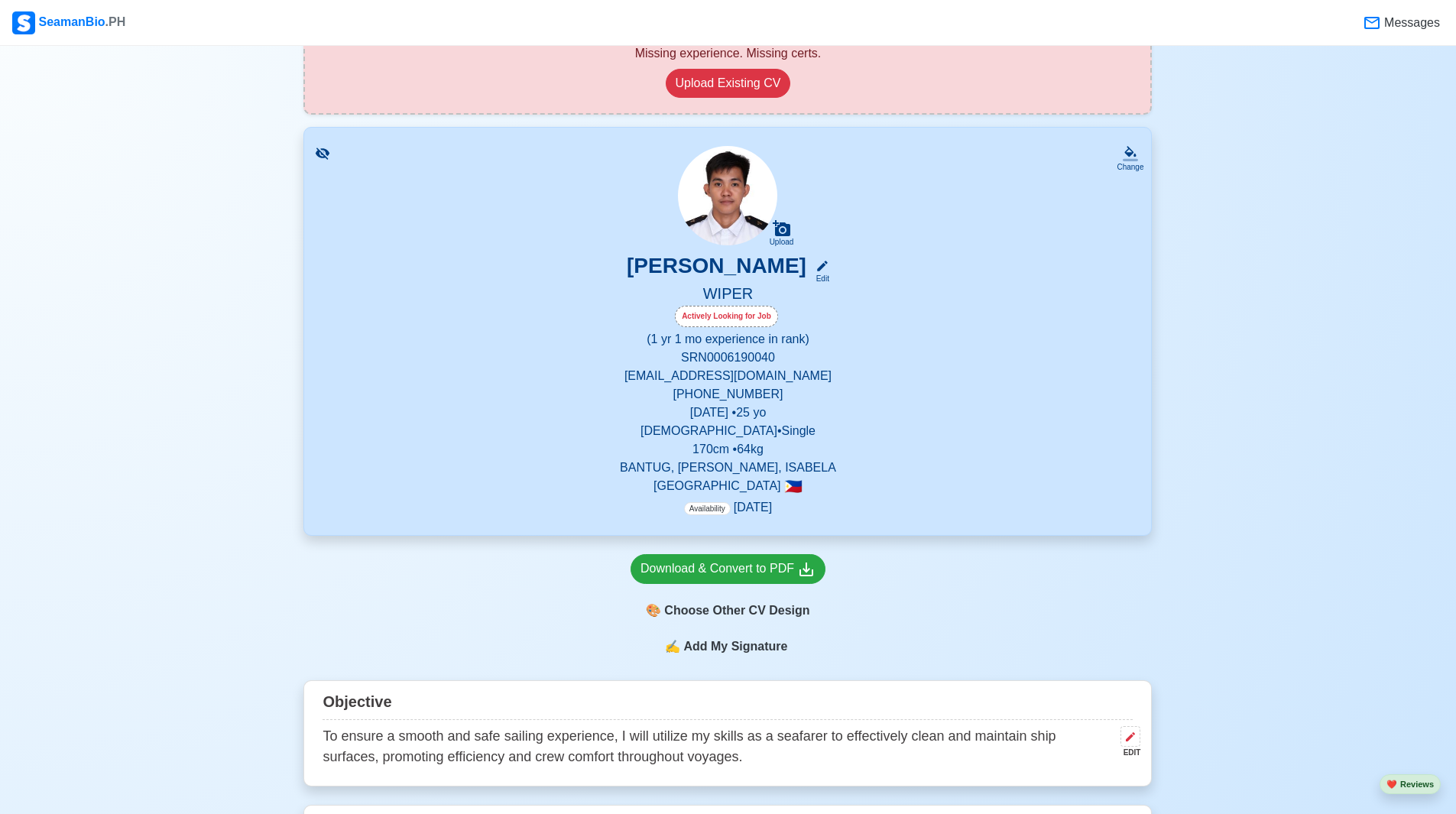
click at [722, 653] on span "Add My Signature" at bounding box center [735, 647] width 110 height 19
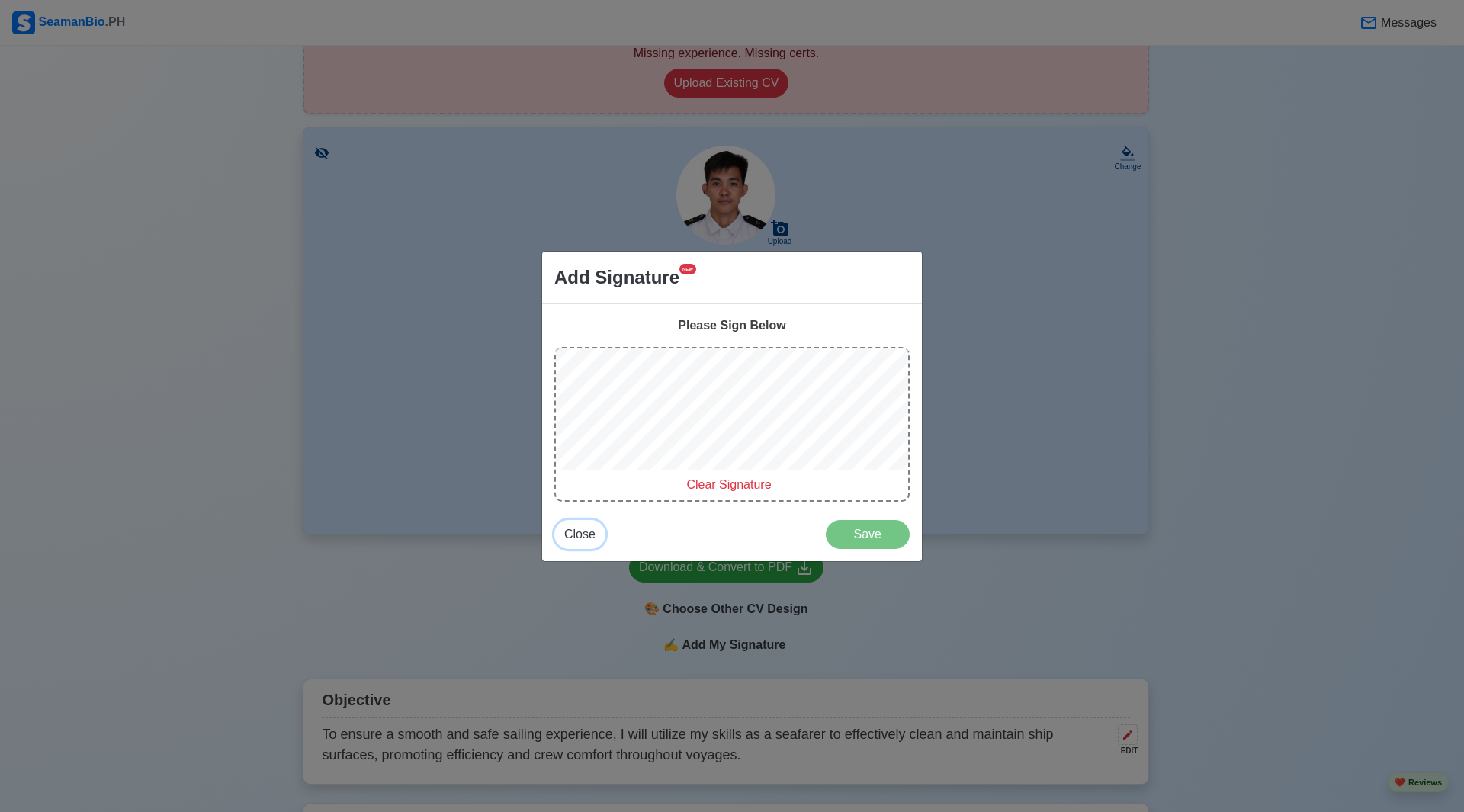
click at [590, 534] on span "Close" at bounding box center [580, 534] width 31 height 13
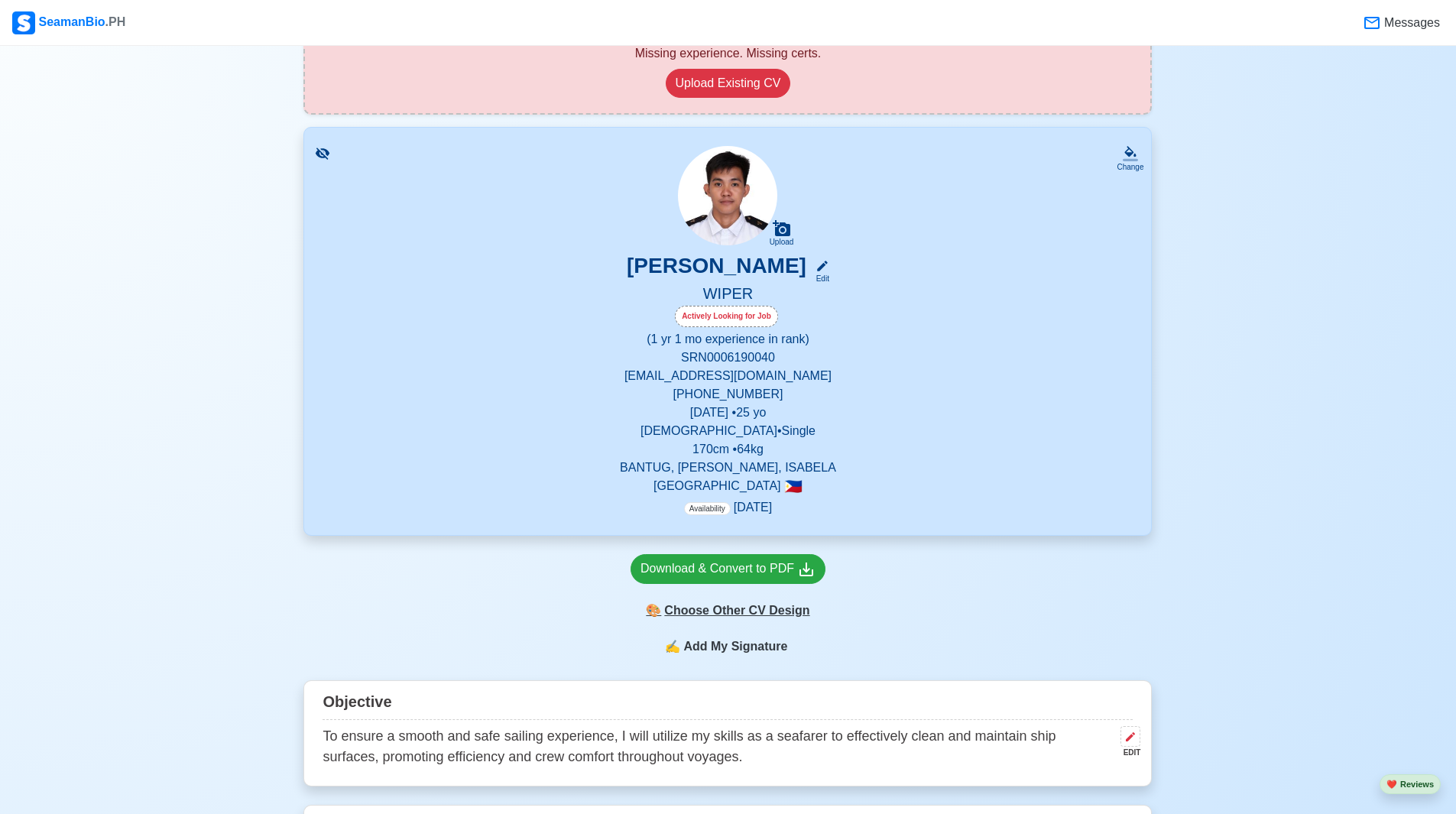
click at [731, 616] on div "🎨 Choose Other CV Design" at bounding box center [727, 610] width 195 height 29
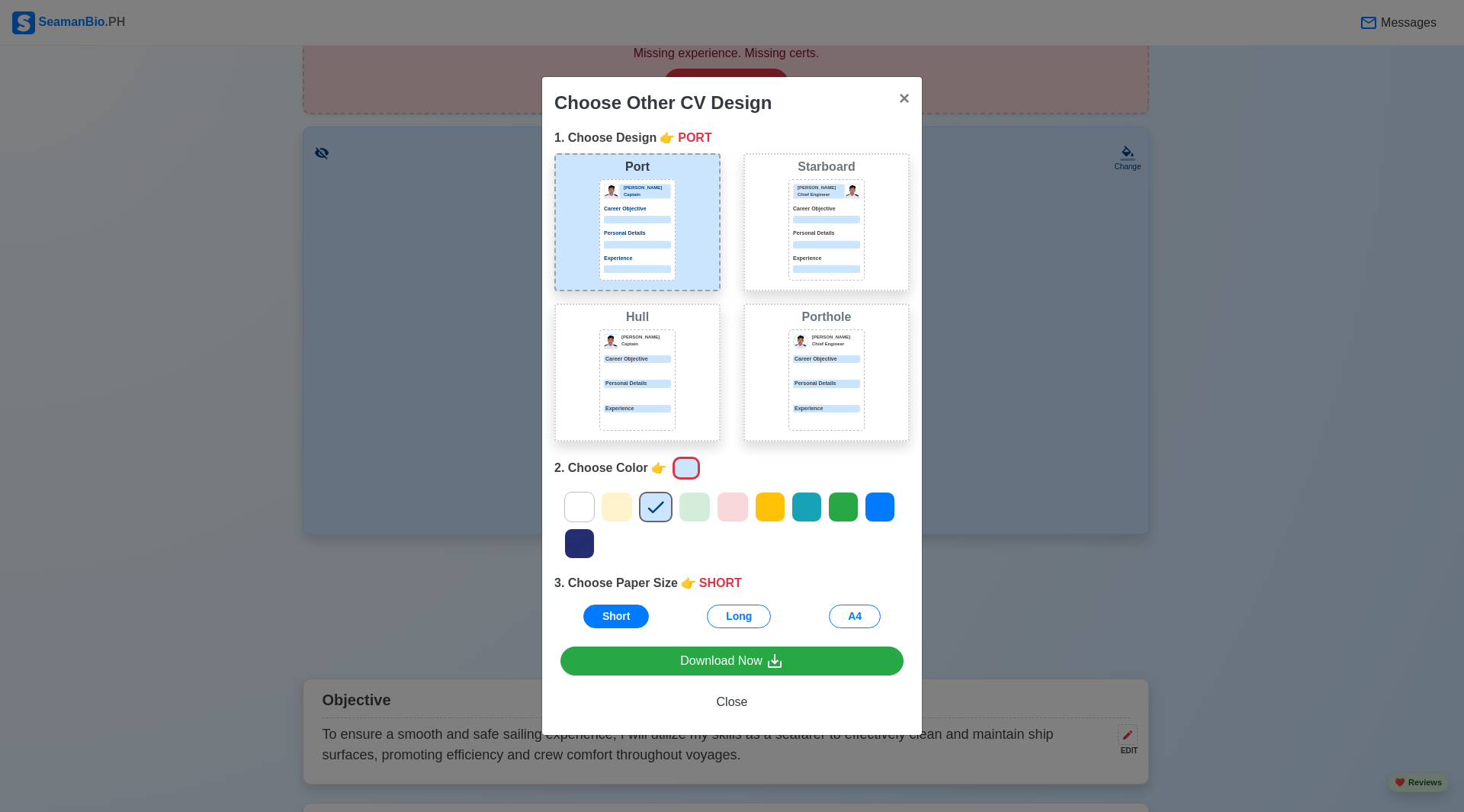
click at [828, 267] on div at bounding box center [826, 269] width 67 height 8
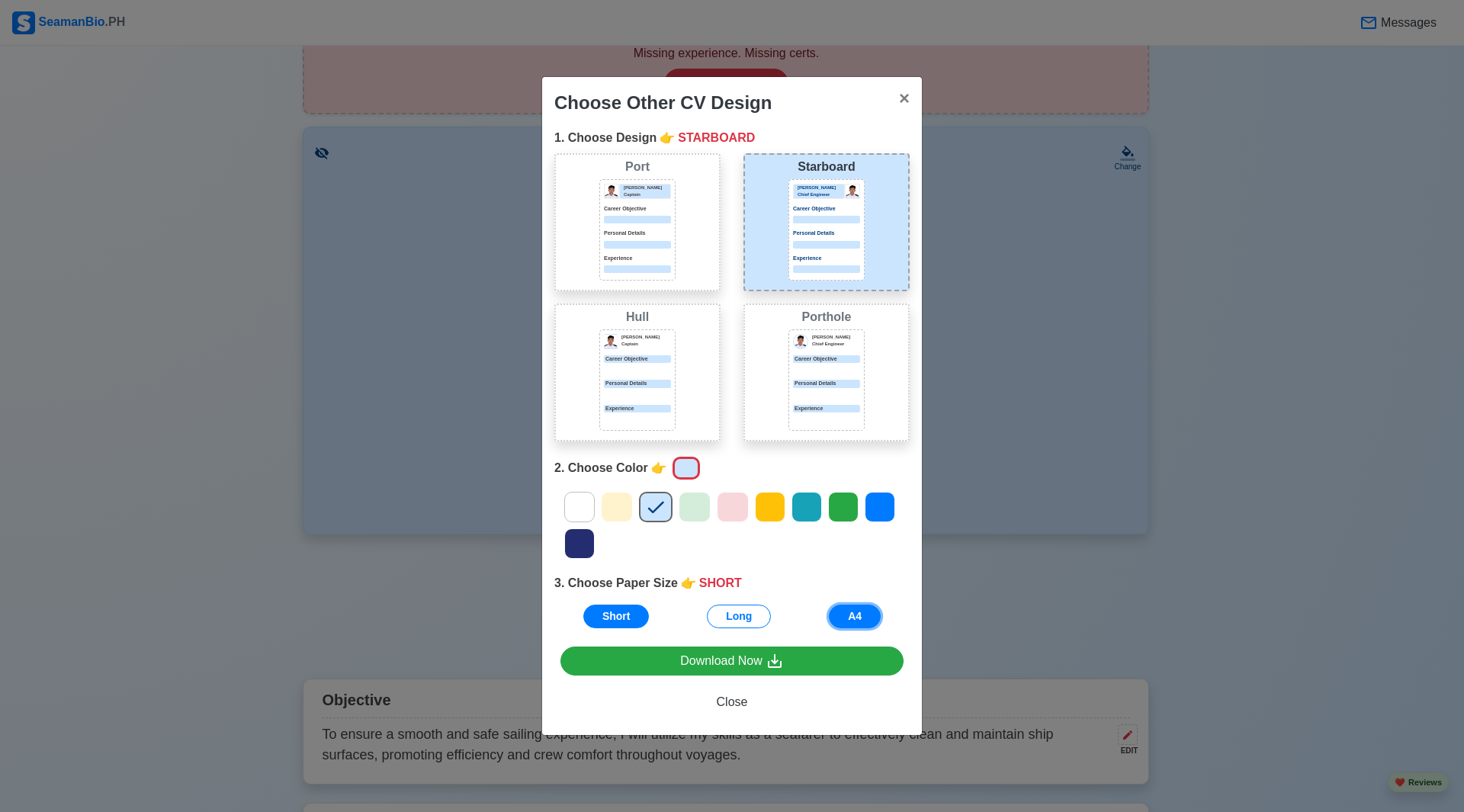
click at [846, 616] on button "A4" at bounding box center [854, 616] width 52 height 24
click at [729, 706] on span "Close" at bounding box center [732, 701] width 31 height 13
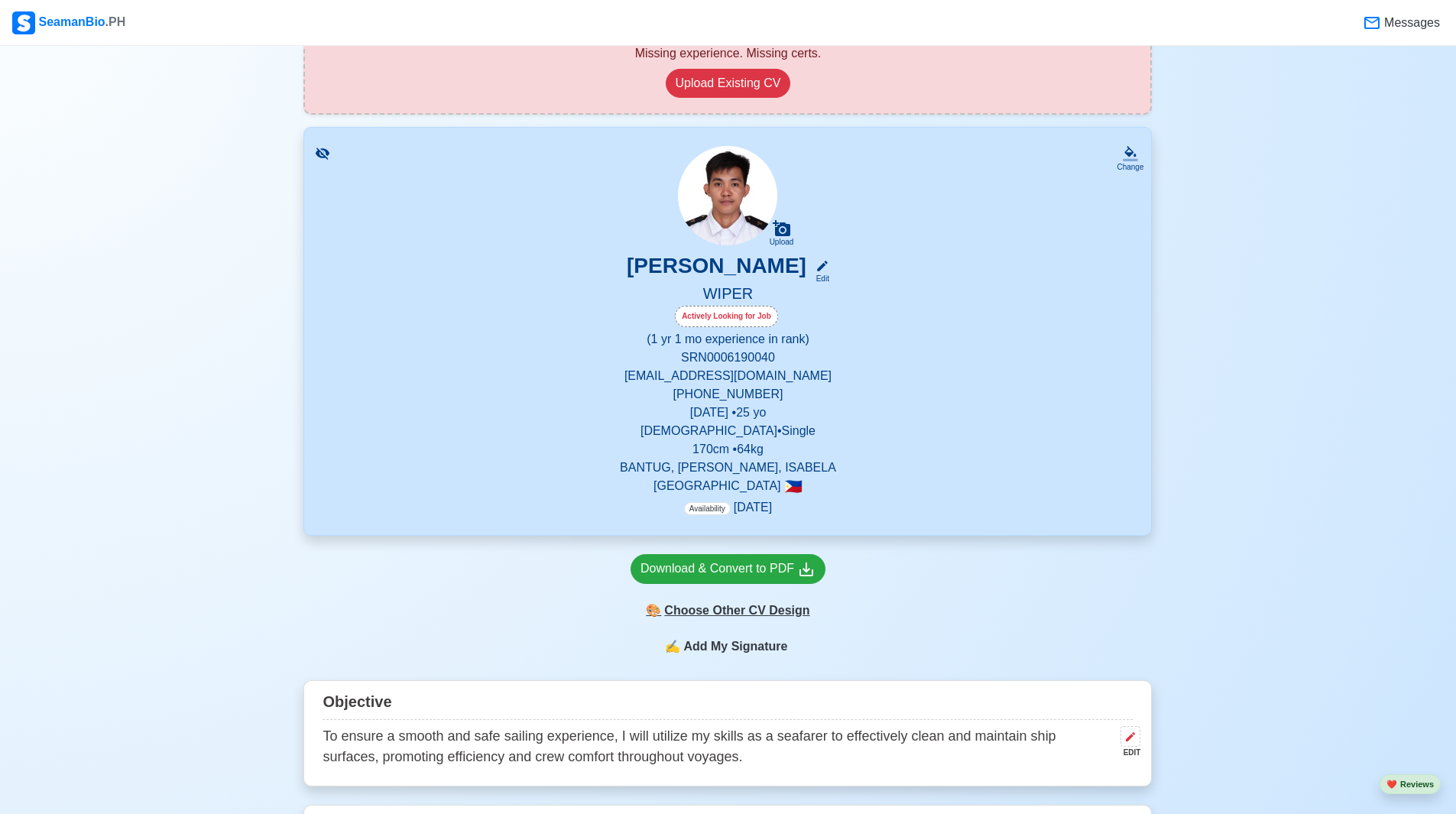
click at [773, 610] on div "🎨 Choose Other CV Design" at bounding box center [727, 610] width 195 height 29
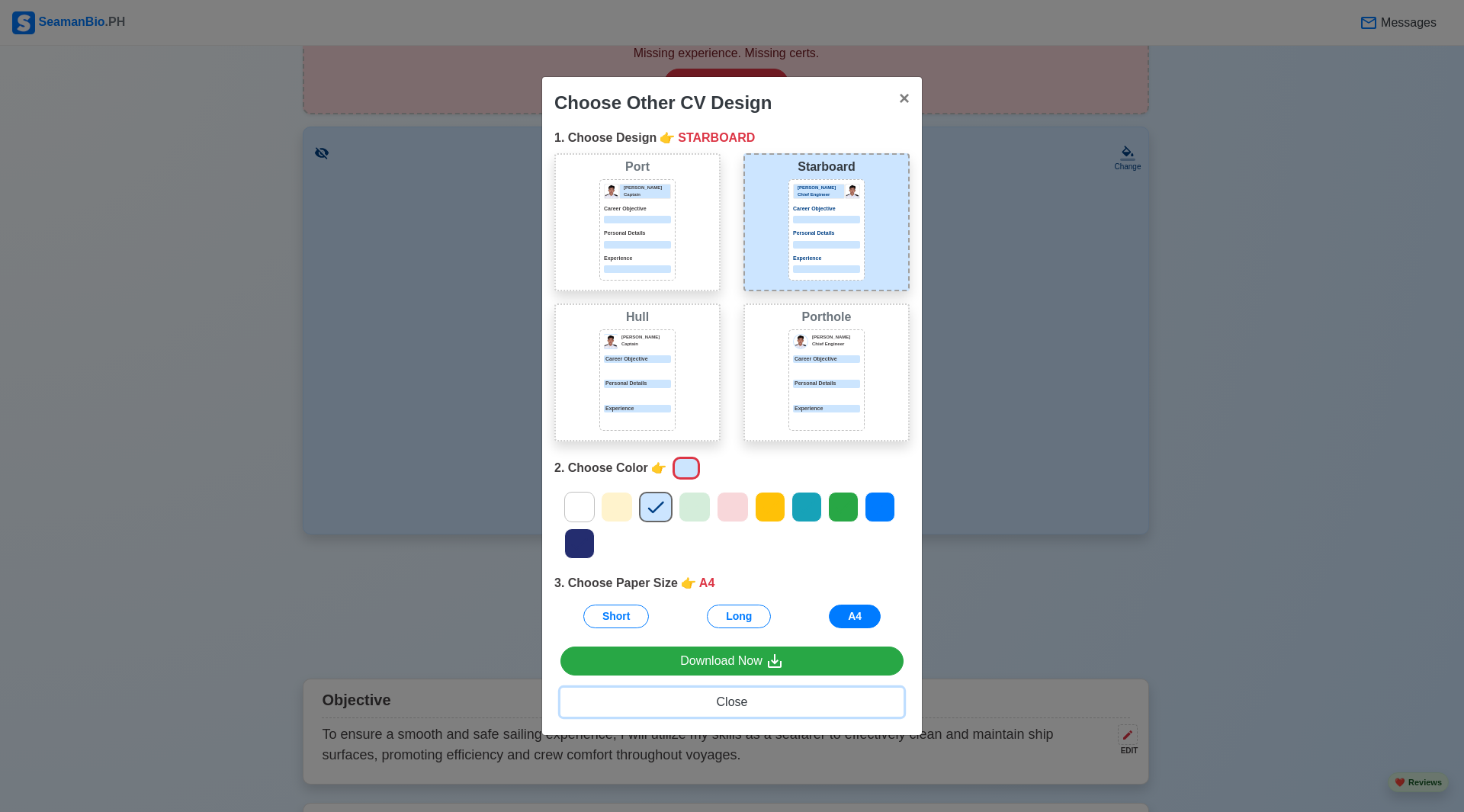
click at [737, 698] on span "Close" at bounding box center [732, 701] width 31 height 13
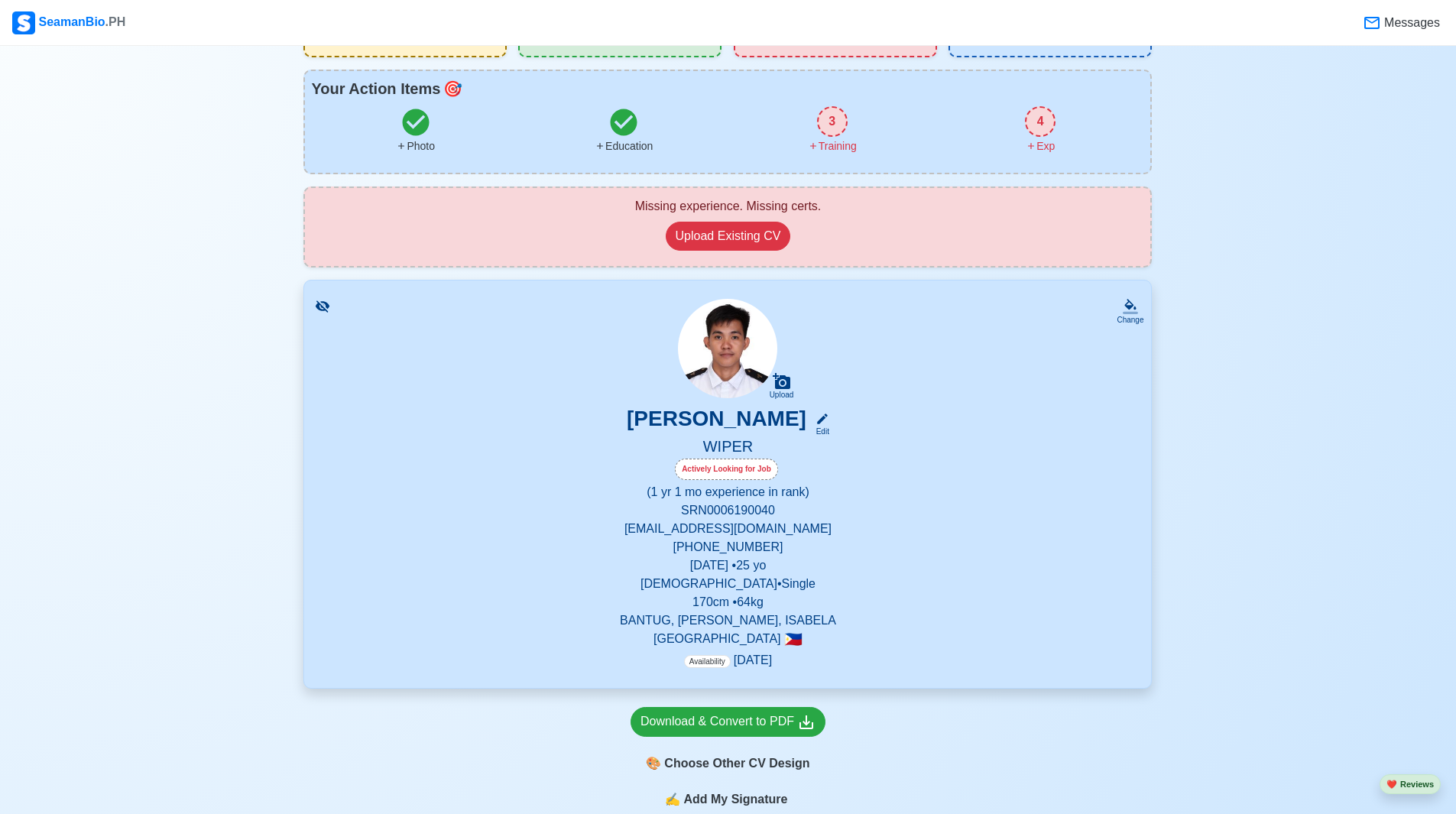
scroll to position [0, 0]
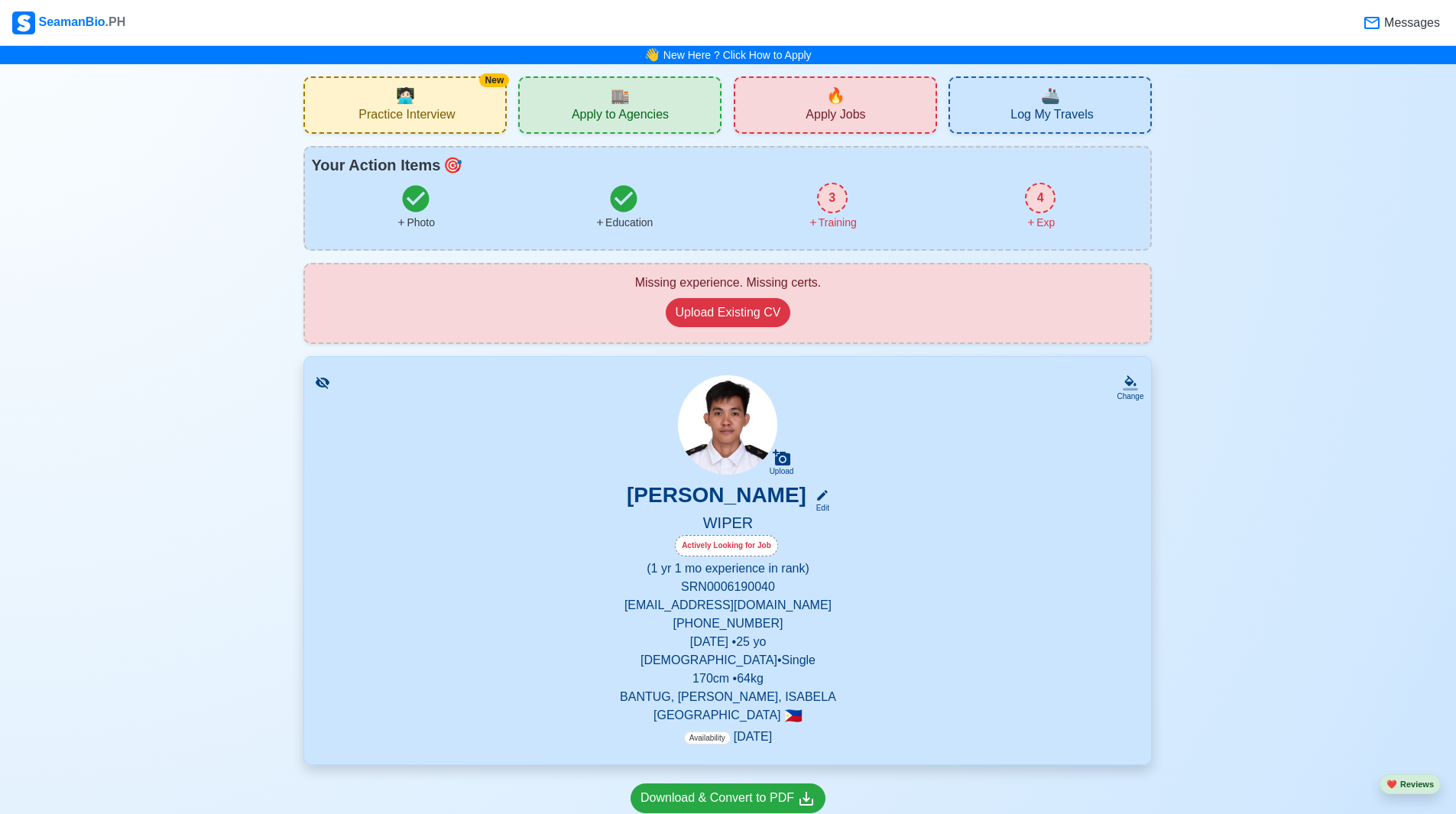
click at [839, 198] on div "3" at bounding box center [832, 198] width 30 height 30
